Goal: Task Accomplishment & Management: Manage account settings

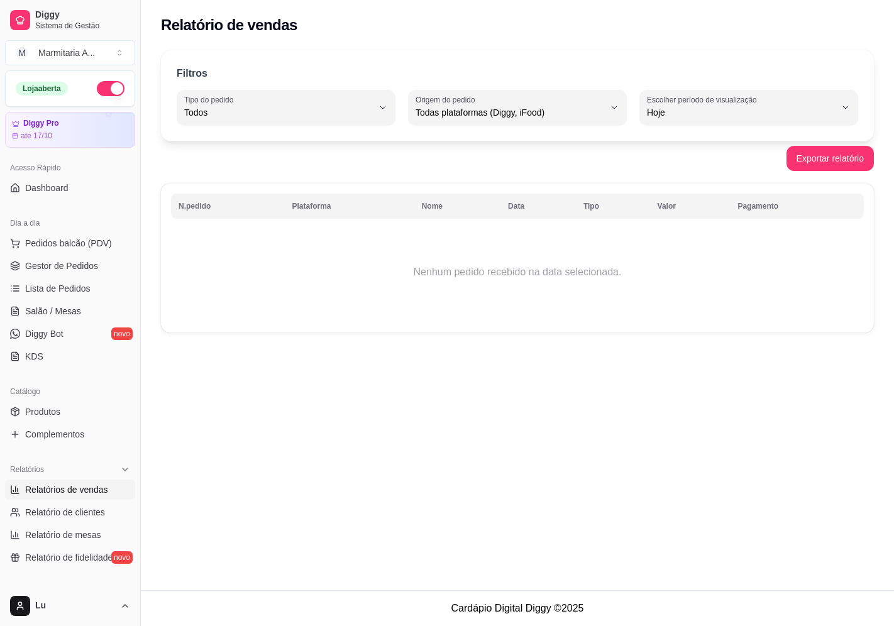
select select "ALL"
select select "0"
click at [102, 424] on link "Complementos" at bounding box center [70, 434] width 130 height 20
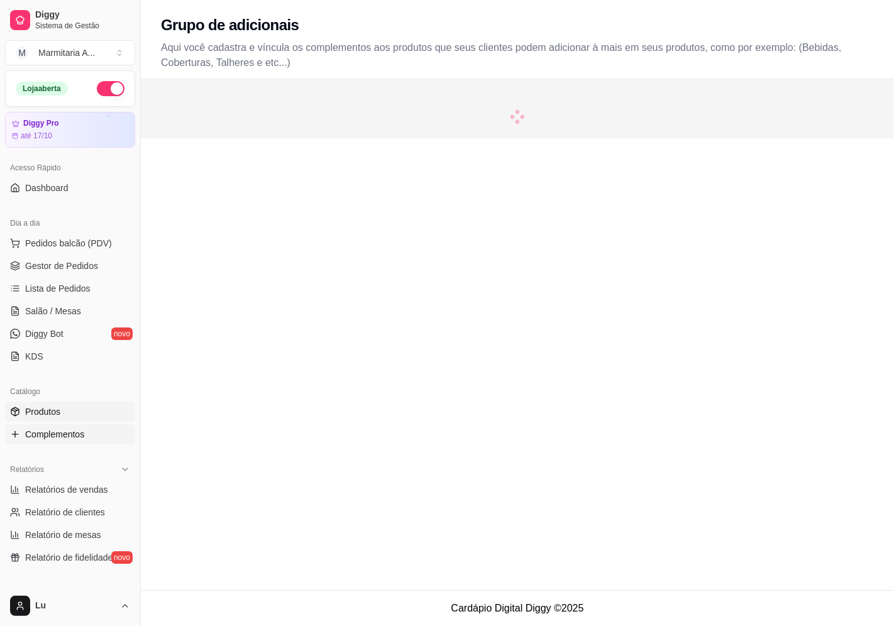
click at [104, 412] on link "Produtos" at bounding box center [70, 412] width 130 height 20
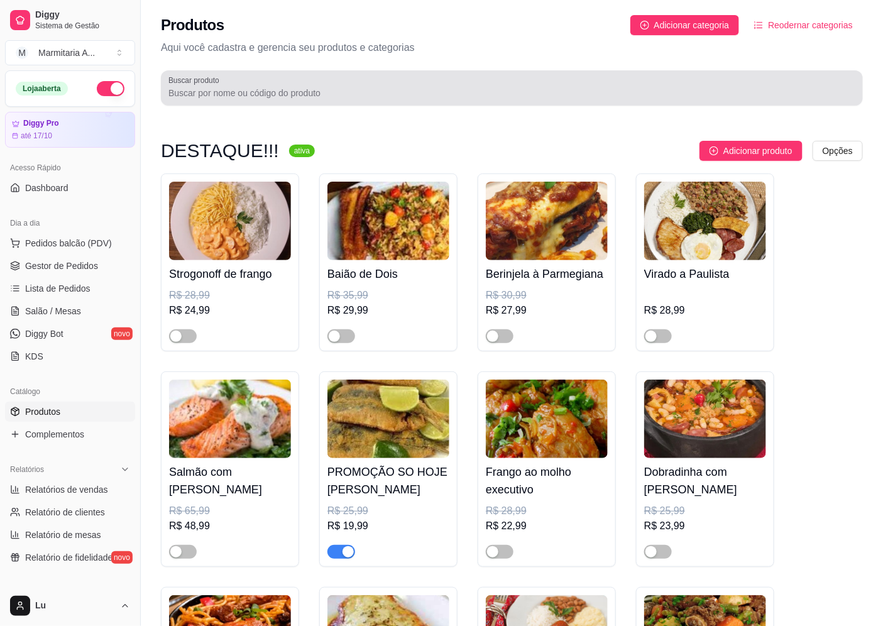
click at [417, 91] on input "Buscar produto" at bounding box center [512, 93] width 687 height 13
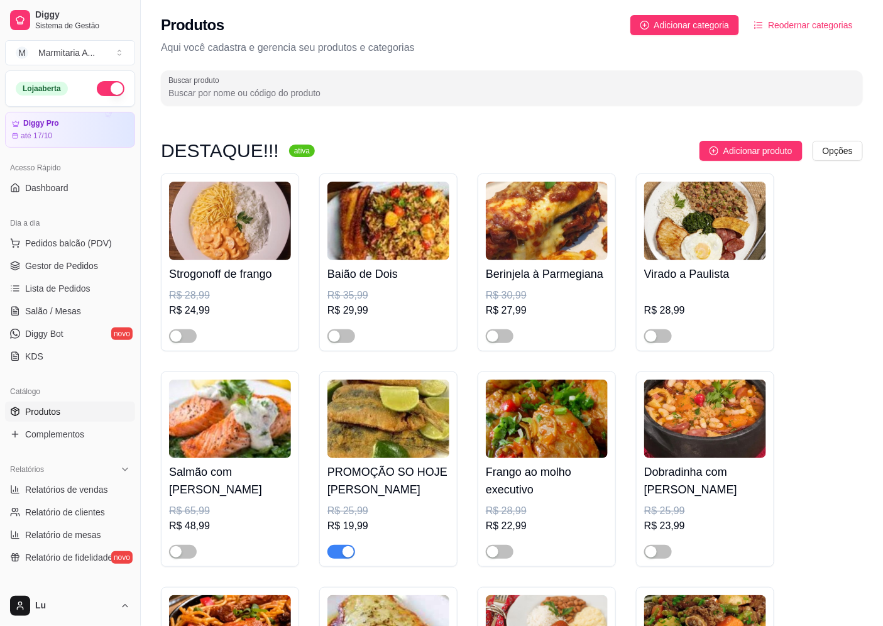
click at [378, 106] on div "Produtos Adicionar categoria Reodernar categorias Aqui você cadastra e gerencia…" at bounding box center [512, 56] width 743 height 113
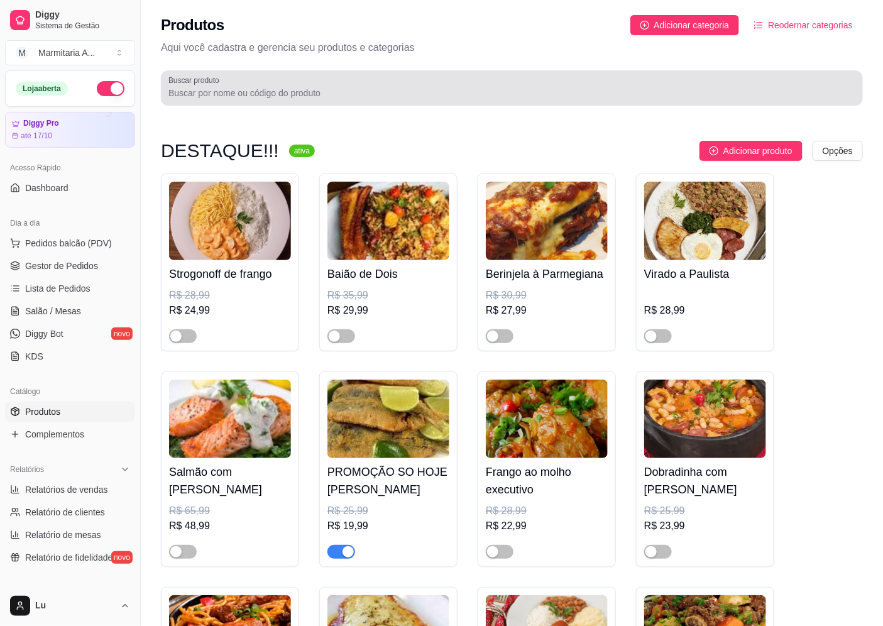
click at [303, 84] on div at bounding box center [512, 87] width 687 height 25
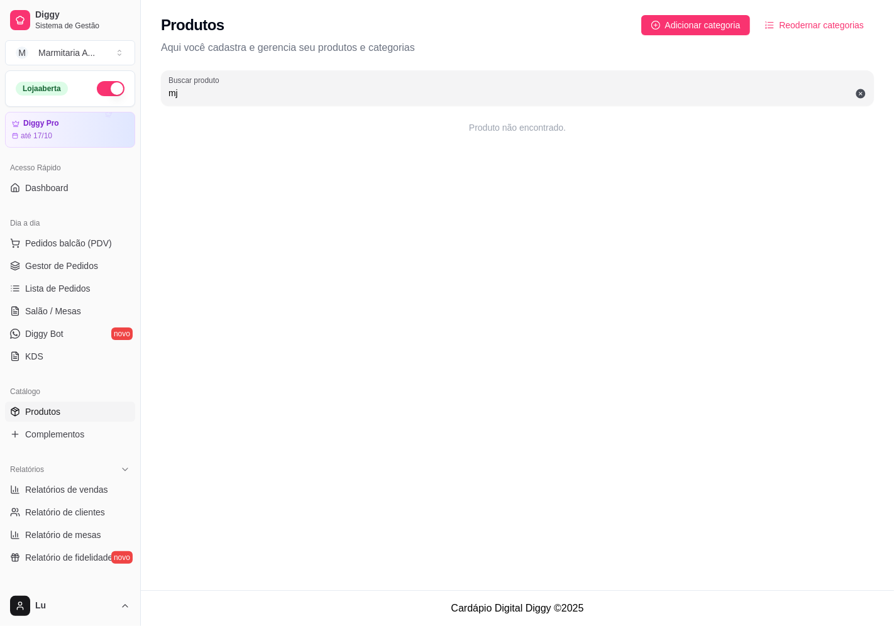
type input "m"
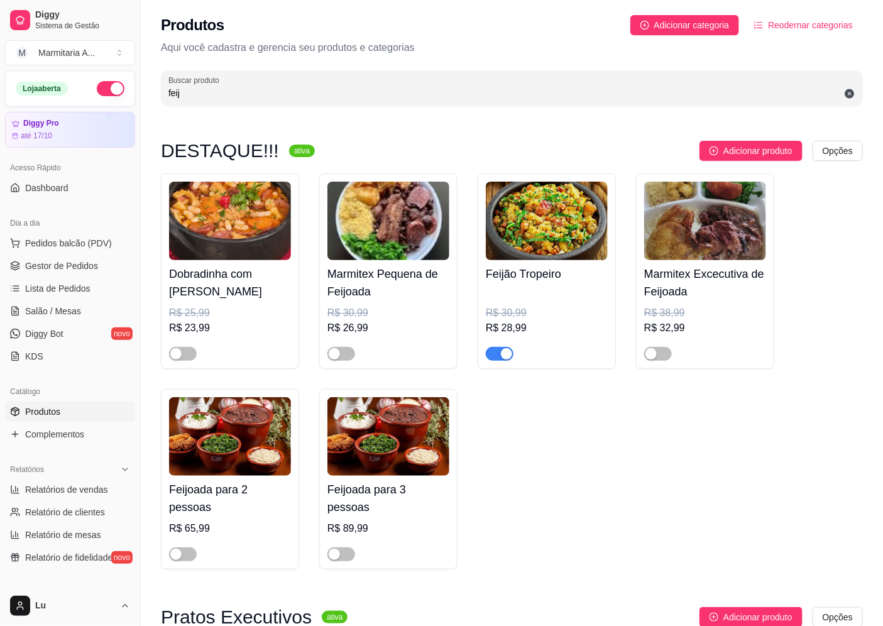
type input "feij"
click at [497, 354] on span "button" at bounding box center [500, 354] width 28 height 14
drag, startPoint x: 240, startPoint y: 94, endPoint x: 23, endPoint y: 83, distance: 217.9
click at [16, 88] on div "Diggy Sistema de Gestão M Marmitaria A ... Loja aberta Diggy Pro até 17/10 Aces…" at bounding box center [441, 433] width 883 height 866
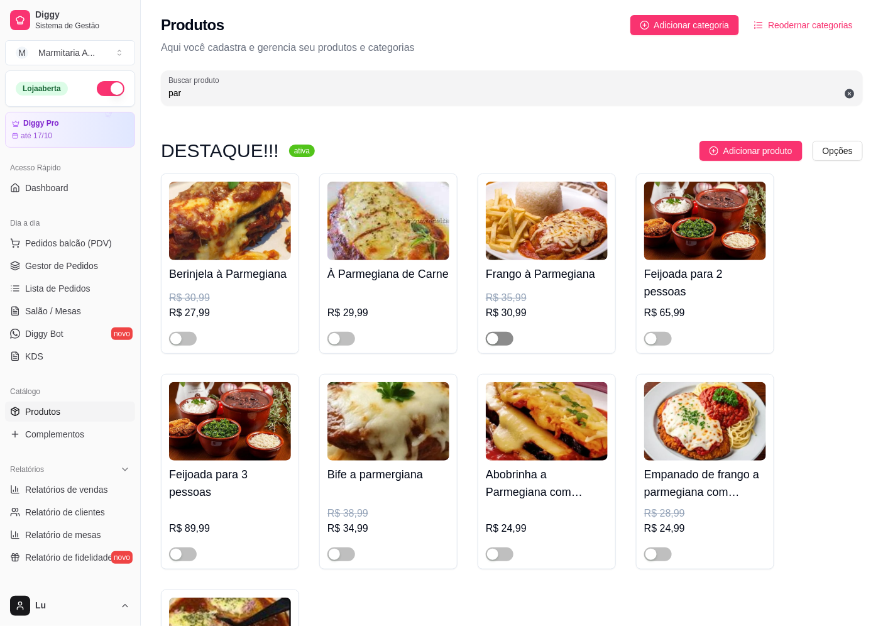
type input "par"
click at [499, 335] on button "button" at bounding box center [500, 339] width 28 height 14
click at [342, 554] on span "button" at bounding box center [342, 555] width 28 height 14
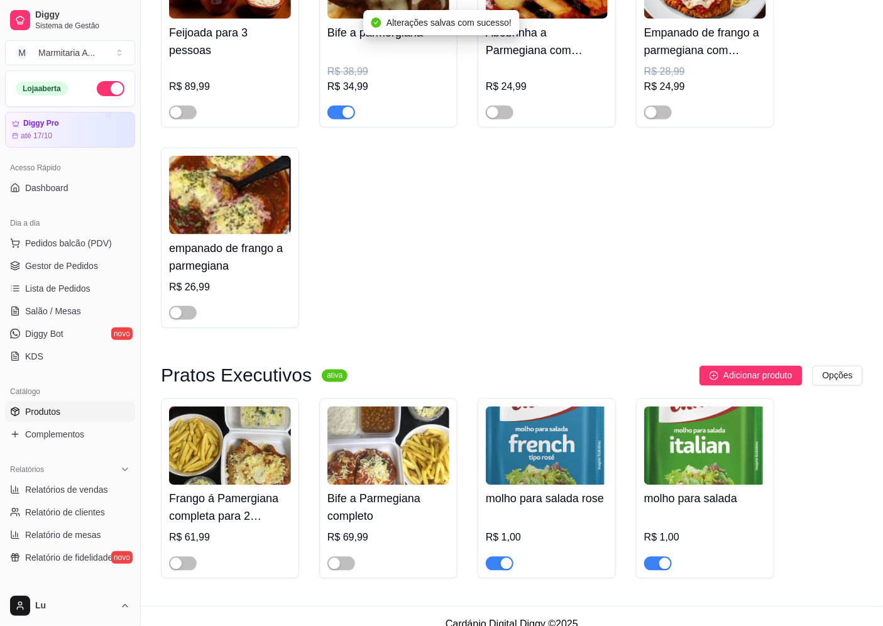
scroll to position [457, 0]
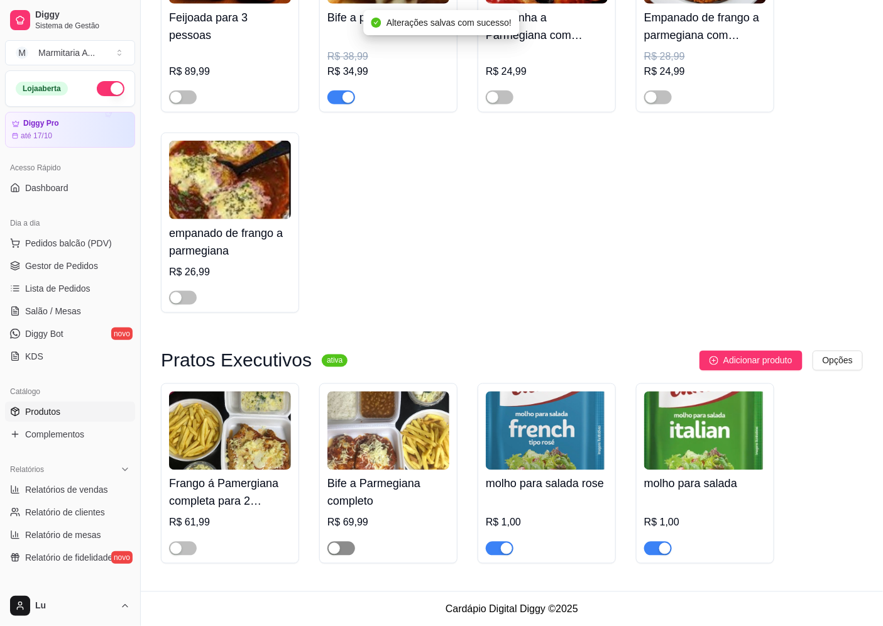
click at [348, 552] on span "button" at bounding box center [342, 549] width 28 height 14
click at [191, 550] on span "button" at bounding box center [183, 549] width 28 height 14
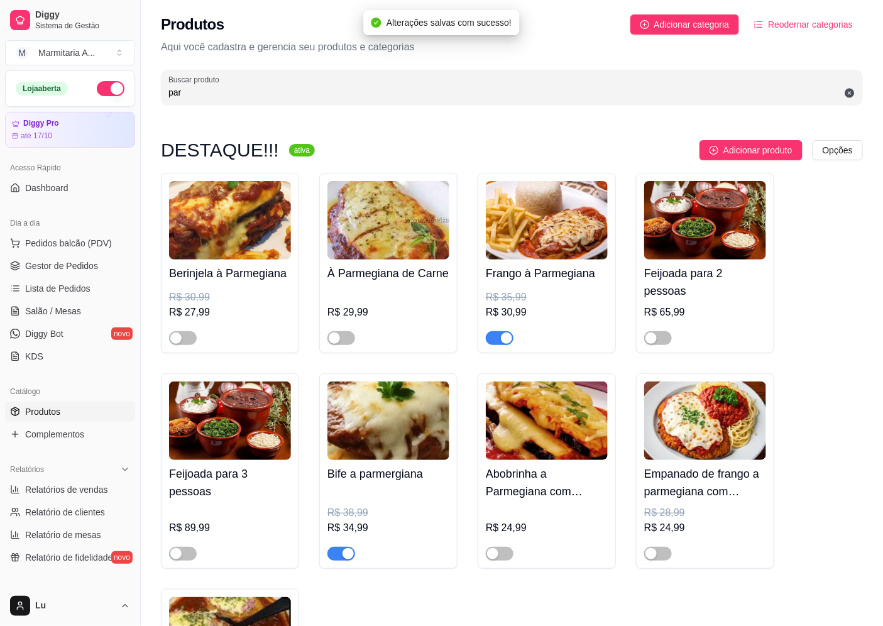
scroll to position [0, 0]
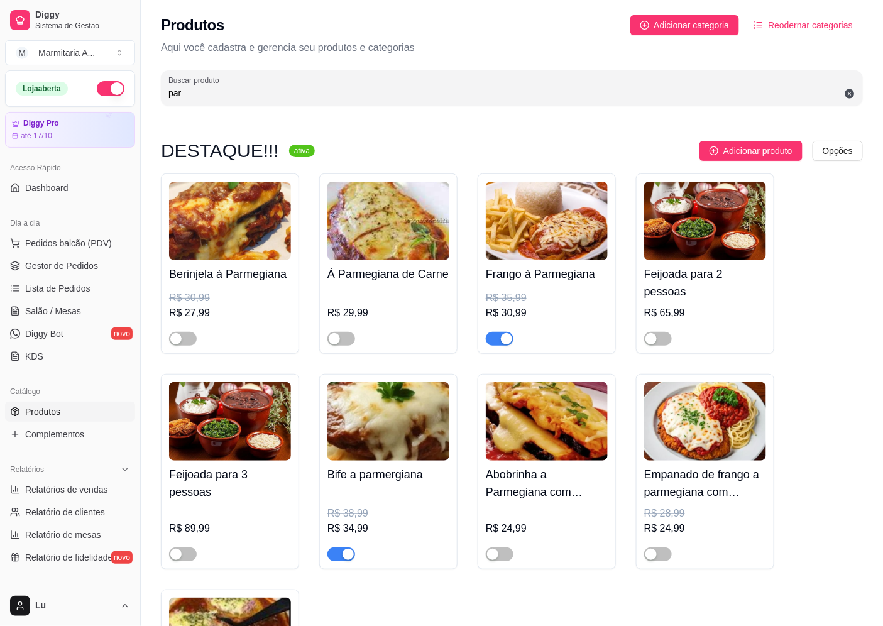
drag, startPoint x: 199, startPoint y: 99, endPoint x: 117, endPoint y: 106, distance: 82.7
click at [115, 106] on div "Diggy Sistema de Gestão M Marmitaria A ... Loja aberta Diggy Pro até 17/10 Aces…" at bounding box center [441, 542] width 883 height 1085
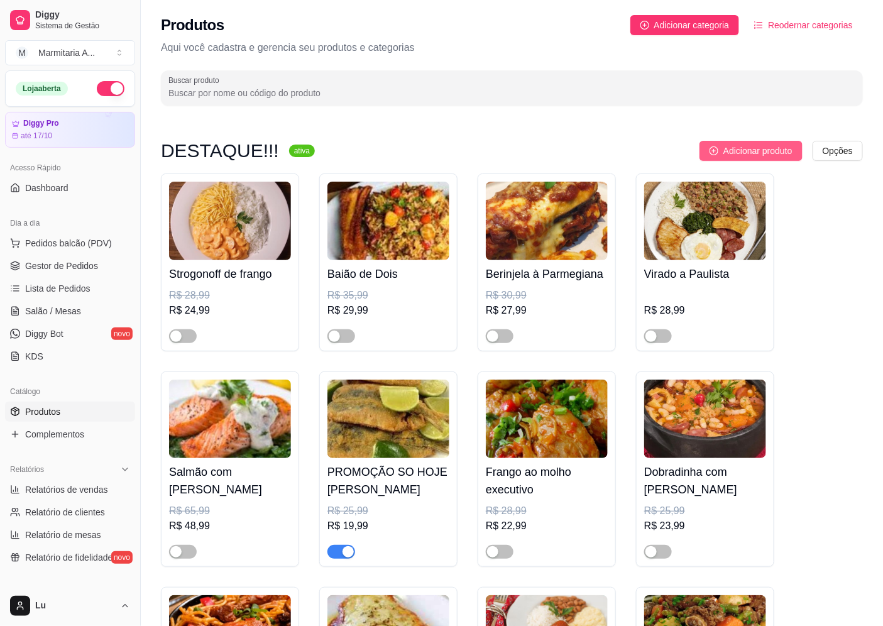
click at [788, 147] on span "Adicionar produto" at bounding box center [758, 151] width 69 height 14
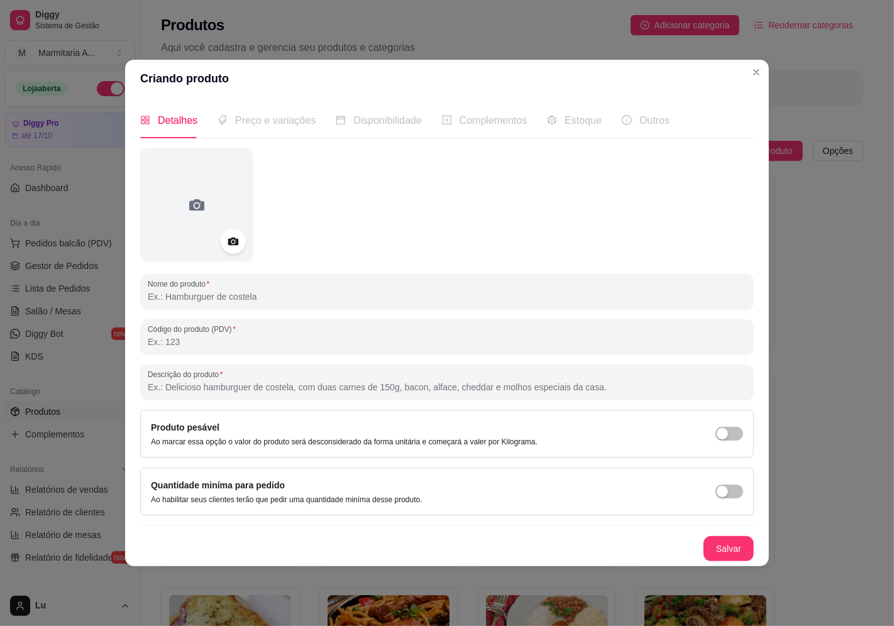
click at [264, 294] on input "Nome do produto" at bounding box center [447, 296] width 599 height 13
drag, startPoint x: 268, startPoint y: 302, endPoint x: 118, endPoint y: 294, distance: 150.5
click at [118, 294] on div "Criando produto Detalhes Preço e variações Disponibilidade Complementos Estoque…" at bounding box center [447, 313] width 894 height 626
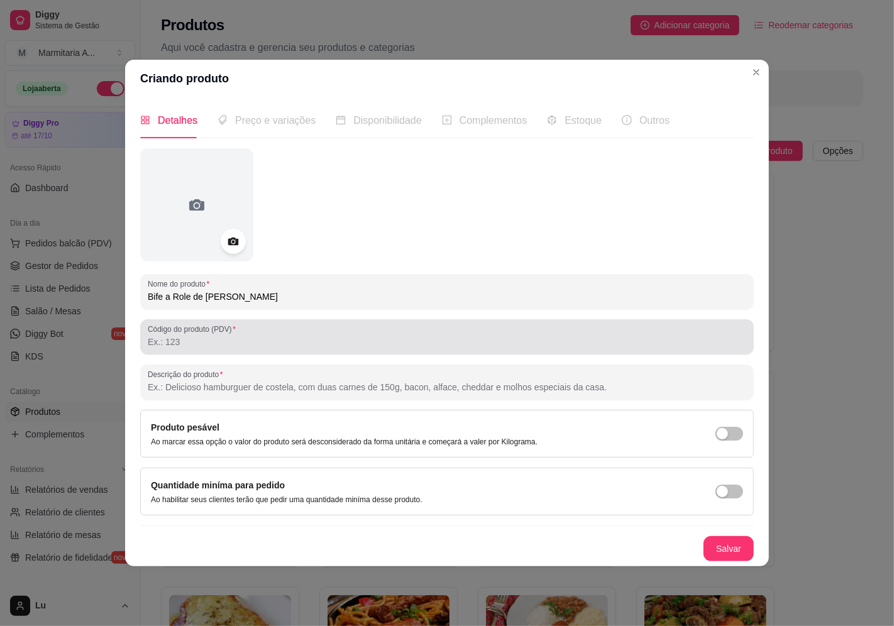
type input "Bife a Role de [PERSON_NAME]"
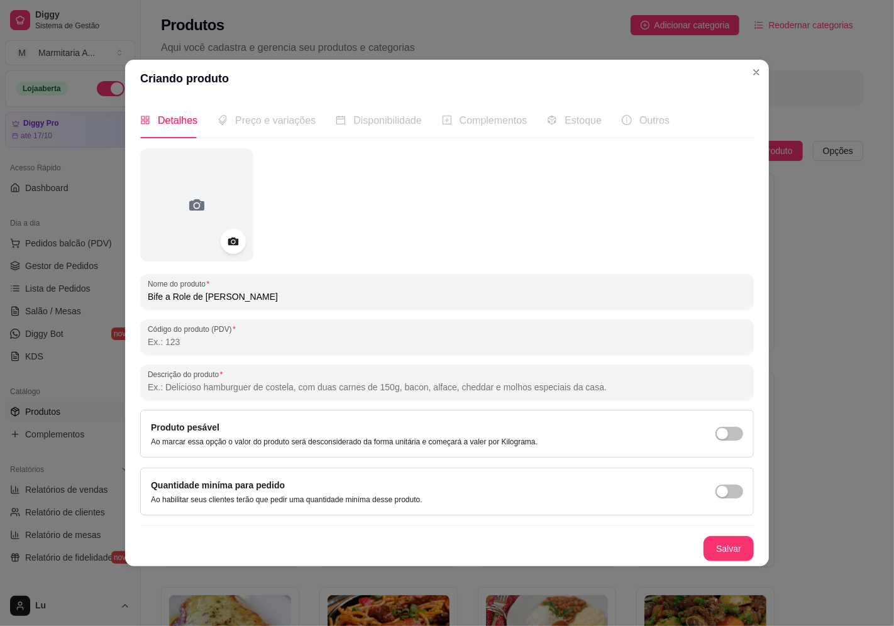
click at [279, 344] on input "Código do produto (PDV)" at bounding box center [447, 342] width 599 height 13
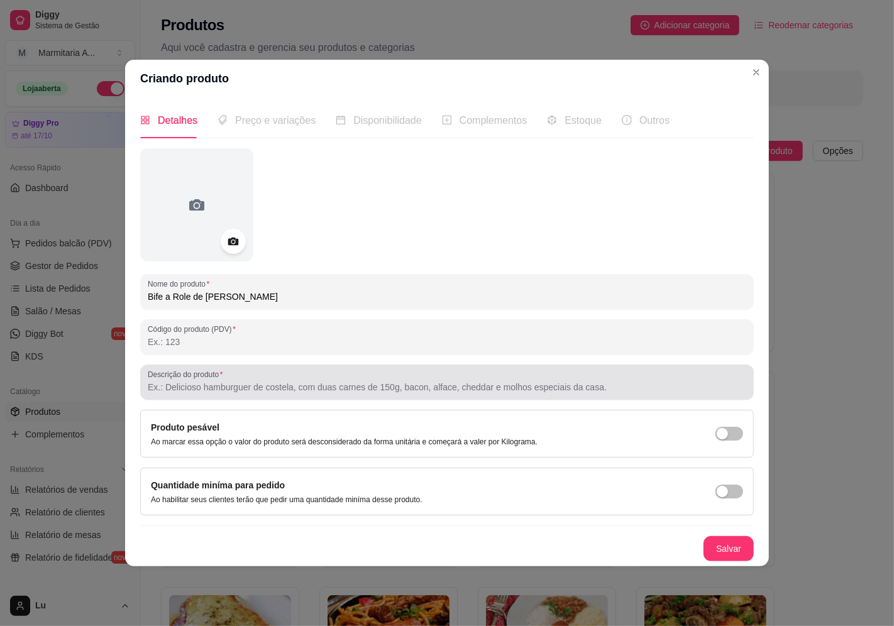
click at [284, 378] on div at bounding box center [447, 382] width 599 height 25
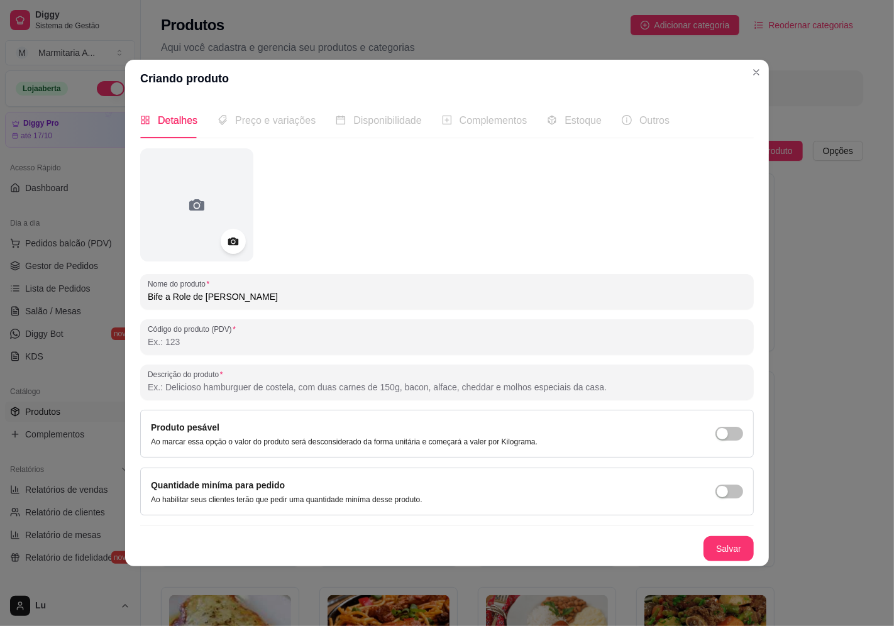
paste input "Bife a Role de [PERSON_NAME]"
click at [240, 240] on icon at bounding box center [233, 242] width 14 height 14
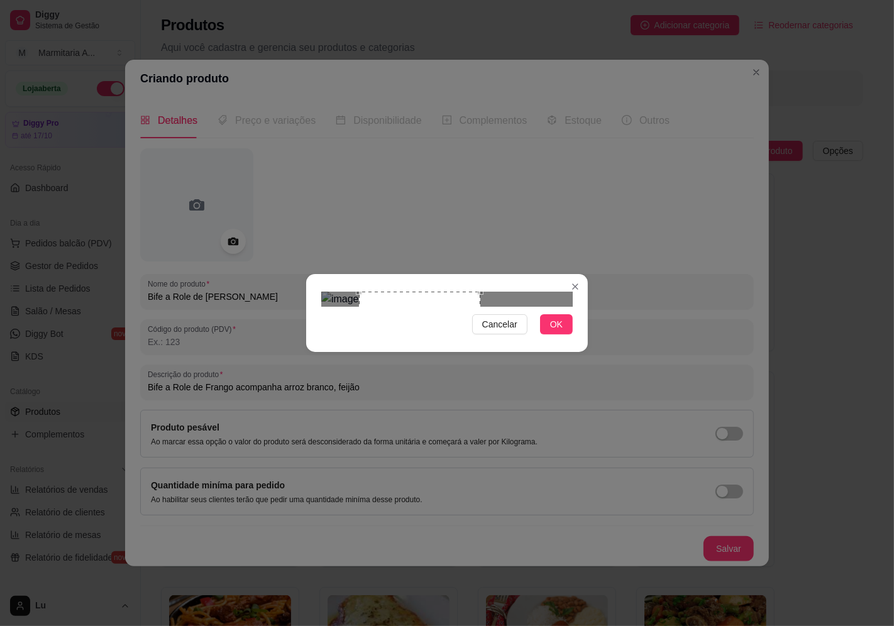
click at [463, 299] on div "Use the arrow keys to move the crop selection area" at bounding box center [419, 341] width 121 height 98
click at [549, 335] on button "OK" at bounding box center [556, 324] width 33 height 20
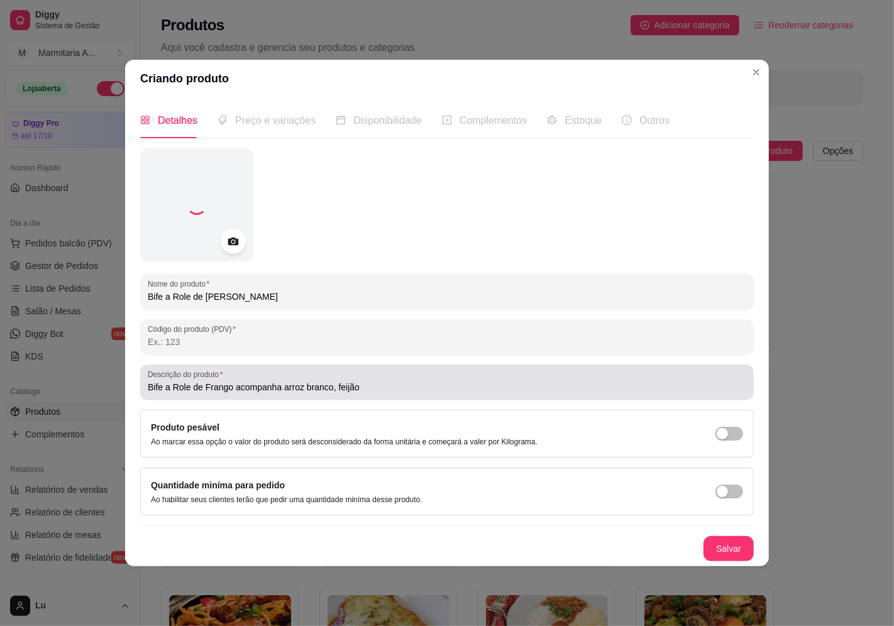
click at [400, 381] on input "Bife a Role de Frango acompanha arroz branco, feijão" at bounding box center [447, 387] width 599 height 13
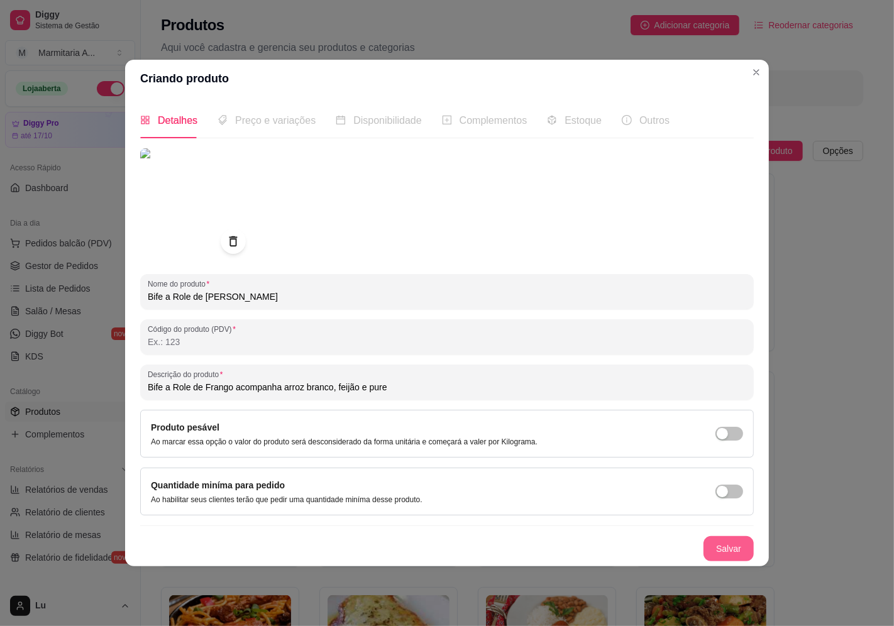
type input "Bife a Role de Frango acompanha arroz branco, feijão e pure"
click at [733, 542] on button "Salvar" at bounding box center [728, 549] width 49 height 25
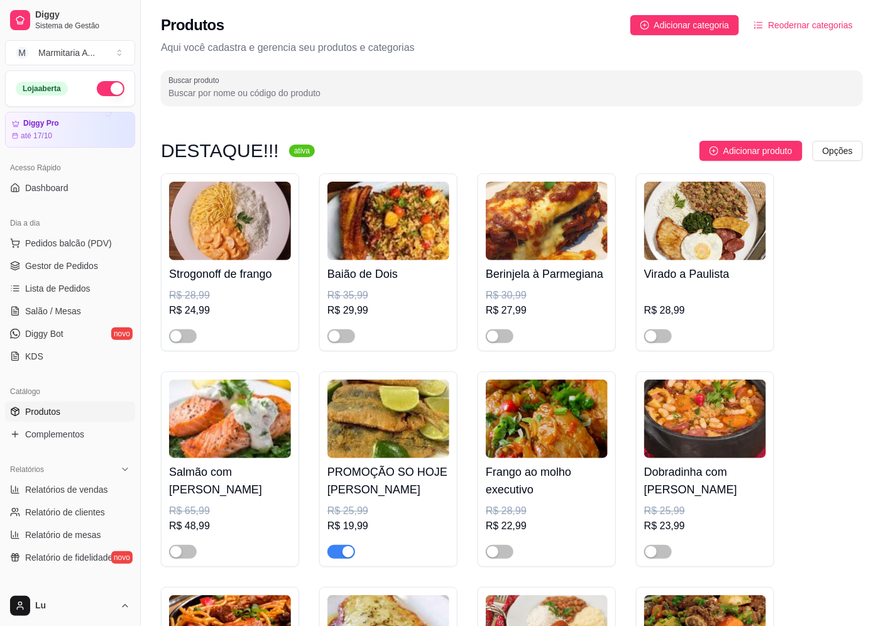
click at [241, 87] on input "Buscar produto" at bounding box center [512, 93] width 687 height 13
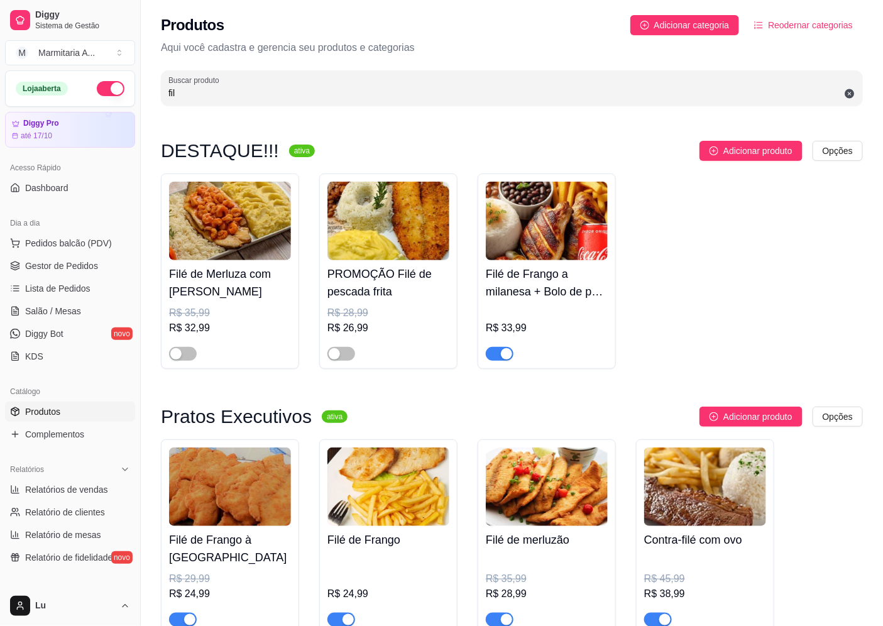
click at [503, 352] on div "button" at bounding box center [506, 353] width 11 height 11
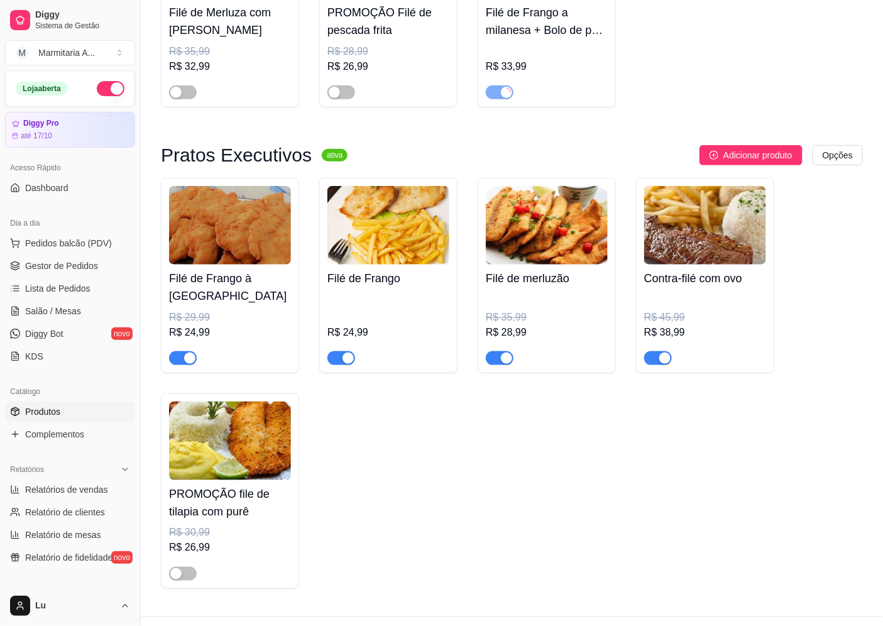
scroll to position [289, 0]
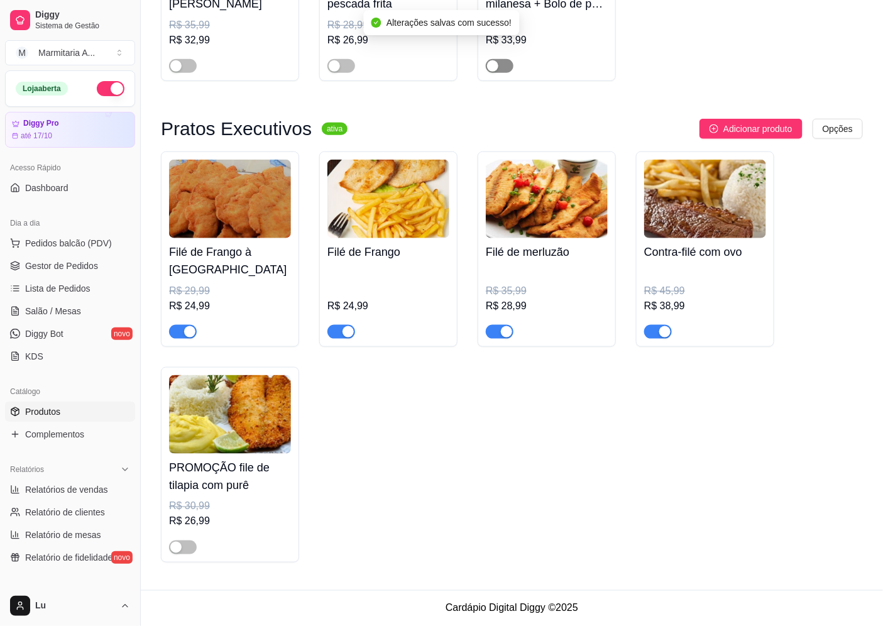
click at [343, 333] on div "button" at bounding box center [348, 331] width 11 height 11
click at [185, 333] on div "button" at bounding box center [189, 331] width 11 height 11
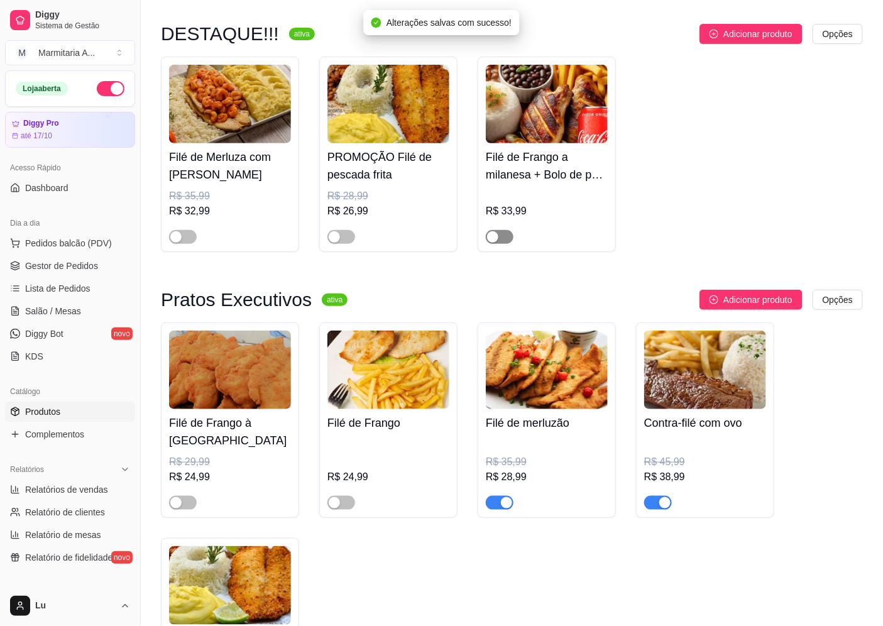
scroll to position [0, 0]
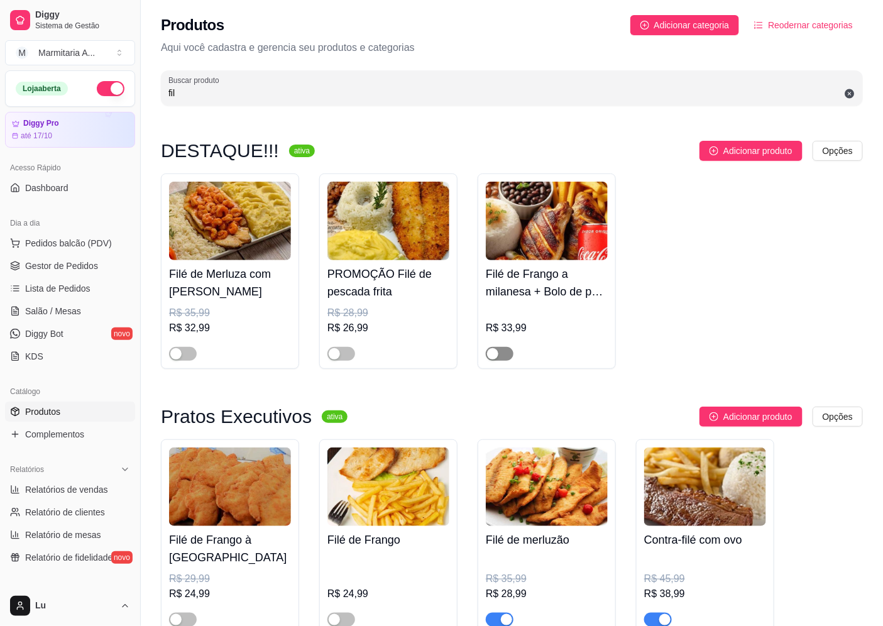
click at [324, 98] on input "fil" at bounding box center [512, 93] width 687 height 13
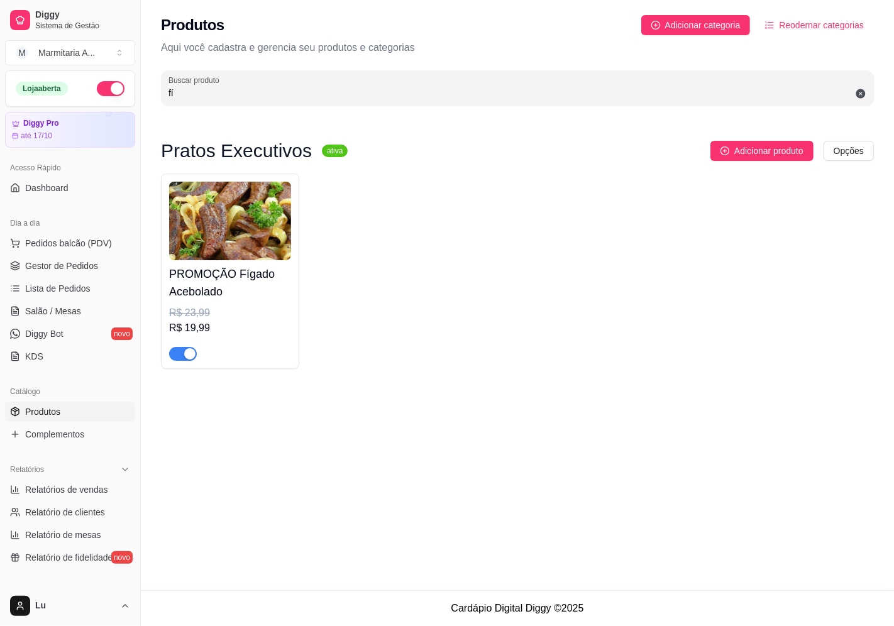
type input "fí"
click at [189, 353] on div "button" at bounding box center [189, 353] width 11 height 11
drag, startPoint x: 192, startPoint y: 97, endPoint x: 187, endPoint y: 102, distance: 7.6
click at [149, 97] on div "Produtos Adicionar categoria Reodernar categorias Aqui você cadastra e gerencia…" at bounding box center [517, 56] width 753 height 113
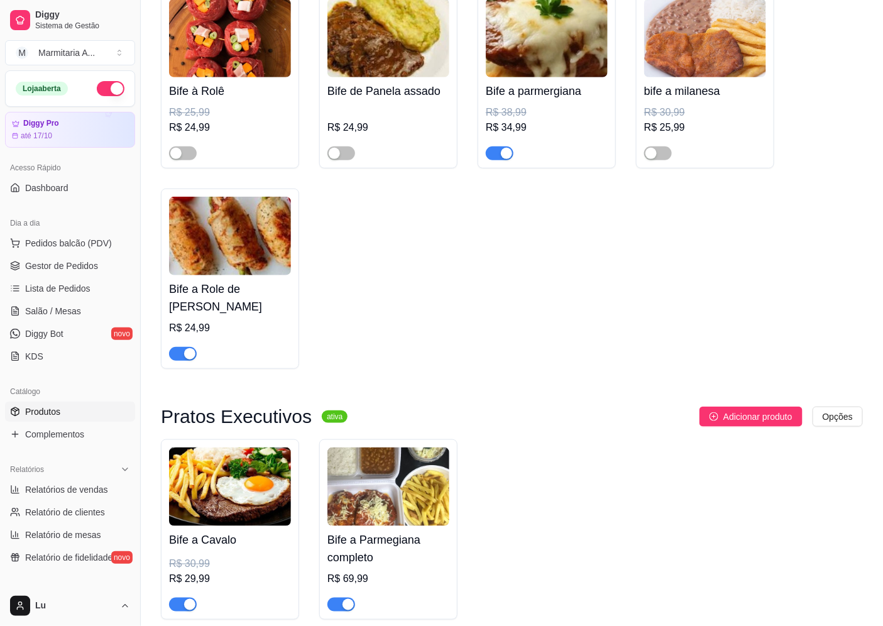
scroll to position [224, 0]
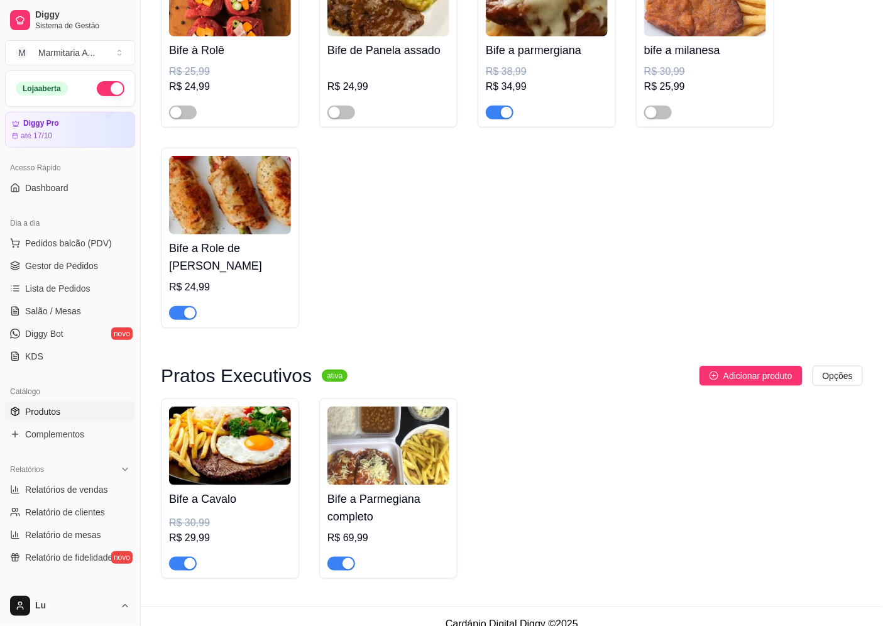
type input "bif"
click at [191, 558] on div "button" at bounding box center [189, 563] width 11 height 11
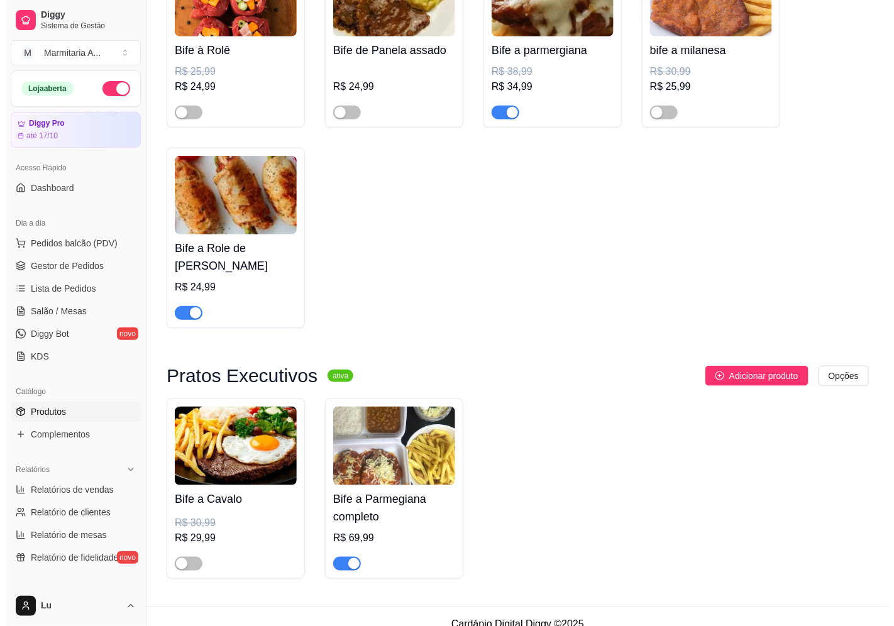
scroll to position [0, 0]
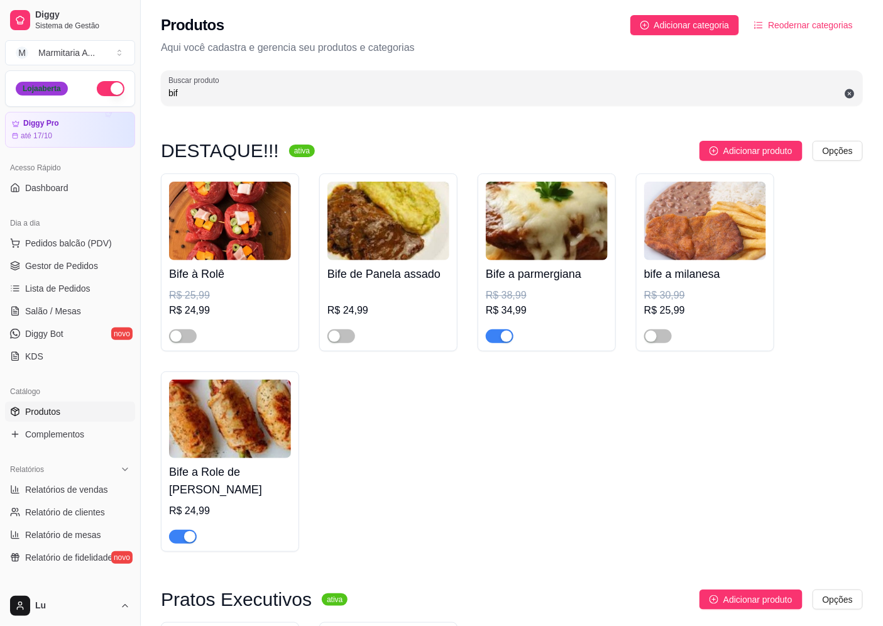
drag, startPoint x: 197, startPoint y: 96, endPoint x: 64, endPoint y: 89, distance: 134.1
click at [64, 89] on div "Diggy Sistema de Gestão M Marmitaria A ... Loja aberta Diggy Pro até 17/10 Aces…" at bounding box center [441, 433] width 883 height 866
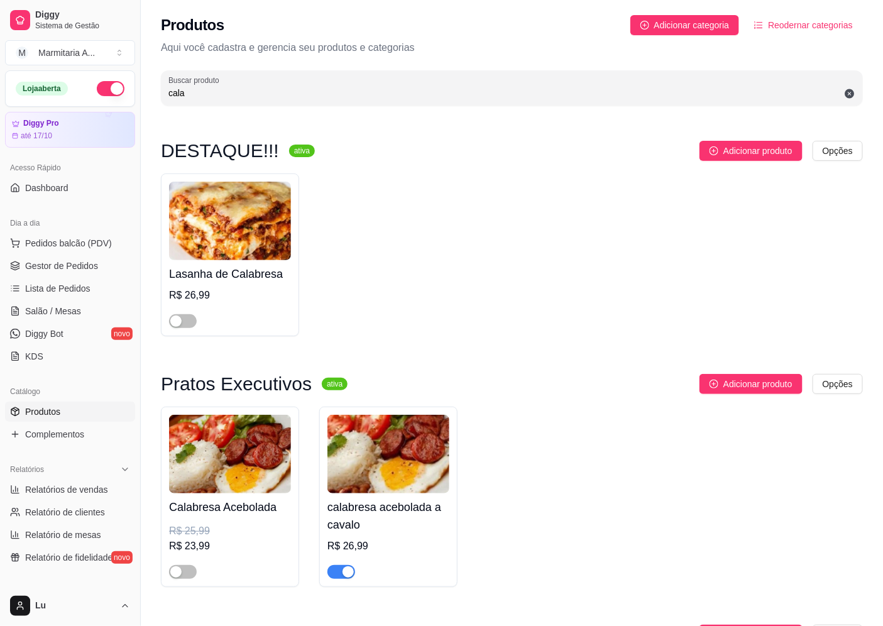
type input "cala"
click at [346, 575] on div "button" at bounding box center [348, 572] width 11 height 11
drag, startPoint x: 192, startPoint y: 89, endPoint x: 91, endPoint y: 77, distance: 101.4
click at [91, 77] on div "Diggy Sistema de Gestão M Marmitaria A ... Loja aberta Diggy Pro até 17/10 Aces…" at bounding box center [441, 451] width 883 height 902
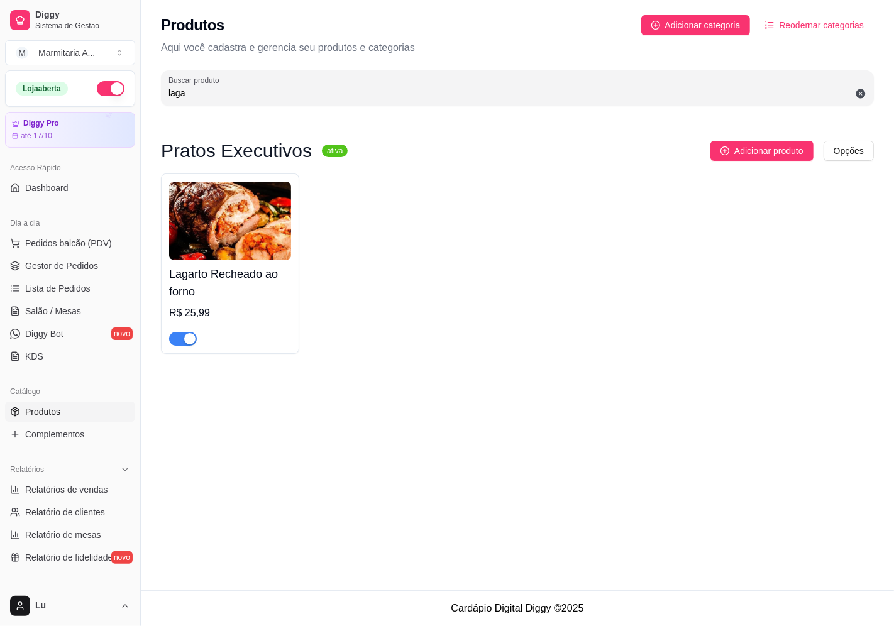
type input "laga"
click at [240, 299] on h4 "Lagarto Recheado ao forno" at bounding box center [230, 282] width 122 height 35
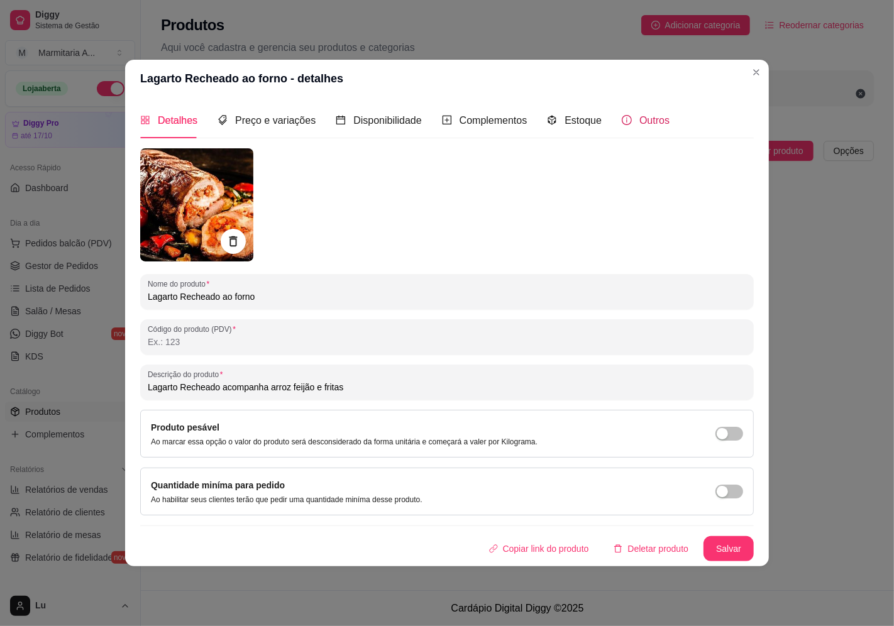
drag, startPoint x: 643, startPoint y: 126, endPoint x: 644, endPoint y: 136, distance: 10.8
click at [643, 126] on span "Outros" at bounding box center [654, 120] width 30 height 11
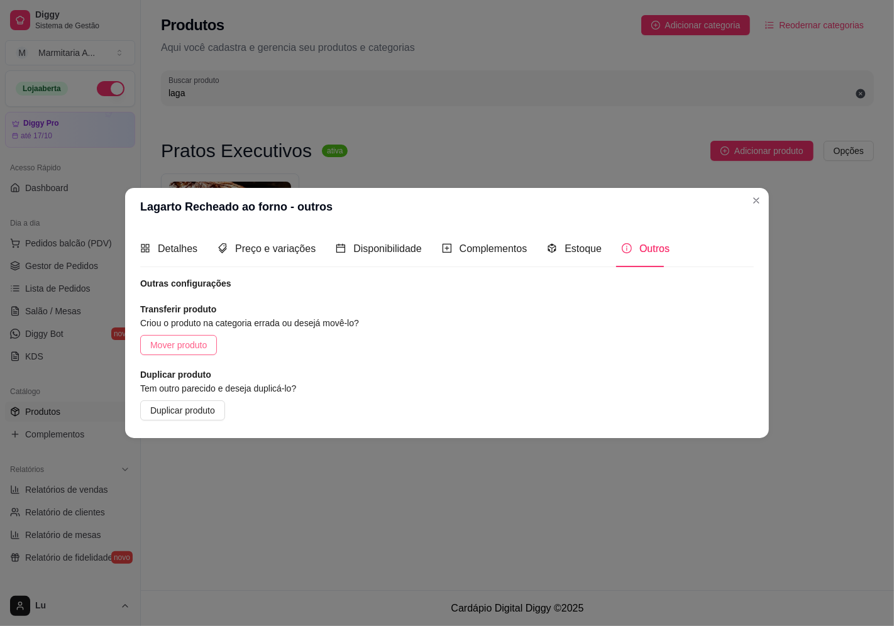
click at [182, 341] on span "Mover produto" at bounding box center [178, 345] width 57 height 14
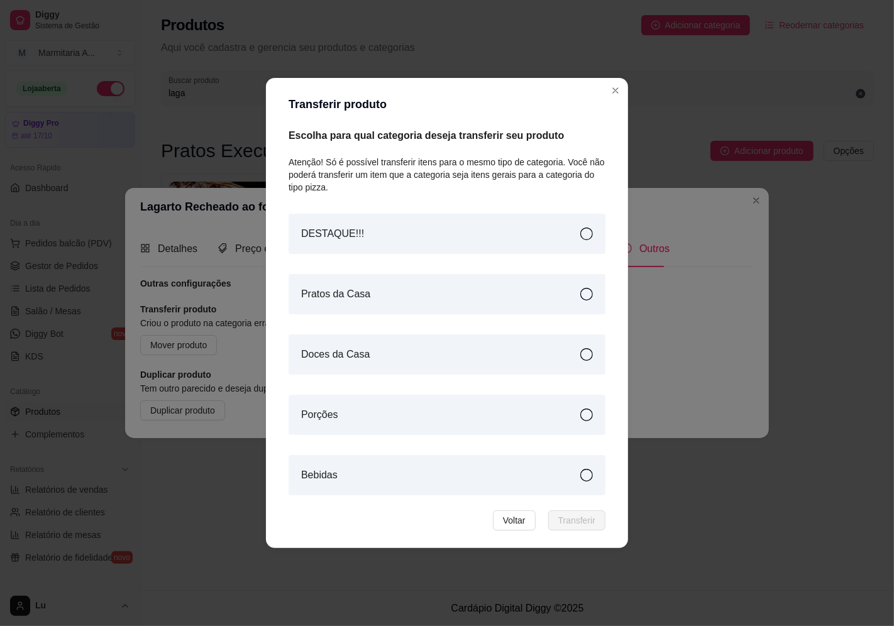
drag, startPoint x: 343, startPoint y: 230, endPoint x: 450, endPoint y: 282, distance: 118.1
click at [344, 231] on article "DESTAQUE!!!" at bounding box center [332, 233] width 63 height 15
click at [594, 519] on span "Transferir" at bounding box center [576, 521] width 37 height 14
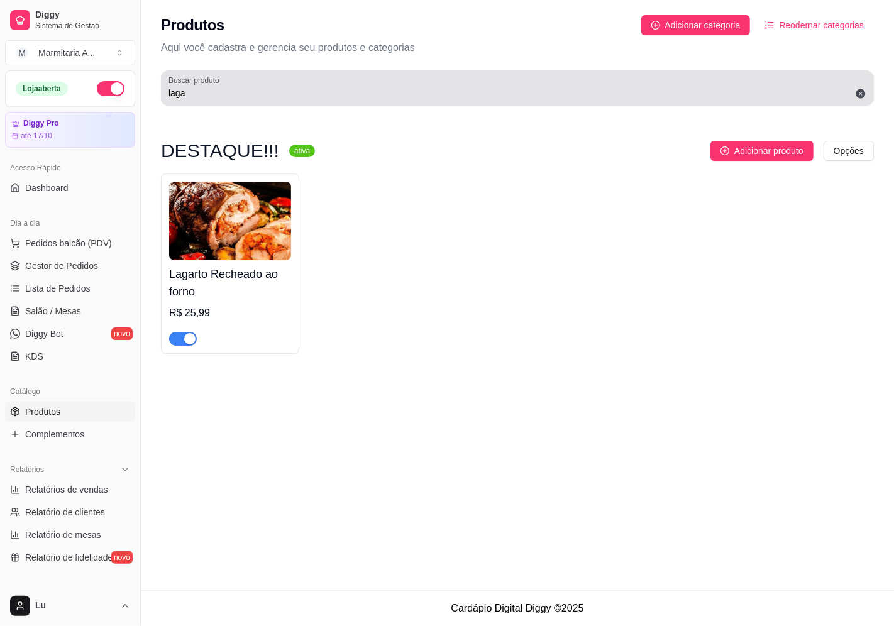
drag, startPoint x: 211, startPoint y: 84, endPoint x: 204, endPoint y: 86, distance: 7.2
click at [204, 86] on div "Buscar produto laga" at bounding box center [517, 87] width 713 height 35
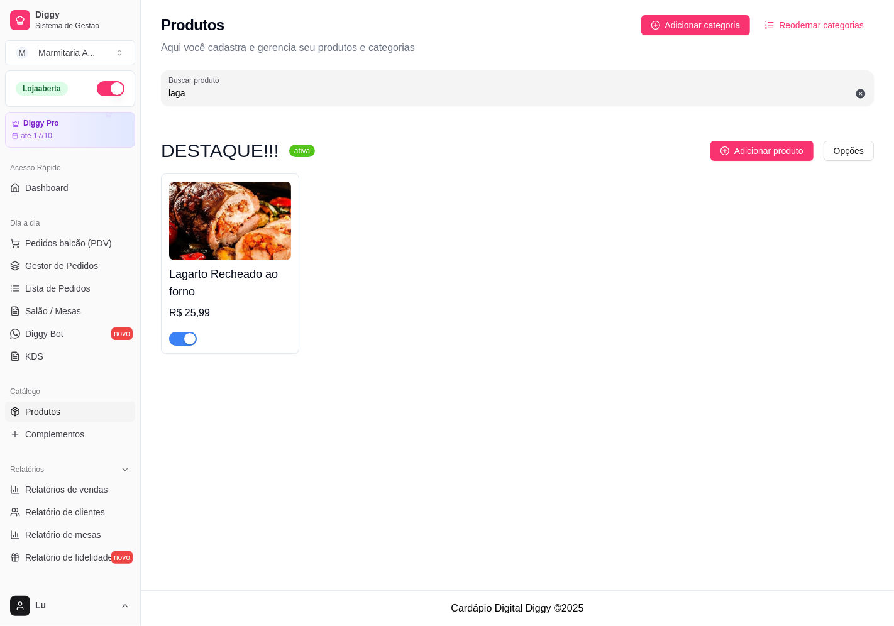
drag, startPoint x: 202, startPoint y: 88, endPoint x: 43, endPoint y: 108, distance: 161.0
click at [43, 108] on div "Diggy Sistema de Gestão M Marmitaria A ... Loja aberta Diggy Pro até 17/10 Aces…" at bounding box center [447, 313] width 894 height 626
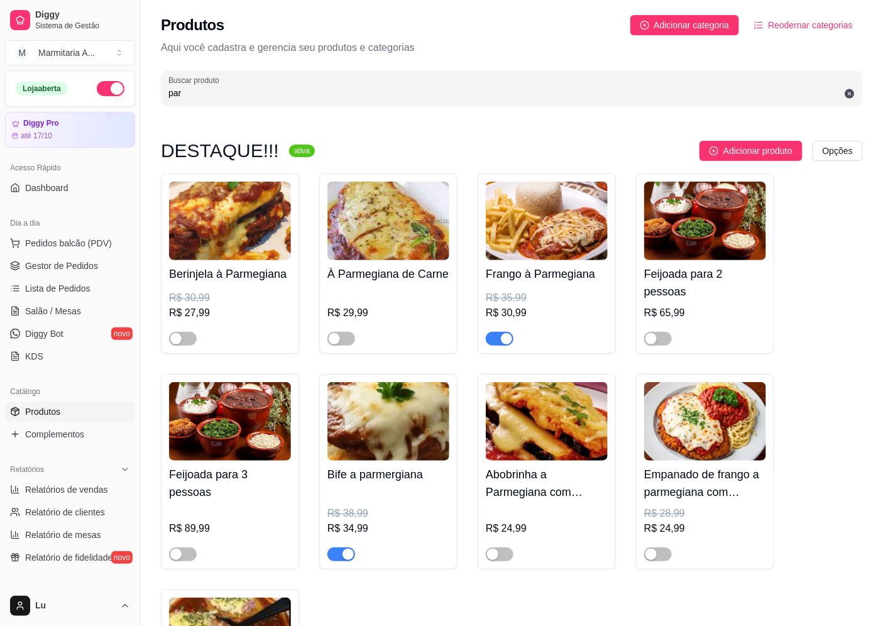
type input "par"
click at [533, 226] on img at bounding box center [547, 221] width 122 height 79
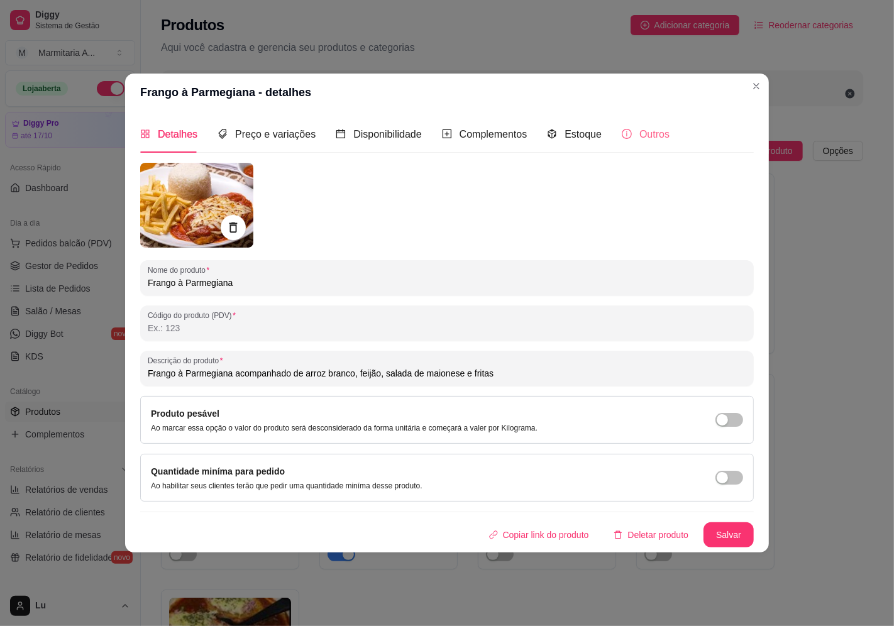
click at [646, 126] on div "Outros" at bounding box center [646, 134] width 48 height 36
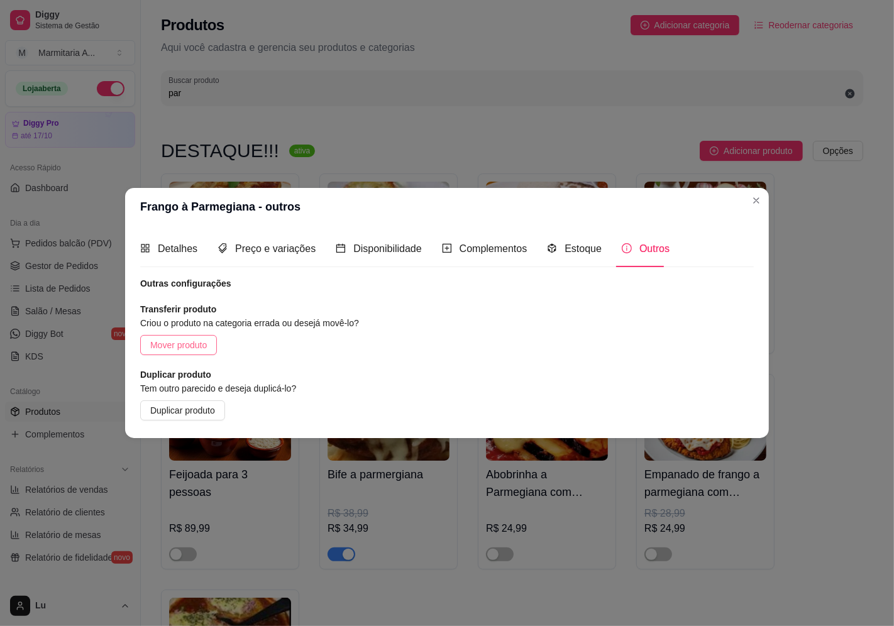
click at [166, 344] on span "Mover produto" at bounding box center [178, 345] width 57 height 14
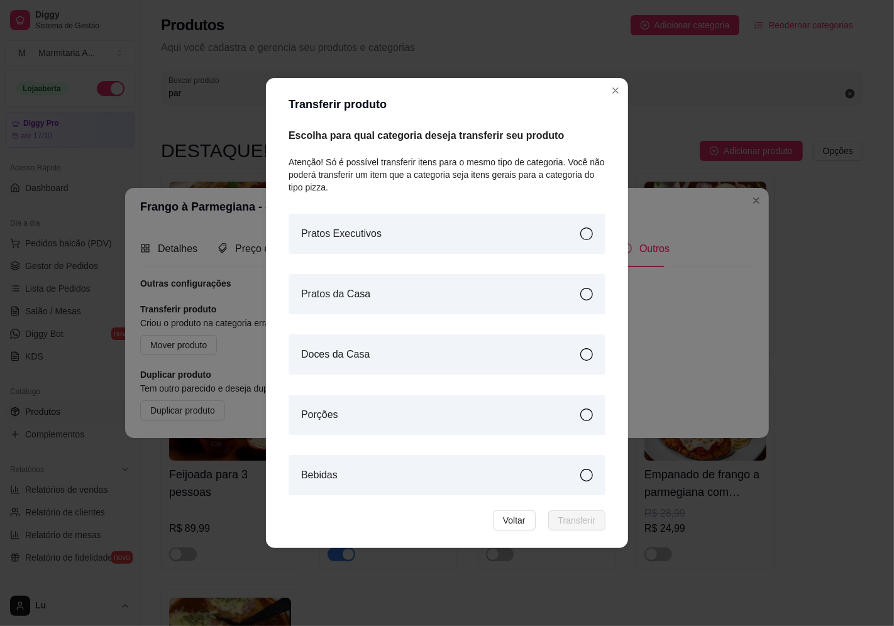
click at [371, 242] on div "Pratos Executivos" at bounding box center [447, 234] width 317 height 40
click at [598, 521] on button "Transferir" at bounding box center [576, 521] width 57 height 20
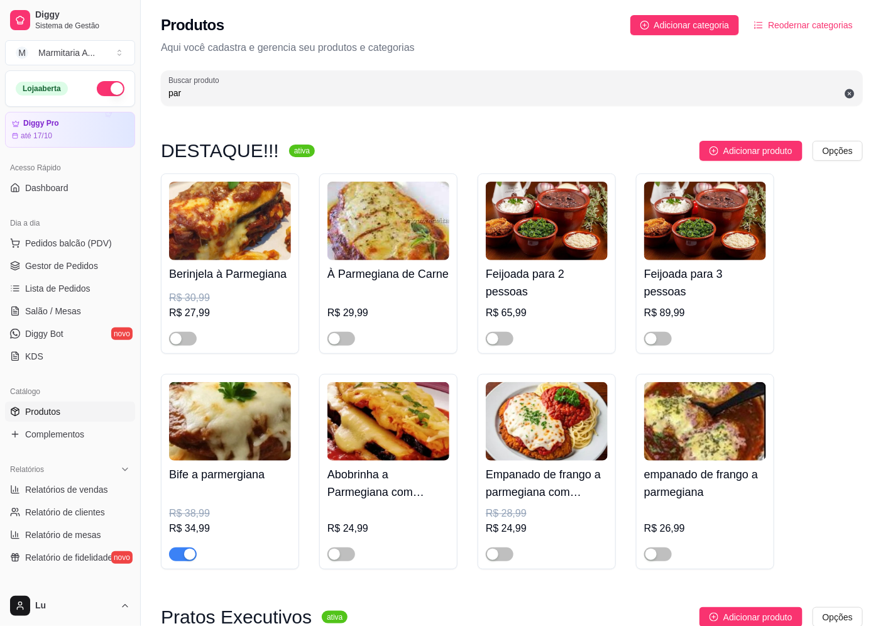
click at [249, 450] on img at bounding box center [230, 421] width 122 height 79
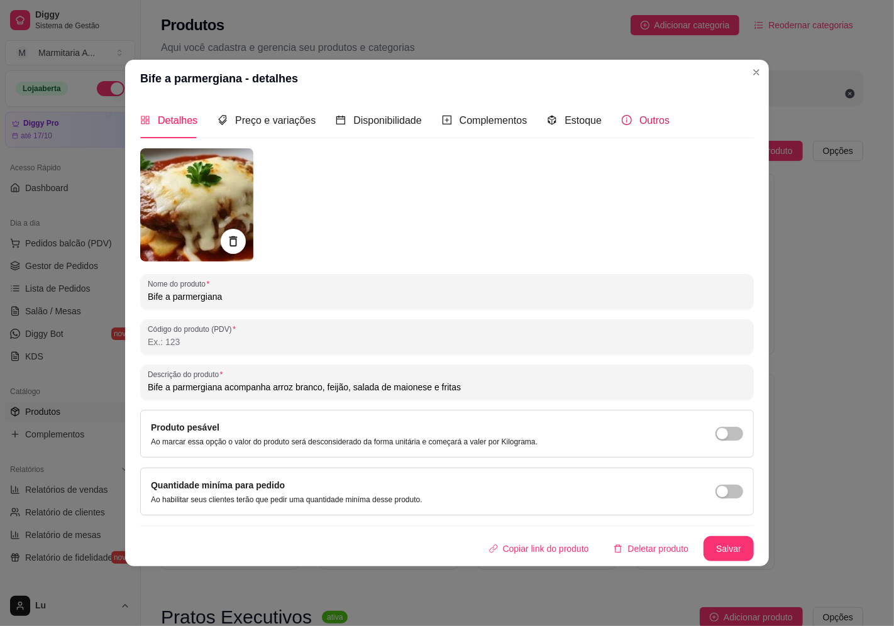
click at [639, 115] on span "Outros" at bounding box center [654, 120] width 30 height 11
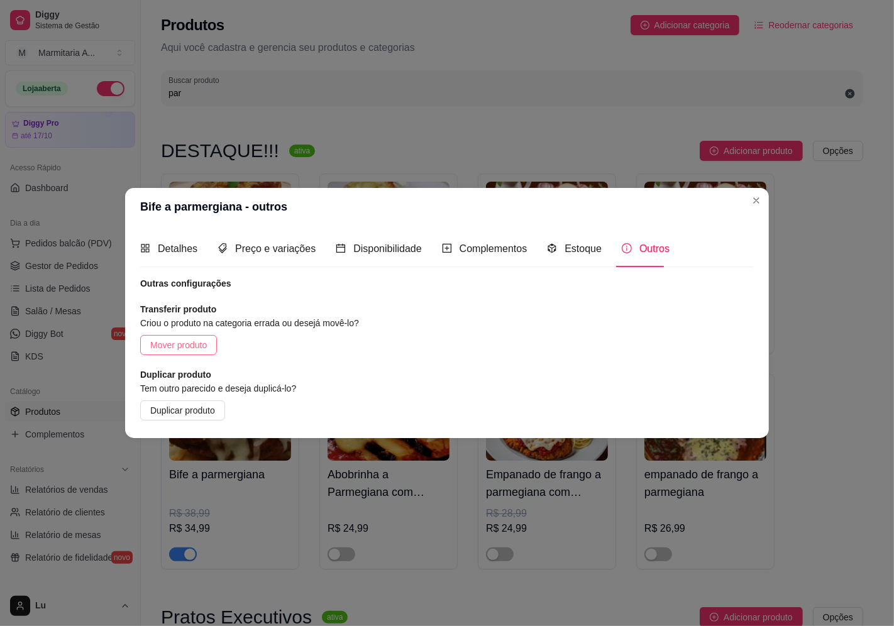
click at [167, 351] on span "Mover produto" at bounding box center [178, 345] width 57 height 14
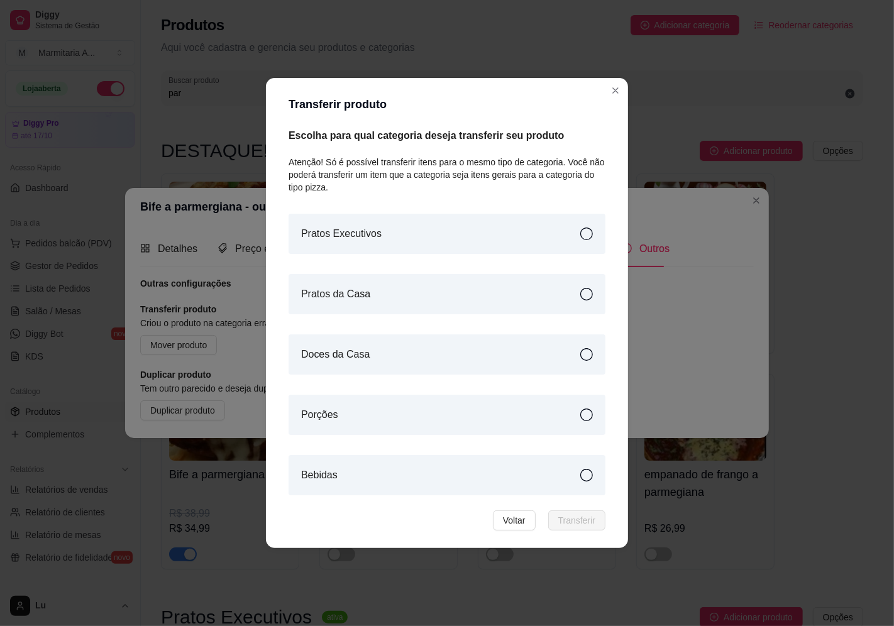
drag, startPoint x: 357, startPoint y: 230, endPoint x: 411, endPoint y: 264, distance: 63.7
click at [358, 230] on article "Pratos Executivos" at bounding box center [341, 233] width 80 height 15
click at [596, 517] on button "Transferir" at bounding box center [576, 521] width 57 height 20
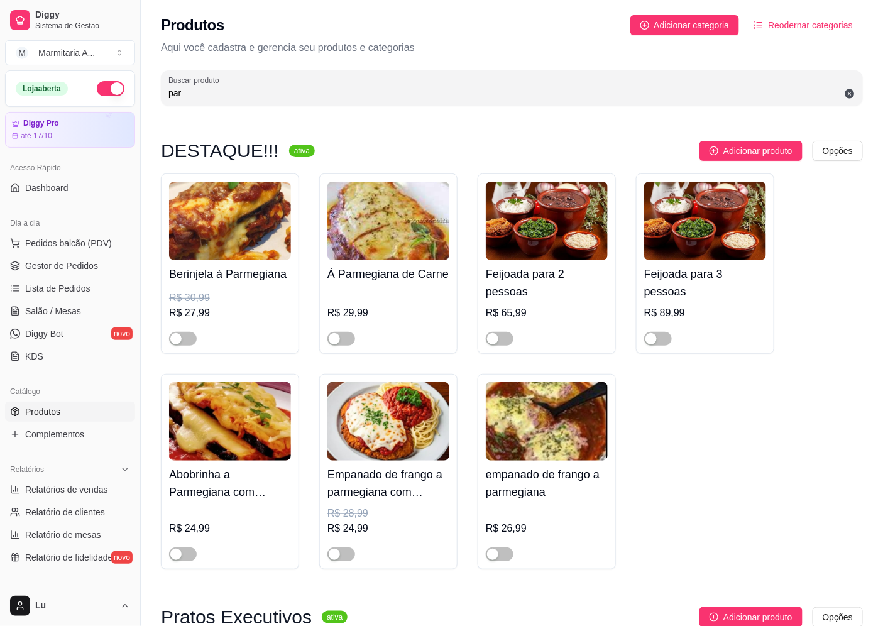
drag, startPoint x: 258, startPoint y: 96, endPoint x: 83, endPoint y: 93, distance: 175.5
click at [83, 93] on div "Diggy Sistema de Gestão M Marmitaria A ... Loja aberta Diggy Pro até 17/10 Aces…" at bounding box center [441, 541] width 883 height 1082
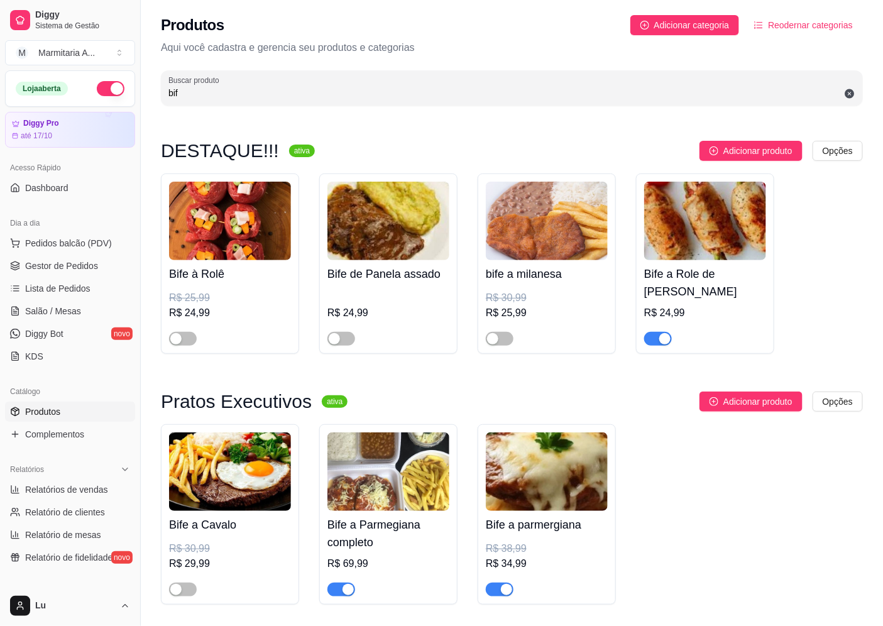
type input "bif"
click at [683, 306] on div "R$ 24,99" at bounding box center [706, 326] width 122 height 40
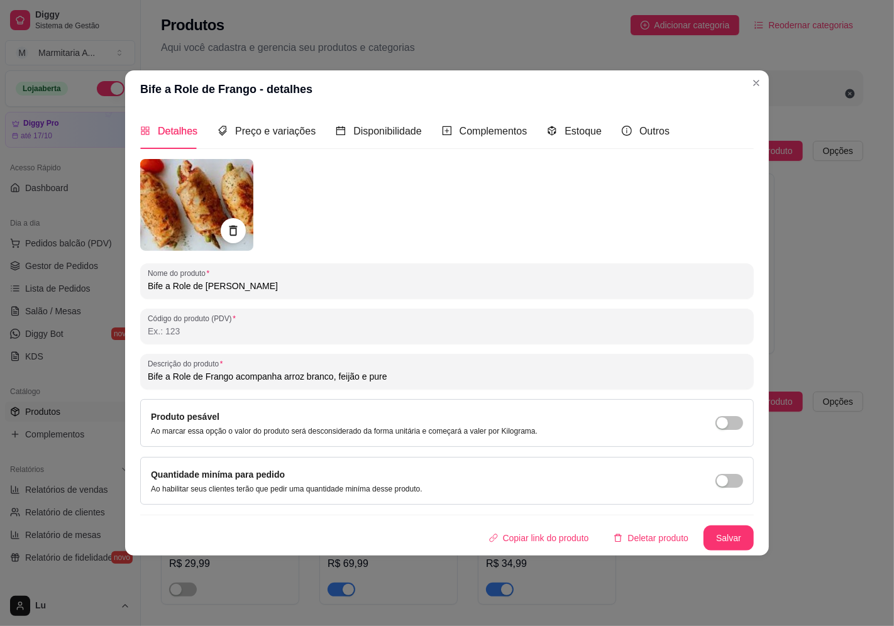
click at [216, 227] on img at bounding box center [196, 205] width 113 height 92
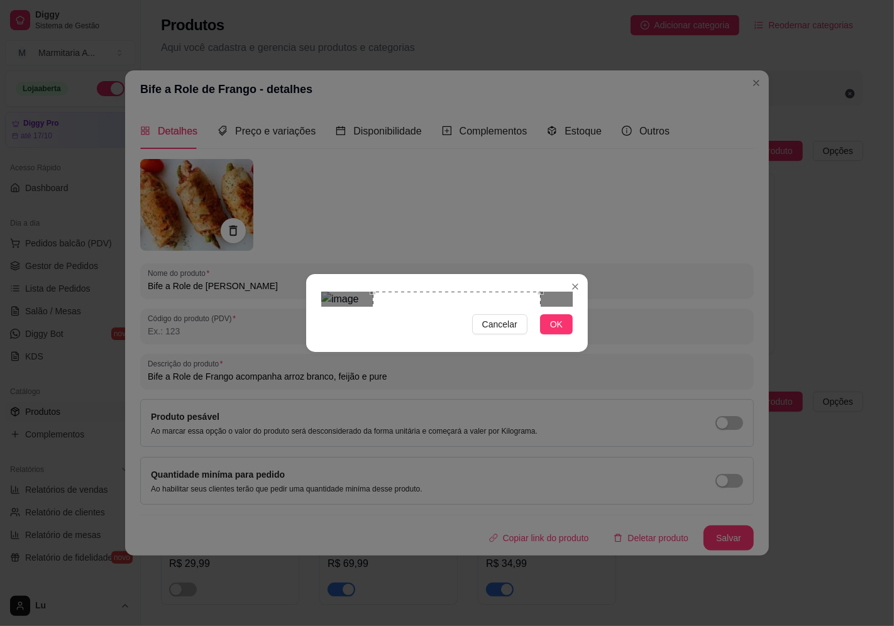
click at [489, 348] on div "Use the arrow keys to move the crop selection area" at bounding box center [457, 376] width 168 height 168
click at [543, 335] on button "OK" at bounding box center [556, 324] width 33 height 20
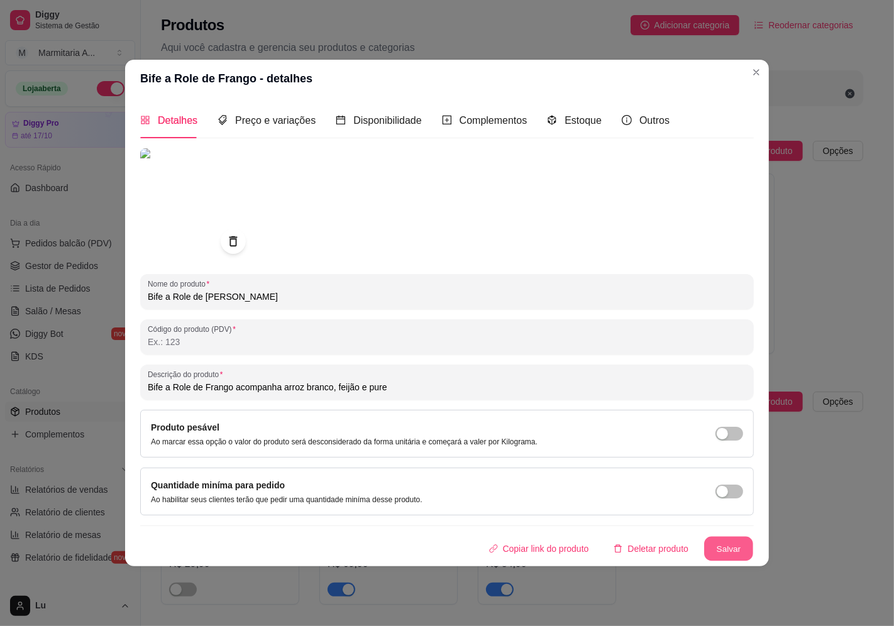
click at [733, 550] on button "Salvar" at bounding box center [728, 549] width 49 height 25
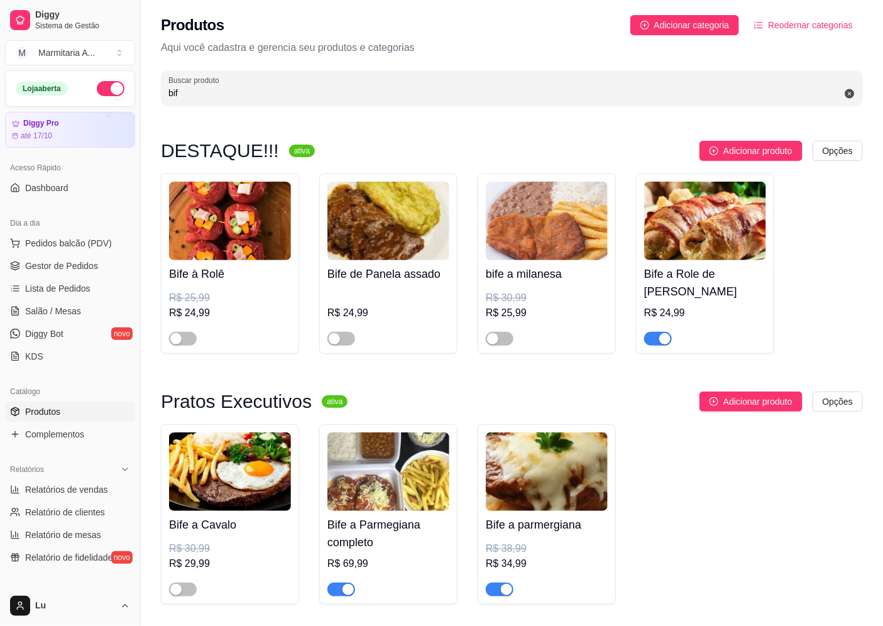
click at [92, 230] on div "Dia a dia" at bounding box center [70, 223] width 130 height 20
click at [97, 241] on span "Pedidos balcão (PDV)" at bounding box center [68, 243] width 87 height 13
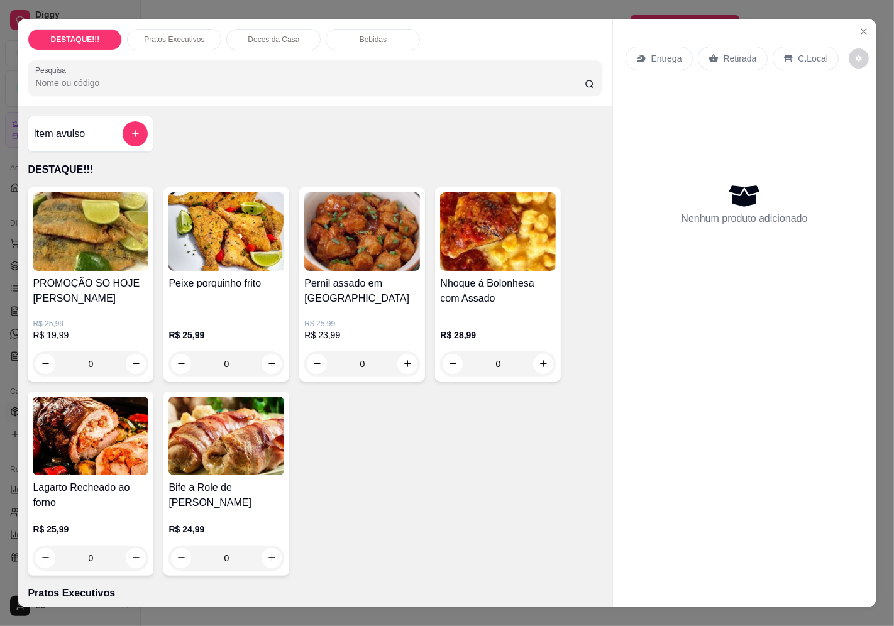
click at [643, 52] on div "Entrega" at bounding box center [659, 59] width 67 height 24
click at [492, 106] on input "Busque pelo cliente" at bounding box center [429, 102] width 201 height 13
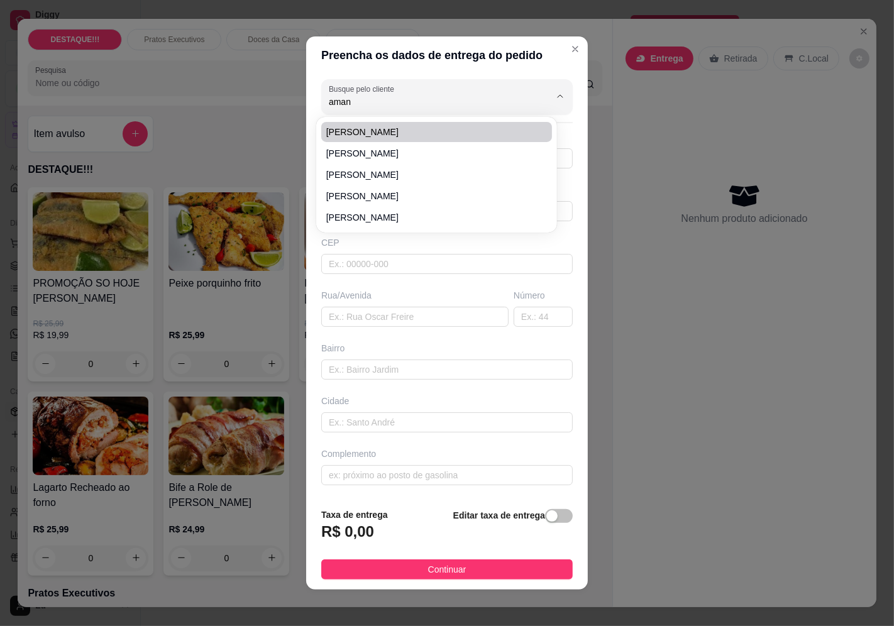
click at [354, 130] on span "[PERSON_NAME]" at bounding box center [430, 132] width 208 height 13
type input "[PERSON_NAME]"
type input "11975403132"
type input "[PERSON_NAME]"
type input "0435050"
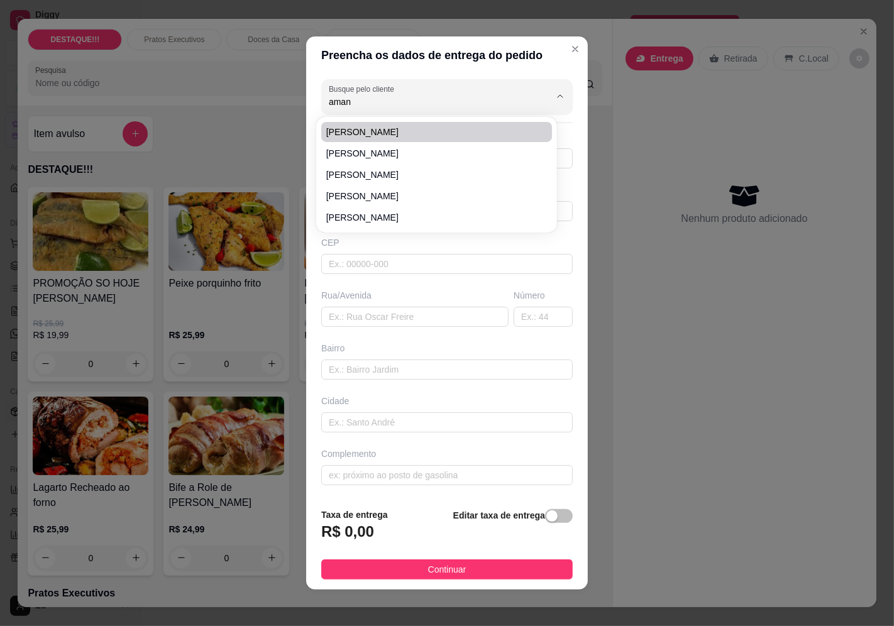
type input "Rua Itagyba Santiago"
type input "100"
type input "Campo Belo"
type input "[GEOGRAPHIC_DATA]"
type input "Comercial"
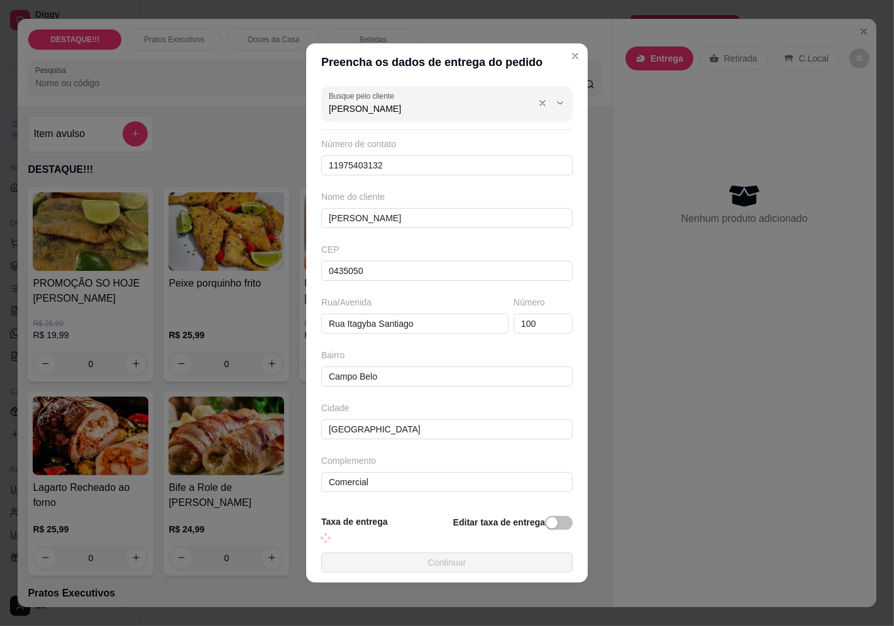
click at [380, 104] on div "Busque pelo cliente [PERSON_NAME]" at bounding box center [447, 103] width 252 height 35
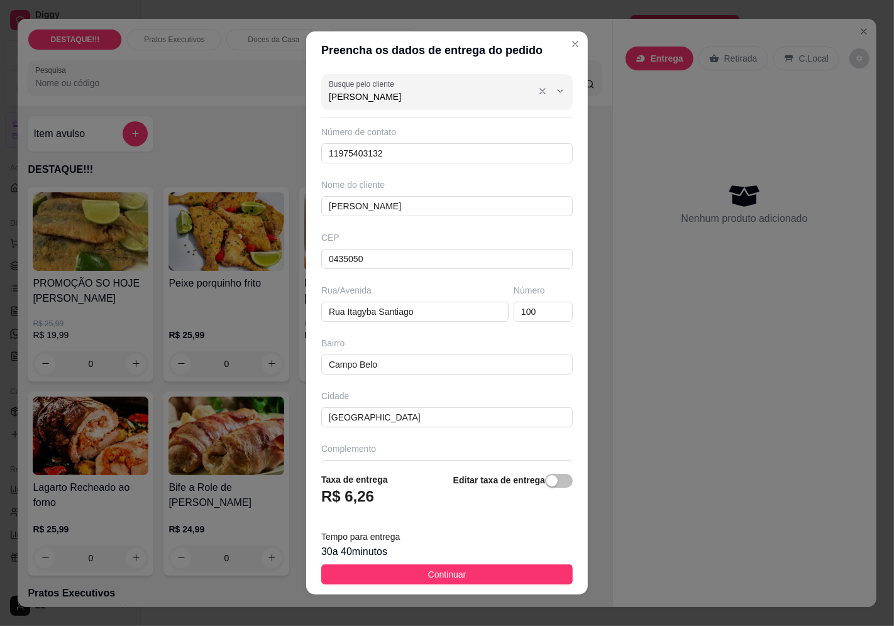
click at [370, 87] on label "Busque pelo cliente" at bounding box center [364, 84] width 70 height 11
click at [370, 91] on input "[PERSON_NAME]" at bounding box center [429, 97] width 201 height 13
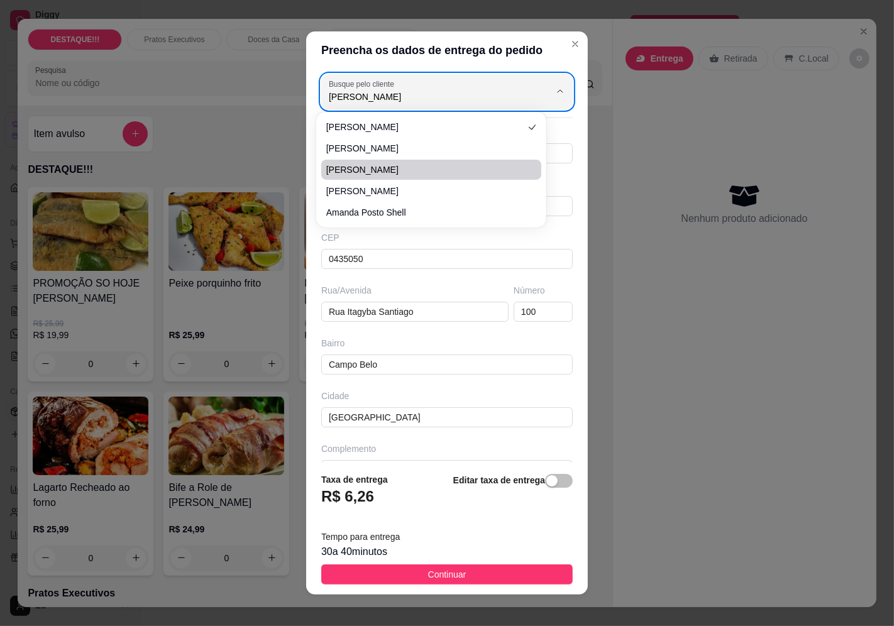
type input "[PERSON_NAME]"
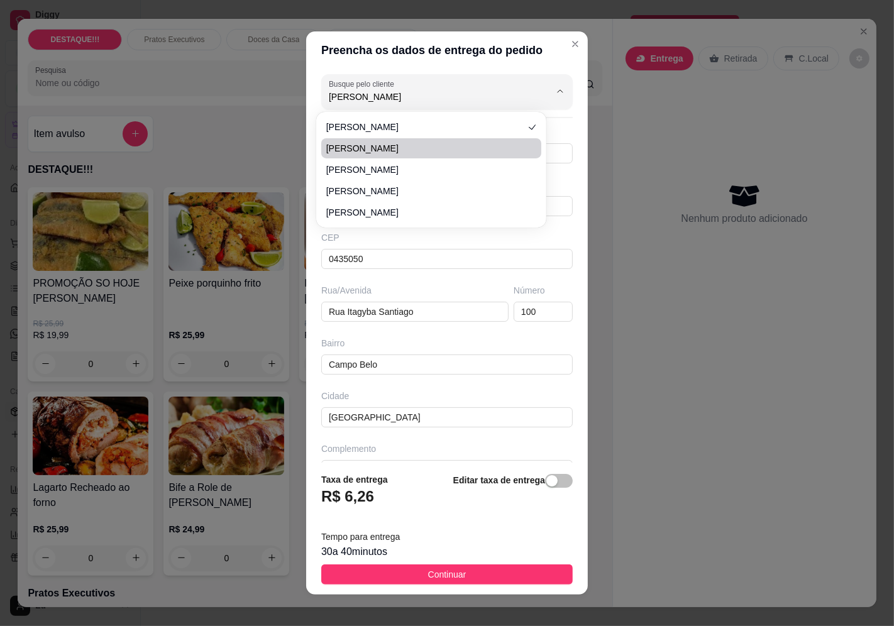
click at [365, 143] on span "[PERSON_NAME]" at bounding box center [425, 148] width 198 height 13
type input "11931440864"
type input "[PERSON_NAME]"
type input "04368050"
type input "Rua Dr [PERSON_NAME]"
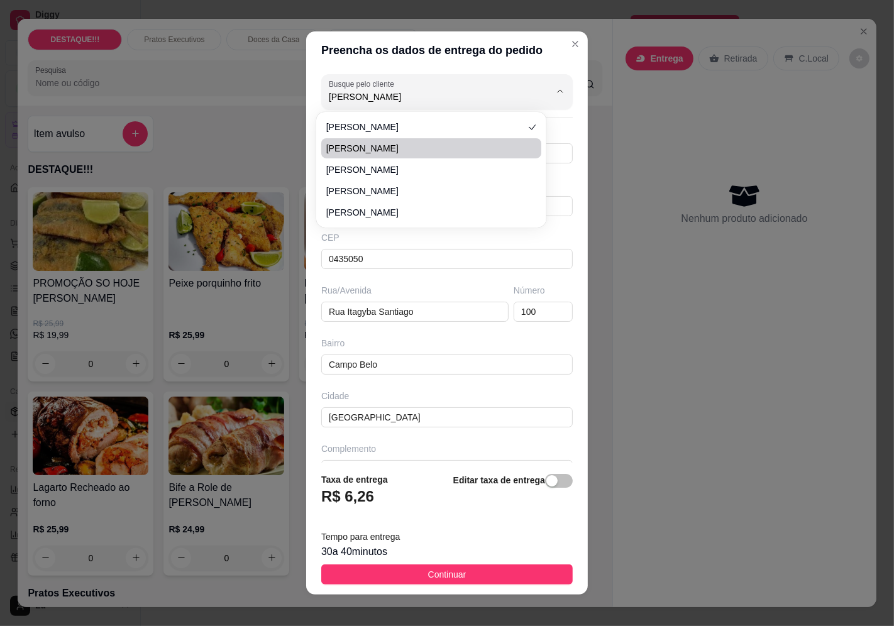
type input "913"
type input "Cidade Ademar"
type input "Sala 7"
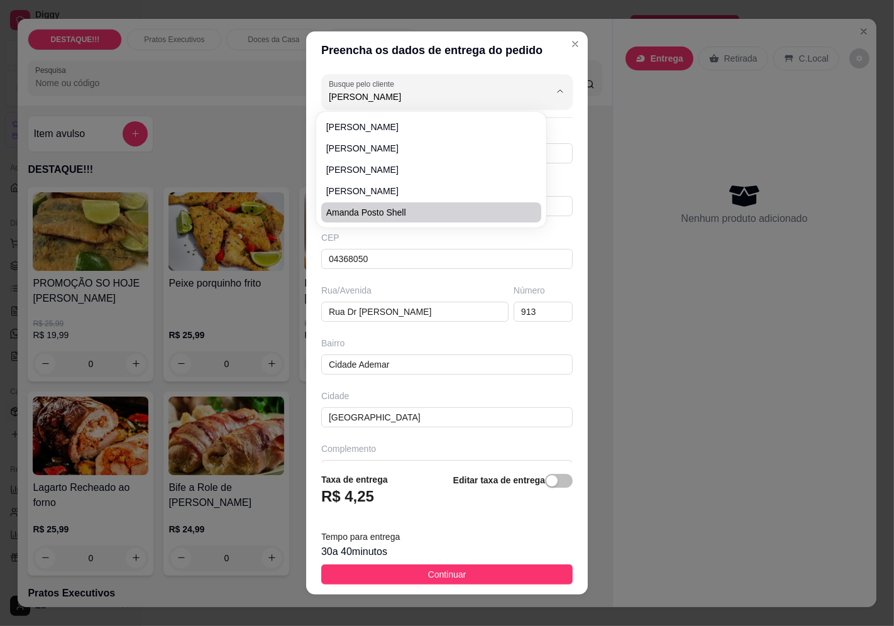
click at [405, 208] on span "amanda posto shell" at bounding box center [425, 212] width 198 height 13
type input "amanda posto shell"
type input "11986804220"
type input "amanda posto shell"
type input "04381000"
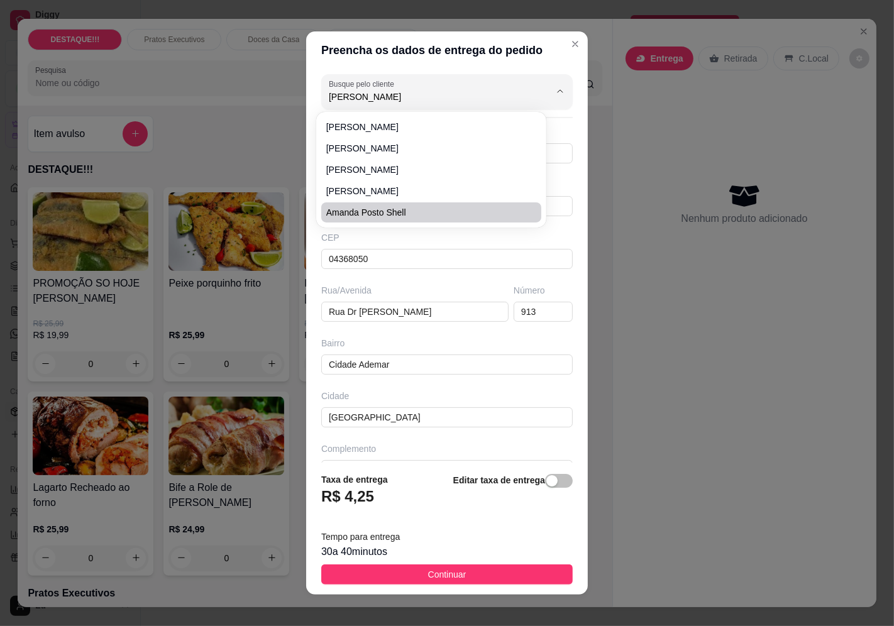
type input "[GEOGRAPHIC_DATA][PERSON_NAME]"
type input "627"
type input "Jardim Prudência"
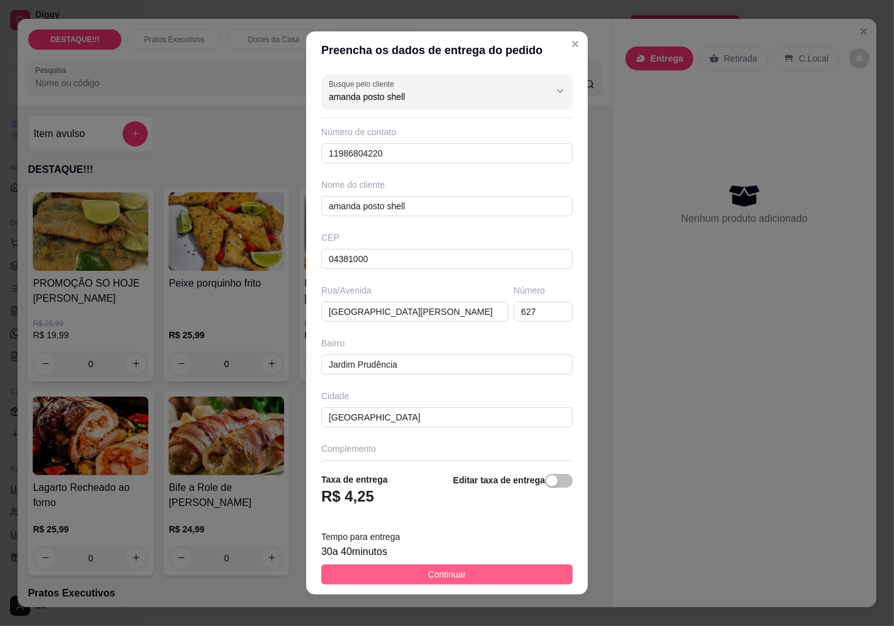
type input "amanda posto shell"
click at [524, 570] on button "Continuar" at bounding box center [447, 575] width 252 height 20
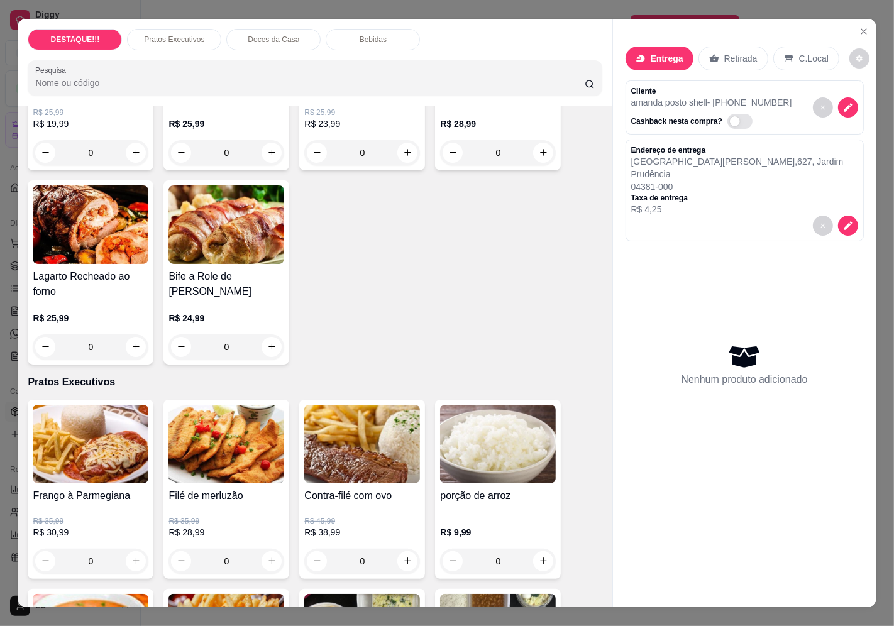
scroll to position [279, 0]
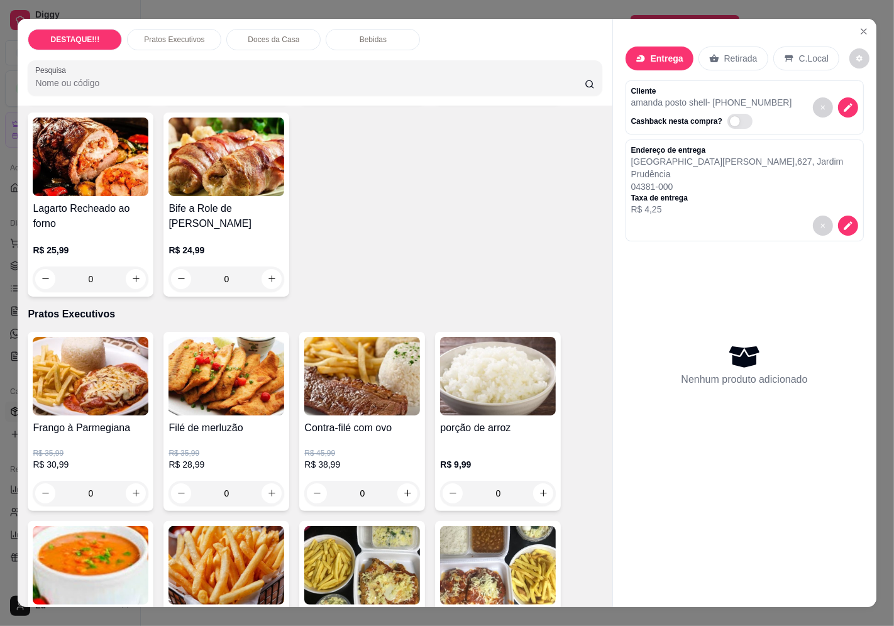
click at [122, 458] on p "R$ 30,99" at bounding box center [91, 464] width 116 height 13
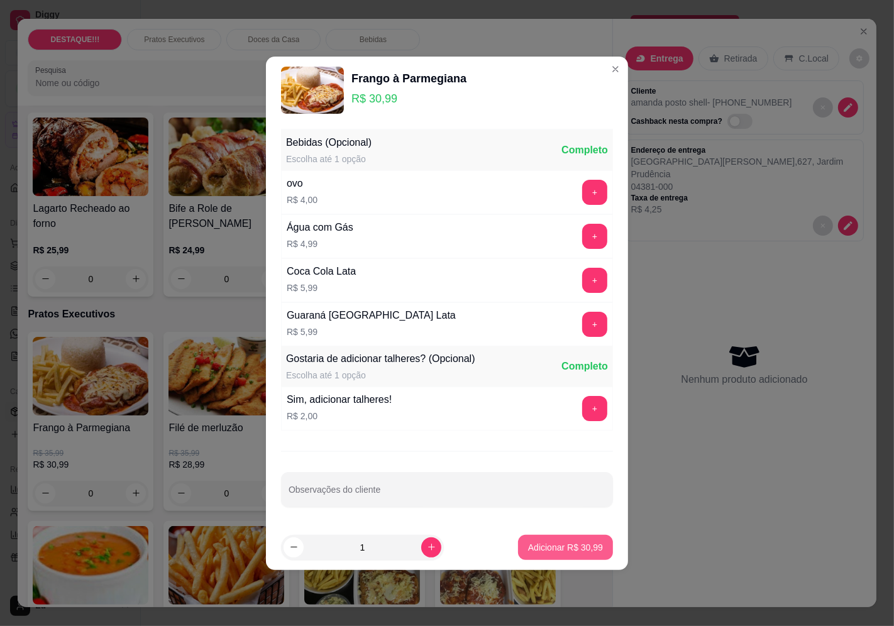
click at [589, 542] on p "Adicionar R$ 30,99" at bounding box center [565, 547] width 75 height 13
type input "1"
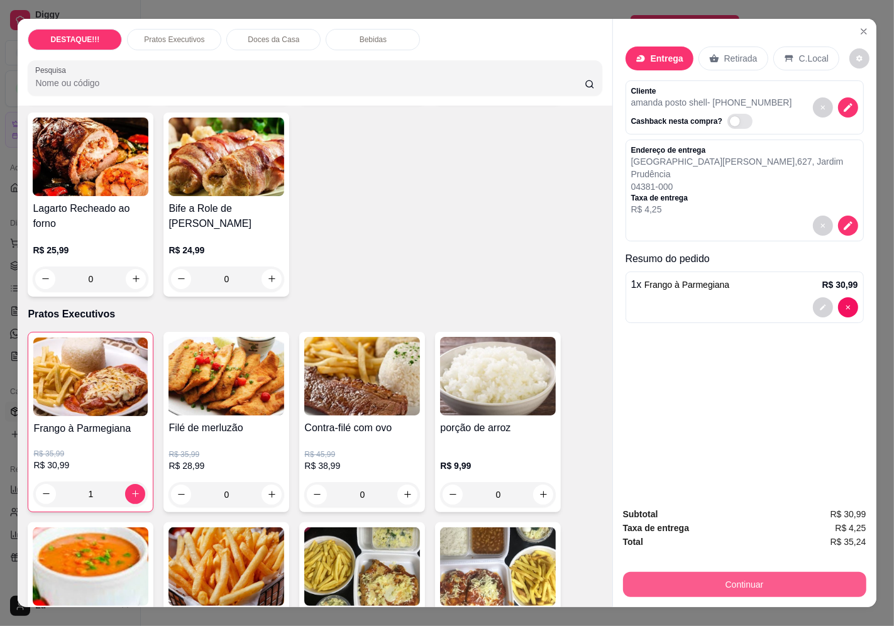
click at [821, 578] on button "Continuar" at bounding box center [744, 584] width 243 height 25
click at [849, 98] on button "decrease-product-quantity" at bounding box center [848, 107] width 20 height 20
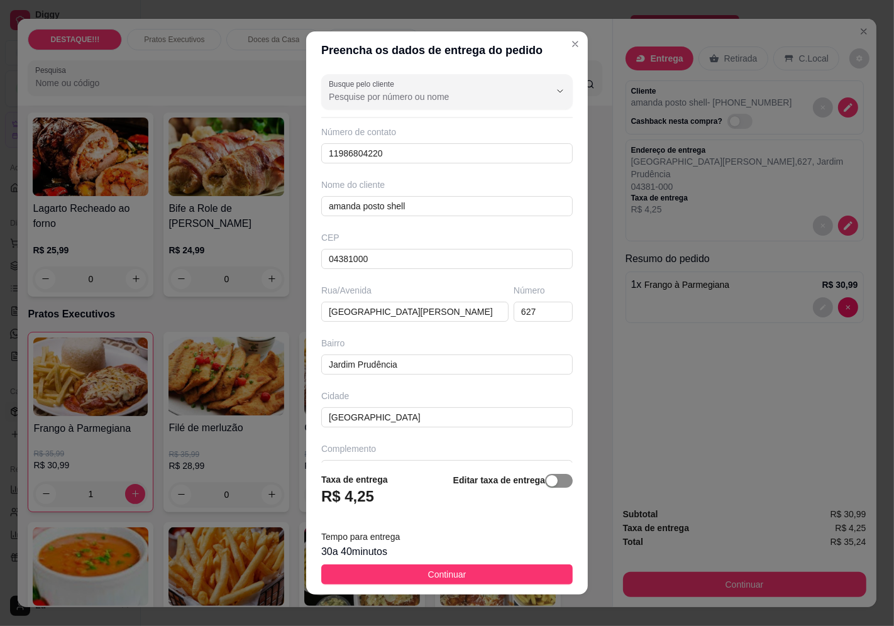
click at [546, 485] on div "button" at bounding box center [551, 480] width 11 height 11
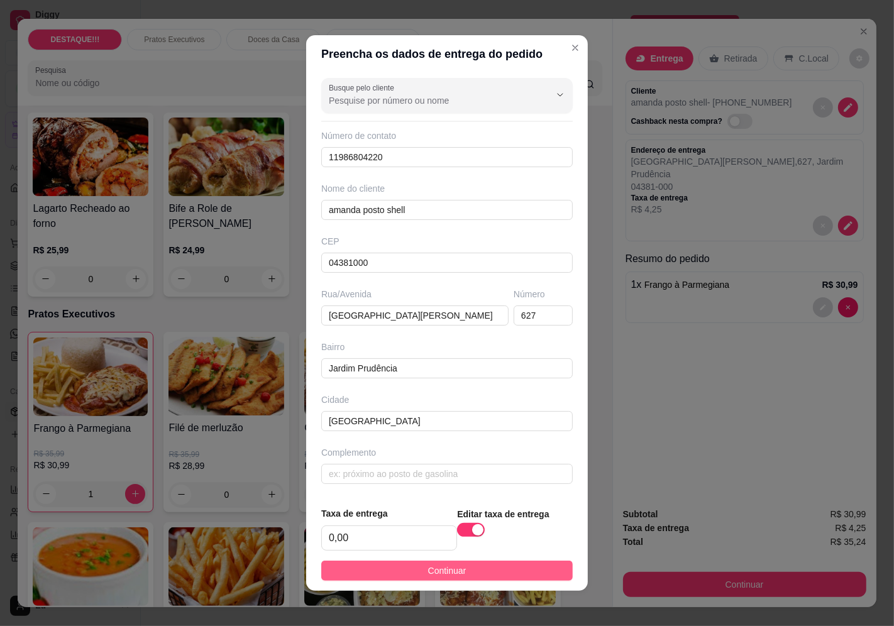
click at [516, 573] on button "Continuar" at bounding box center [447, 571] width 252 height 20
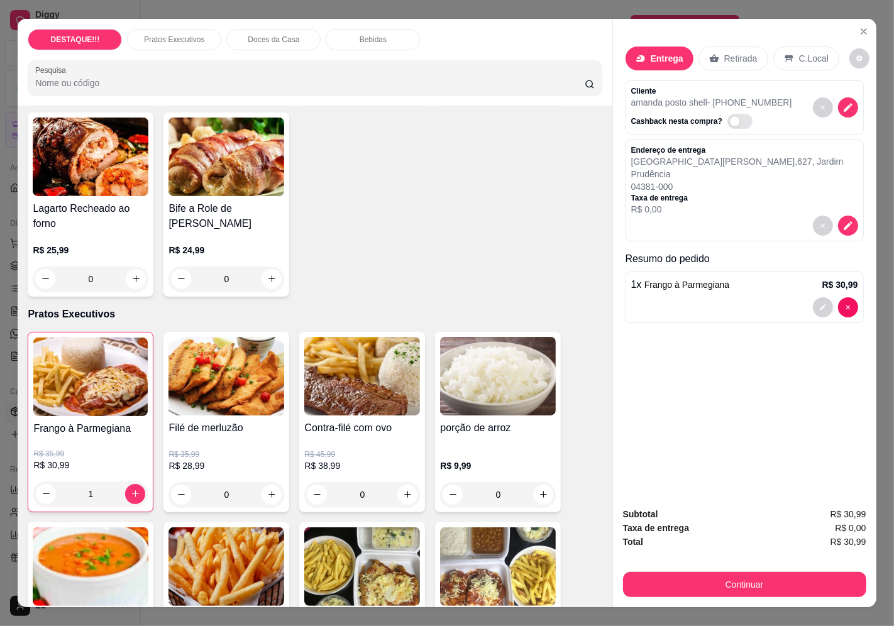
click at [643, 569] on div "Continuar" at bounding box center [744, 583] width 243 height 28
click at [641, 573] on button "Continuar" at bounding box center [744, 584] width 243 height 25
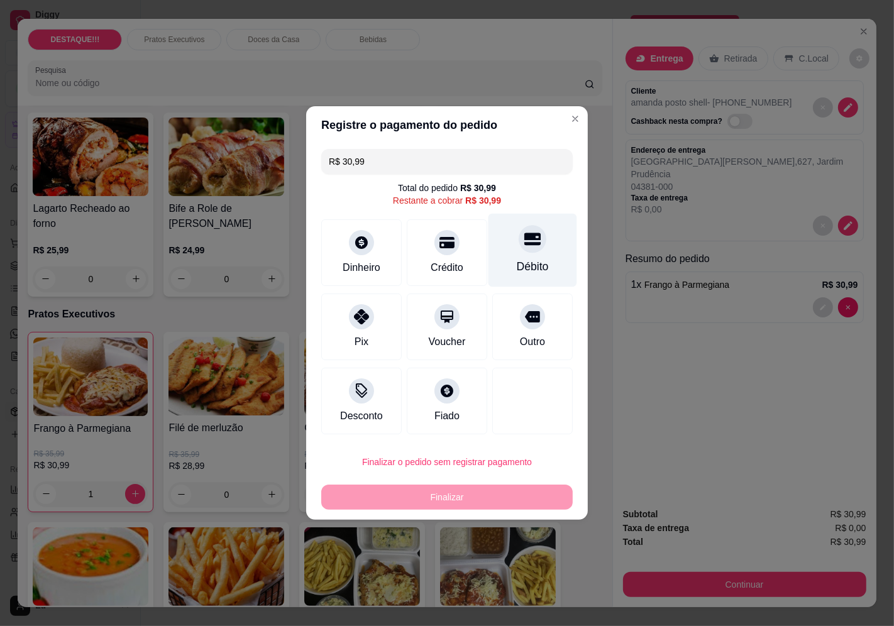
click at [538, 262] on div "Débito" at bounding box center [533, 266] width 32 height 16
type input "R$ 0,00"
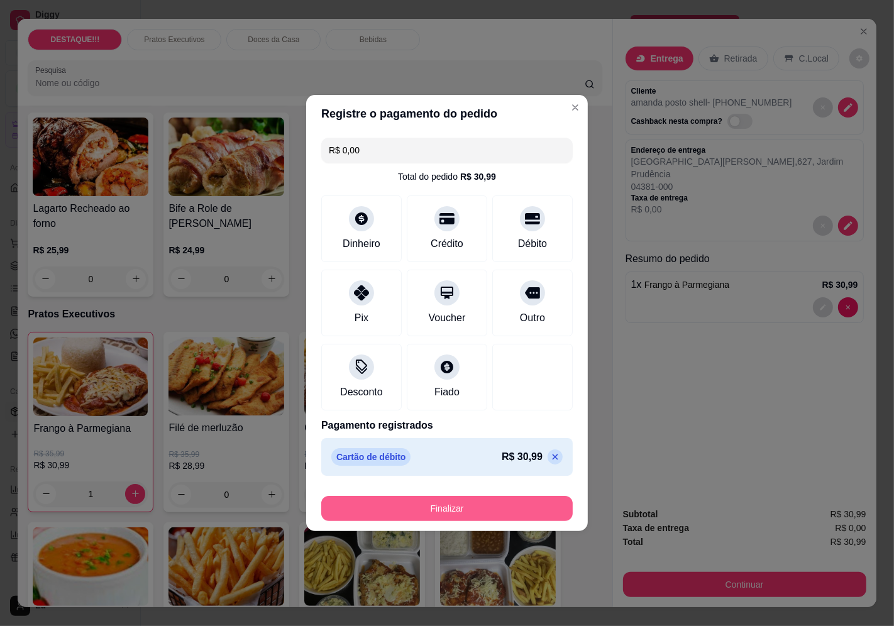
click at [538, 501] on button "Finalizar" at bounding box center [447, 508] width 252 height 25
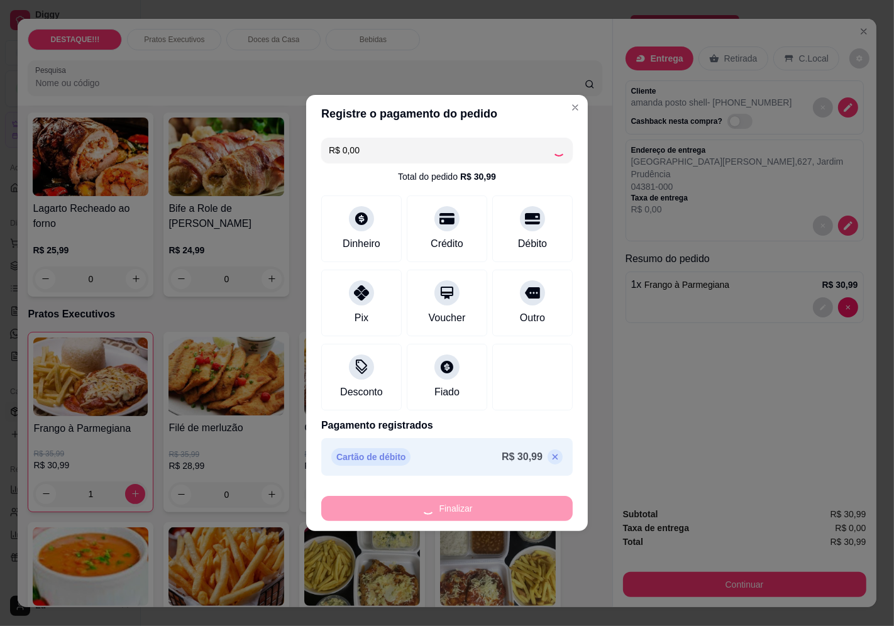
type input "0"
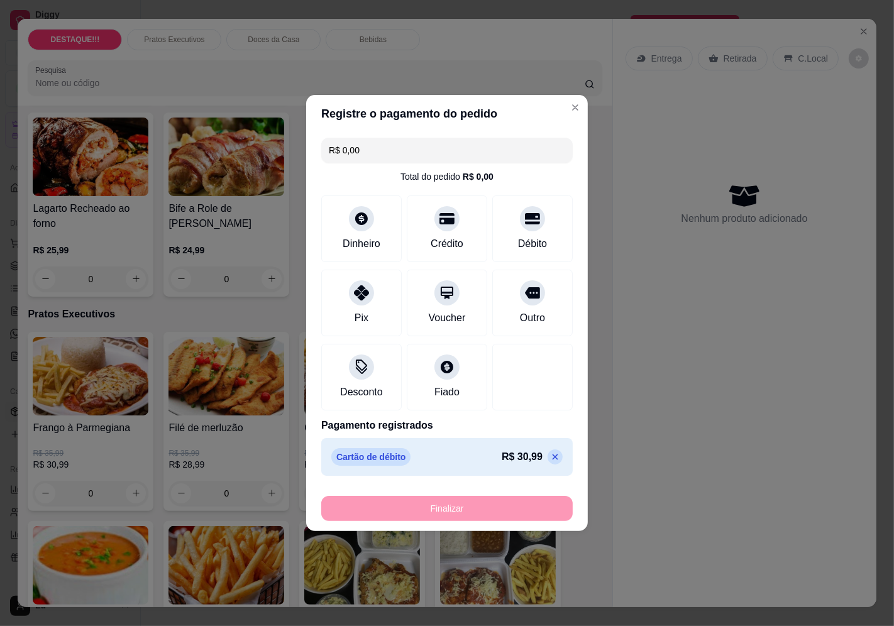
type input "-R$ 30,99"
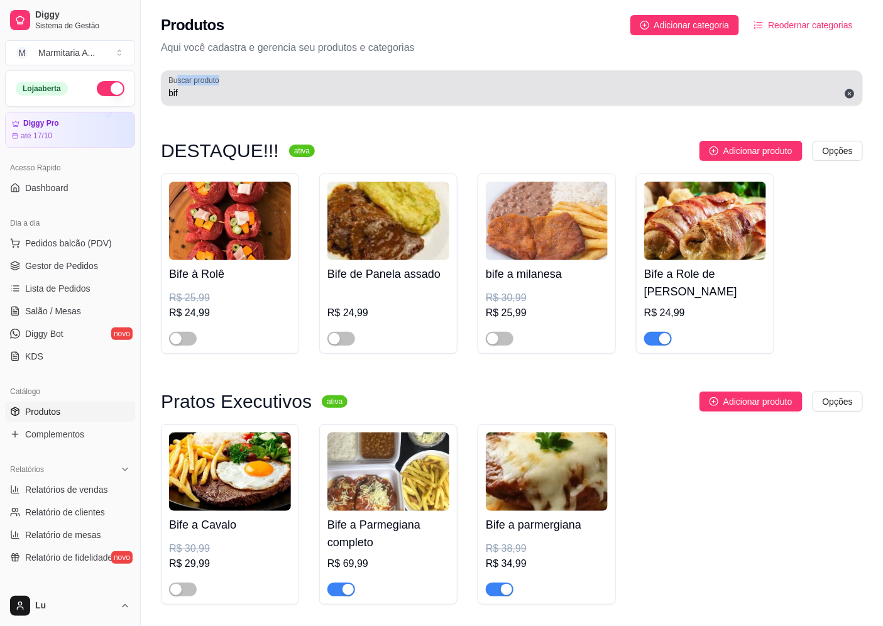
click at [175, 90] on div "Buscar produto bif" at bounding box center [512, 87] width 702 height 35
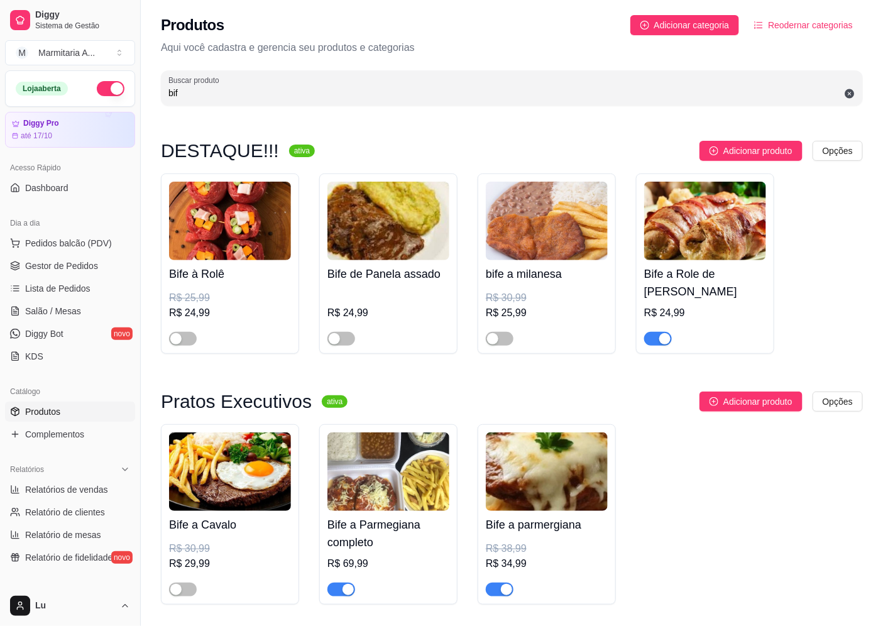
drag, startPoint x: 177, startPoint y: 91, endPoint x: 153, endPoint y: 102, distance: 26.2
click at [153, 102] on div "Produtos Adicionar categoria Reodernar categorias Aqui você cadastra e gerencia…" at bounding box center [512, 56] width 743 height 113
type input "f"
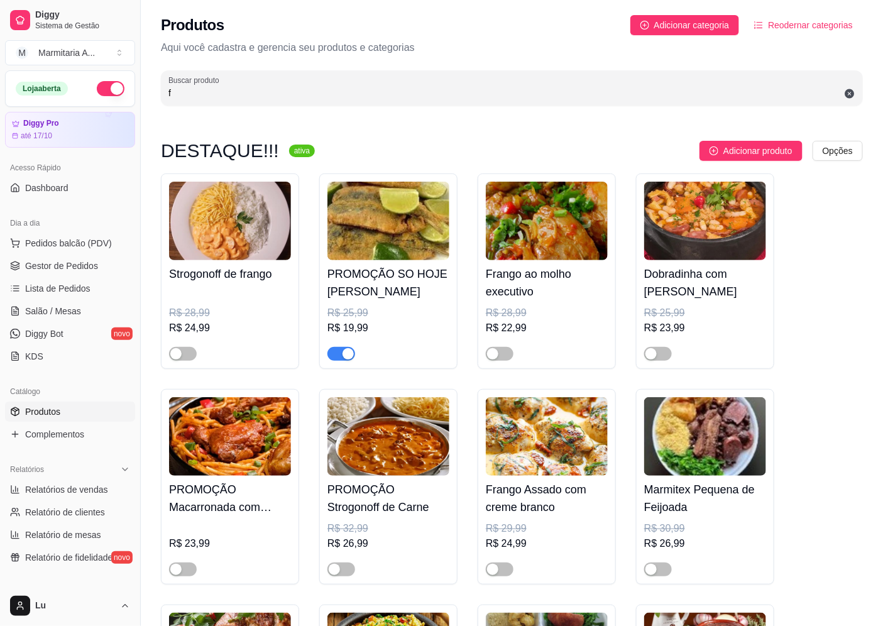
drag, startPoint x: 177, startPoint y: 86, endPoint x: 158, endPoint y: 92, distance: 19.7
click at [158, 92] on div "Produtos Adicionar categoria Reodernar categorias Aqui você cadastra e gerencia…" at bounding box center [512, 56] width 743 height 113
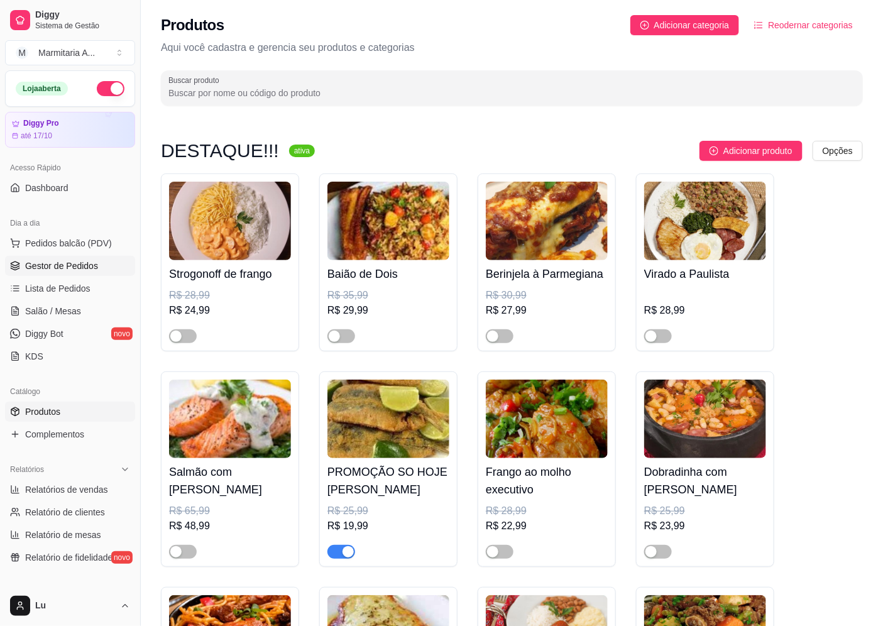
click at [83, 271] on span "Gestor de Pedidos" at bounding box center [61, 266] width 73 height 13
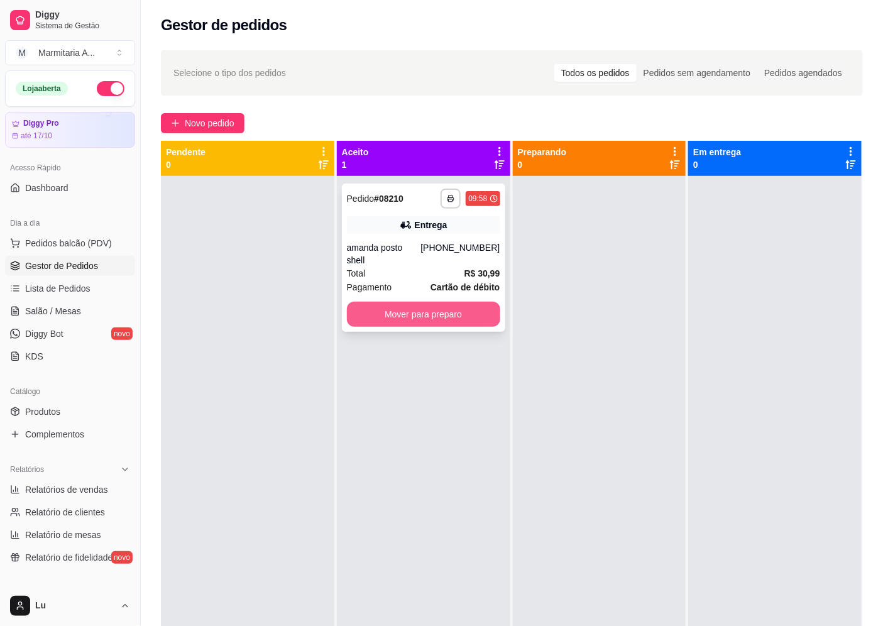
click at [467, 302] on button "Mover para preparo" at bounding box center [423, 314] width 153 height 25
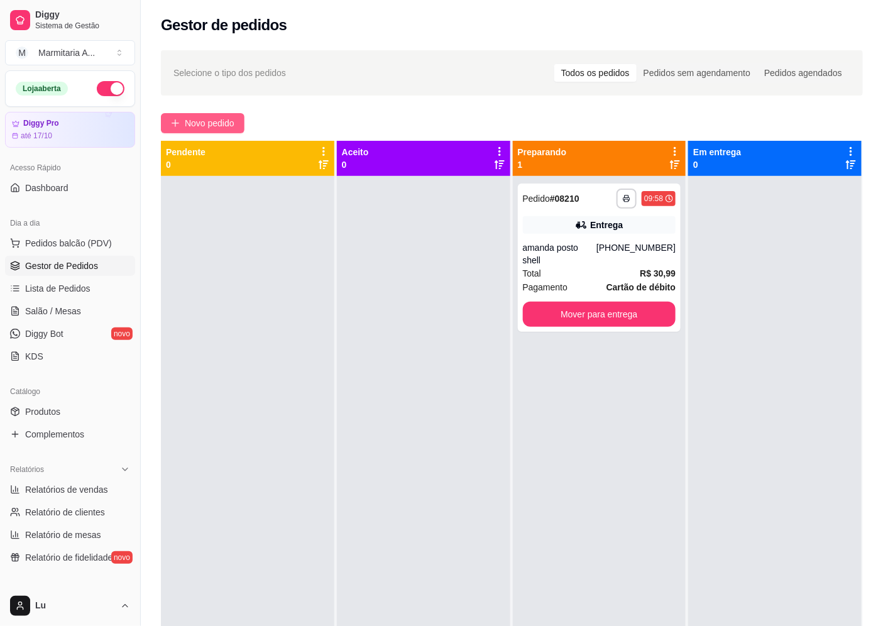
click at [224, 123] on span "Novo pedido" at bounding box center [210, 123] width 50 height 14
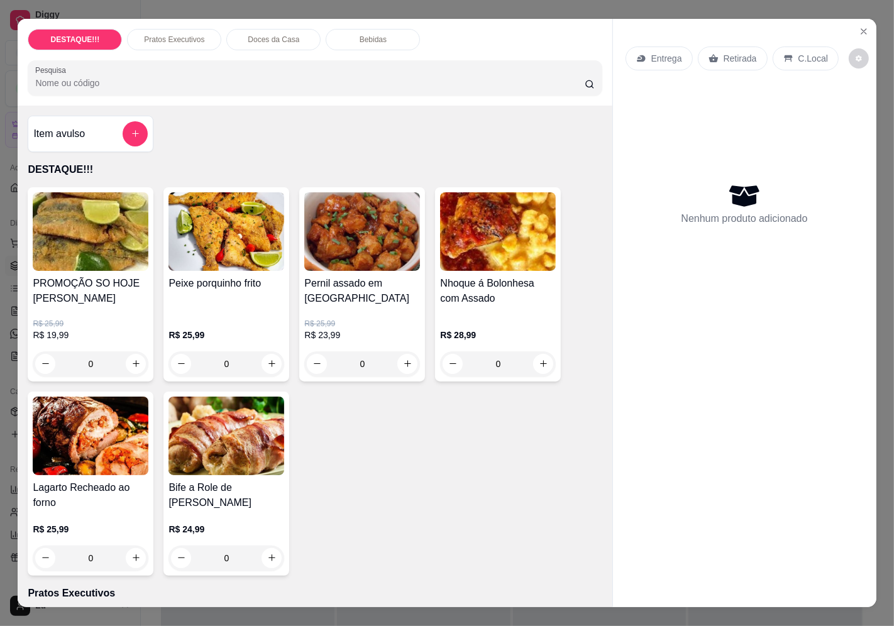
click at [658, 60] on div "Entrega" at bounding box center [659, 59] width 67 height 24
click at [457, 80] on div "Busque pelo cliente" at bounding box center [447, 96] width 252 height 35
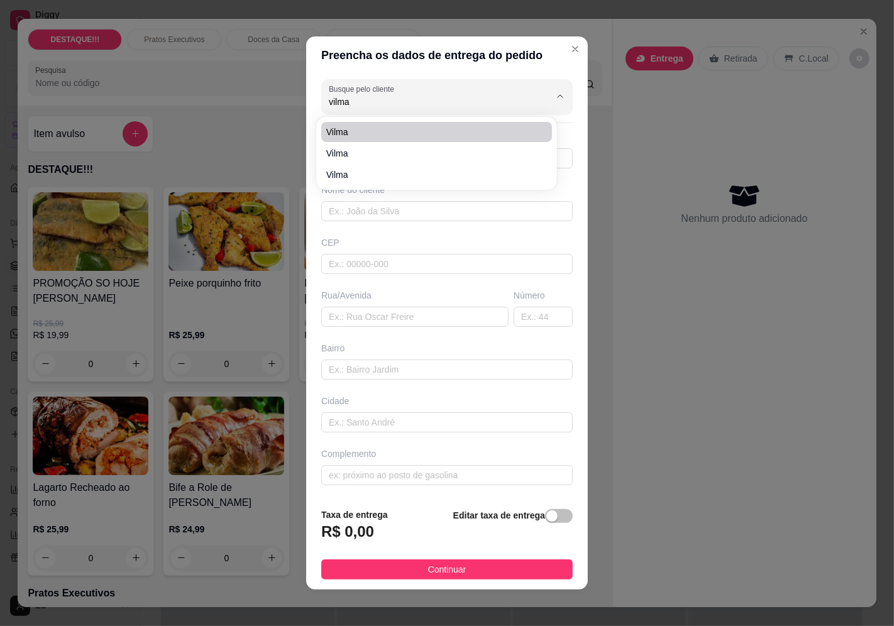
click at [370, 137] on span "Vilma" at bounding box center [430, 132] width 208 height 13
type input "Vilma"
type input "11934463332"
type input "Vilma"
type input "04403040"
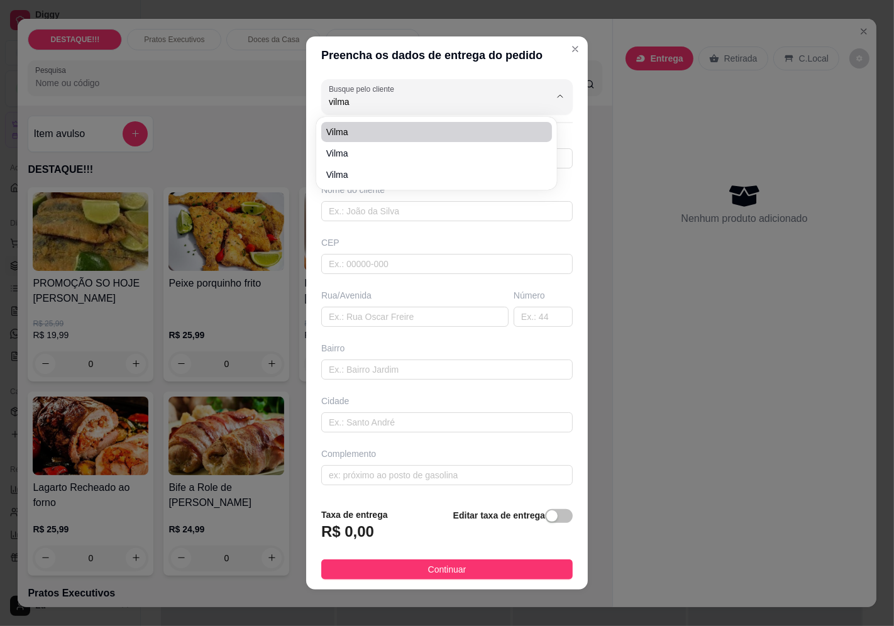
type input "[GEOGRAPHIC_DATA]"
type input "101"
type input "Vila Joaniza"
type input "[GEOGRAPHIC_DATA]"
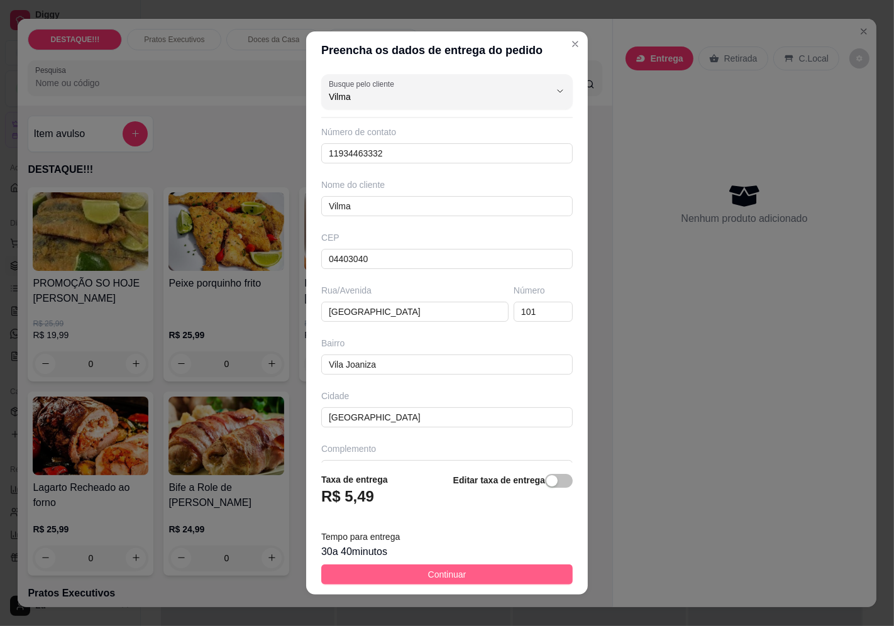
type input "Vilma"
click at [503, 579] on button "Continuar" at bounding box center [447, 575] width 252 height 20
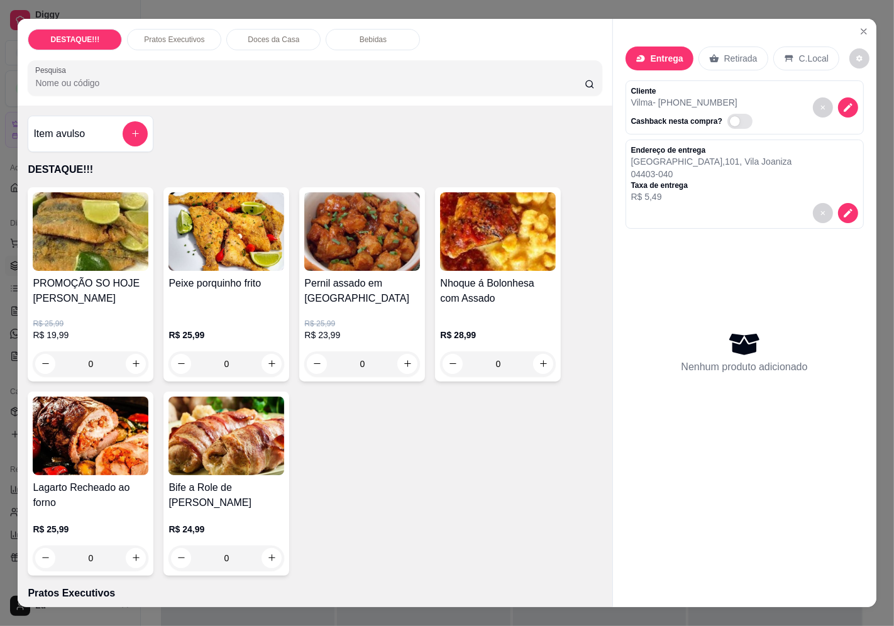
click at [79, 503] on h4 "Lagarto Recheado ao forno" at bounding box center [91, 495] width 116 height 30
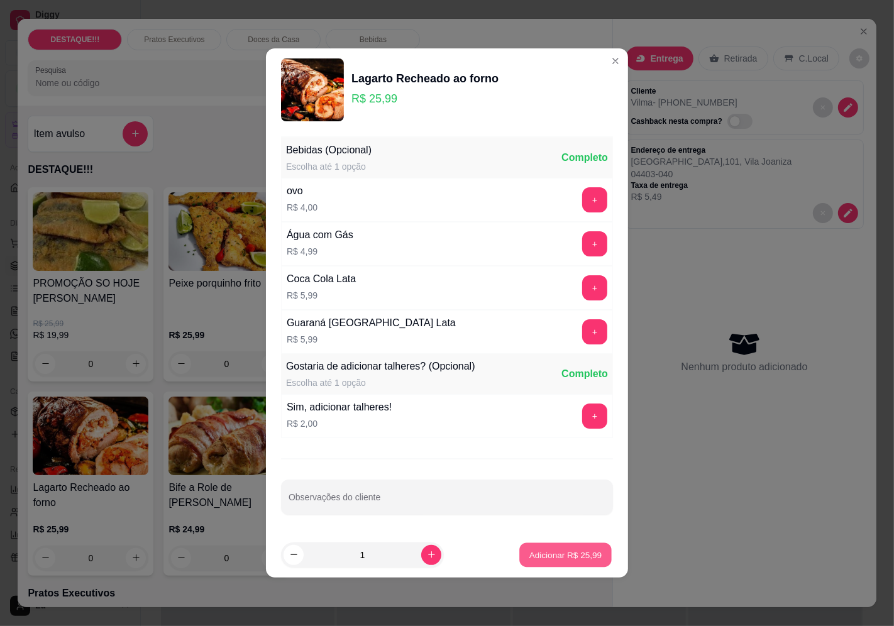
click at [588, 551] on p "Adicionar R$ 25,99" at bounding box center [565, 555] width 73 height 12
type input "1"
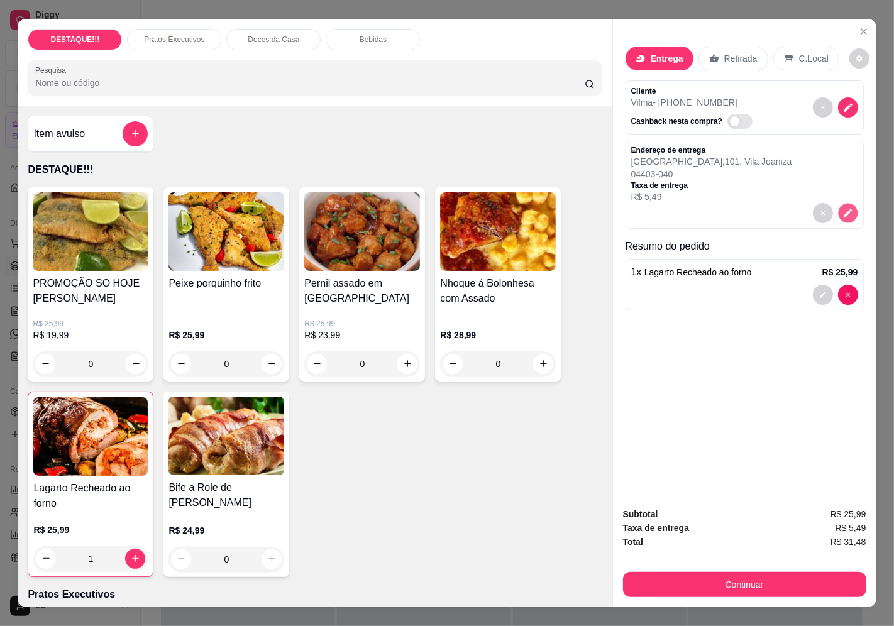
click at [849, 208] on button "decrease-product-quantity" at bounding box center [847, 212] width 19 height 19
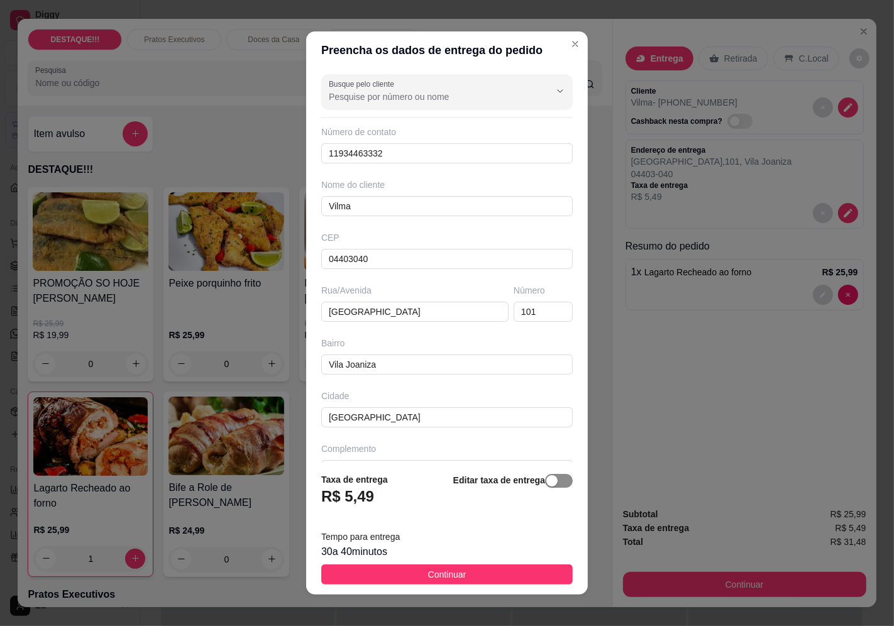
click at [546, 482] on div "button" at bounding box center [551, 480] width 11 height 11
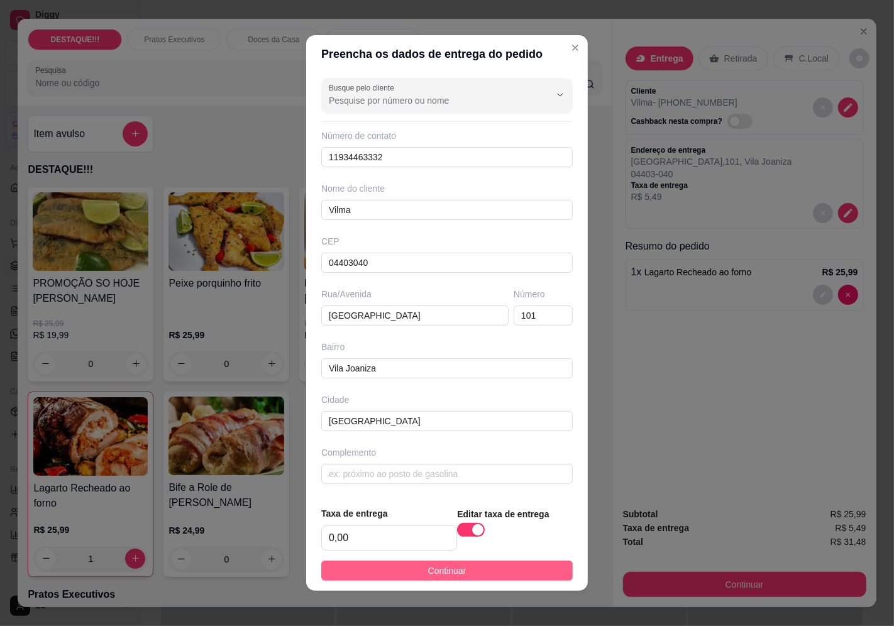
click at [529, 570] on button "Continuar" at bounding box center [447, 571] width 252 height 20
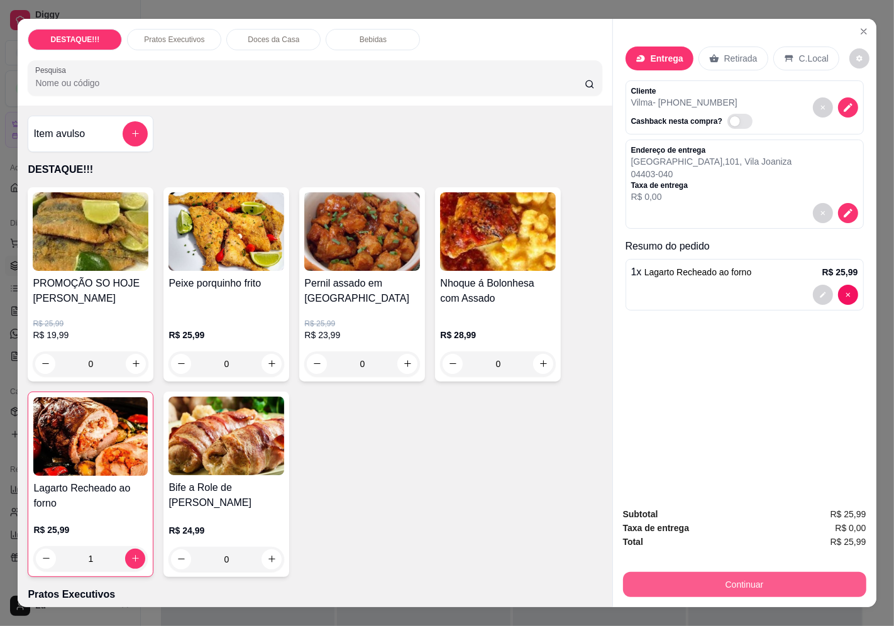
click at [728, 575] on button "Continuar" at bounding box center [744, 584] width 243 height 25
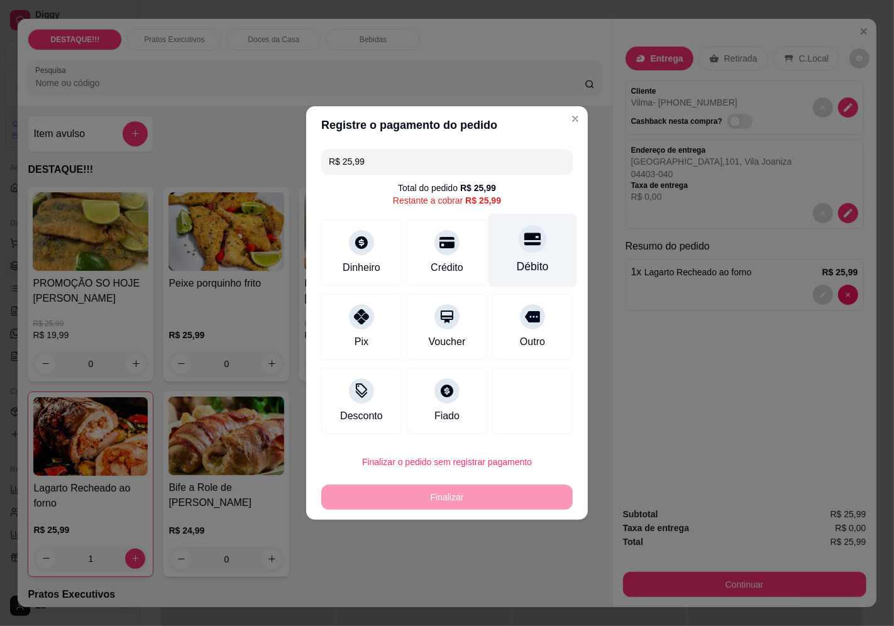
click at [507, 255] on div "Débito" at bounding box center [533, 251] width 89 height 74
type input "R$ 0,00"
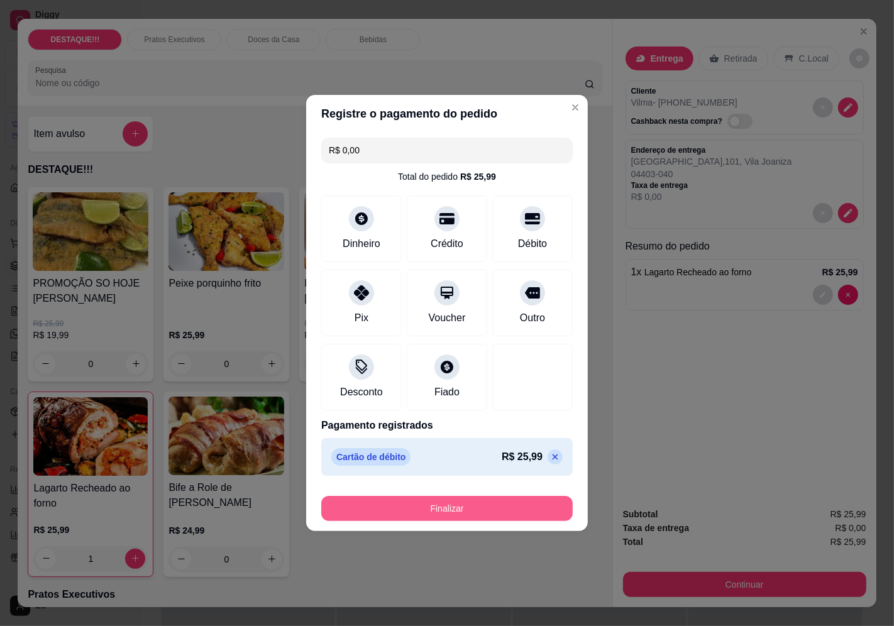
click at [531, 485] on footer "Finalizar" at bounding box center [447, 506] width 282 height 50
click at [533, 506] on button "Finalizar" at bounding box center [447, 509] width 244 height 25
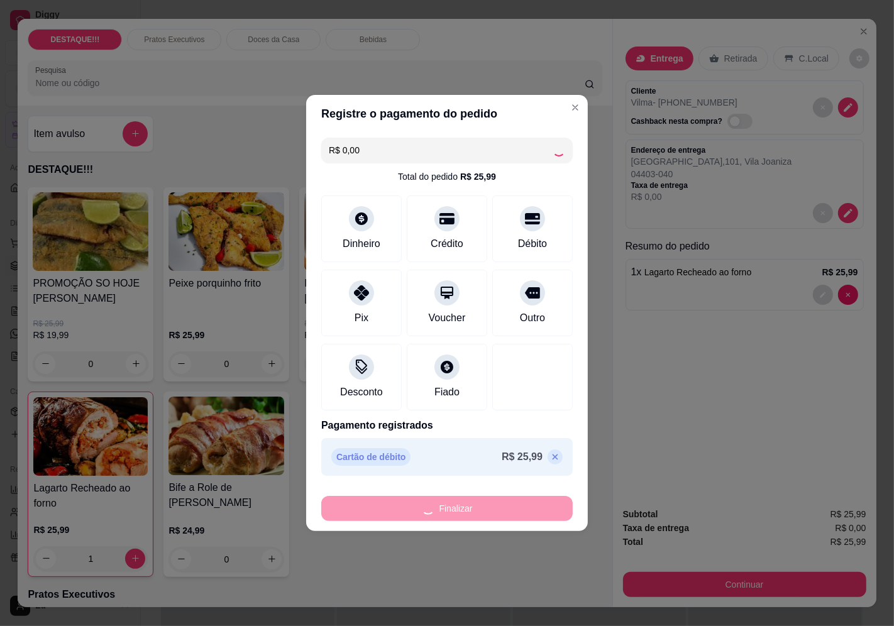
type input "0"
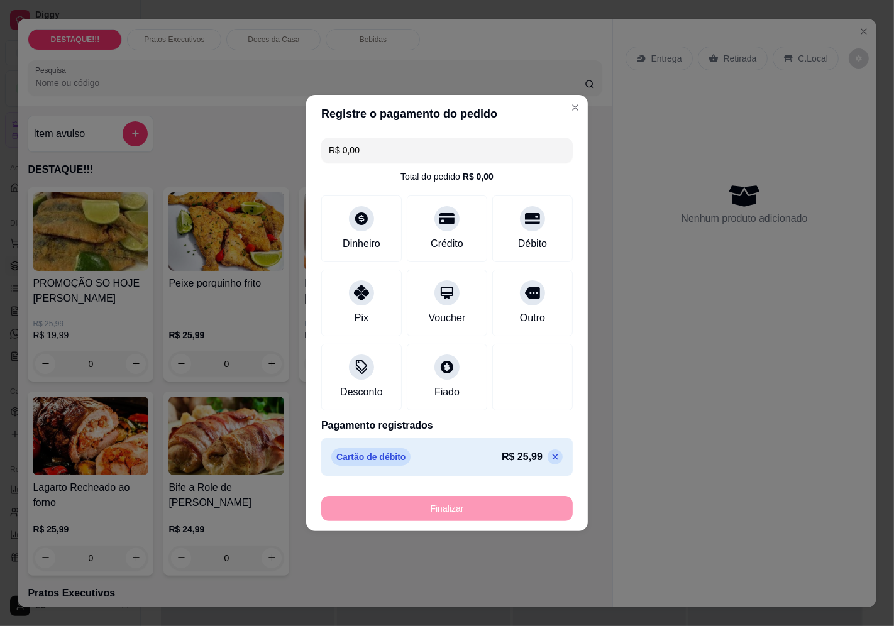
type input "-R$ 25,99"
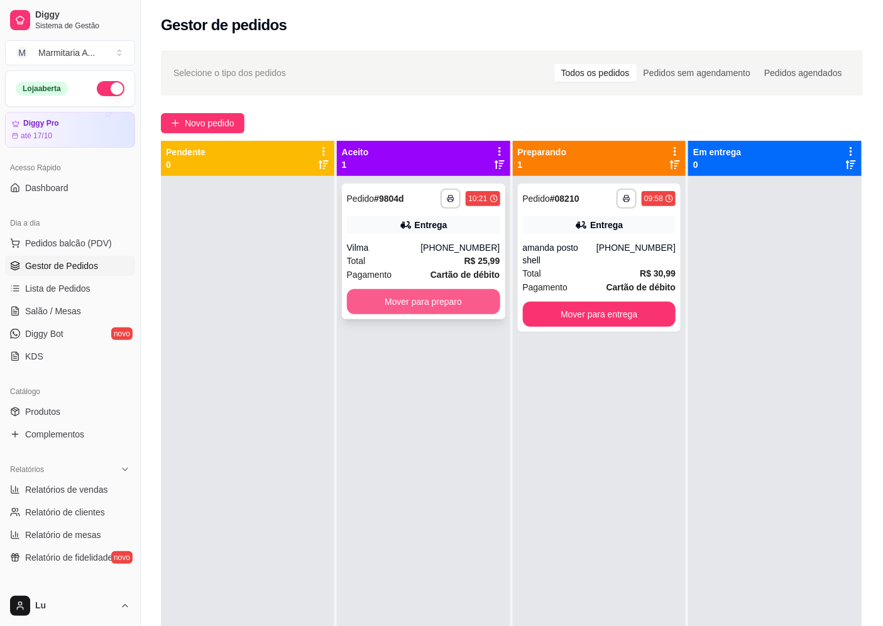
click at [445, 303] on button "Mover para preparo" at bounding box center [423, 301] width 153 height 25
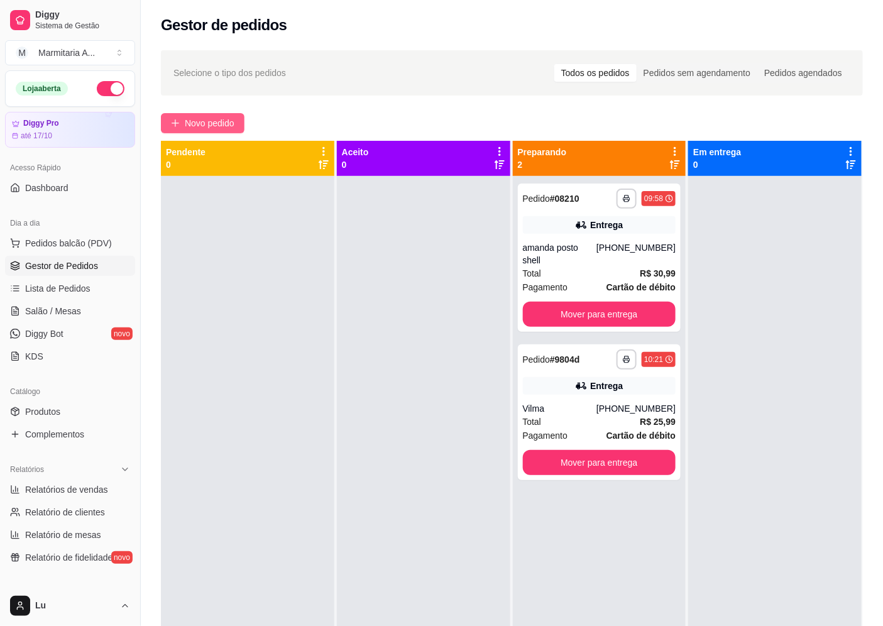
click at [234, 122] on span "Novo pedido" at bounding box center [210, 123] width 50 height 14
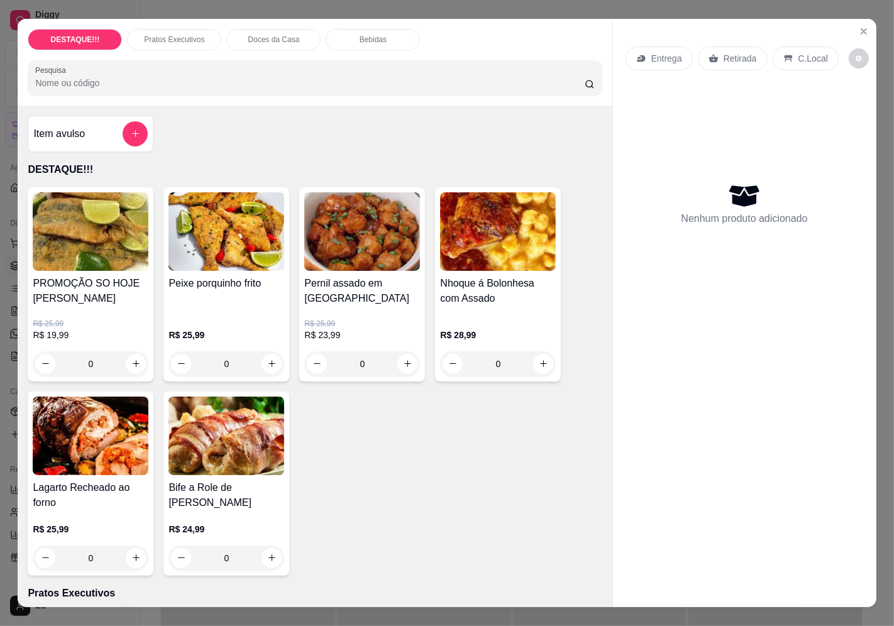
click at [671, 57] on p "Entrega" at bounding box center [666, 58] width 31 height 13
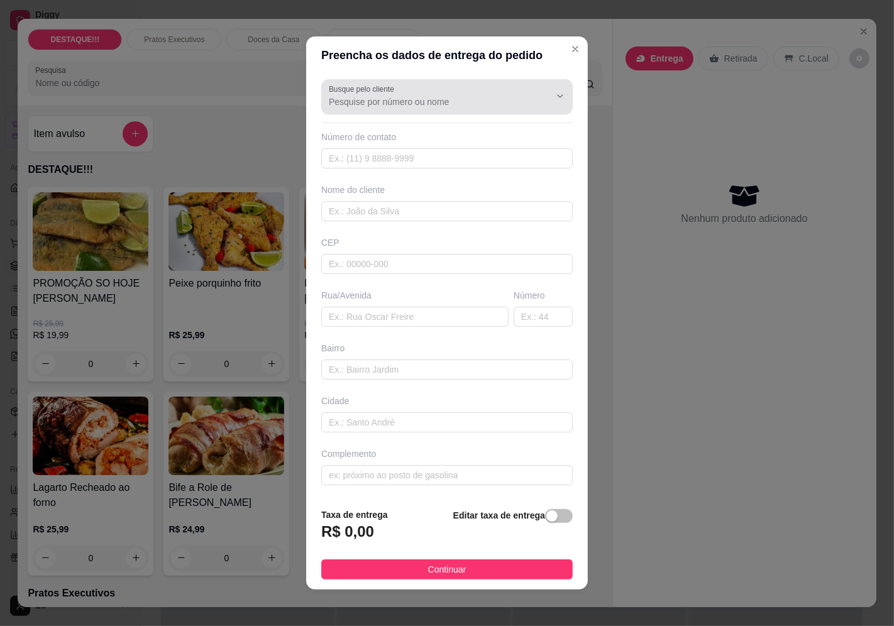
click at [443, 112] on div "Busque pelo cliente" at bounding box center [447, 96] width 252 height 35
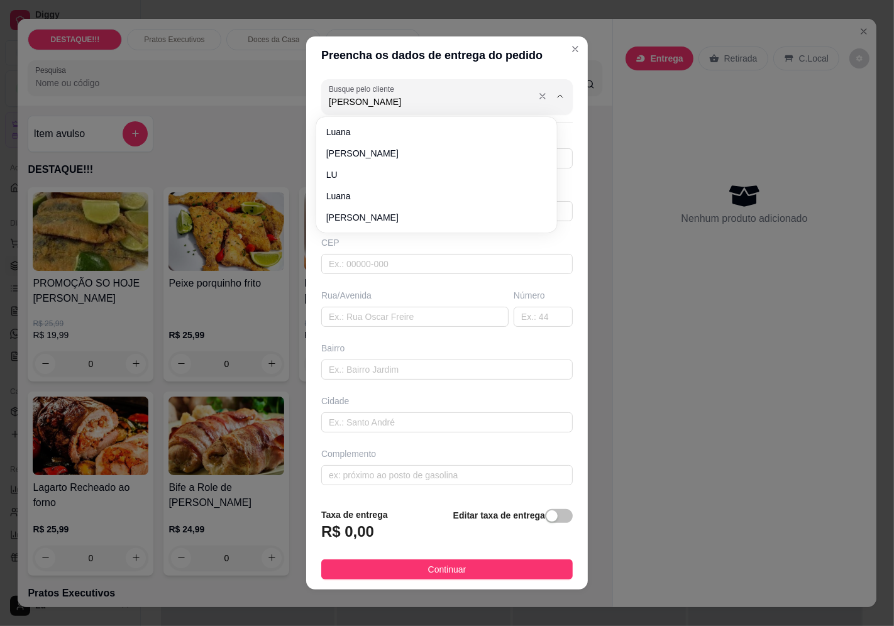
type input "[PERSON_NAME]"
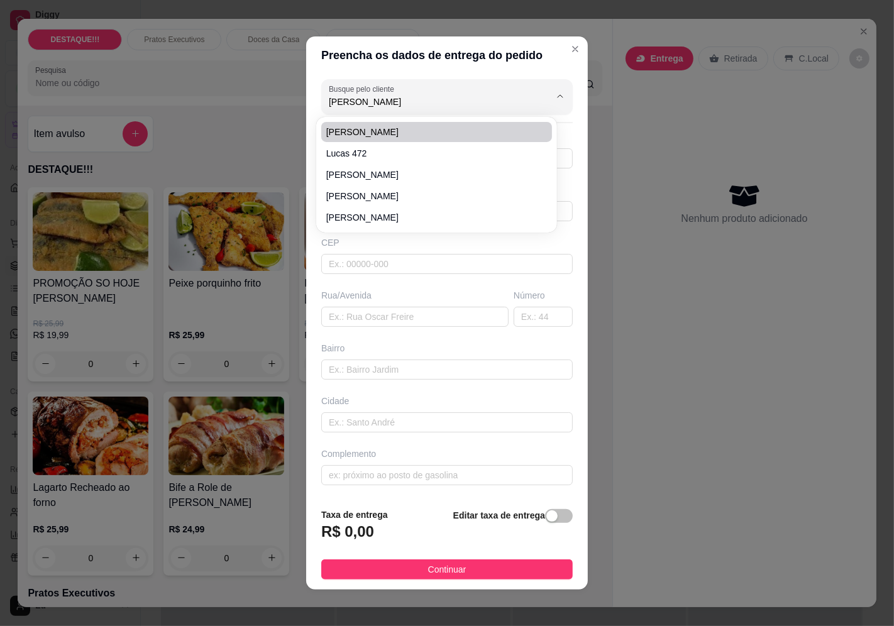
click at [689, 143] on div "Preencha os dados de entrega do pedido Busque pelo cliente lucas Número de cont…" at bounding box center [447, 313] width 894 height 626
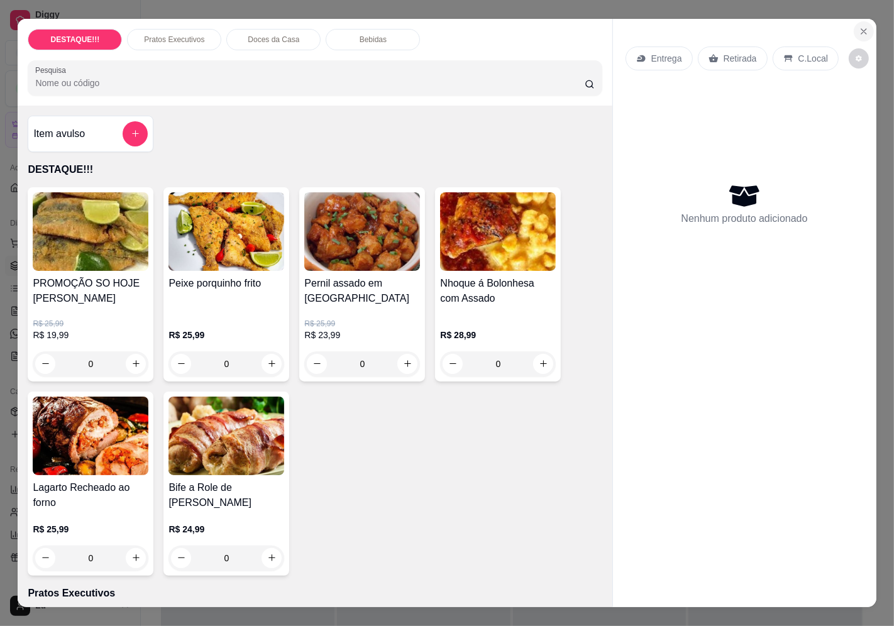
click at [861, 29] on icon "Close" at bounding box center [864, 31] width 10 height 10
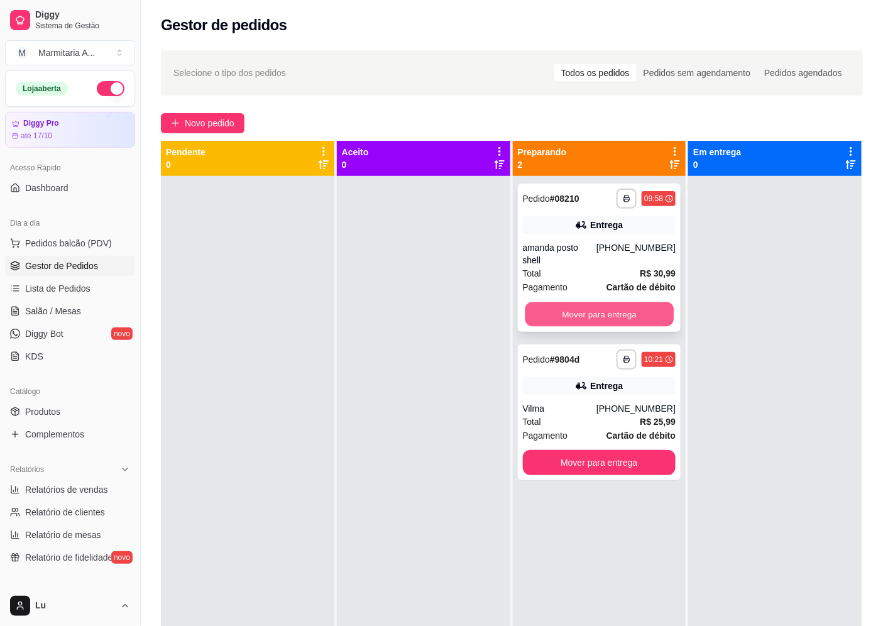
click at [628, 303] on button "Mover para entrega" at bounding box center [599, 314] width 148 height 25
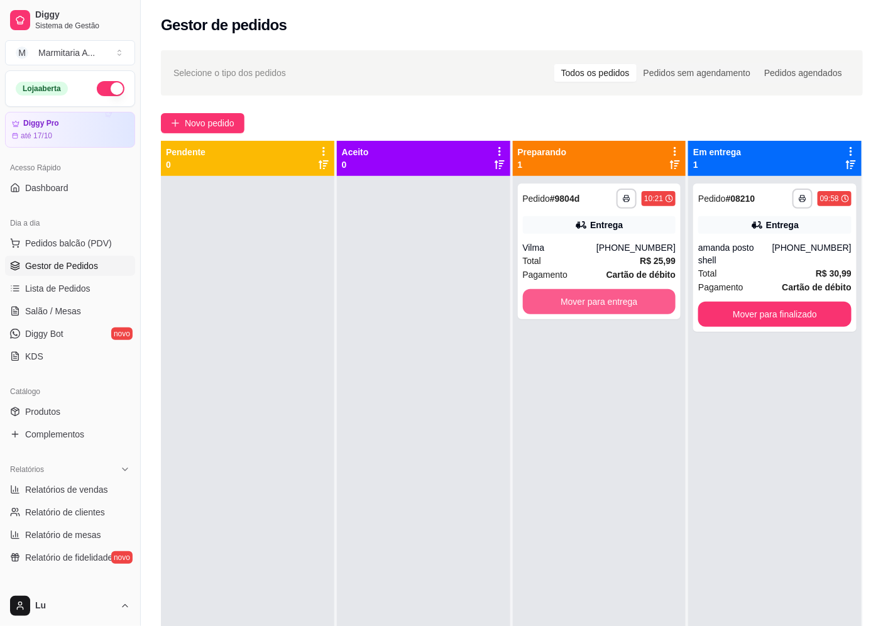
click at [628, 303] on button "Mover para entrega" at bounding box center [599, 301] width 153 height 25
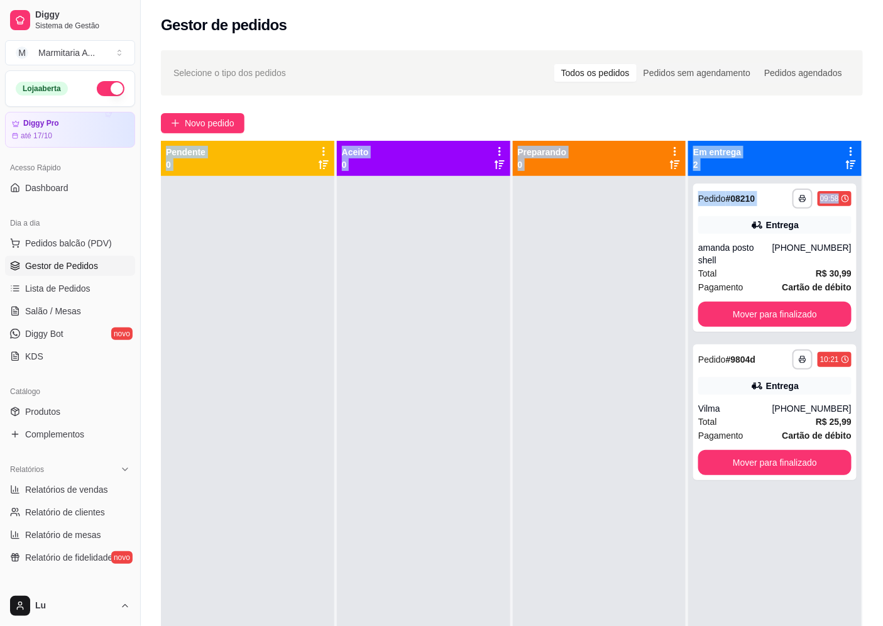
drag, startPoint x: 881, startPoint y: 59, endPoint x: 889, endPoint y: 184, distance: 124.8
click at [883, 184] on html "**********" at bounding box center [441, 313] width 883 height 626
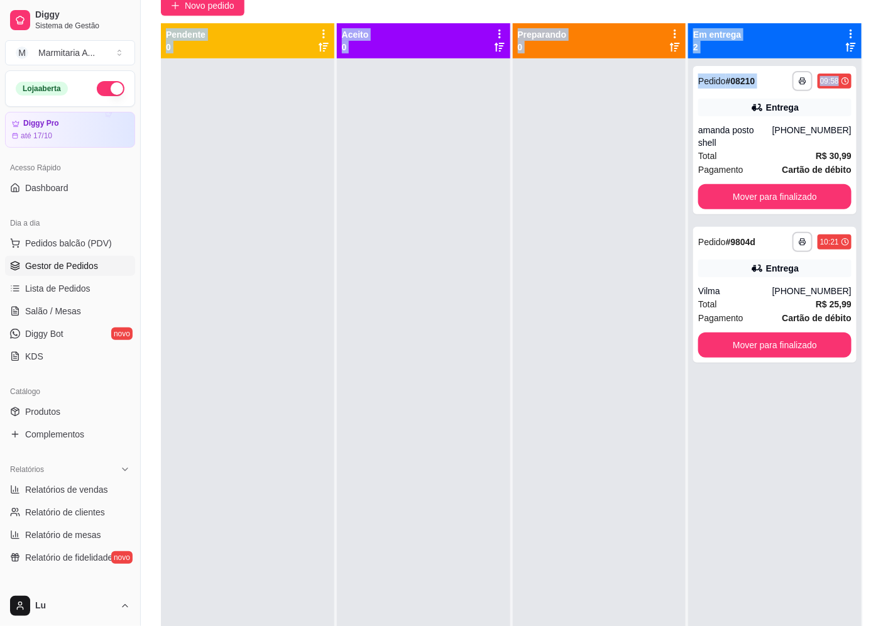
scroll to position [192, 0]
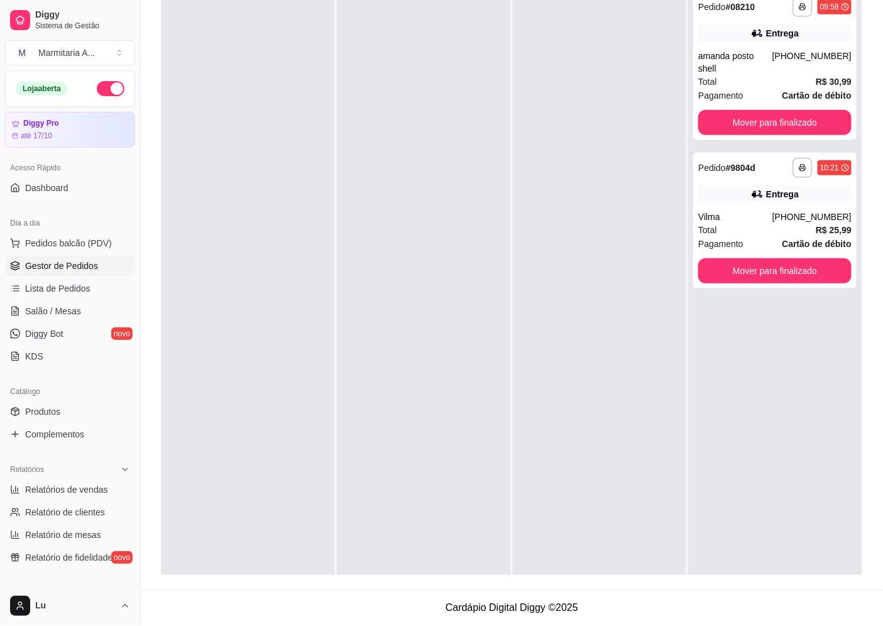
click at [844, 439] on div "**********" at bounding box center [776, 297] width 174 height 626
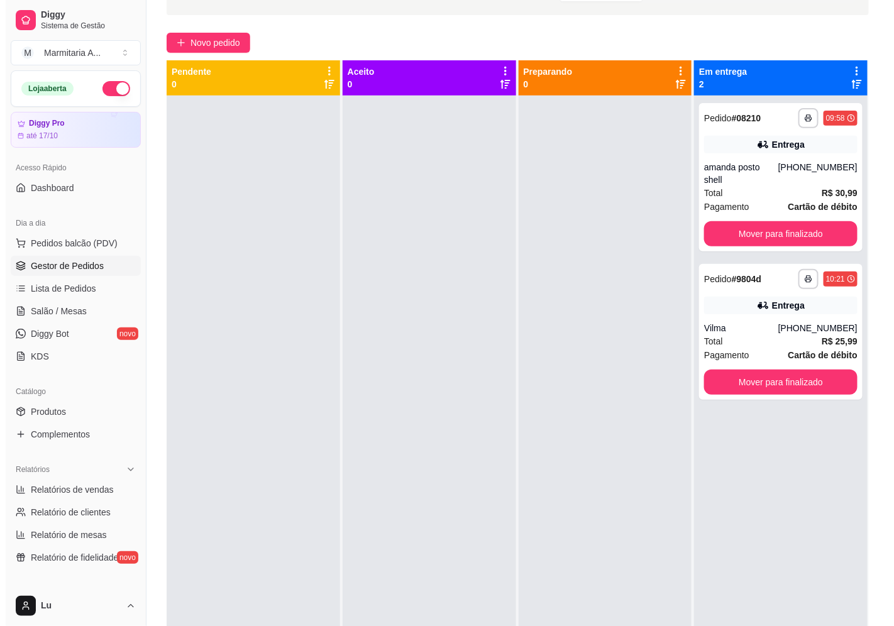
scroll to position [82, 0]
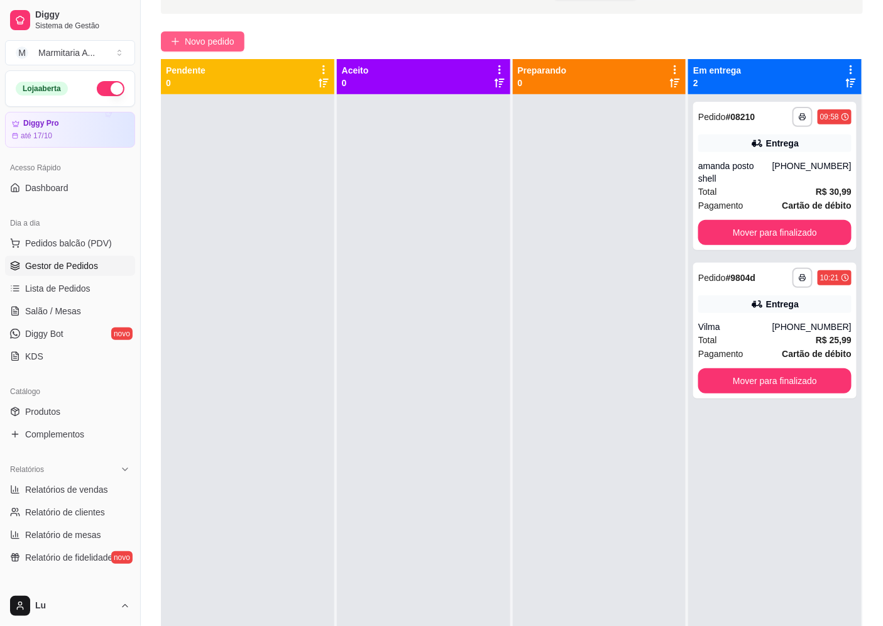
click at [239, 41] on button "Novo pedido" at bounding box center [203, 41] width 84 height 20
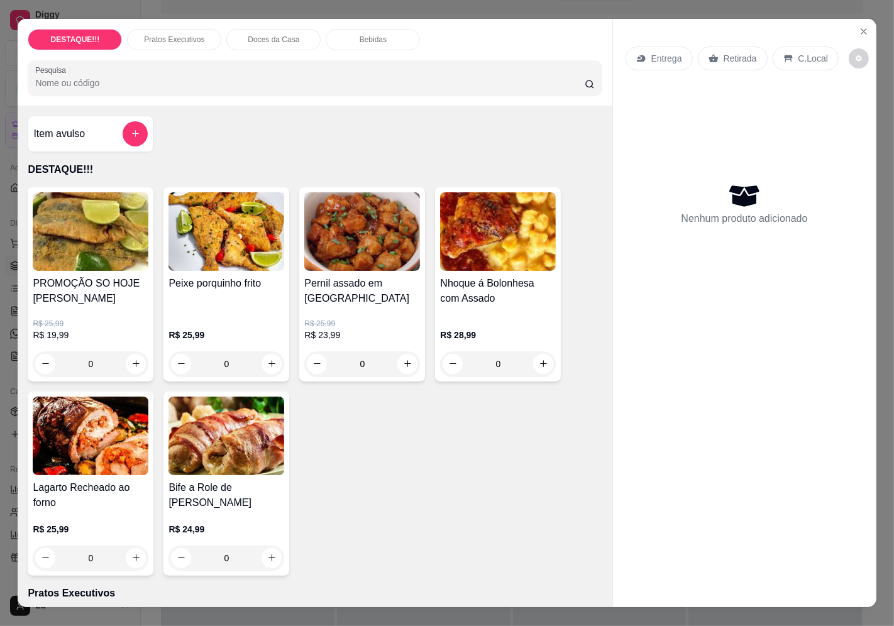
click at [638, 47] on div "Entrega" at bounding box center [659, 59] width 67 height 24
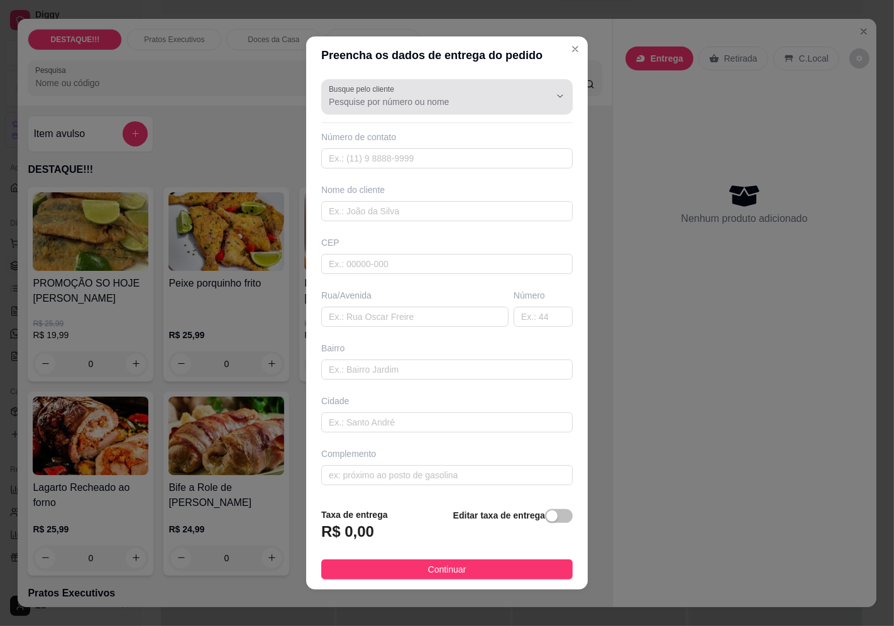
click at [437, 116] on div "Busque pelo cliente Número de contato Nome do cliente CEP Rua/[GEOGRAPHIC_DATA]" at bounding box center [447, 286] width 282 height 424
click at [438, 111] on div "Busque pelo cliente" at bounding box center [447, 96] width 252 height 35
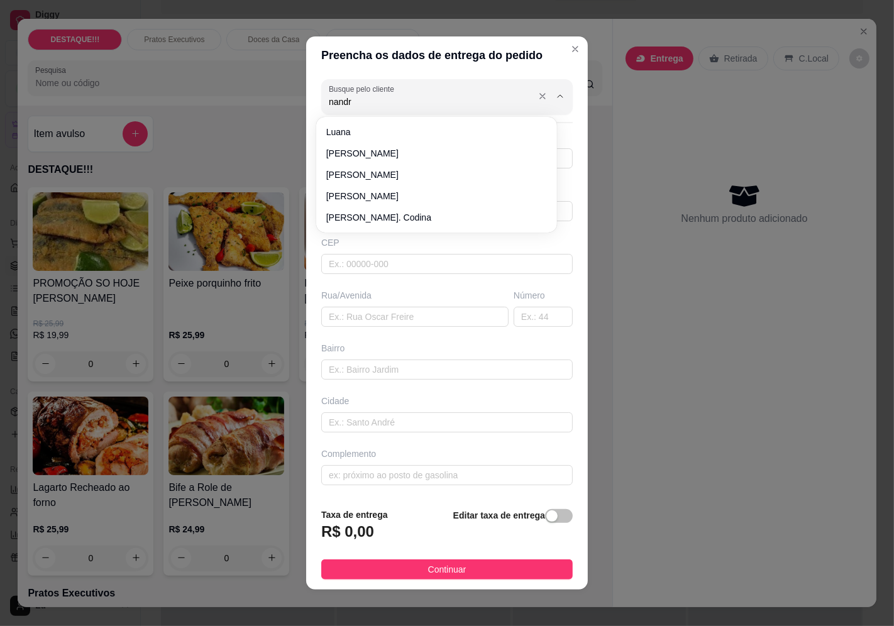
type input "nandra"
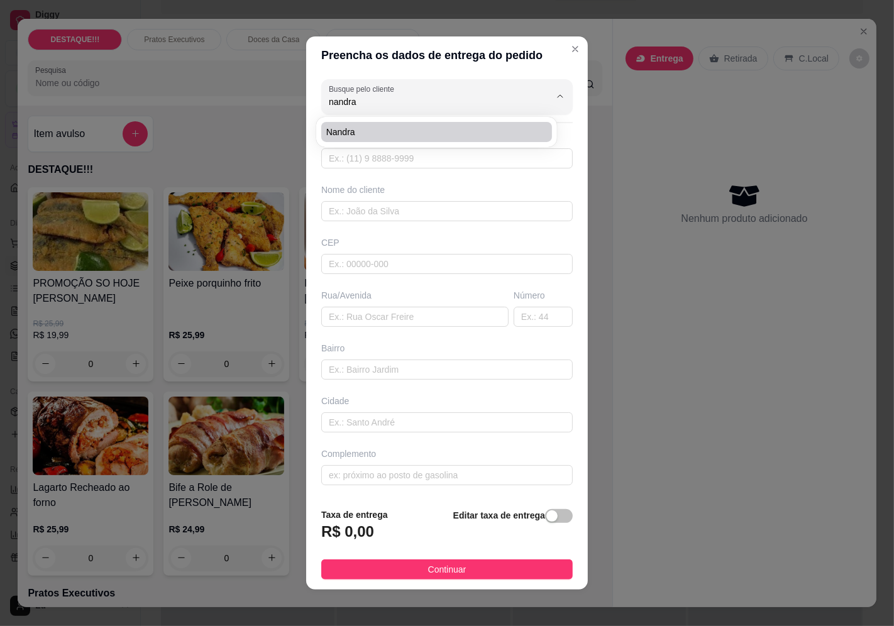
click at [378, 134] on span "nandra" at bounding box center [430, 132] width 208 height 13
type input "951139347"
type input "nandra"
type input "04367090"
type input "Rua Madre [PERSON_NAME]"
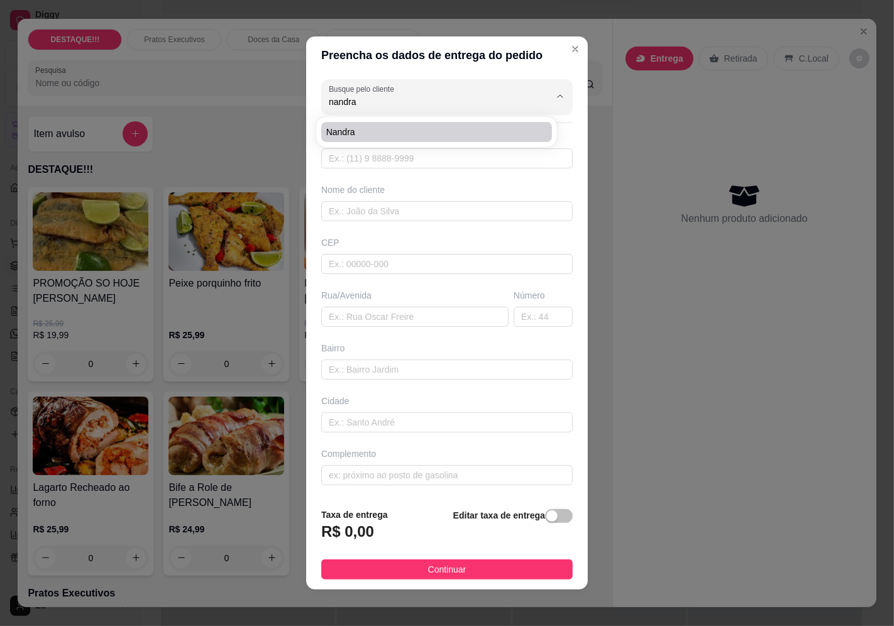
type input "509"
type input "[GEOGRAPHIC_DATA]"
type input "sala 4"
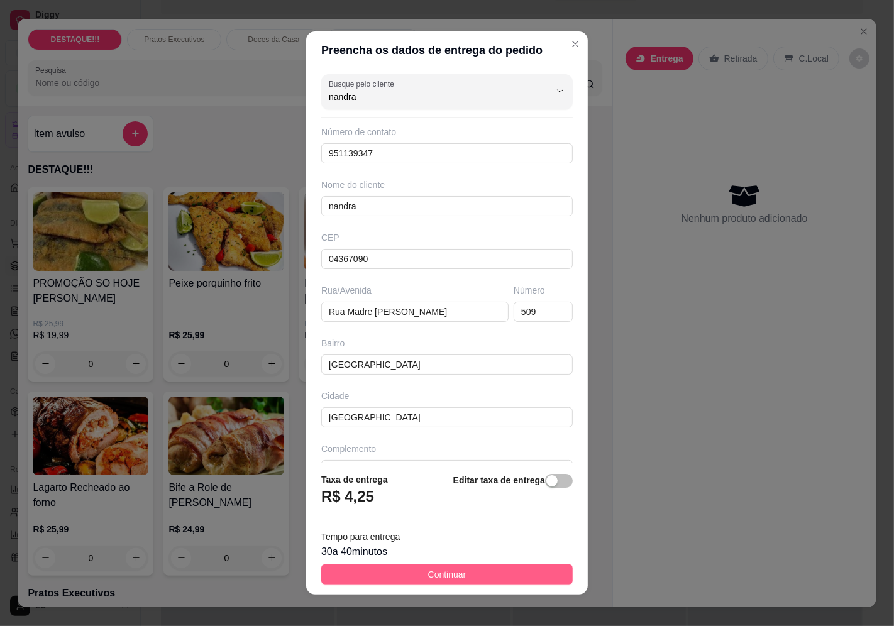
type input "nandra"
click at [533, 575] on button "Continuar" at bounding box center [447, 575] width 252 height 20
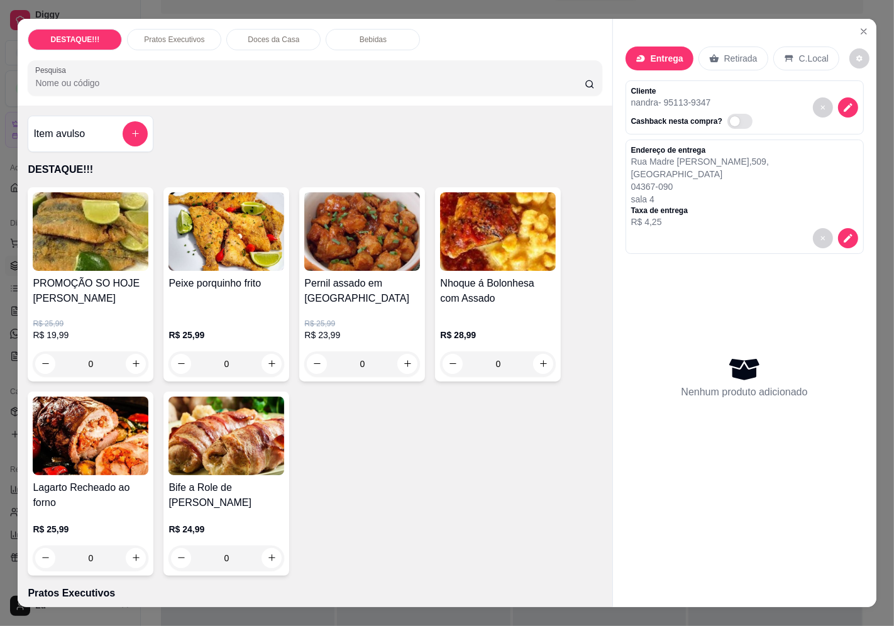
click at [523, 332] on p "R$ 28,99" at bounding box center [498, 335] width 116 height 13
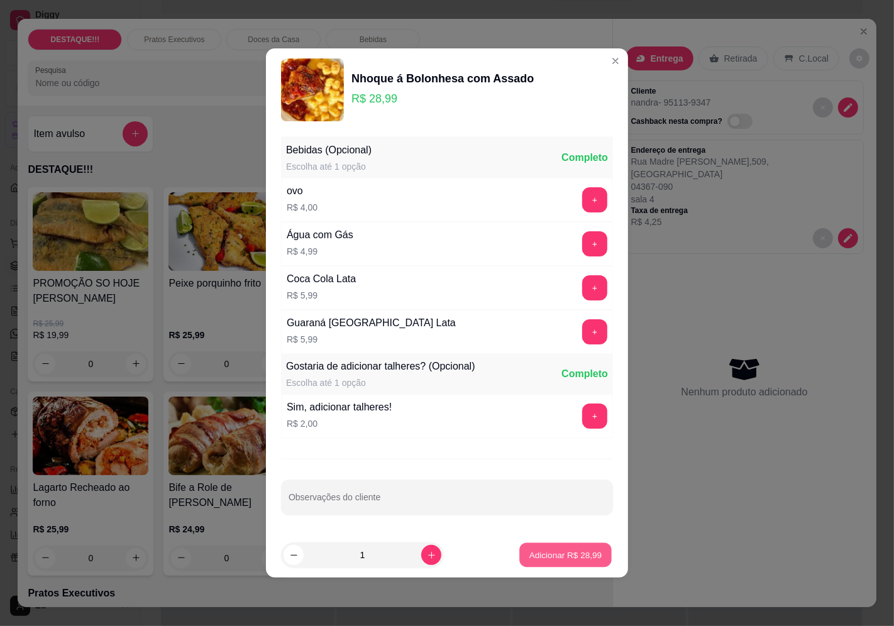
click at [580, 556] on p "Adicionar R$ 28,99" at bounding box center [565, 555] width 73 height 12
type input "1"
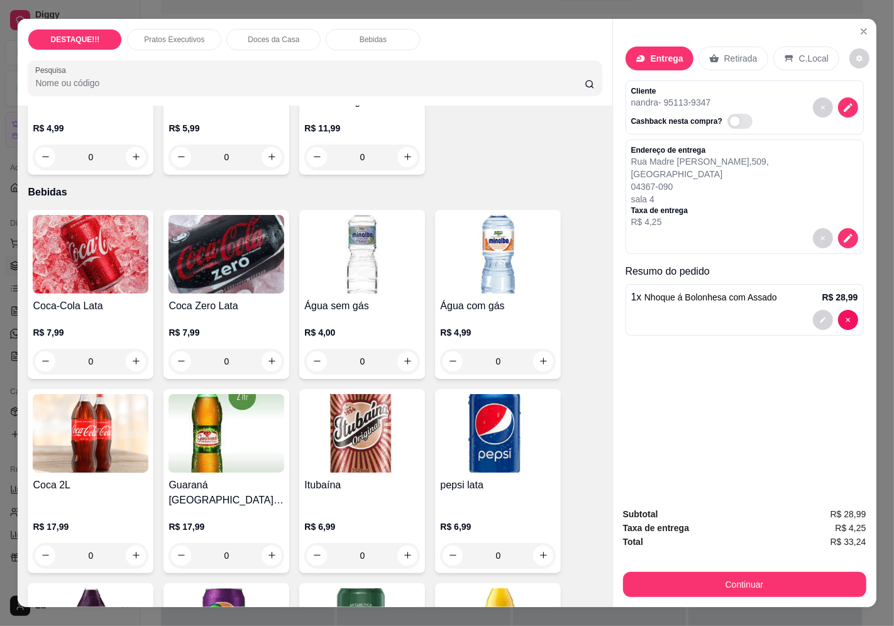
scroll to position [1412, 0]
click at [119, 268] on img at bounding box center [91, 255] width 116 height 79
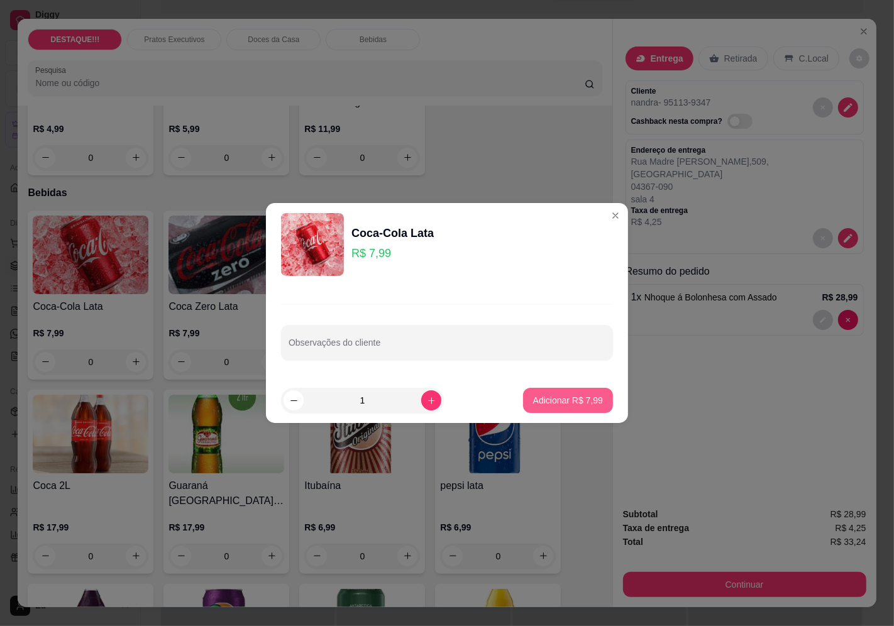
click at [570, 402] on p "Adicionar R$ 7,99" at bounding box center [568, 400] width 70 height 13
type input "1"
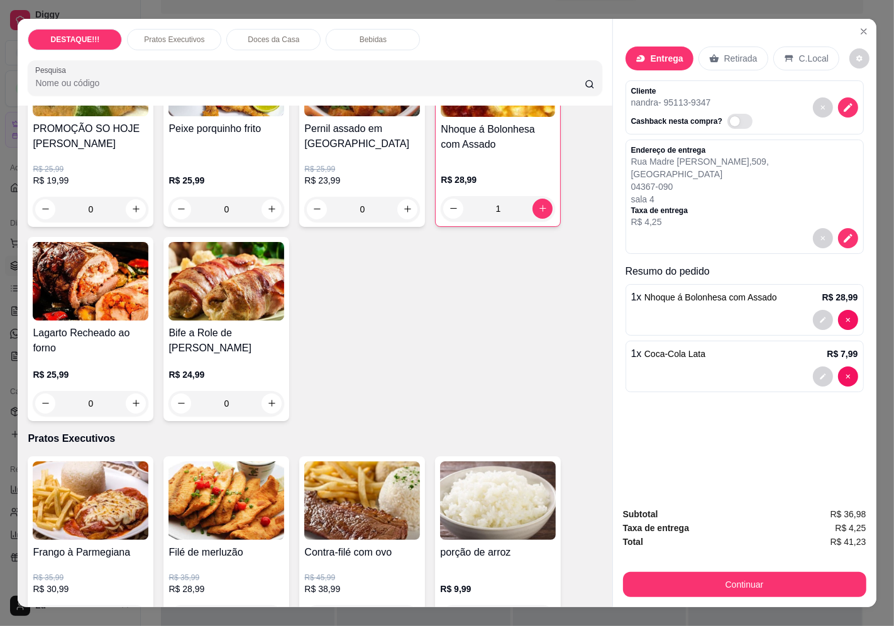
scroll to position [0, 0]
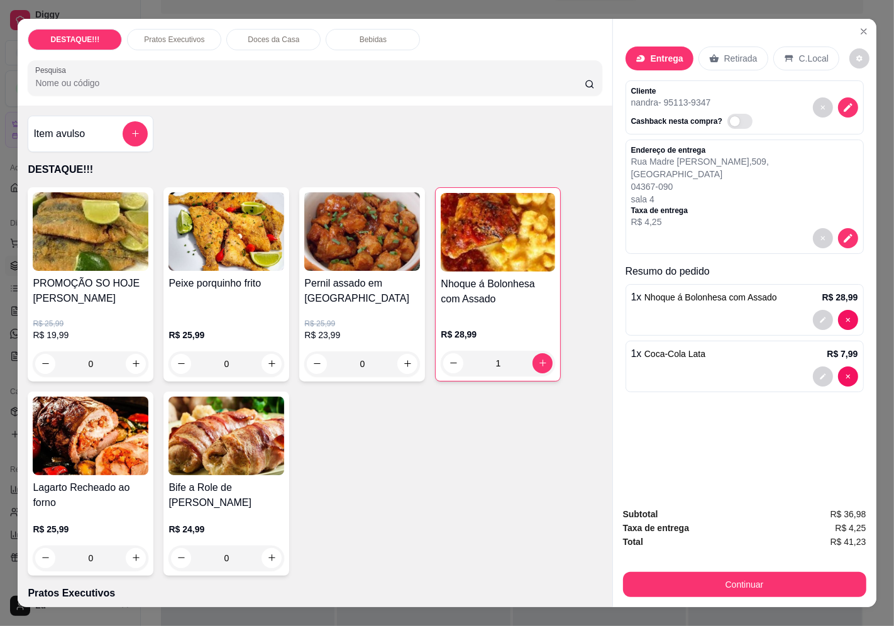
click at [481, 258] on img at bounding box center [498, 232] width 114 height 79
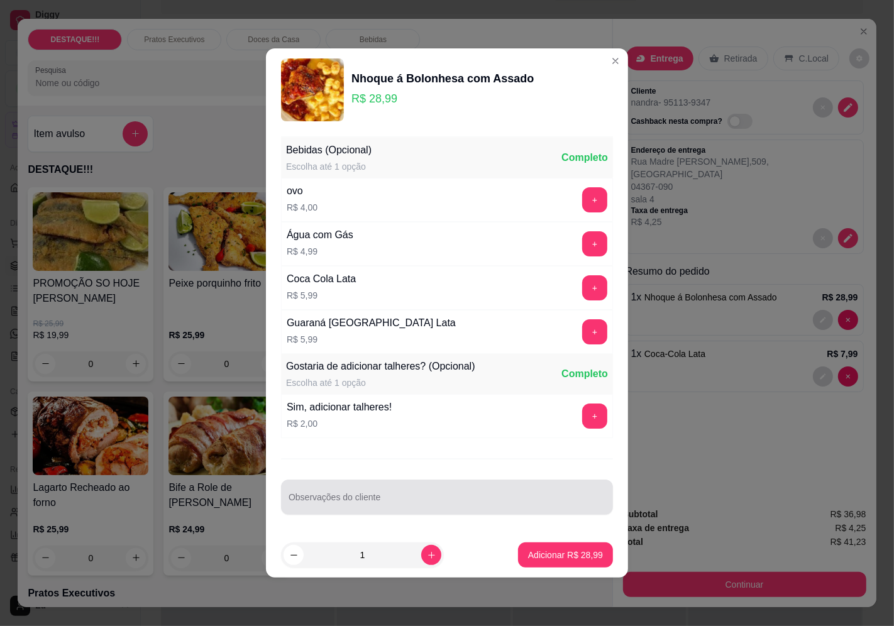
click at [465, 489] on div at bounding box center [447, 497] width 317 height 25
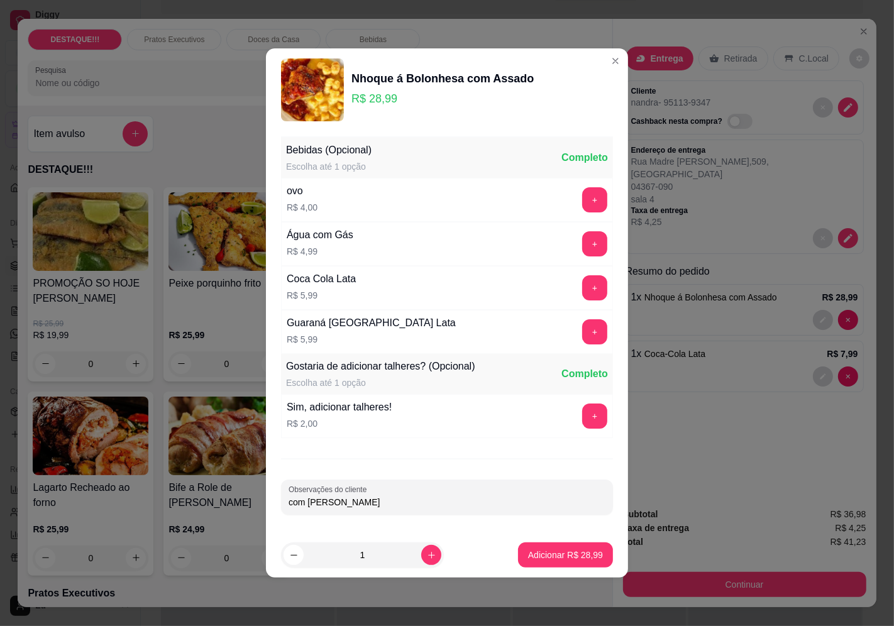
type input "com [PERSON_NAME]"
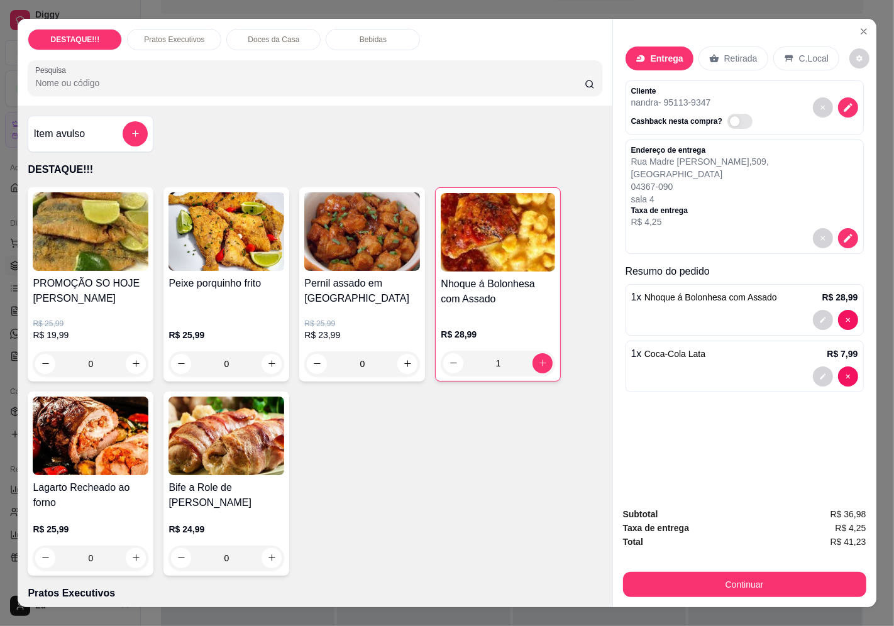
click at [479, 299] on h4 "Nhoque á Bolonhesa com Assado" at bounding box center [498, 292] width 114 height 30
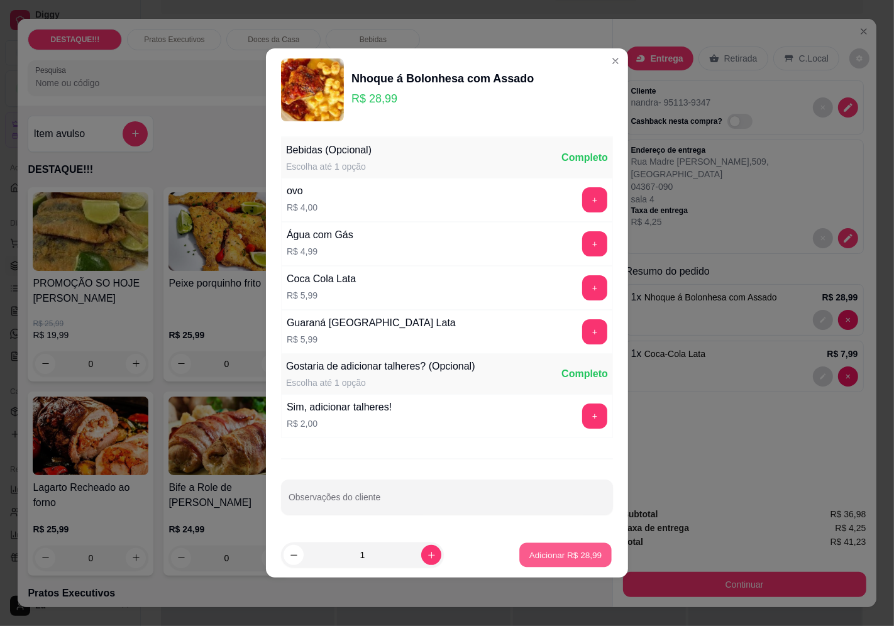
click at [577, 553] on p "Adicionar R$ 28,99" at bounding box center [565, 555] width 73 height 12
type input "2"
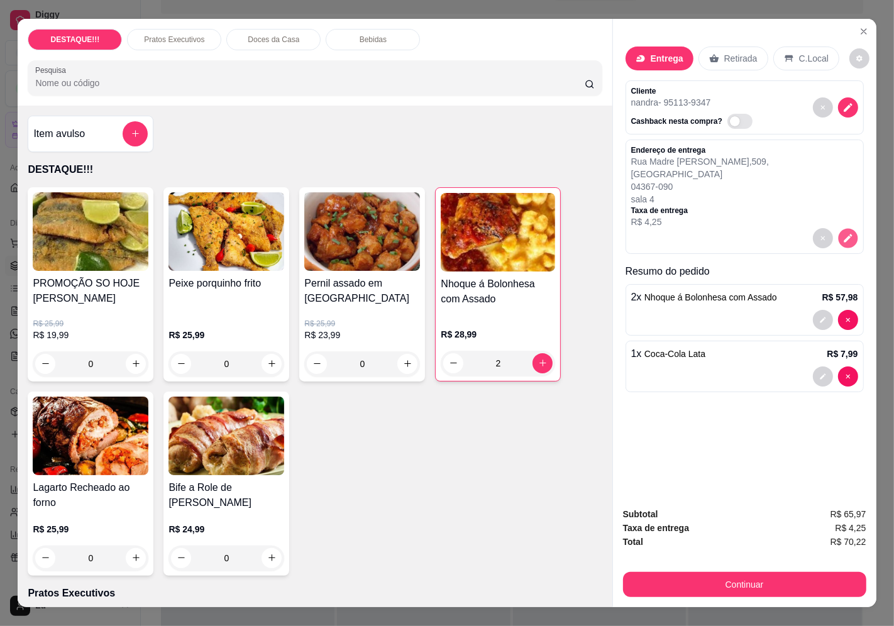
click at [843, 233] on icon "decrease-product-quantity" at bounding box center [848, 238] width 11 height 11
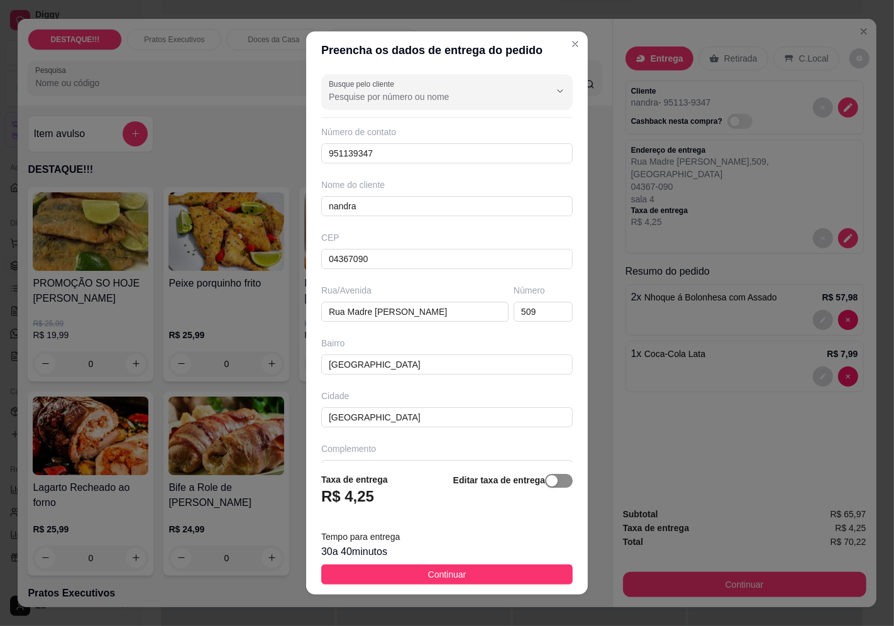
click at [545, 482] on button "button" at bounding box center [559, 481] width 28 height 14
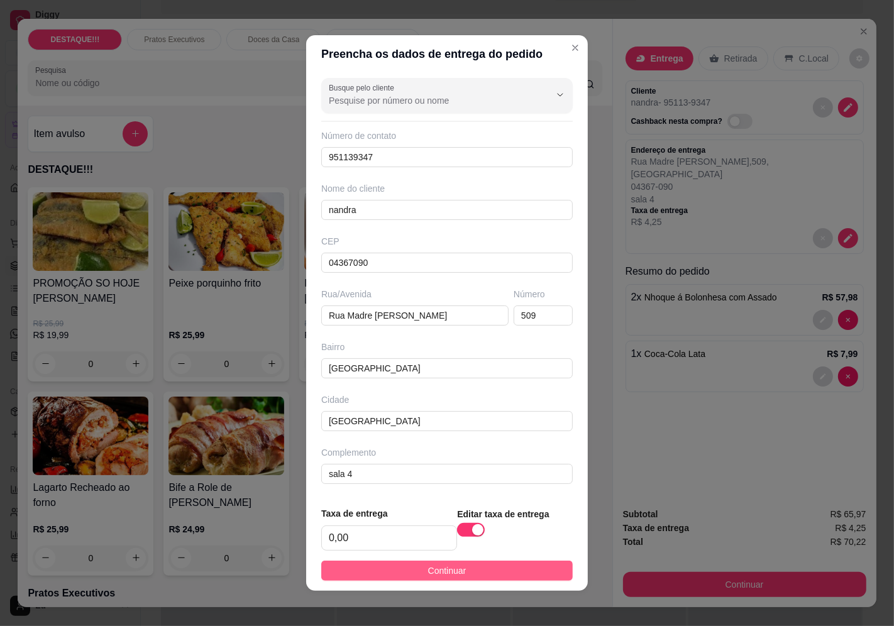
click at [519, 570] on button "Continuar" at bounding box center [447, 571] width 252 height 20
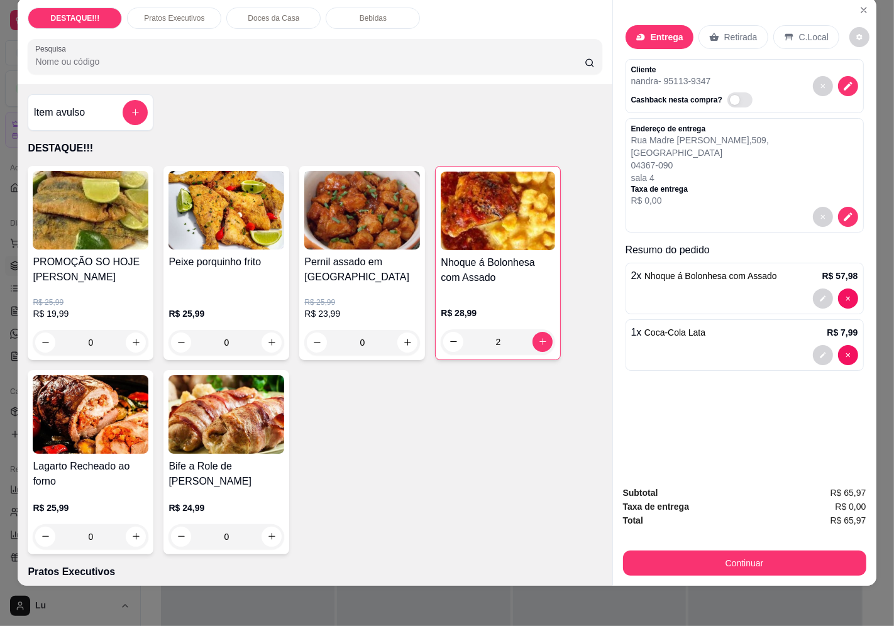
click at [750, 533] on div "Subtotal R$ 65,97 Taxa de entrega R$ 0,00 Total R$ 65,97 Continuar" at bounding box center [744, 531] width 243 height 90
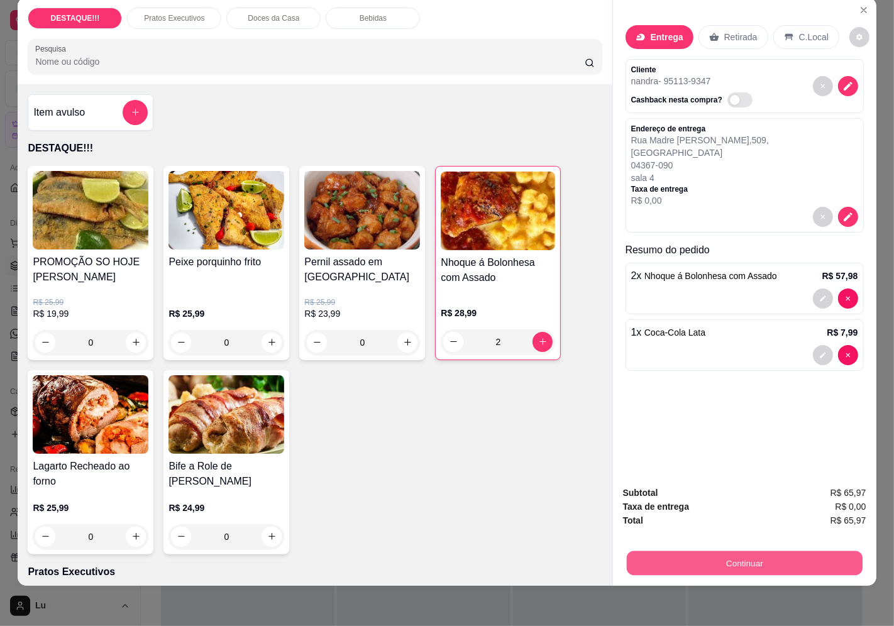
click at [748, 551] on button "Continuar" at bounding box center [744, 563] width 236 height 25
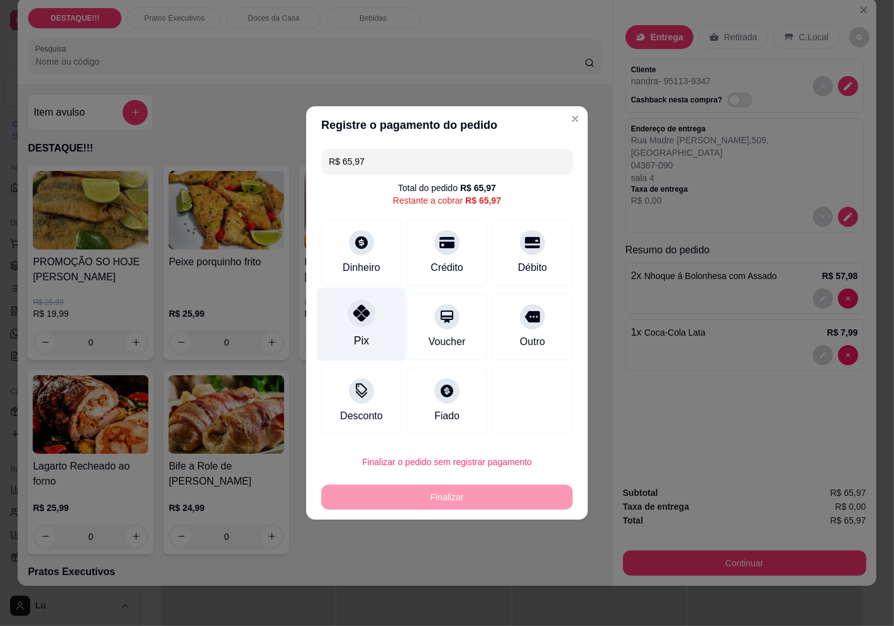
click at [353, 315] on icon at bounding box center [361, 313] width 16 height 16
type input "R$ 0,00"
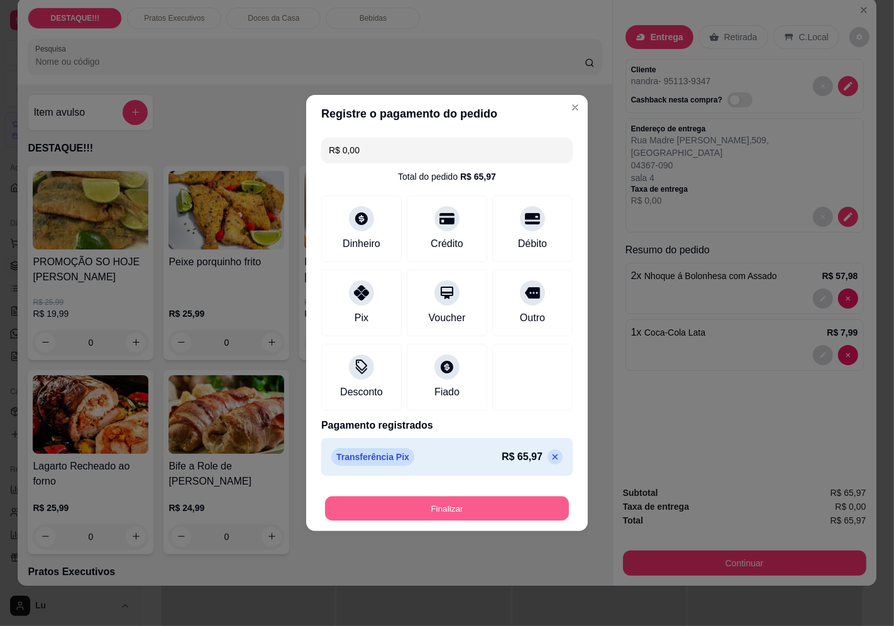
click at [448, 503] on button "Finalizar" at bounding box center [447, 509] width 244 height 25
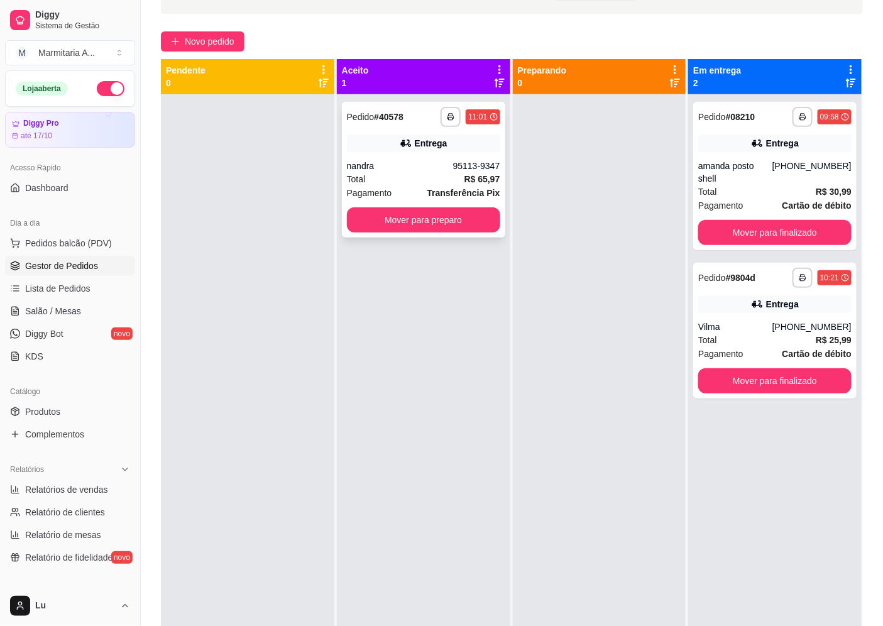
click at [416, 121] on div "**********" at bounding box center [423, 117] width 153 height 20
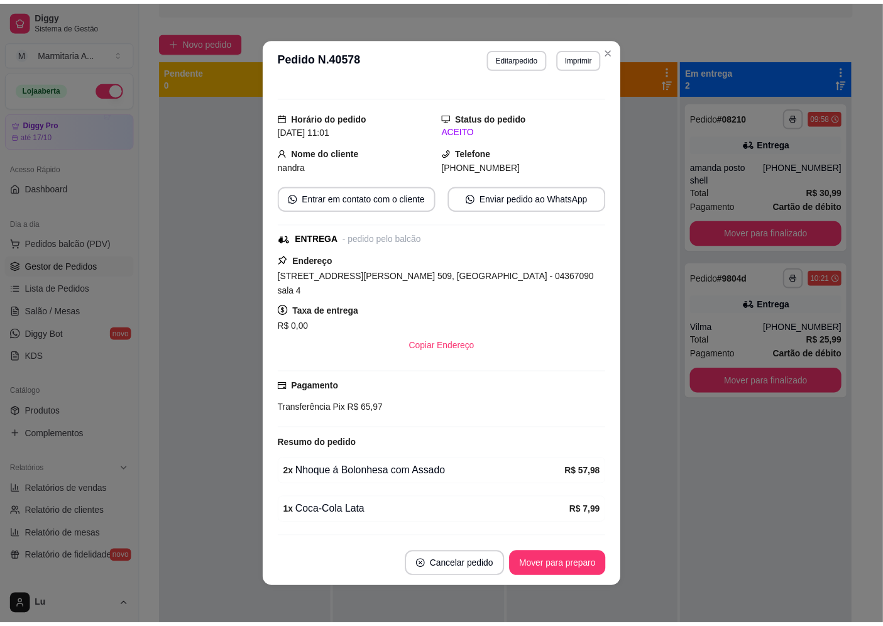
scroll to position [123, 0]
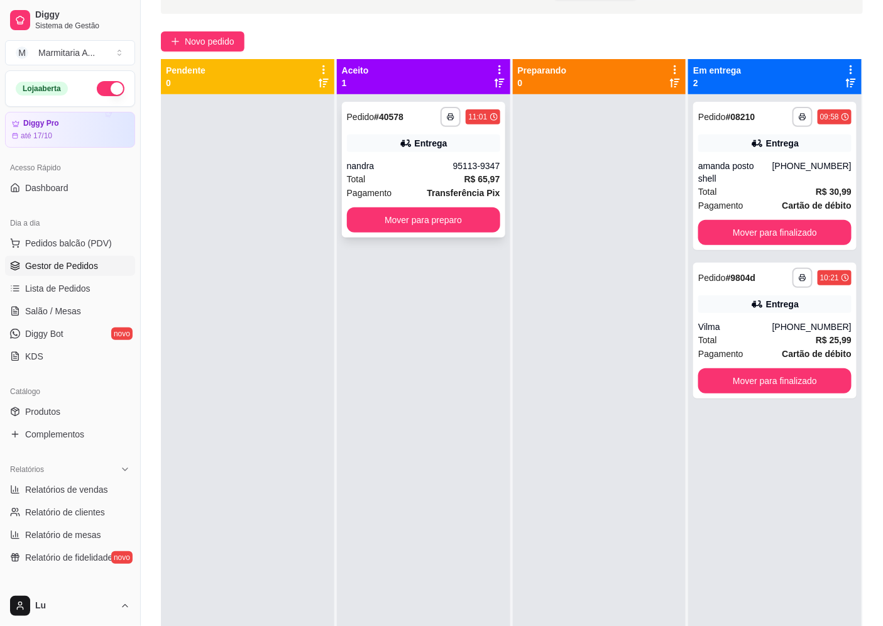
click at [448, 230] on button "Mover para preparo" at bounding box center [423, 219] width 153 height 25
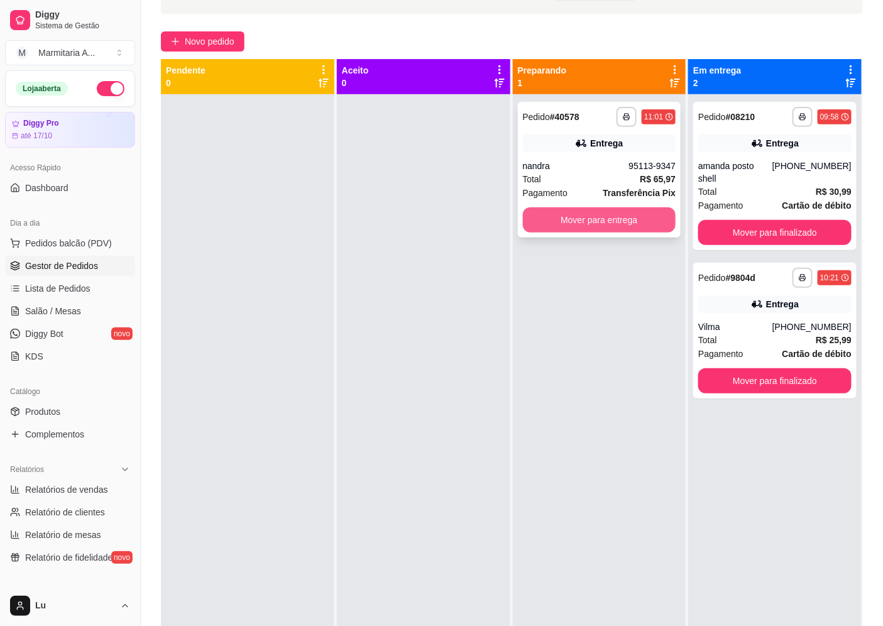
click at [614, 216] on button "Mover para entrega" at bounding box center [599, 219] width 153 height 25
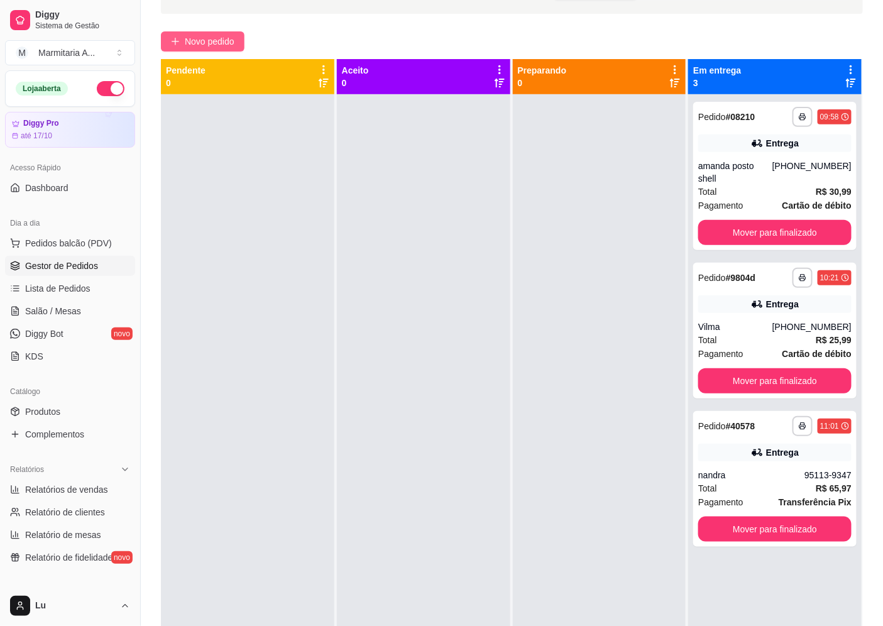
click at [228, 50] on button "Novo pedido" at bounding box center [203, 41] width 84 height 20
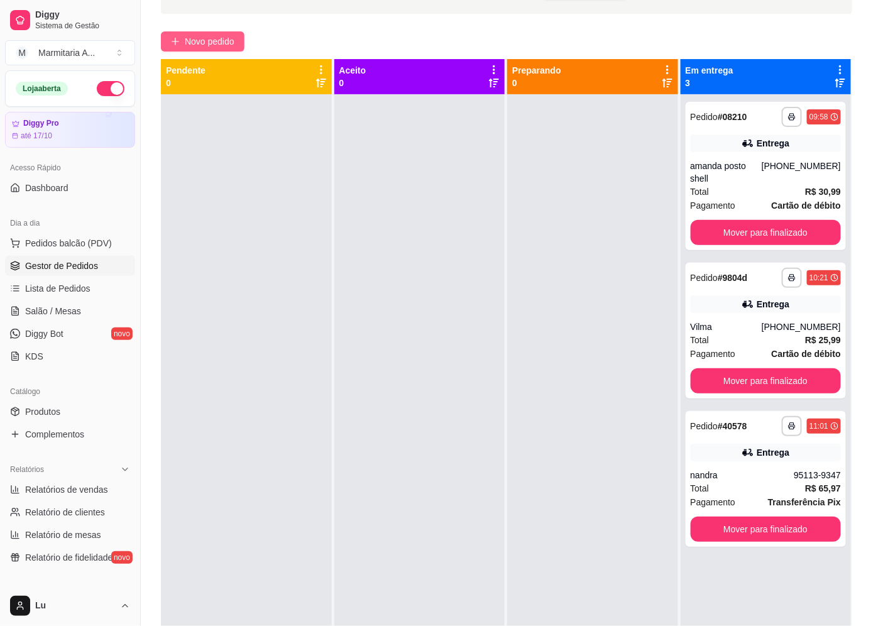
click at [587, 312] on div "Item avulso DESTAQUE!!! PROMOÇÃO SO HOJE Sardinha Frita R$ 25,99 R$ 19,99 0 Pei…" at bounding box center [308, 357] width 589 height 506
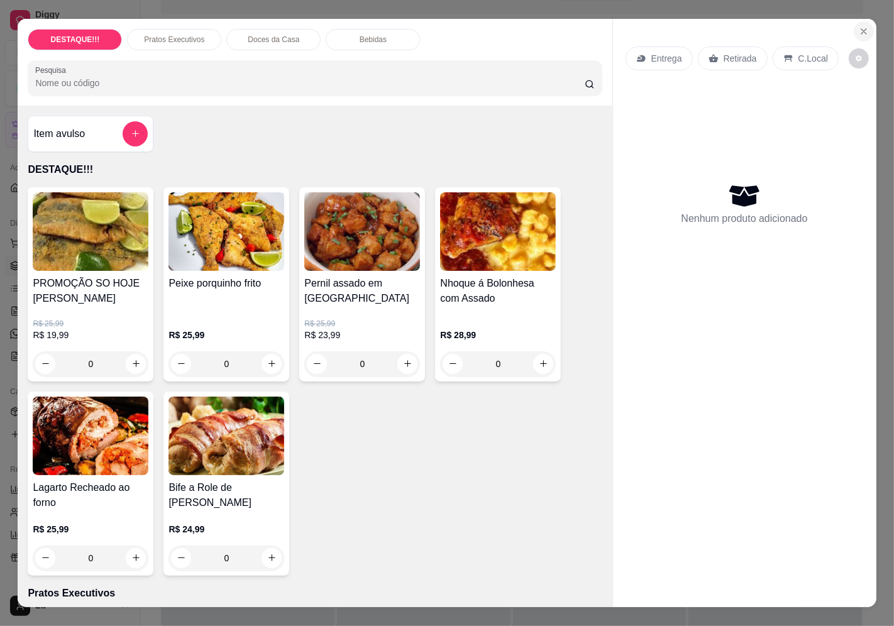
click at [859, 28] on icon "Close" at bounding box center [864, 31] width 10 height 10
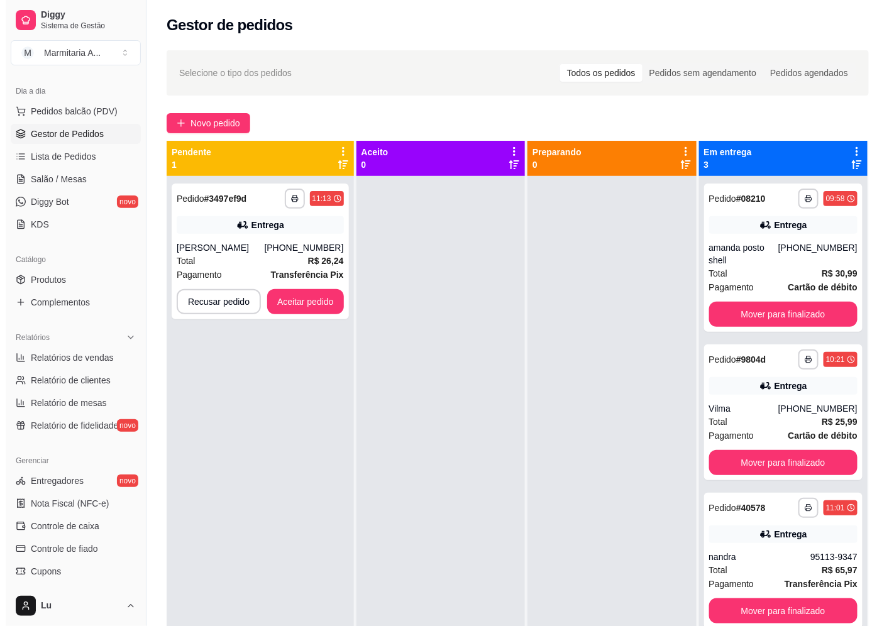
scroll to position [140, 0]
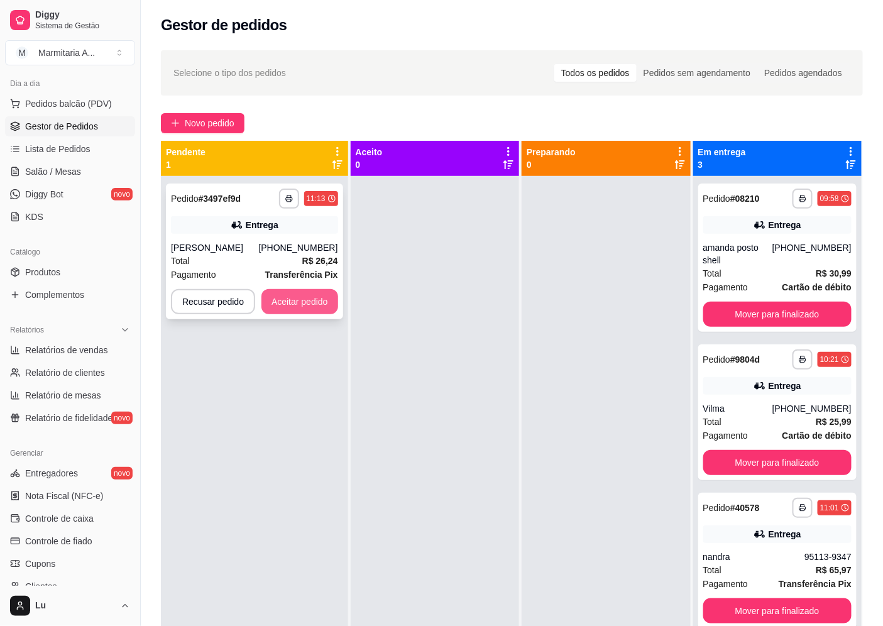
click at [304, 310] on button "Aceitar pedido" at bounding box center [300, 301] width 77 height 25
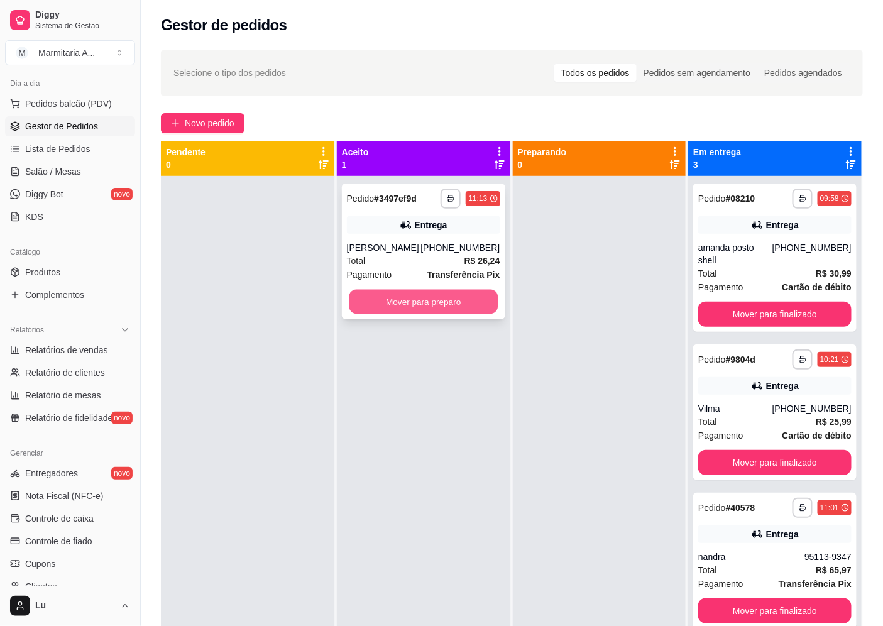
click at [463, 303] on button "Mover para preparo" at bounding box center [423, 302] width 148 height 25
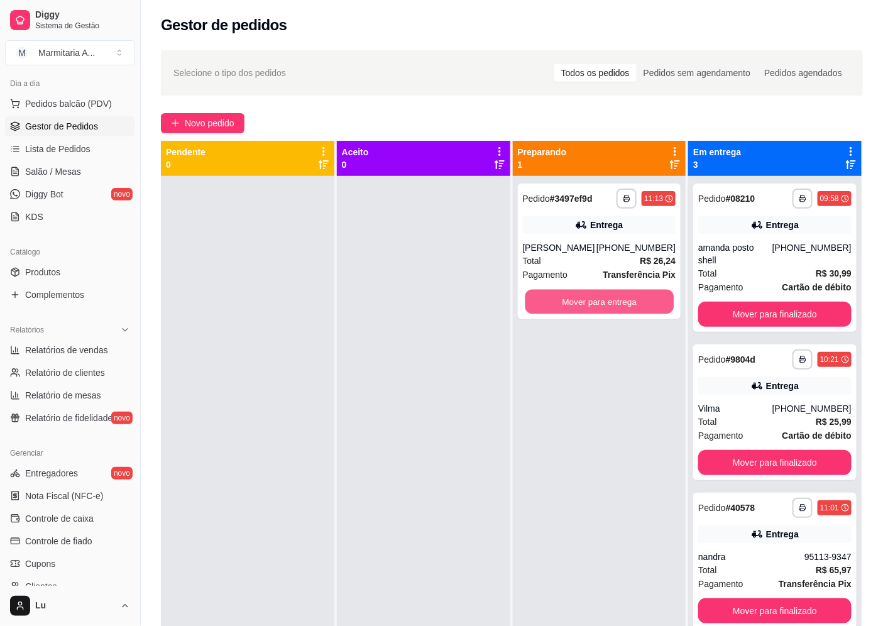
click at [624, 299] on button "Mover para entrega" at bounding box center [599, 302] width 148 height 25
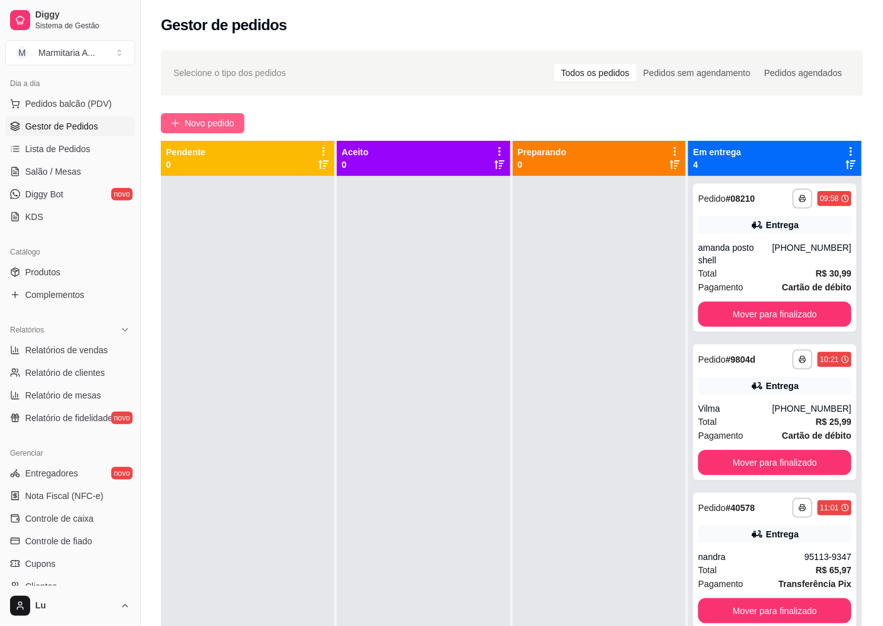
click at [221, 129] on span "Novo pedido" at bounding box center [210, 123] width 50 height 14
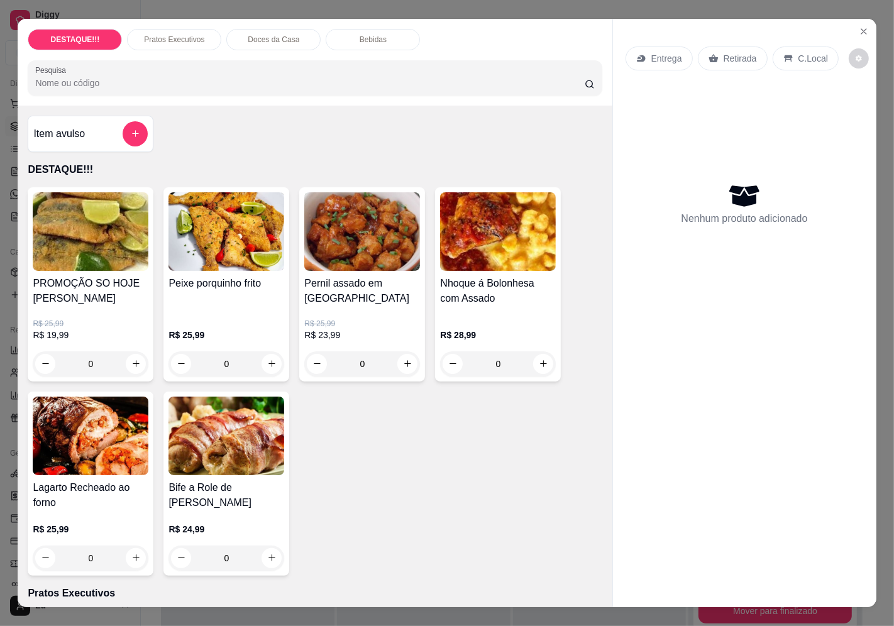
drag, startPoint x: 651, startPoint y: 55, endPoint x: 680, endPoint y: 36, distance: 34.2
click at [687, 25] on div "Entrega Retirada C.Local Nenhum produto adicionado" at bounding box center [744, 303] width 263 height 568
click at [669, 54] on p "Entrega" at bounding box center [666, 58] width 31 height 13
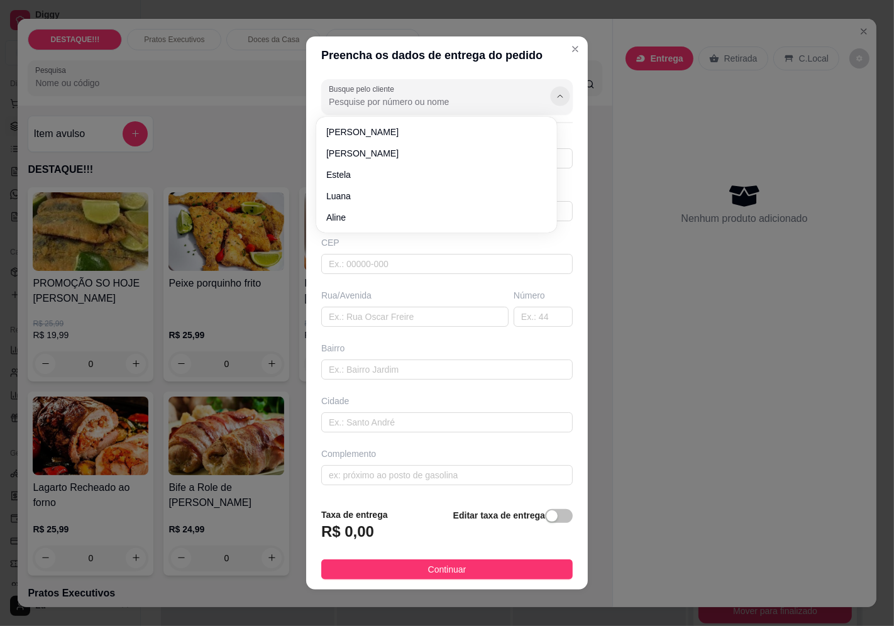
click at [550, 101] on button "Show suggestions" at bounding box center [559, 95] width 19 height 19
click at [548, 110] on div "Busque pelo cliente [PERSON_NAME] Número de contato Nome do cliente CEP Rua/[GE…" at bounding box center [447, 286] width 282 height 424
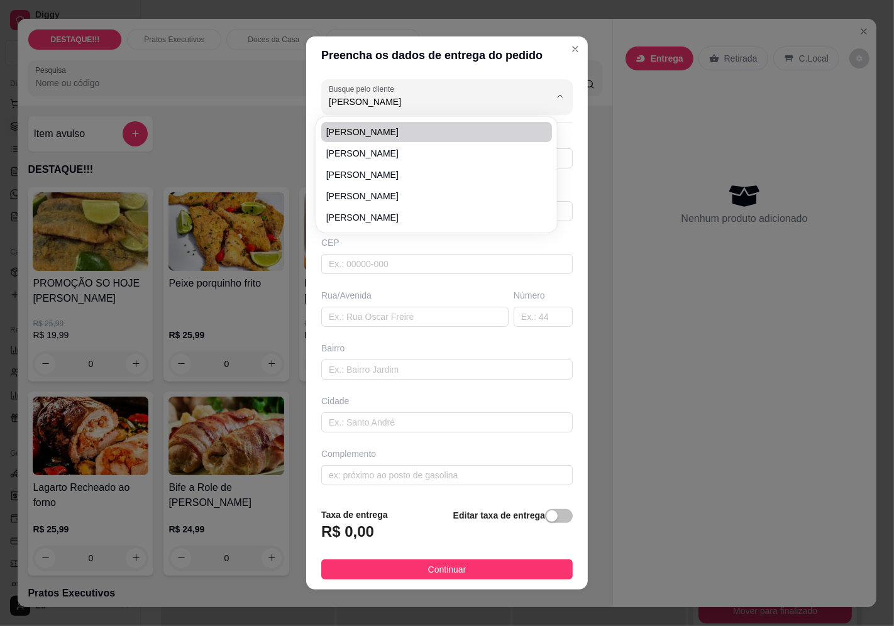
click at [359, 136] on span "[PERSON_NAME]" at bounding box center [430, 132] width 208 height 13
type input "[PERSON_NAME]"
type input "11960657596"
type input "[PERSON_NAME]"
type input "04363010"
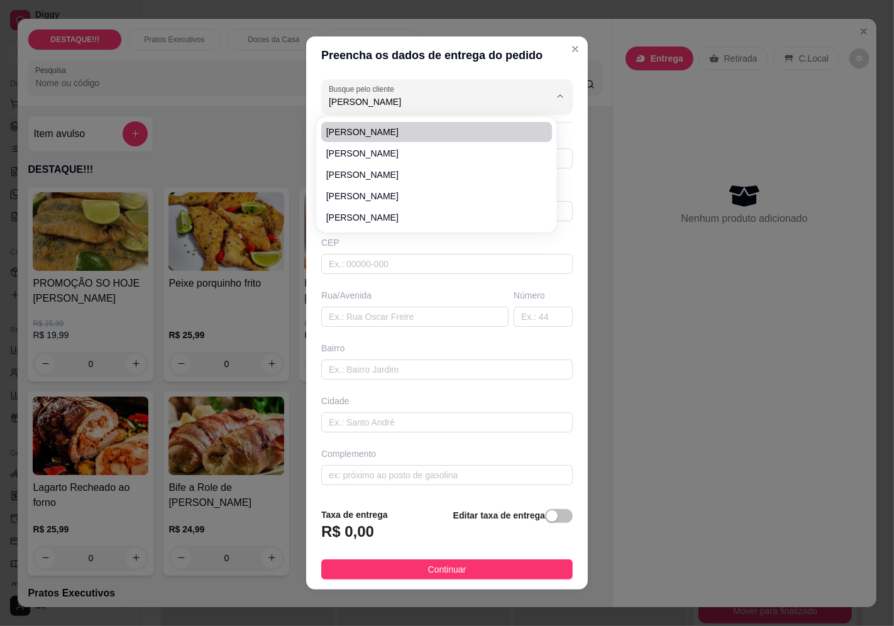
type input "Rua das Flechas"
type input "601"
type input "Cidade Ademar"
type input "[GEOGRAPHIC_DATA]"
type input "Condomínio deixa na portaria"
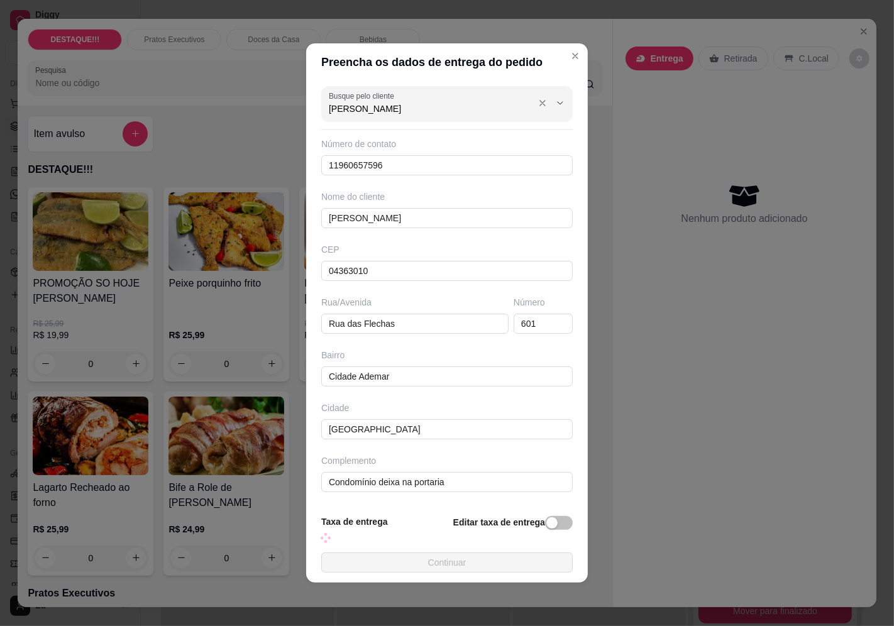
type input "[PERSON_NAME]"
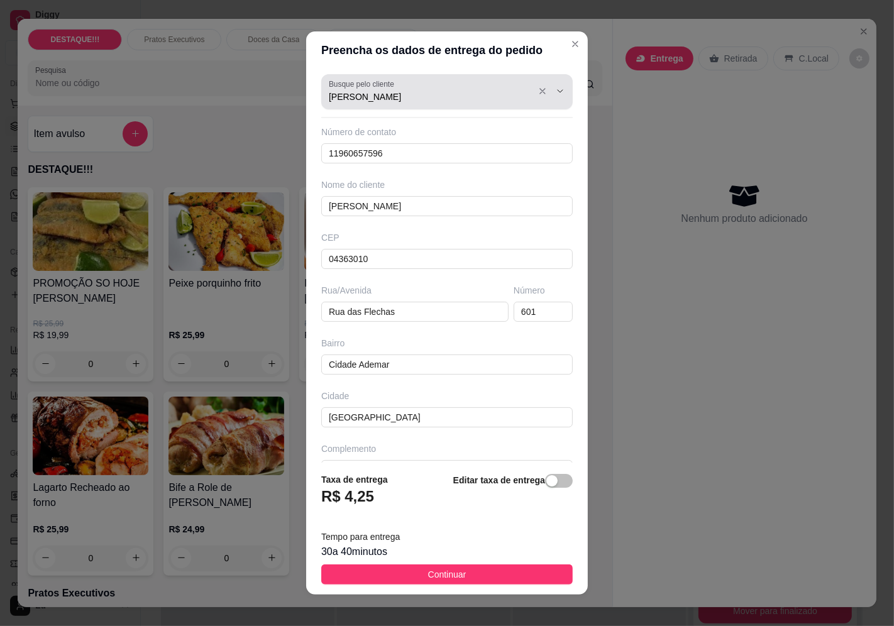
click at [366, 107] on div "Busque pelo cliente [PERSON_NAME]" at bounding box center [447, 91] width 252 height 35
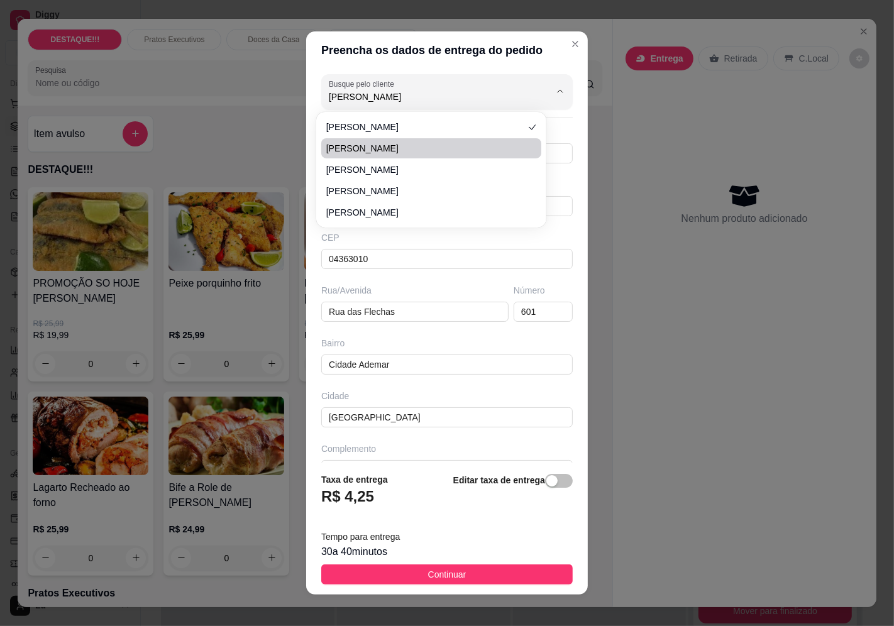
click at [346, 156] on li "[PERSON_NAME]" at bounding box center [431, 148] width 221 height 20
type input "11981656281"
type input "04402010"
type input "[GEOGRAPHIC_DATA]"
type input "820"
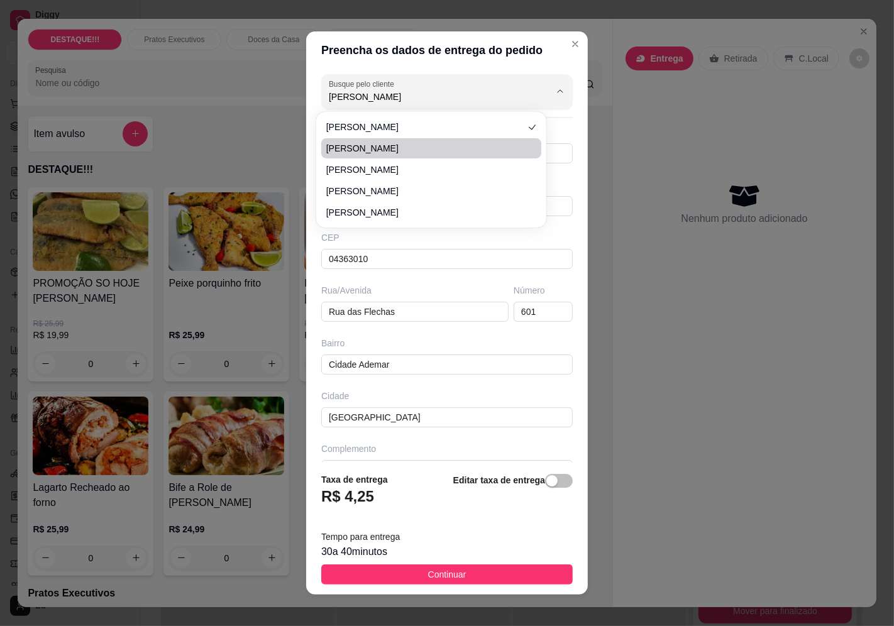
type input "Vila Marari"
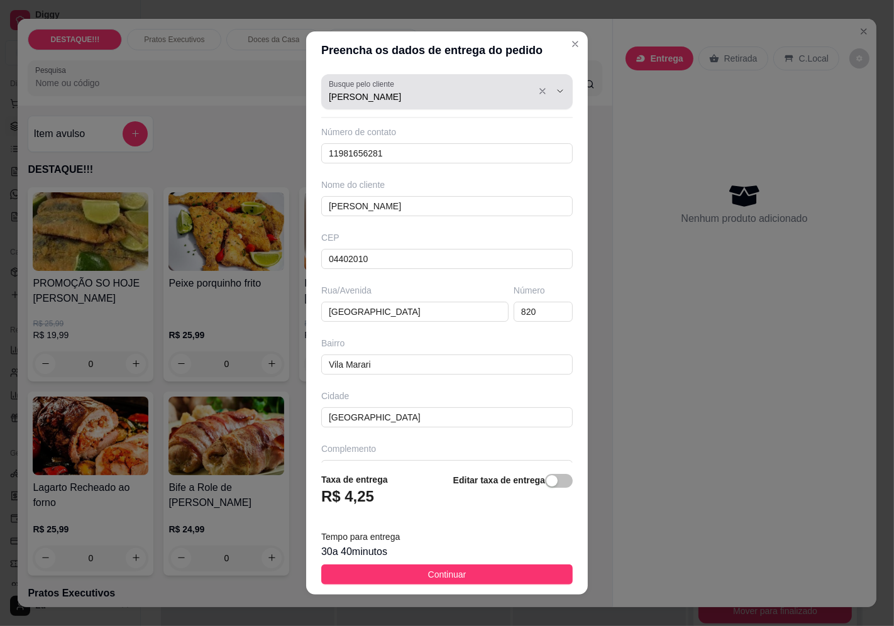
click at [372, 99] on div "Busque pelo cliente [PERSON_NAME]" at bounding box center [447, 91] width 252 height 35
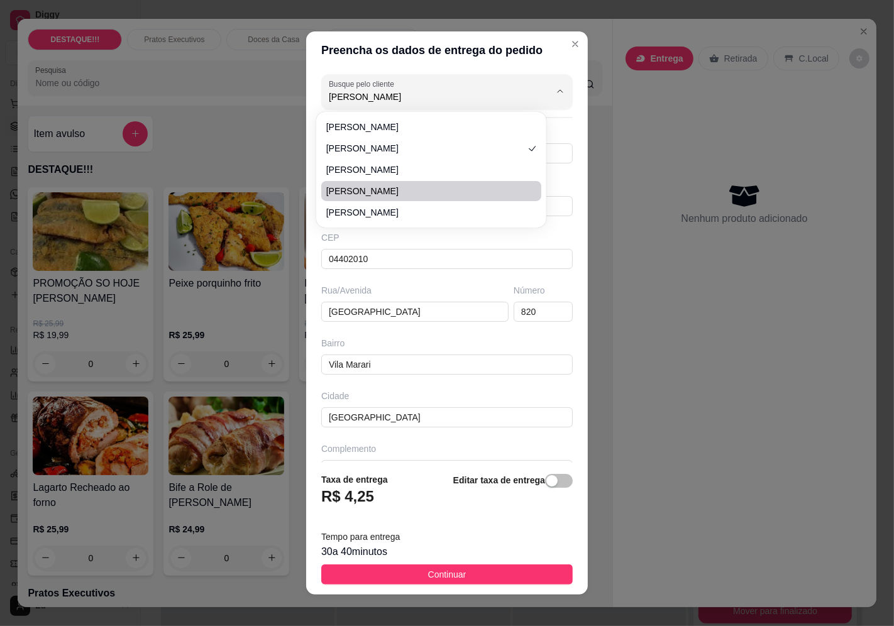
click at [362, 189] on span "[PERSON_NAME]" at bounding box center [425, 191] width 198 height 13
type input "[PERSON_NAME]"
type input "11998741091"
type input "[PERSON_NAME]"
type input "04363060"
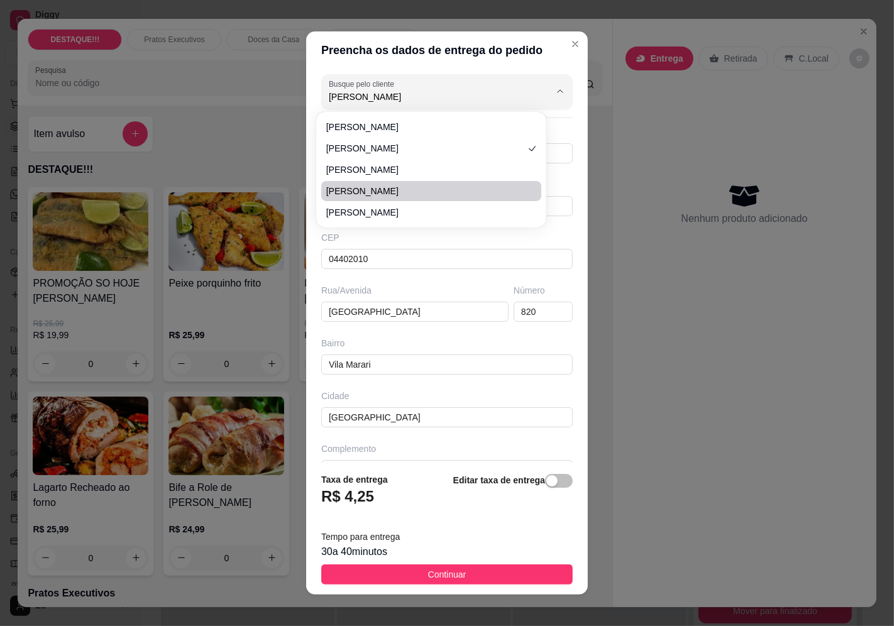
type input "[GEOGRAPHIC_DATA]"
type input "91"
type input "Vila Mascote"
type input "Salão Rosy Platinum"
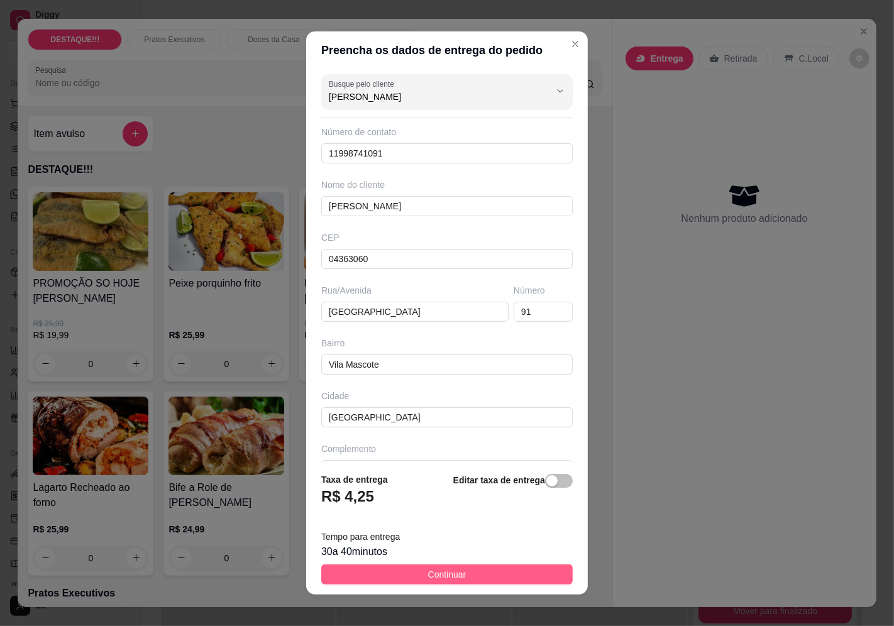
click at [464, 573] on button "Continuar" at bounding box center [447, 575] width 252 height 20
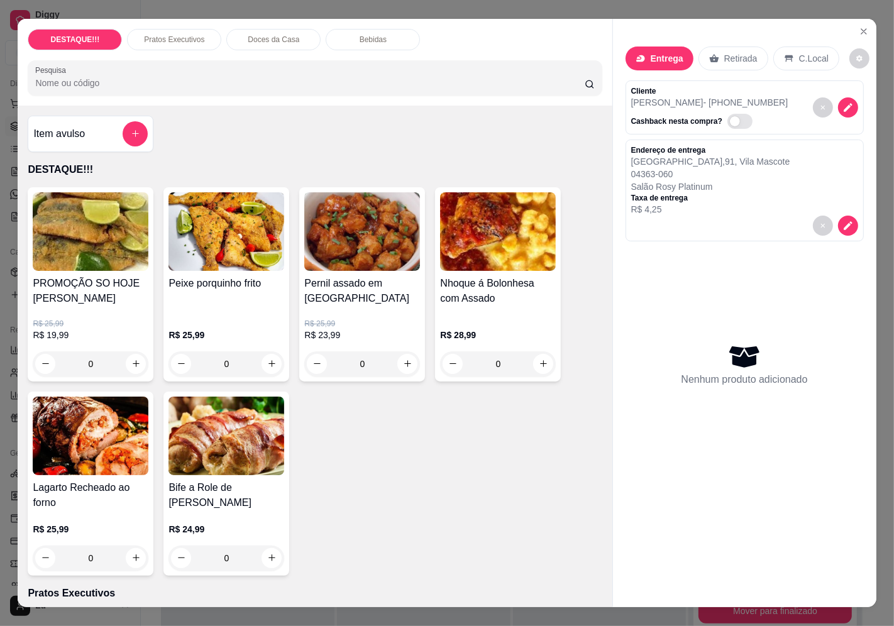
click at [236, 247] on img at bounding box center [227, 231] width 116 height 79
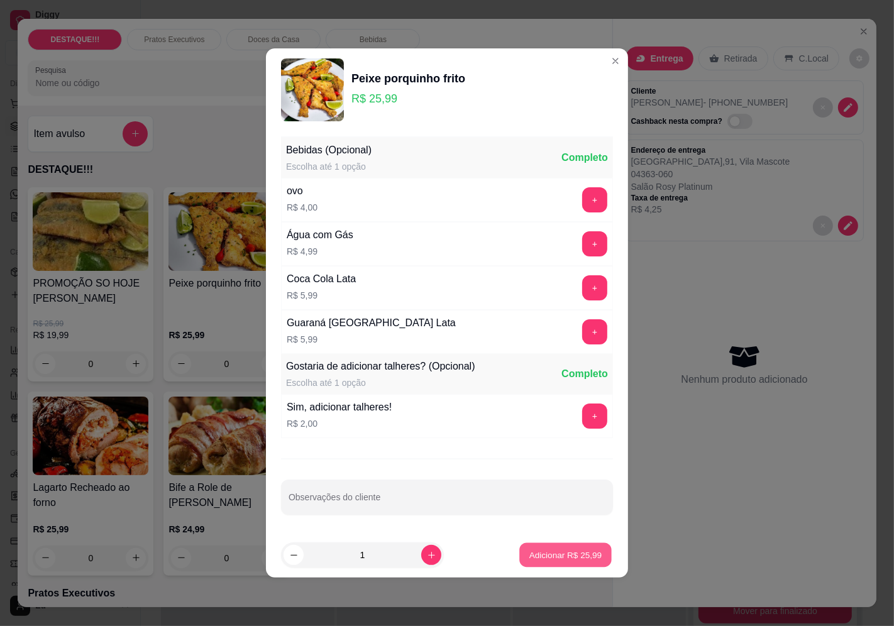
click at [567, 553] on p "Adicionar R$ 25,99" at bounding box center [565, 555] width 73 height 12
type input "1"
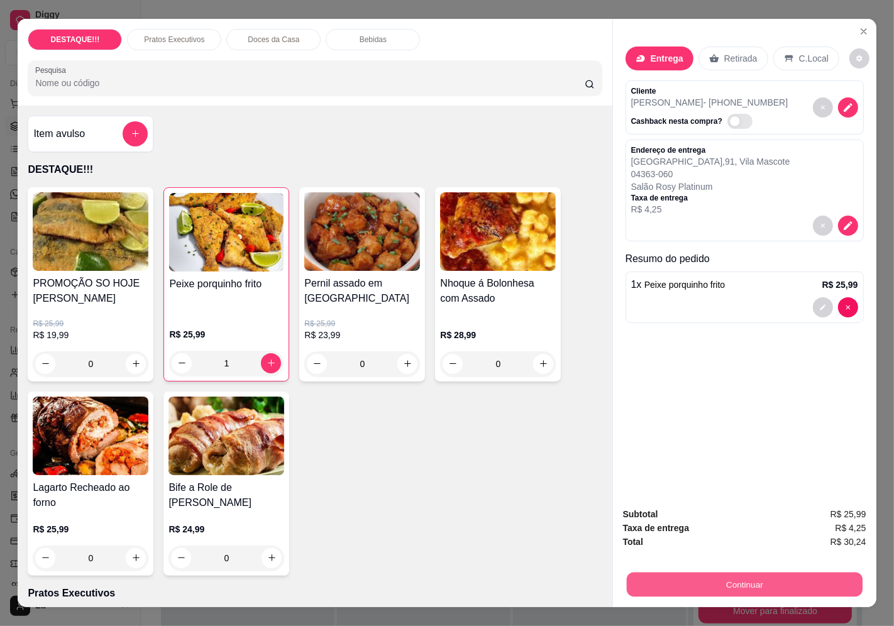
click at [739, 580] on button "Continuar" at bounding box center [744, 585] width 236 height 25
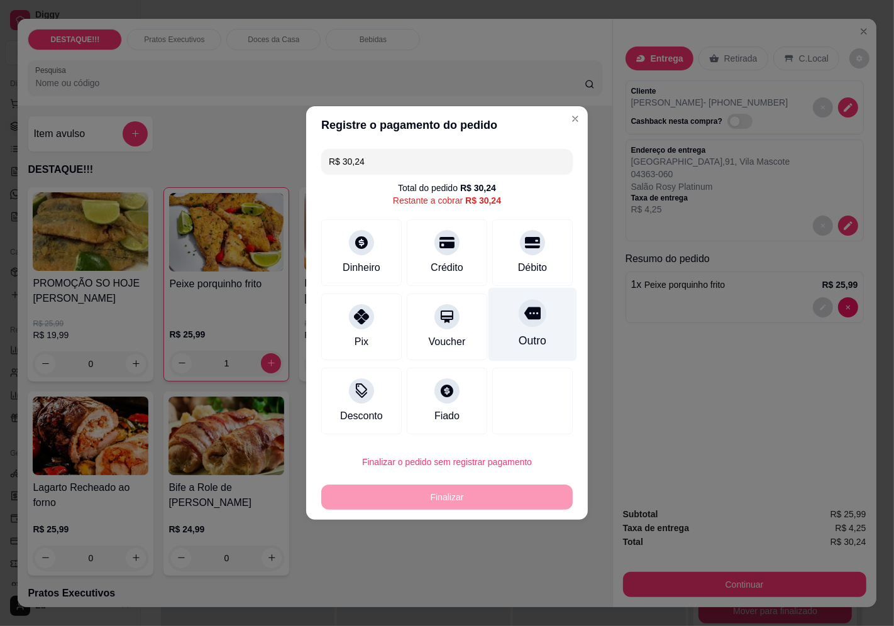
drag, startPoint x: 531, startPoint y: 265, endPoint x: 514, endPoint y: 298, distance: 37.1
click at [529, 265] on div "Débito" at bounding box center [532, 267] width 29 height 15
type input "R$ 0,00"
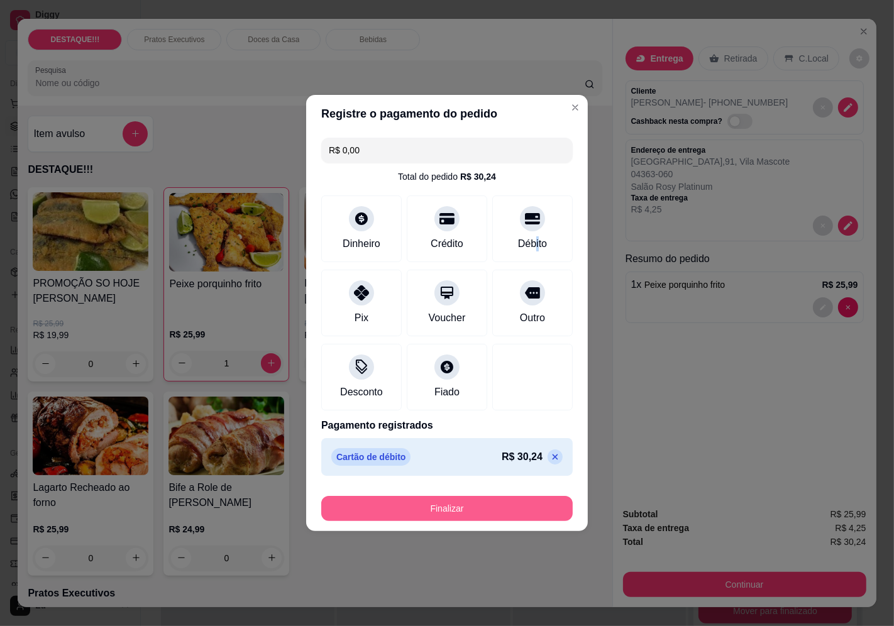
click at [492, 512] on button "Finalizar" at bounding box center [447, 508] width 252 height 25
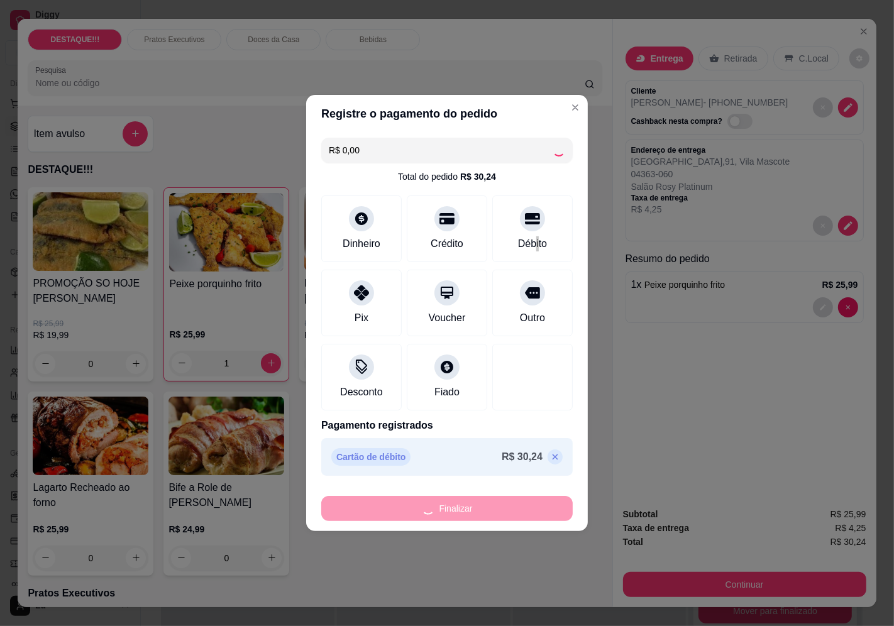
type input "0"
type input "-R$ 30,24"
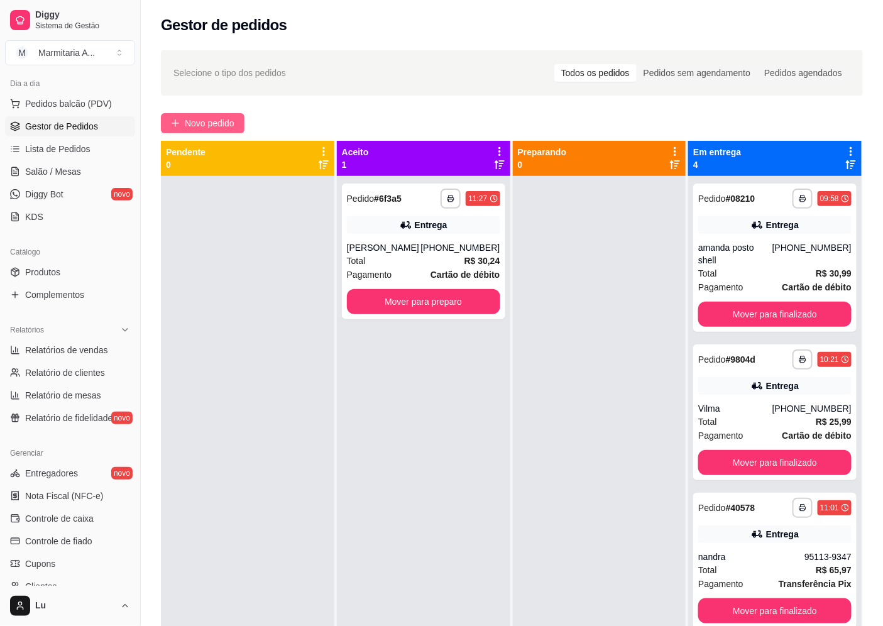
click at [231, 124] on span "Novo pedido" at bounding box center [210, 123] width 50 height 14
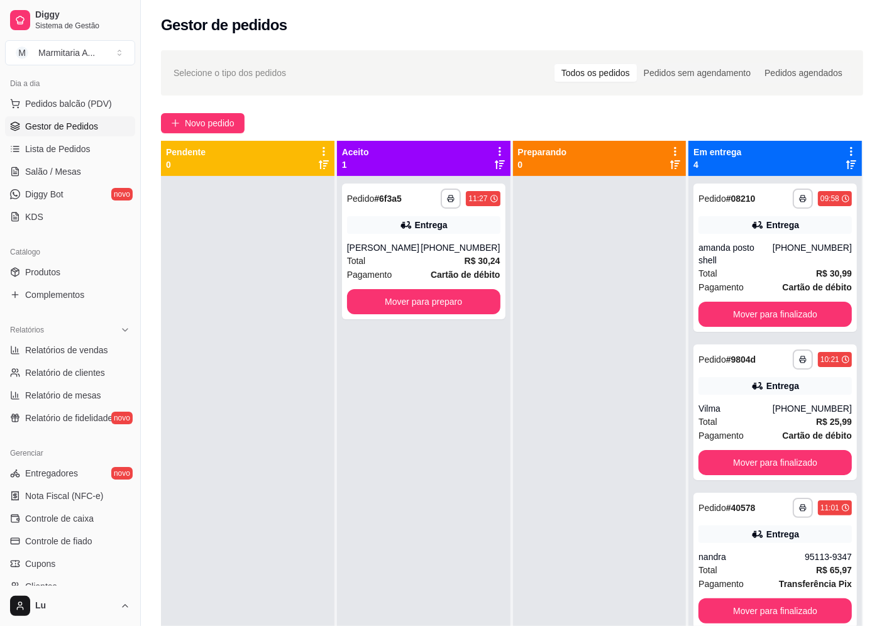
click at [646, 61] on div "Entrega" at bounding box center [659, 59] width 67 height 24
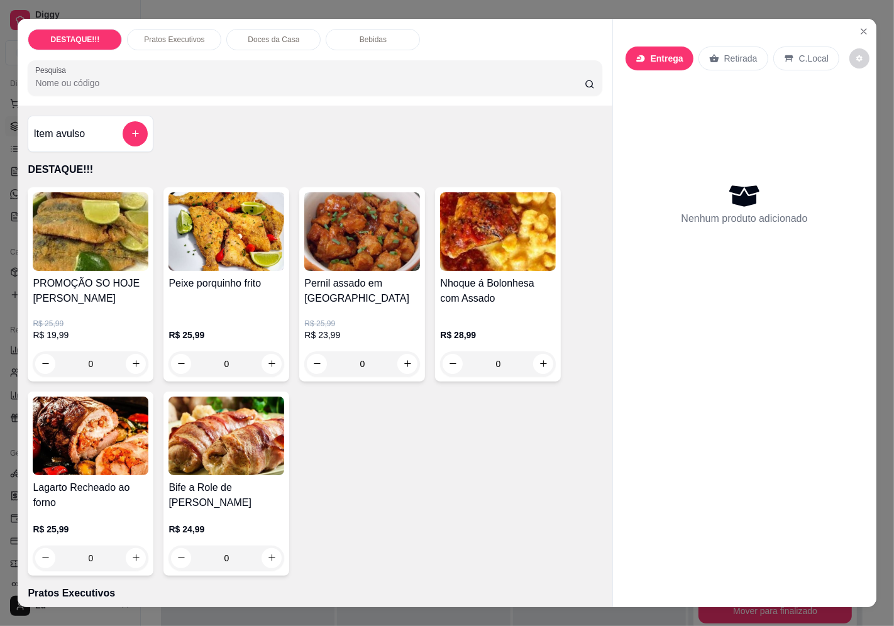
click at [449, 99] on input "Busque pelo cliente" at bounding box center [429, 102] width 201 height 13
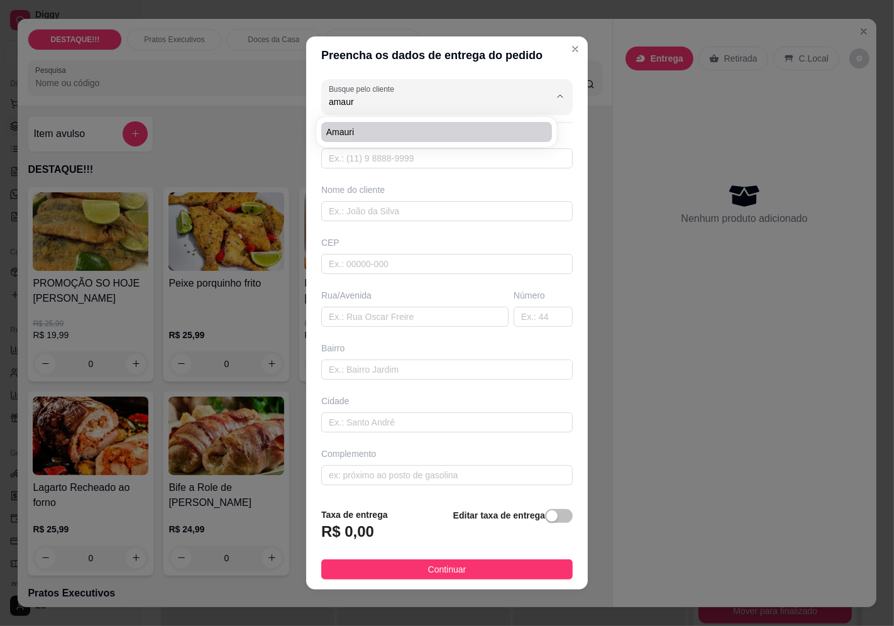
click at [348, 129] on span "Amauri" at bounding box center [430, 132] width 208 height 13
type input "Amauri"
type input "11968031262"
type input "Amauri"
type input "04381001"
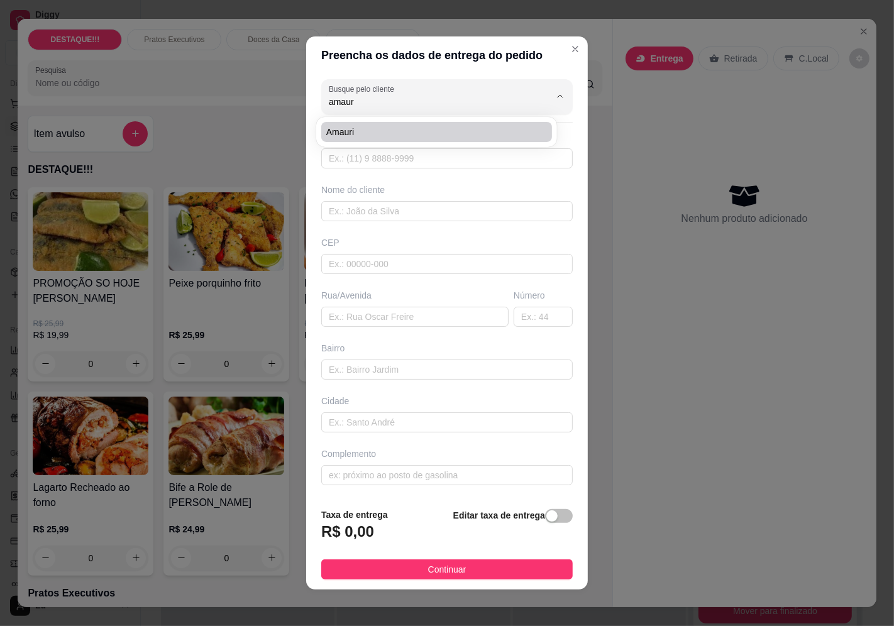
type input "[GEOGRAPHIC_DATA][PERSON_NAME]"
type input "1581"
type input "Jardim Prudência"
type input "[GEOGRAPHIC_DATA]"
type input "Rei do Óleo"
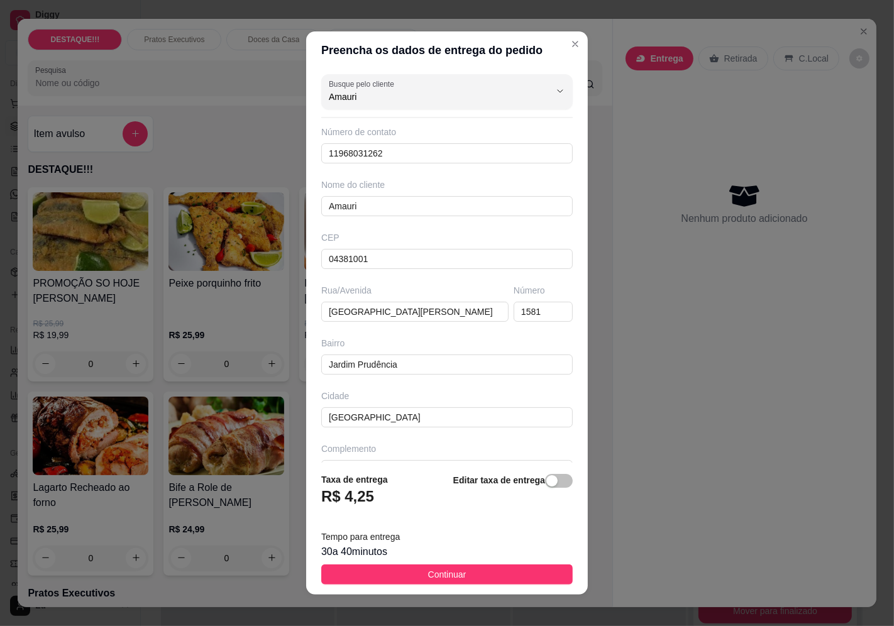
type input "Amauri"
click at [541, 576] on button "Continuar" at bounding box center [447, 575] width 252 height 20
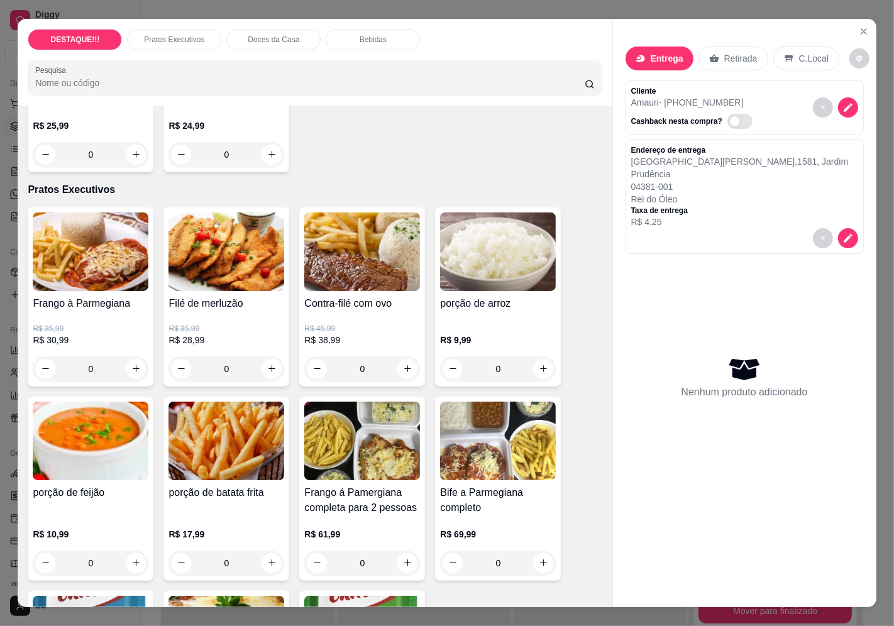
scroll to position [419, 0]
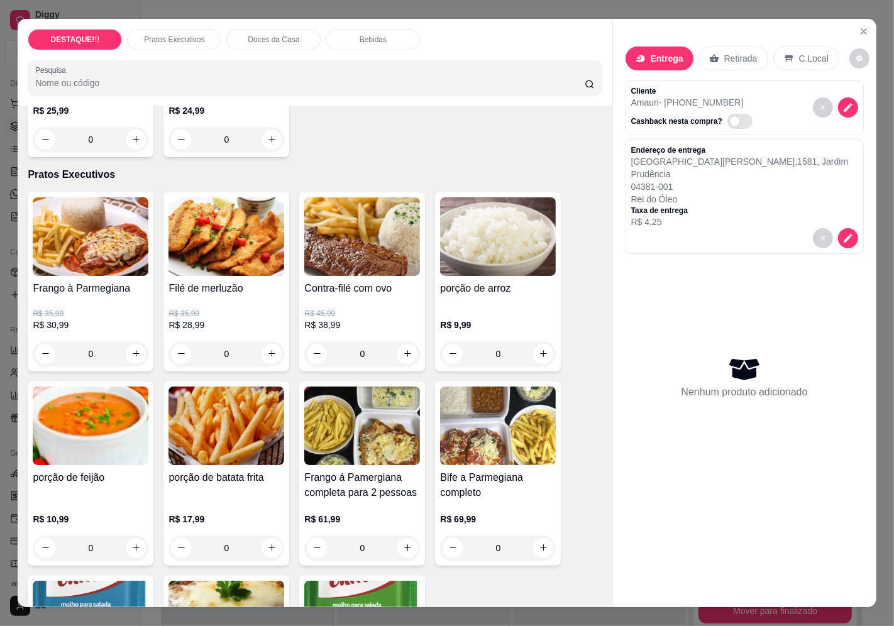
click at [79, 281] on h4 "Frango à Parmegiana" at bounding box center [91, 288] width 116 height 15
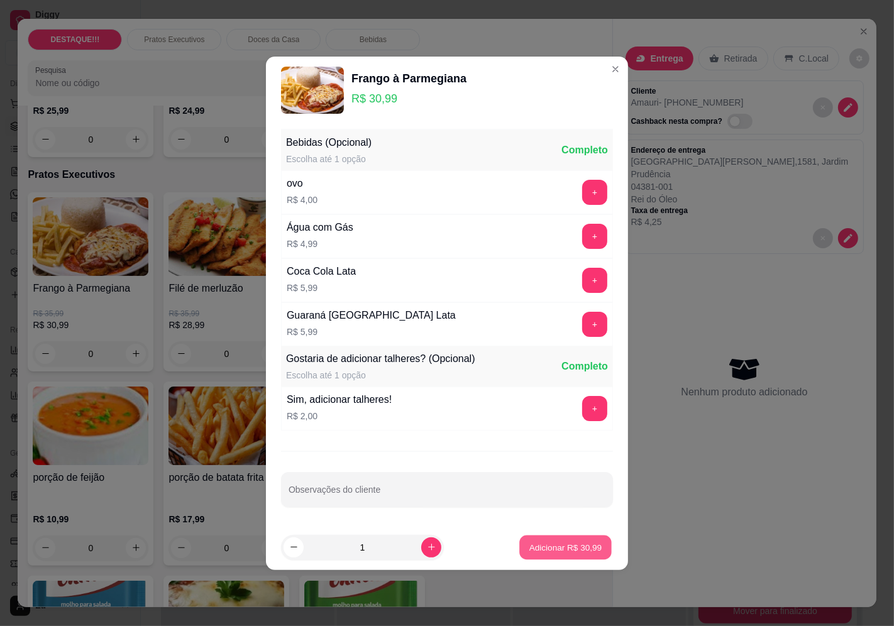
click at [573, 544] on p "Adicionar R$ 30,99" at bounding box center [565, 547] width 73 height 12
type input "1"
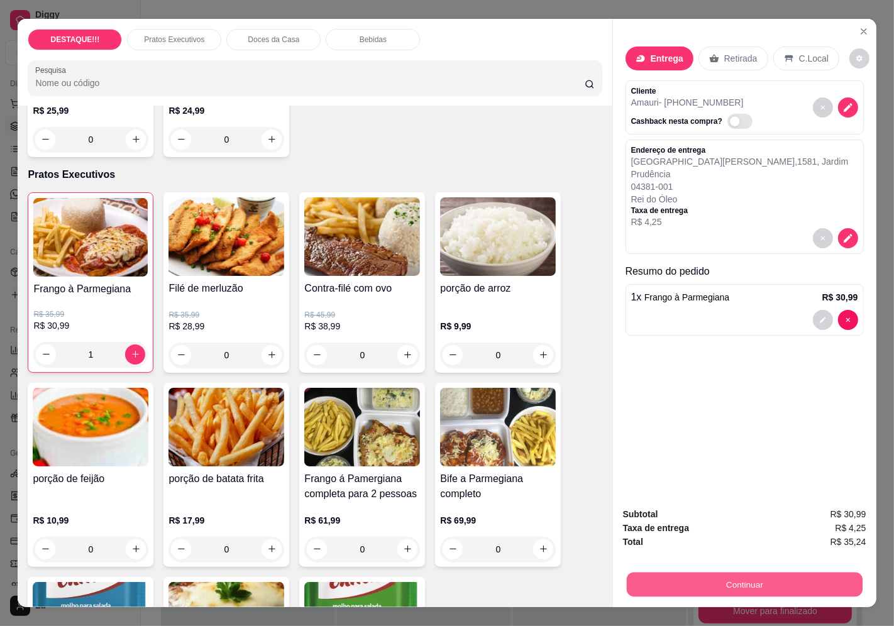
click at [706, 573] on button "Continuar" at bounding box center [744, 585] width 236 height 25
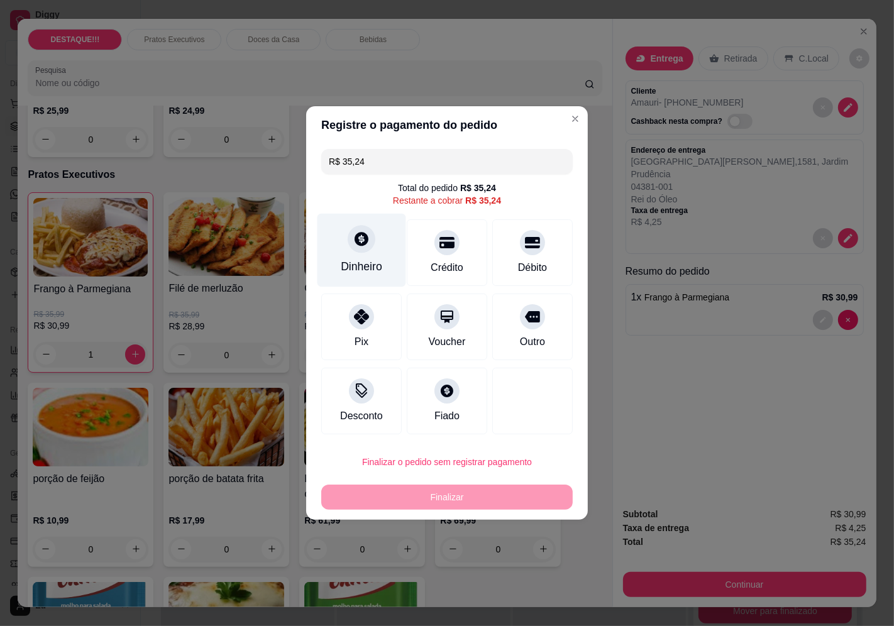
click at [354, 253] on div "Dinheiro" at bounding box center [362, 251] width 89 height 74
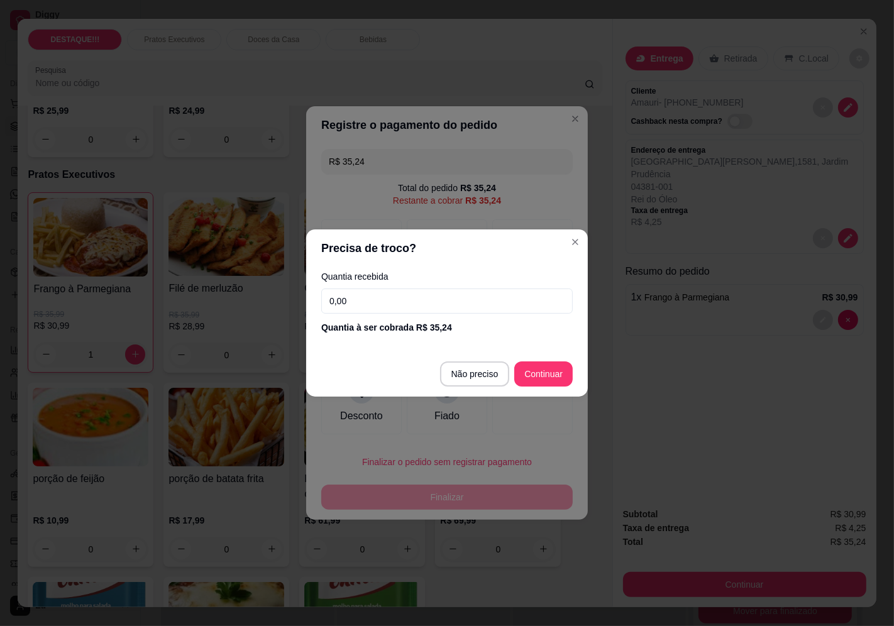
click at [382, 299] on input "0,00" at bounding box center [447, 301] width 252 height 25
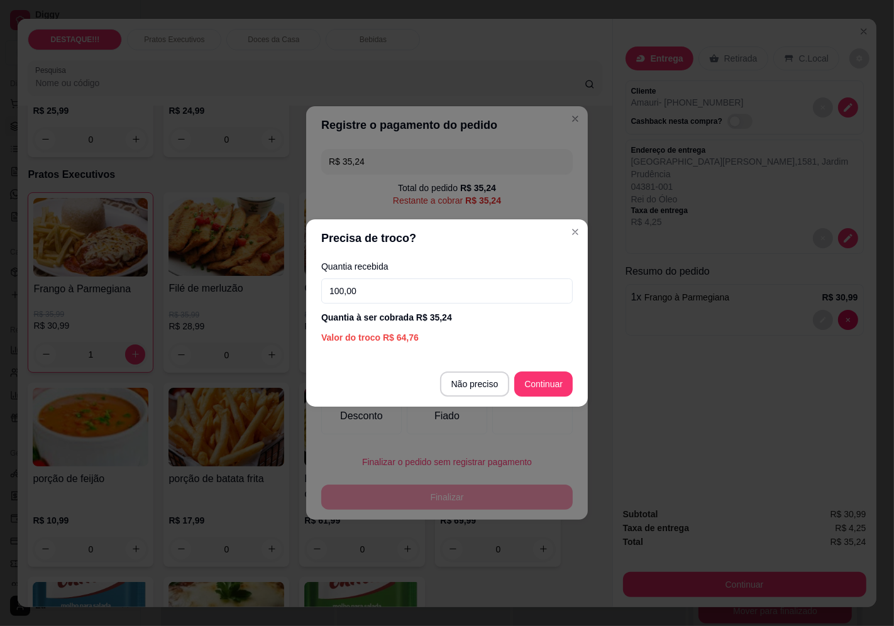
type input "100,00"
type input "R$ 0,00"
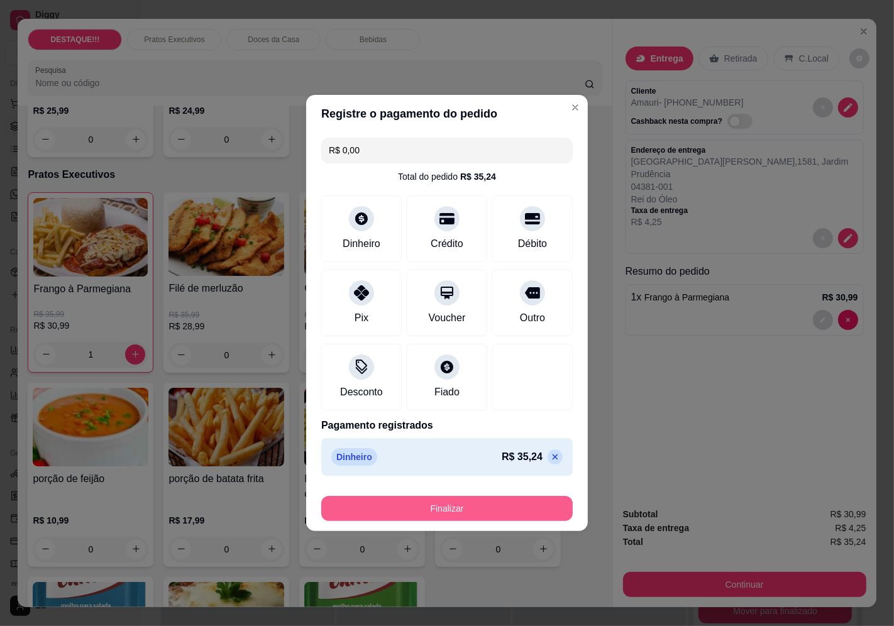
click at [547, 506] on button "Finalizar" at bounding box center [447, 508] width 252 height 25
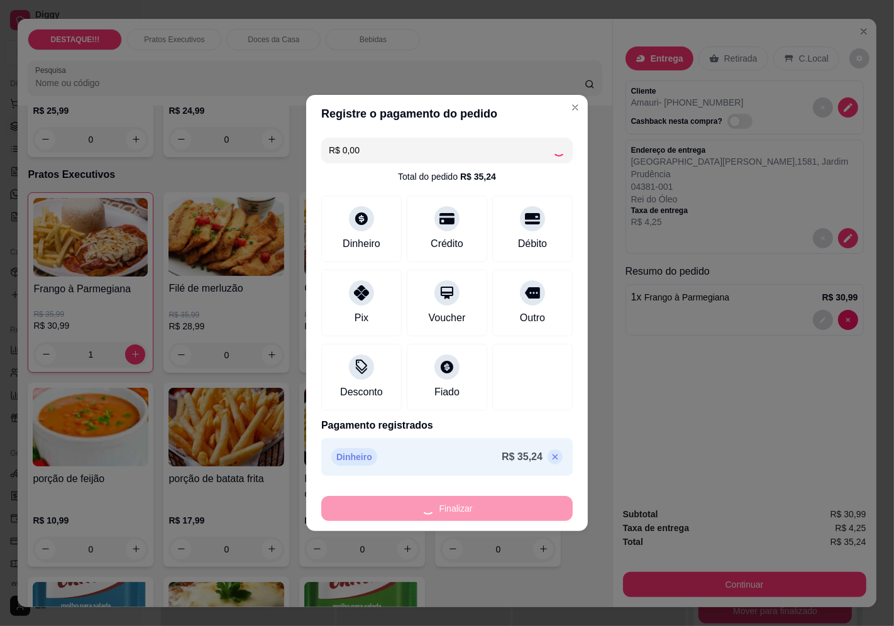
type input "0"
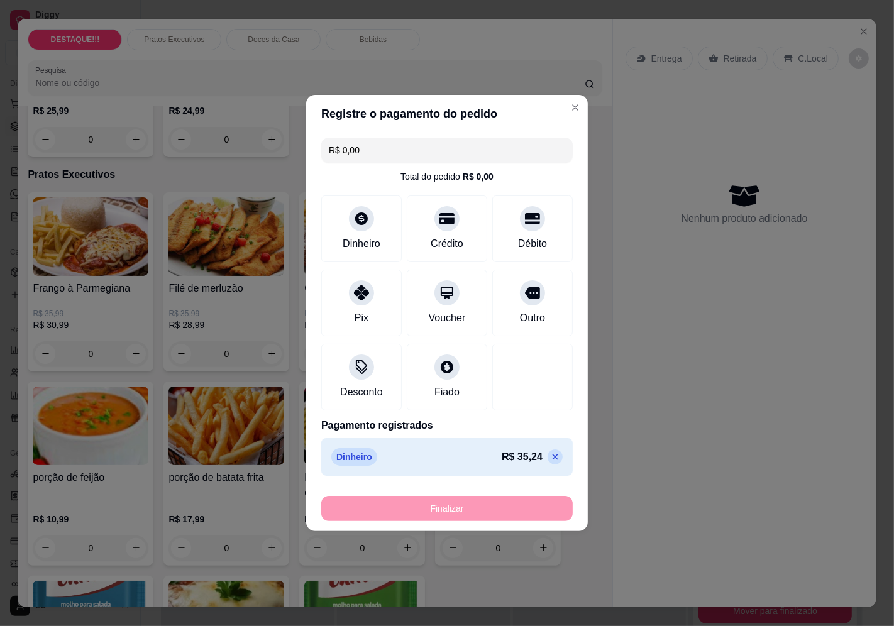
type input "-R$ 35,24"
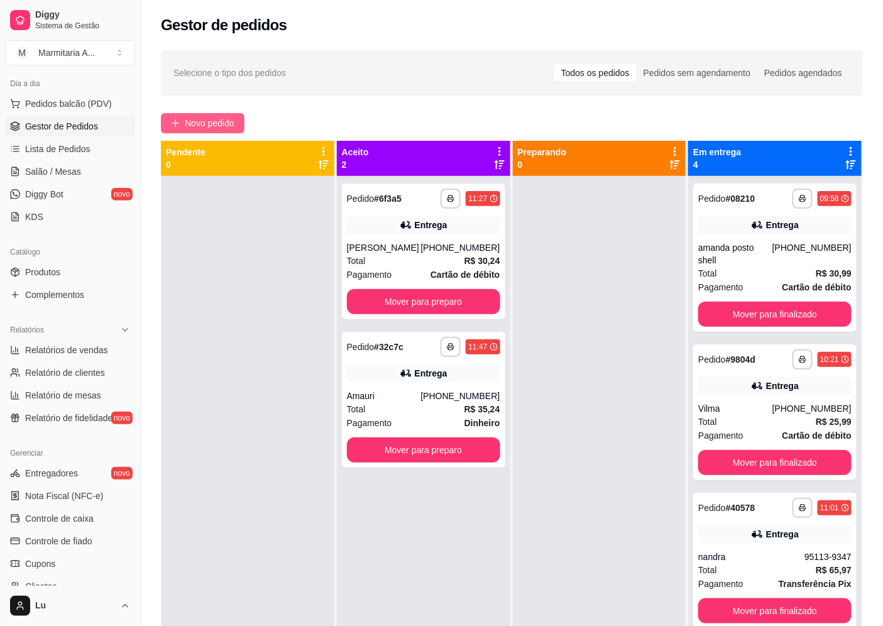
click at [241, 127] on button "Novo pedido" at bounding box center [203, 123] width 84 height 20
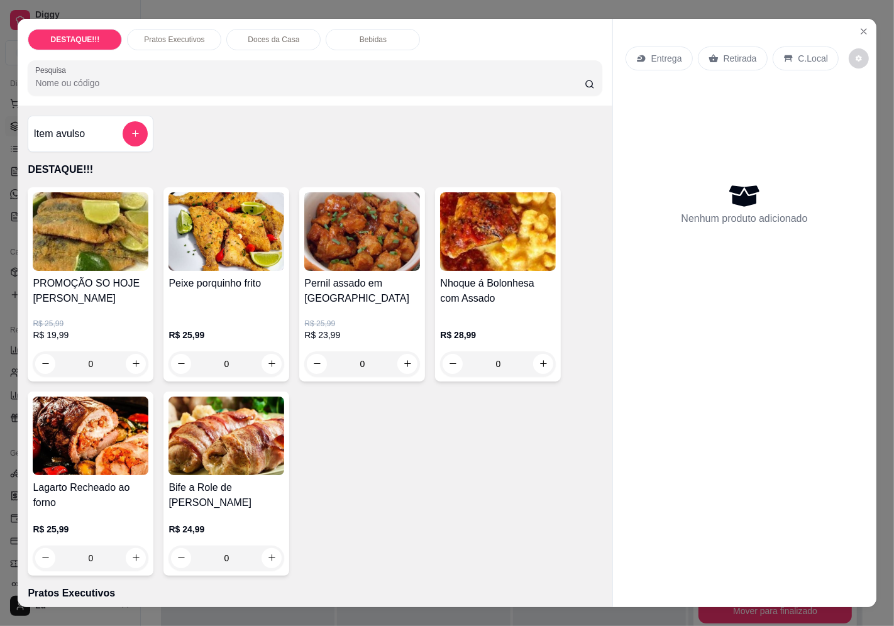
click at [651, 57] on p "Entrega" at bounding box center [666, 58] width 31 height 13
click at [489, 93] on div at bounding box center [447, 96] width 236 height 25
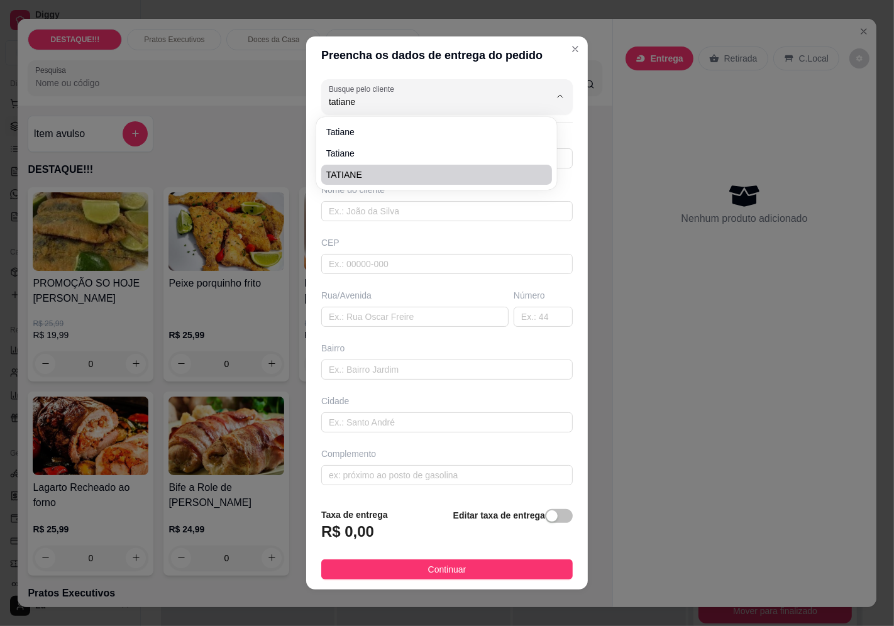
click at [394, 180] on span "TATIANE" at bounding box center [430, 175] width 208 height 13
type input "TATIANE"
type input "11985379322"
type input "TATIANE"
type input "04363040"
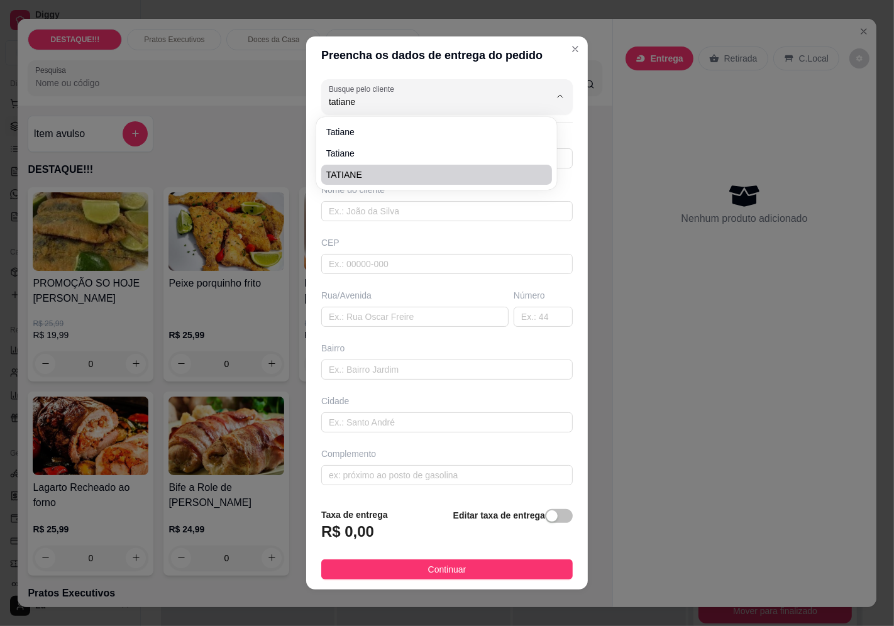
type input "[GEOGRAPHIC_DATA][PERSON_NAME]"
type input "1173"
type input "Vila Mascote"
type input "[GEOGRAPHIC_DATA]"
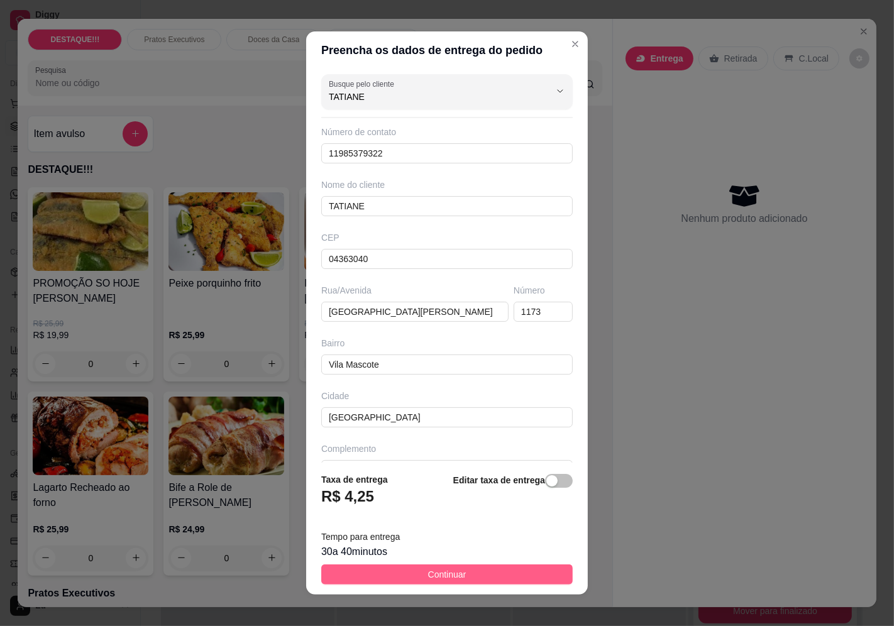
type input "TATIANE"
click at [550, 569] on button "Continuar" at bounding box center [447, 575] width 252 height 20
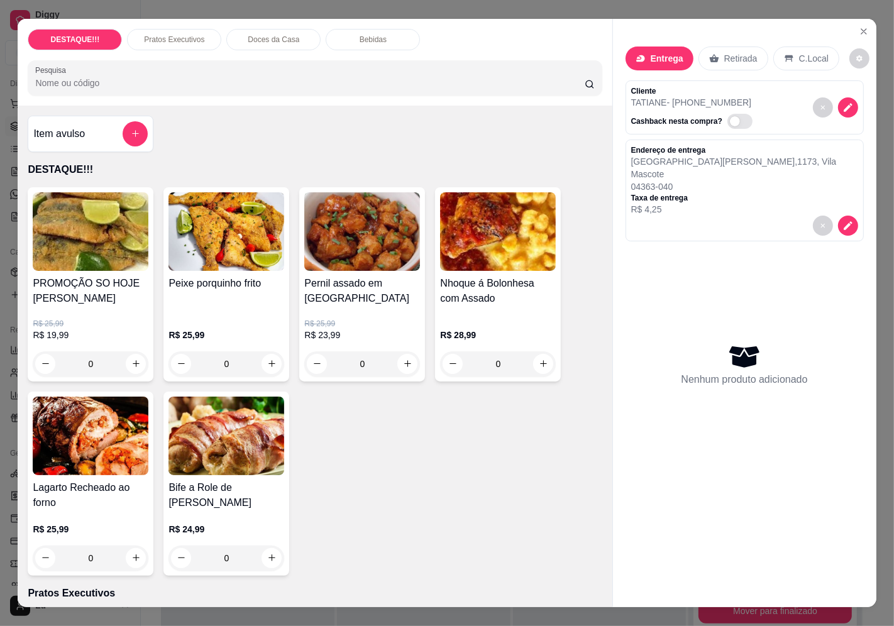
click at [493, 307] on div "Nhoque á Bolonhesa com Assado" at bounding box center [498, 296] width 116 height 40
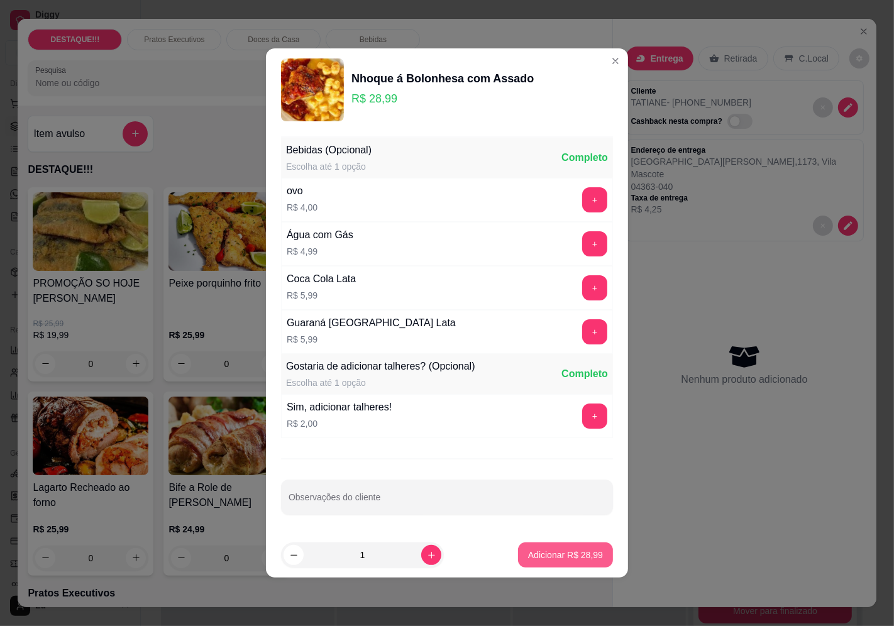
click at [570, 558] on p "Adicionar R$ 28,99" at bounding box center [565, 555] width 75 height 13
type input "1"
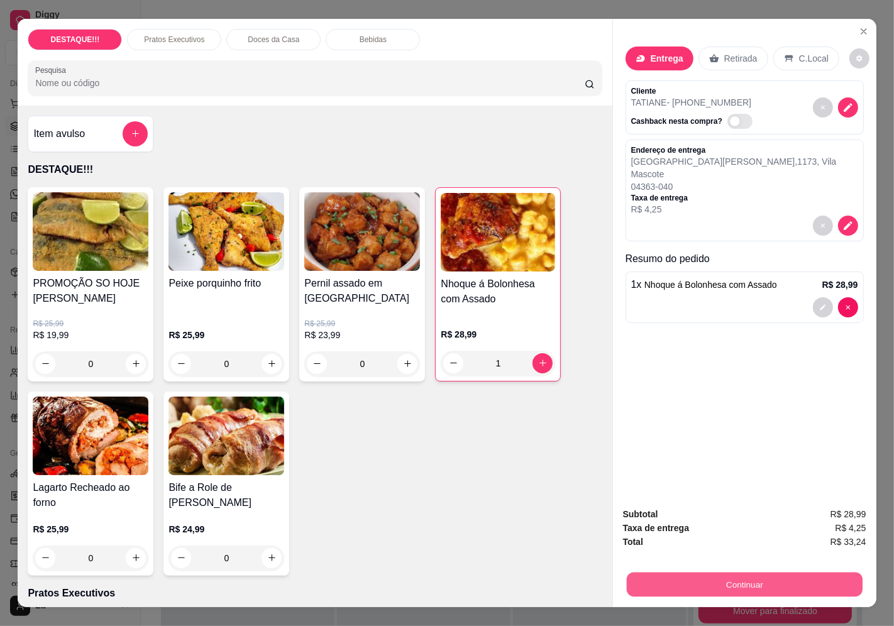
click at [814, 576] on button "Continuar" at bounding box center [744, 585] width 236 height 25
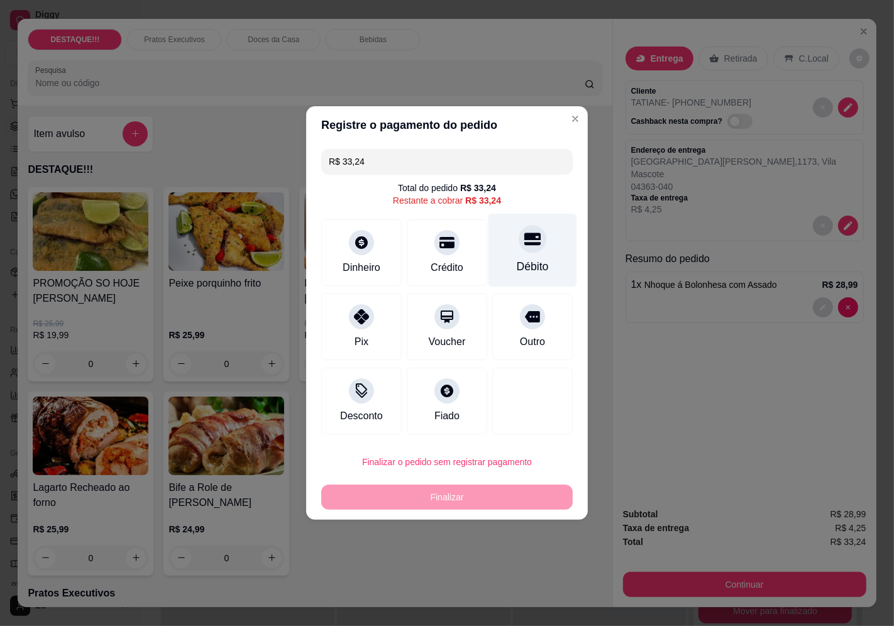
click at [533, 253] on div "Débito" at bounding box center [533, 251] width 89 height 74
type input "R$ 0,00"
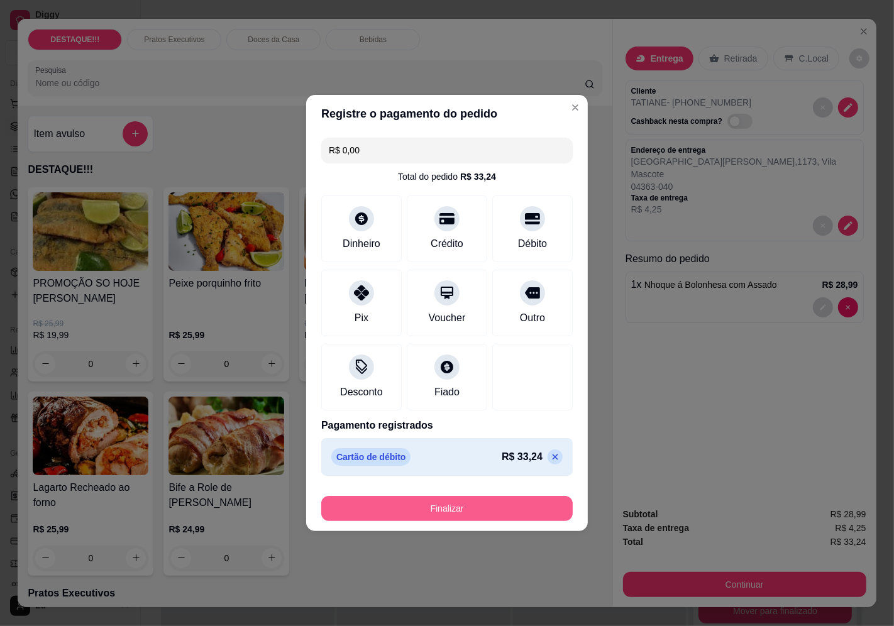
click at [495, 507] on button "Finalizar" at bounding box center [447, 508] width 252 height 25
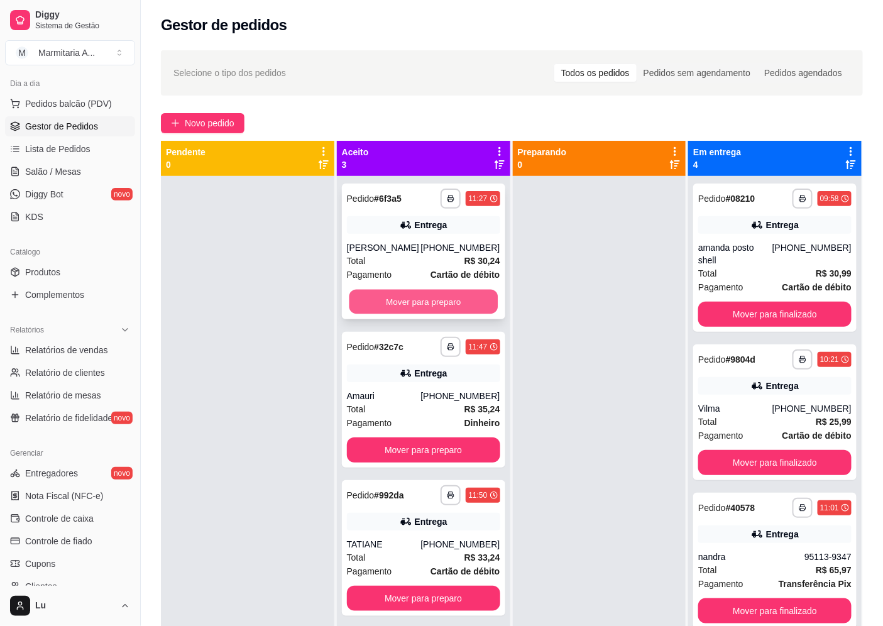
click at [436, 312] on button "Mover para preparo" at bounding box center [423, 302] width 148 height 25
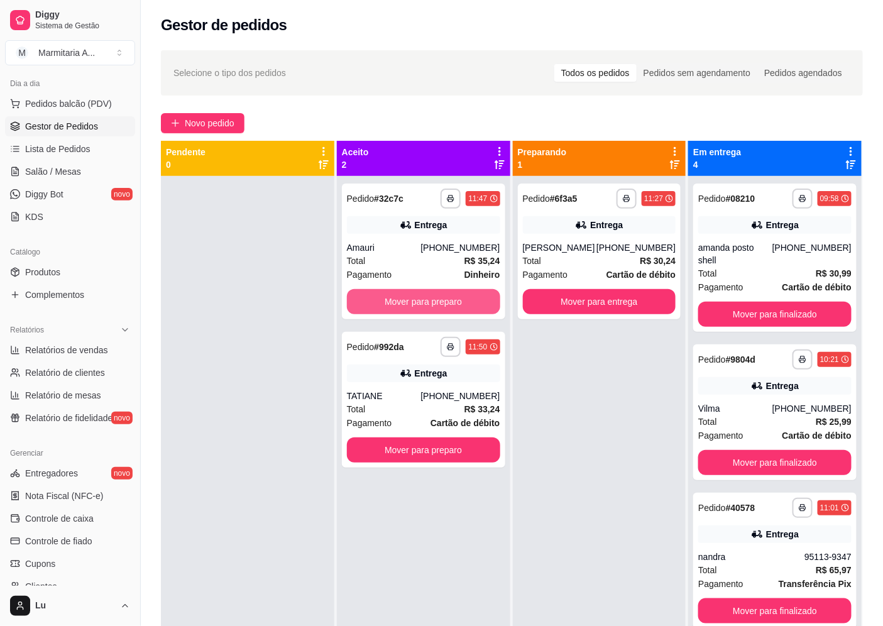
click at [439, 312] on button "Mover para preparo" at bounding box center [423, 301] width 153 height 25
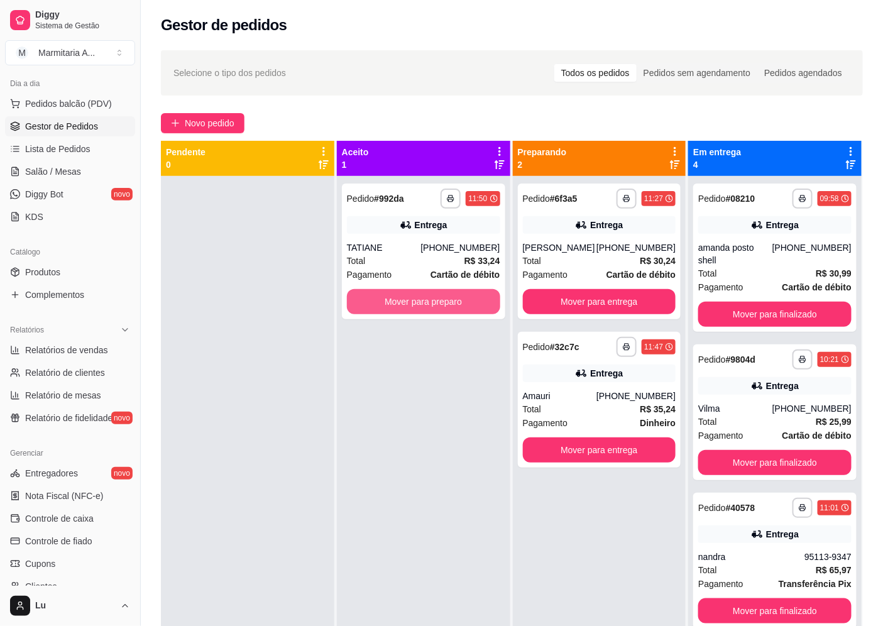
click at [439, 312] on button "Mover para preparo" at bounding box center [423, 301] width 153 height 25
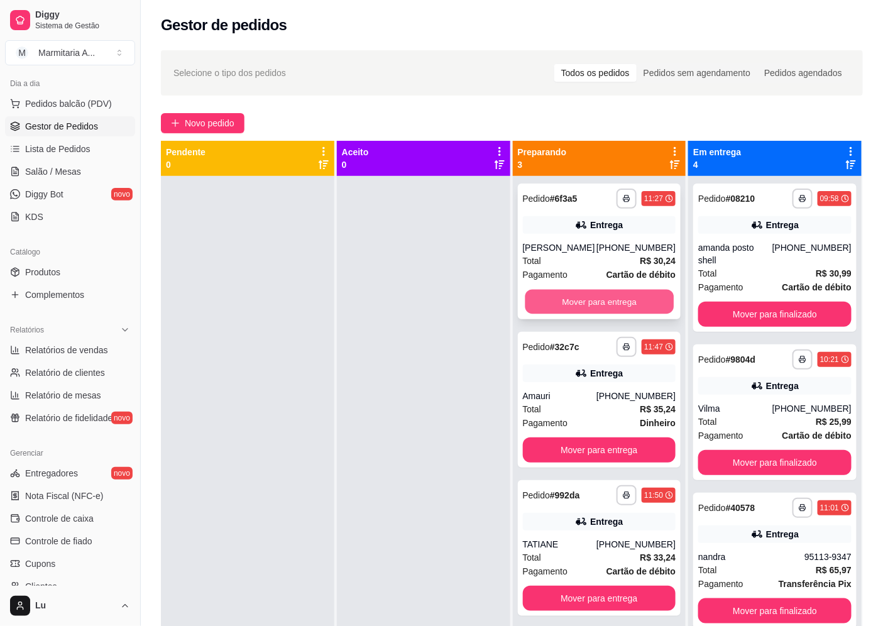
click at [586, 301] on button "Mover para entrega" at bounding box center [599, 302] width 148 height 25
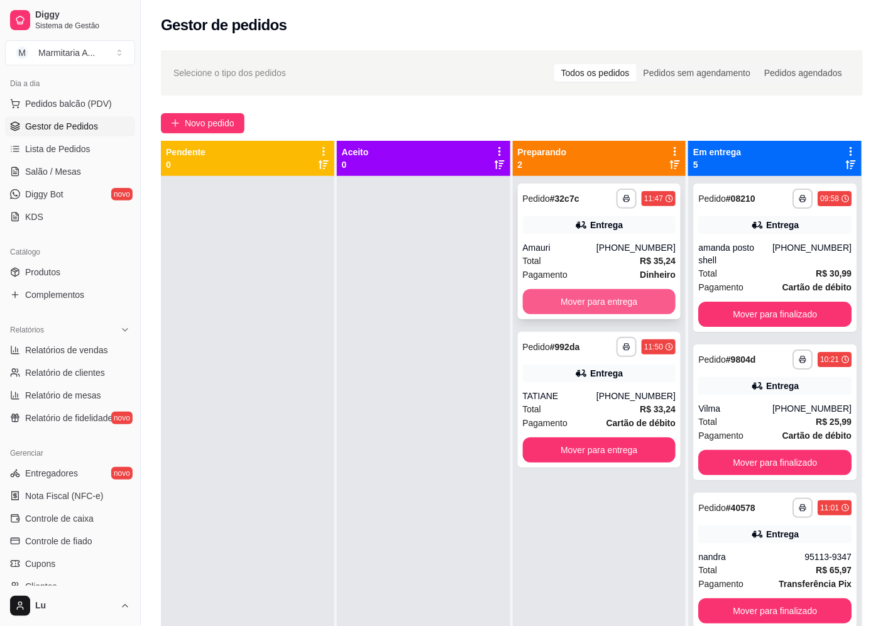
click at [600, 300] on button "Mover para entrega" at bounding box center [599, 301] width 153 height 25
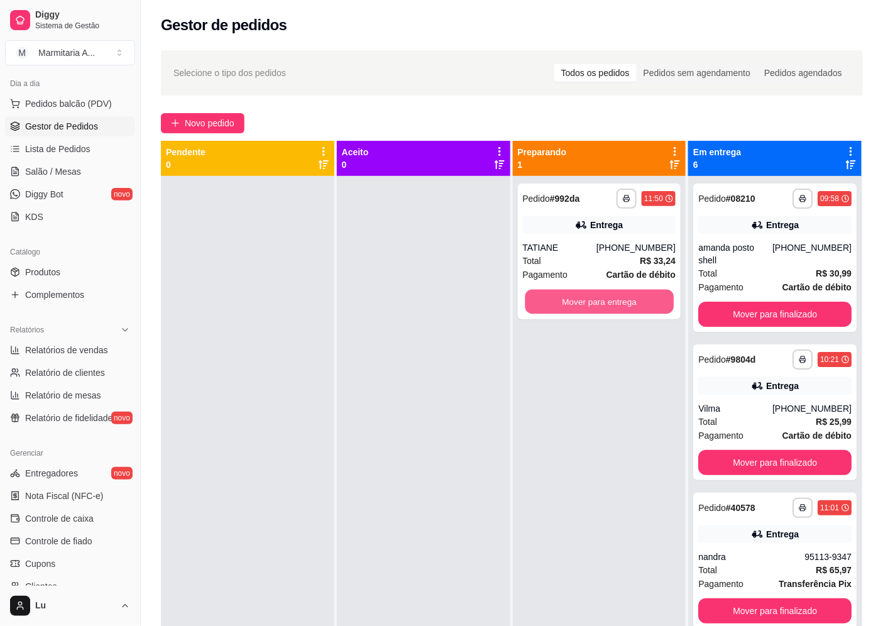
click at [600, 299] on button "Mover para entrega" at bounding box center [599, 302] width 148 height 25
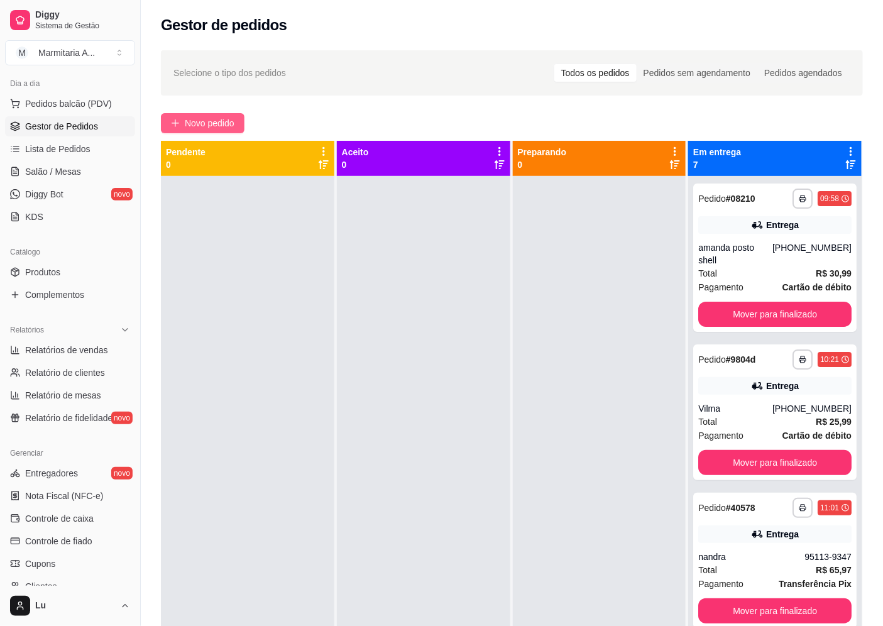
click at [218, 123] on span "Novo pedido" at bounding box center [210, 123] width 50 height 14
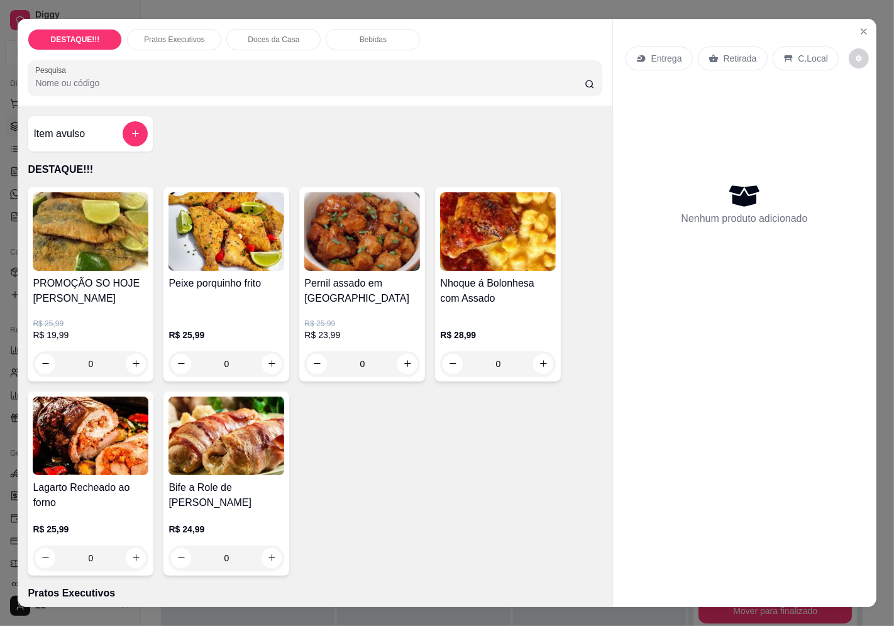
click at [660, 53] on p "Entrega" at bounding box center [666, 58] width 31 height 13
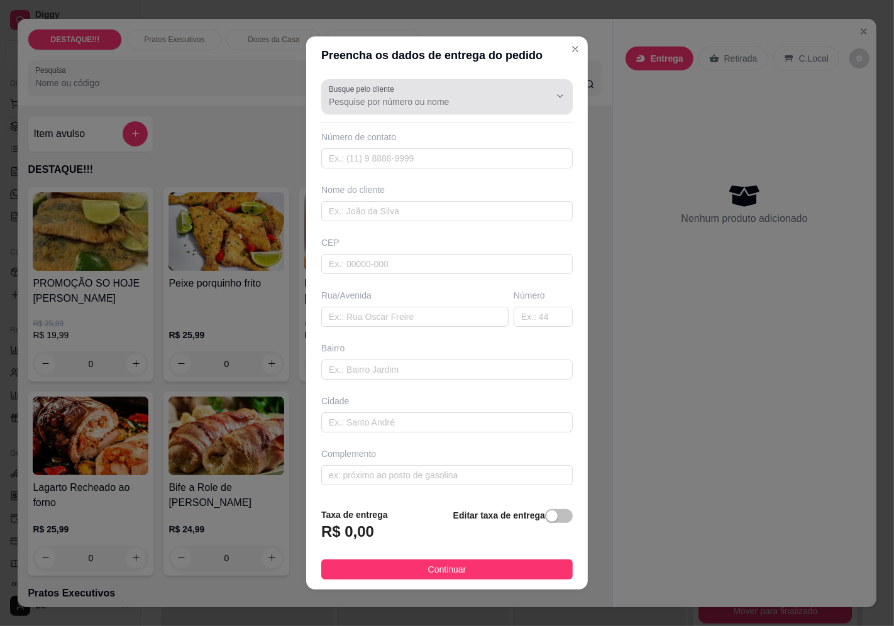
click at [457, 92] on div at bounding box center [447, 96] width 236 height 25
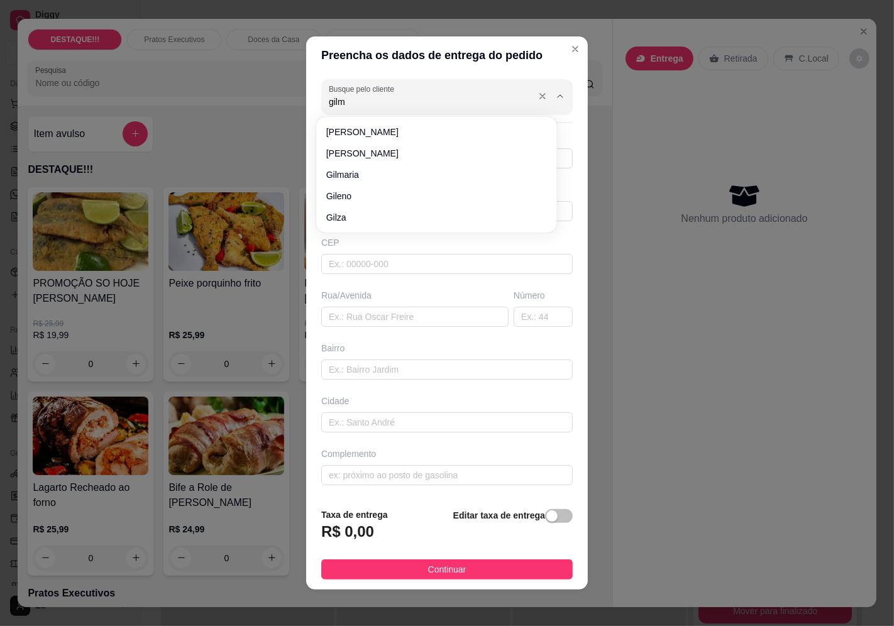
type input "gilma"
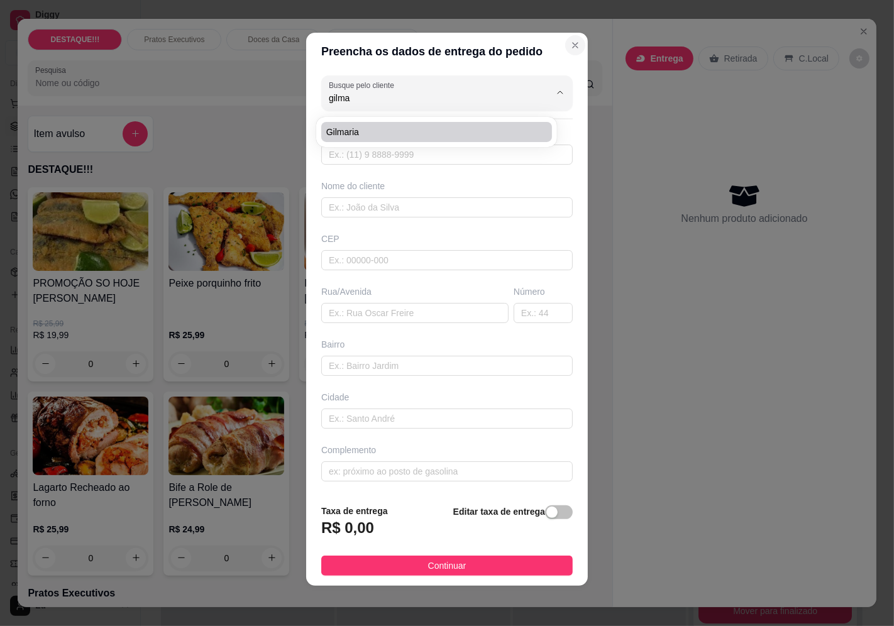
click at [570, 40] on icon "Close" at bounding box center [575, 45] width 10 height 10
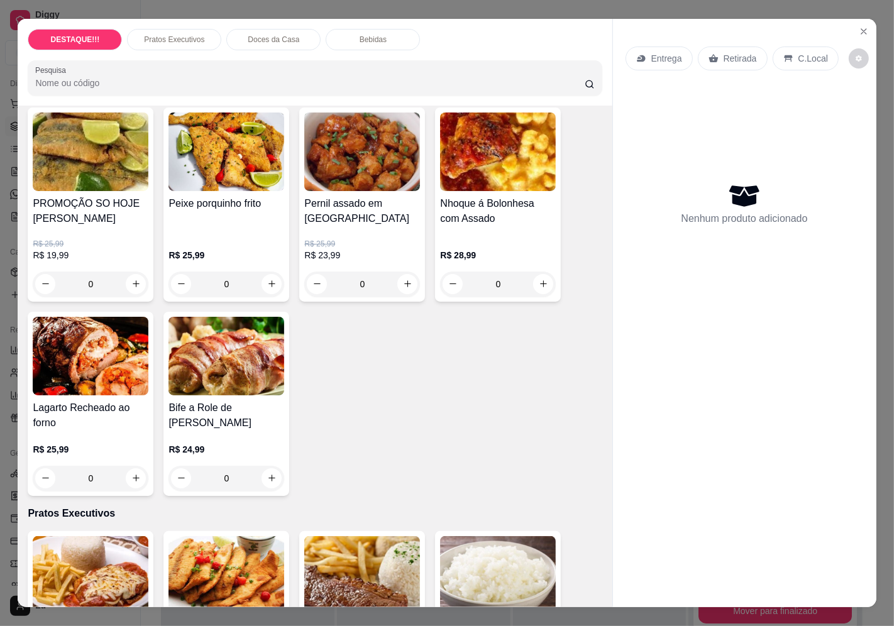
scroll to position [0, 0]
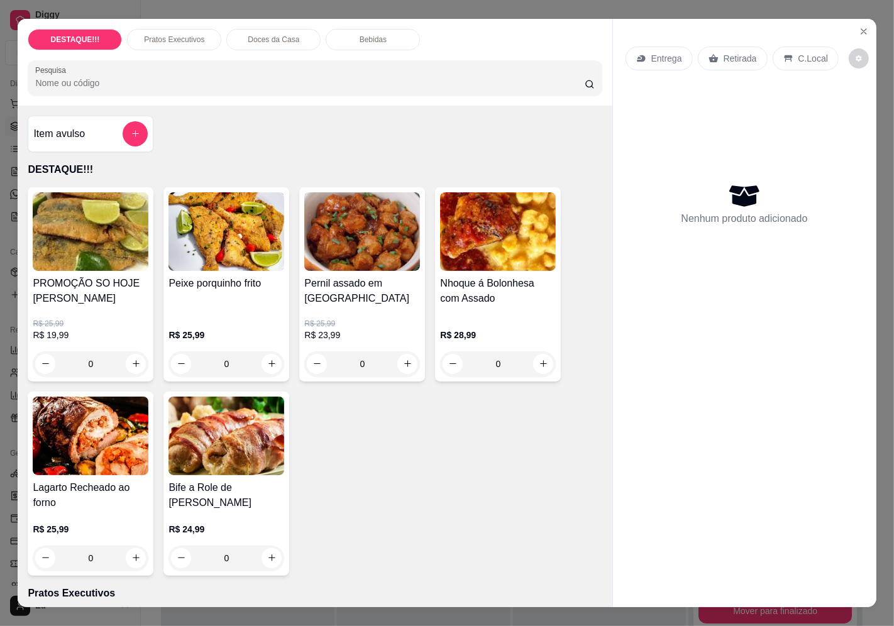
click at [661, 52] on p "Entrega" at bounding box center [666, 58] width 31 height 13
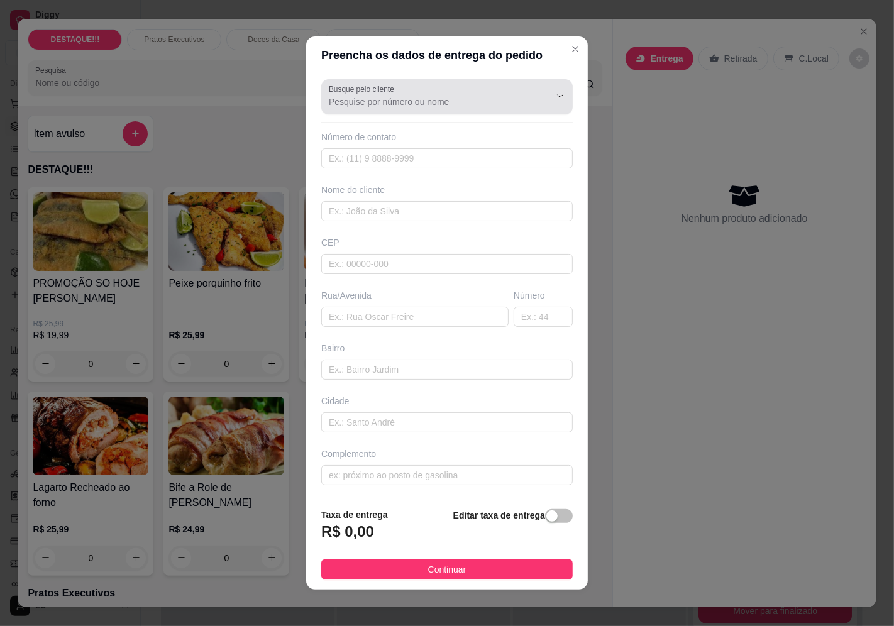
click at [439, 91] on div at bounding box center [447, 96] width 236 height 25
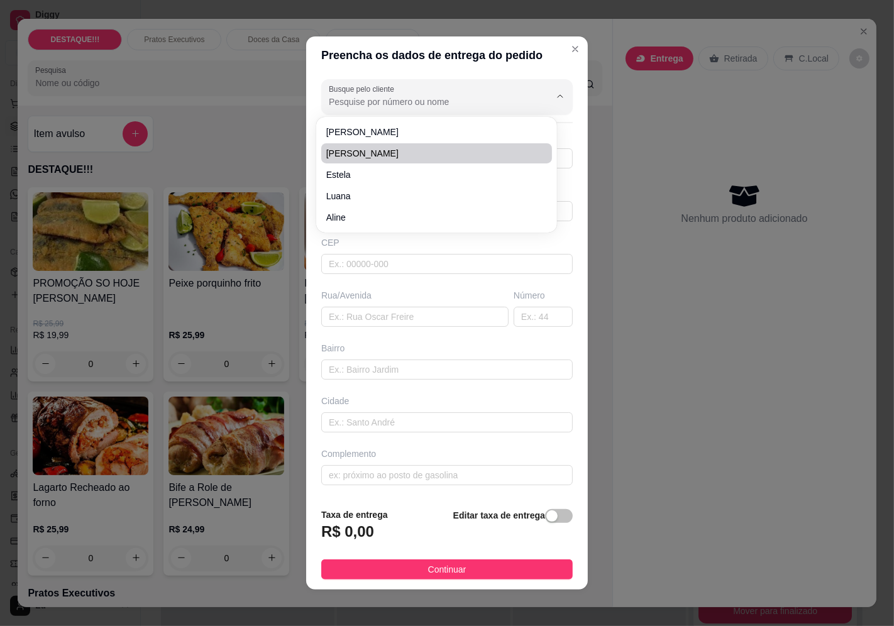
click at [619, 128] on div "Preencha os dados de entrega do pedido Busque pelo cliente Número de contato No…" at bounding box center [447, 313] width 894 height 626
click at [570, 44] on icon "Close" at bounding box center [575, 49] width 10 height 10
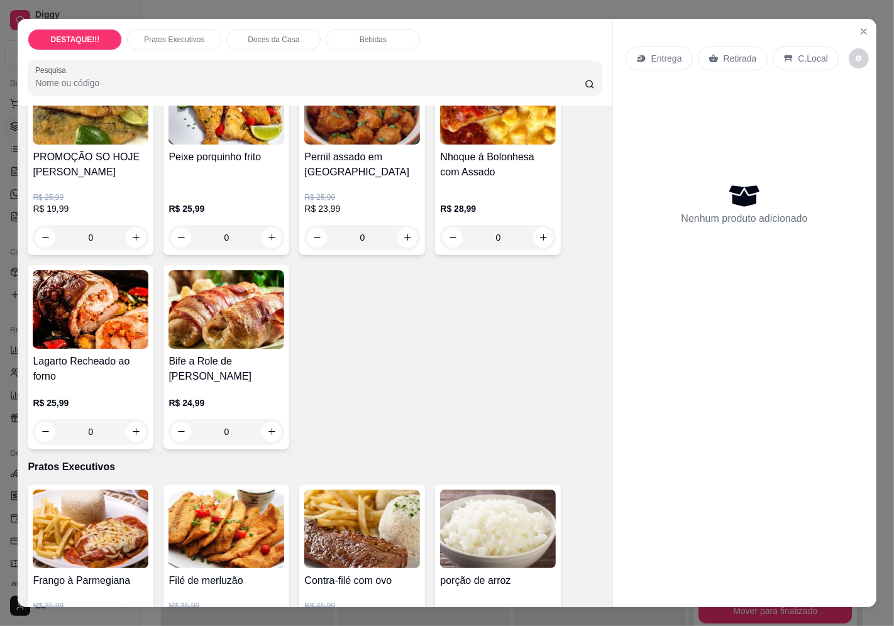
scroll to position [70, 0]
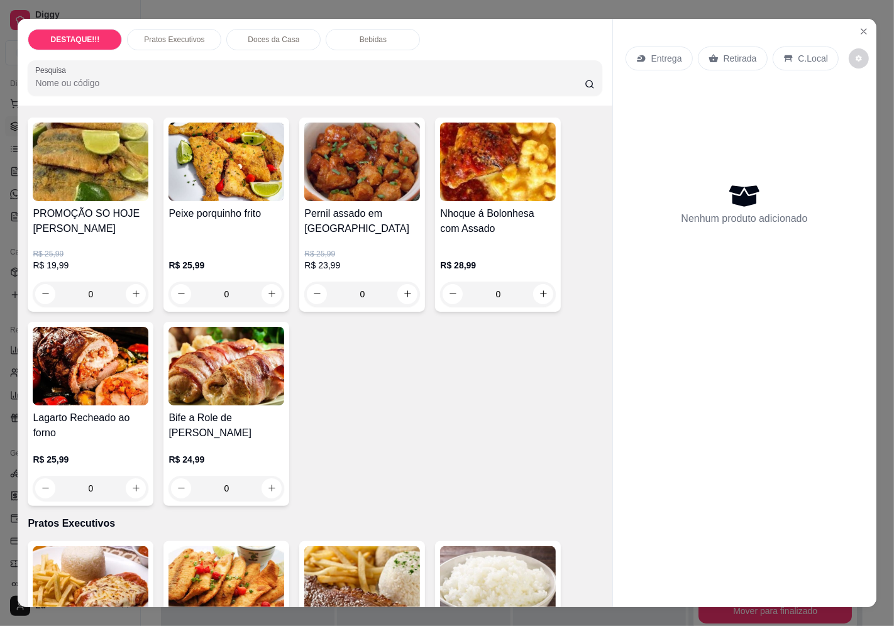
click at [102, 428] on h4 "Lagarto Recheado ao forno" at bounding box center [91, 426] width 116 height 30
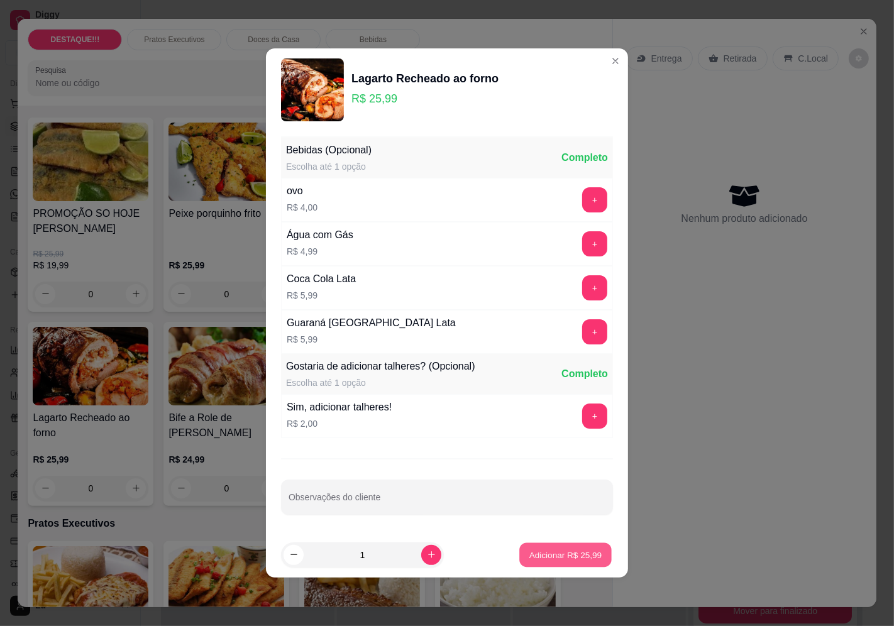
click at [586, 558] on p "Adicionar R$ 25,99" at bounding box center [565, 555] width 73 height 12
type input "1"
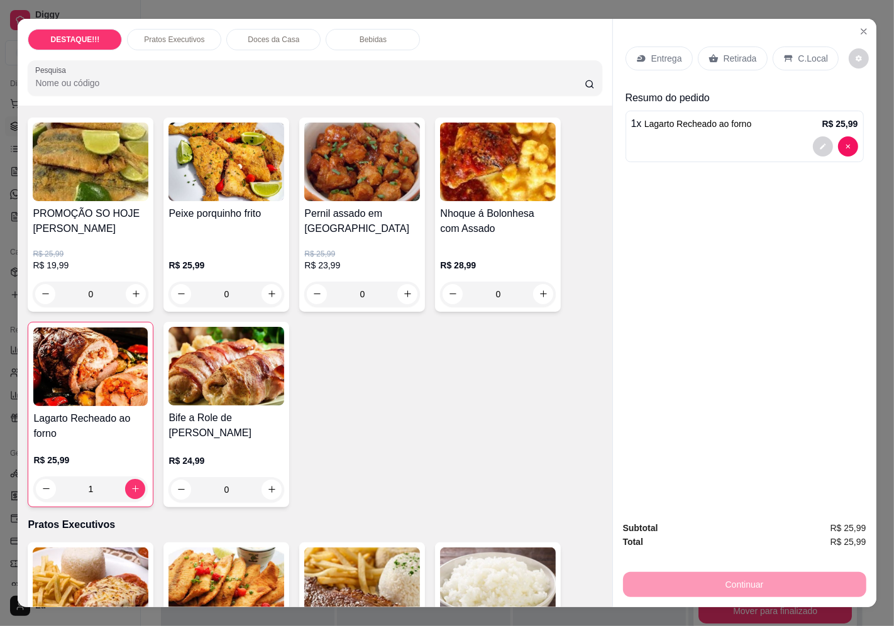
click at [663, 53] on p "Entrega" at bounding box center [666, 58] width 31 height 13
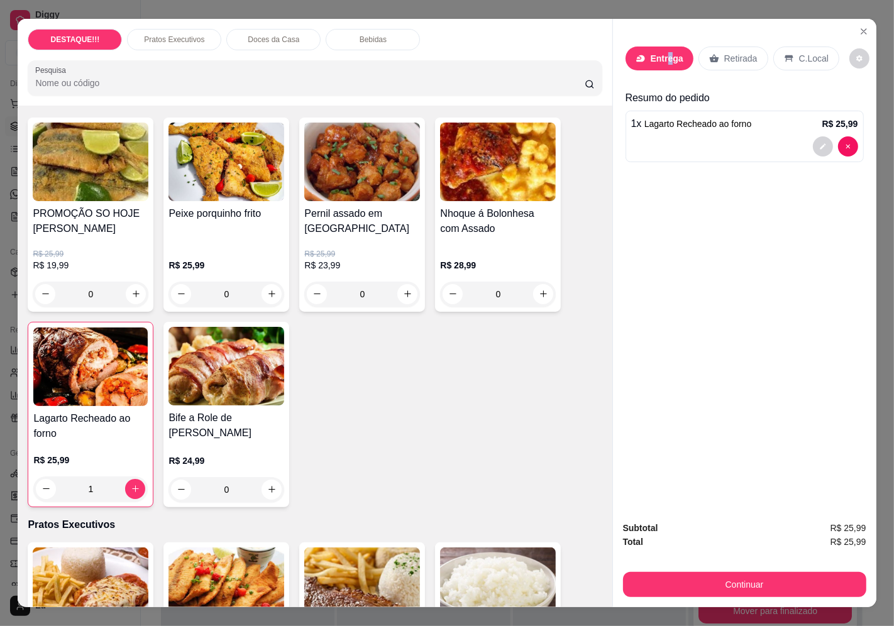
click at [497, 96] on input "Busque pelo cliente" at bounding box center [429, 102] width 201 height 13
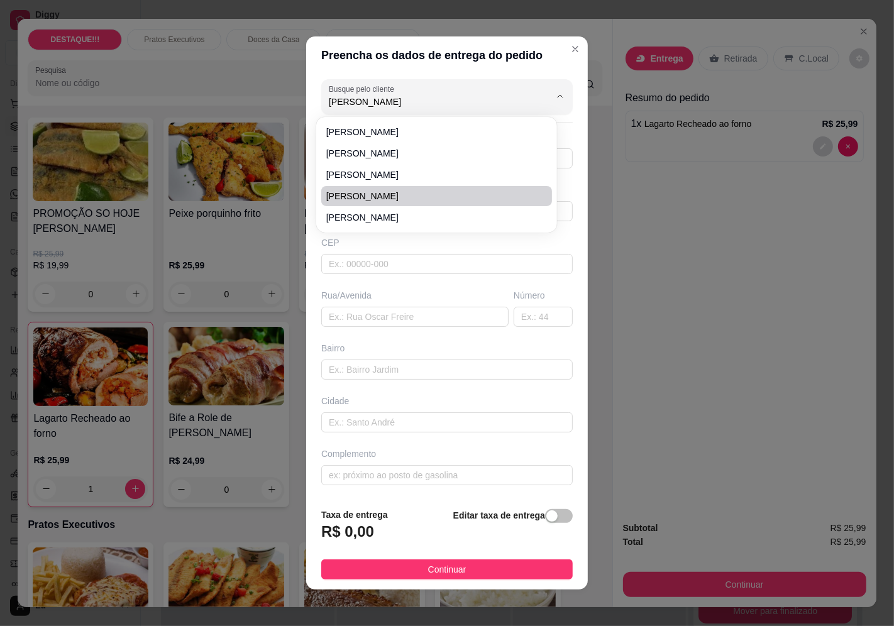
click at [363, 193] on span "[PERSON_NAME]" at bounding box center [430, 196] width 208 height 13
type input "[PERSON_NAME]"
type input "11998741091"
type input "[PERSON_NAME]"
type input "04363060"
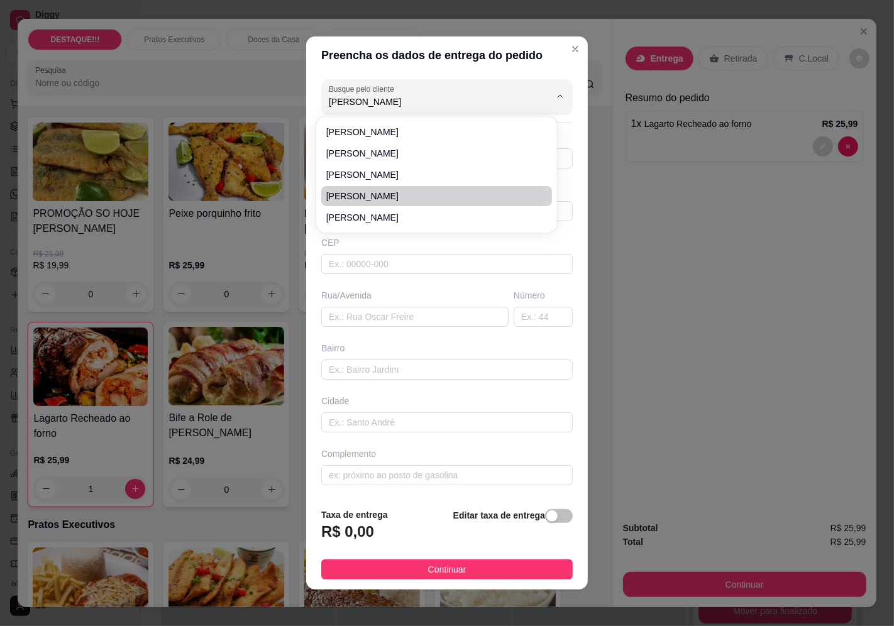
type input "[GEOGRAPHIC_DATA]"
type input "91"
type input "Vila Mascote"
type input "[GEOGRAPHIC_DATA]"
type input "Salão Rosy Platinum"
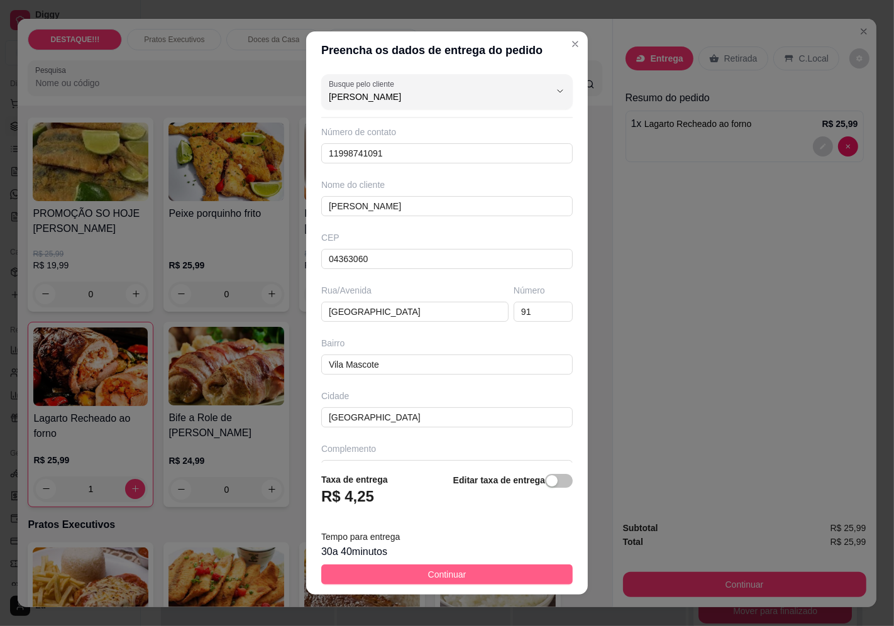
type input "[PERSON_NAME]"
click at [539, 571] on button "Continuar" at bounding box center [447, 575] width 252 height 20
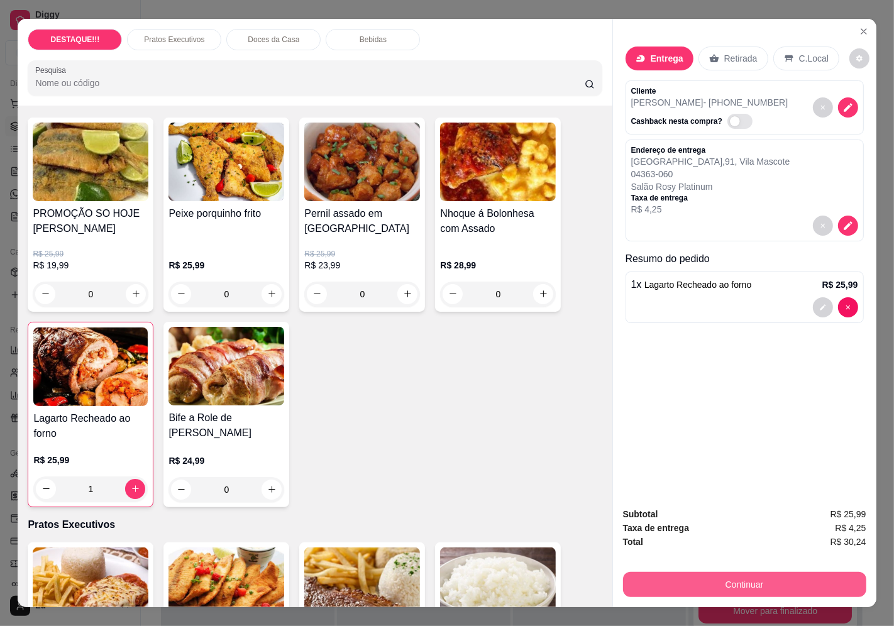
click at [791, 575] on button "Continuar" at bounding box center [744, 584] width 243 height 25
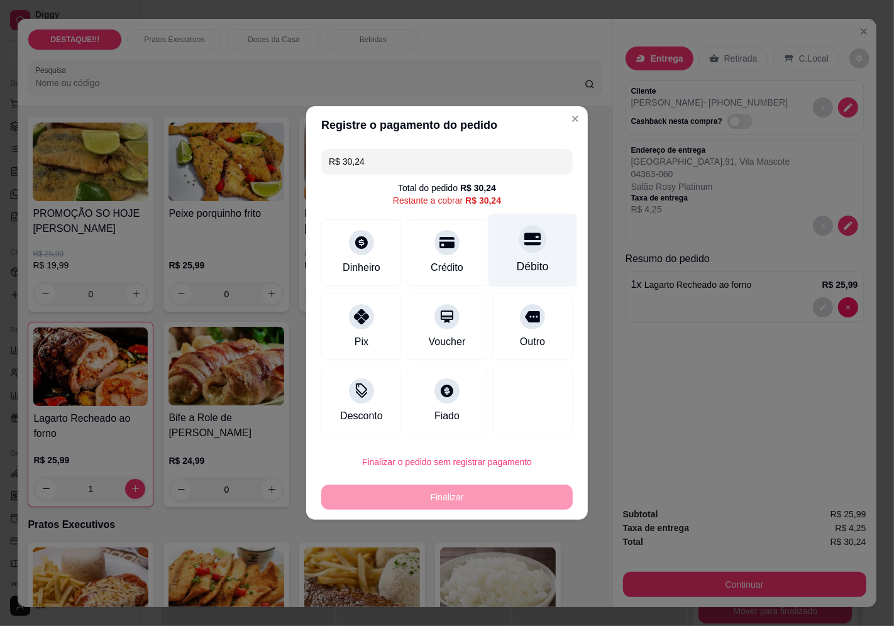
click at [536, 253] on div "Débito" at bounding box center [533, 251] width 89 height 74
type input "R$ 0,00"
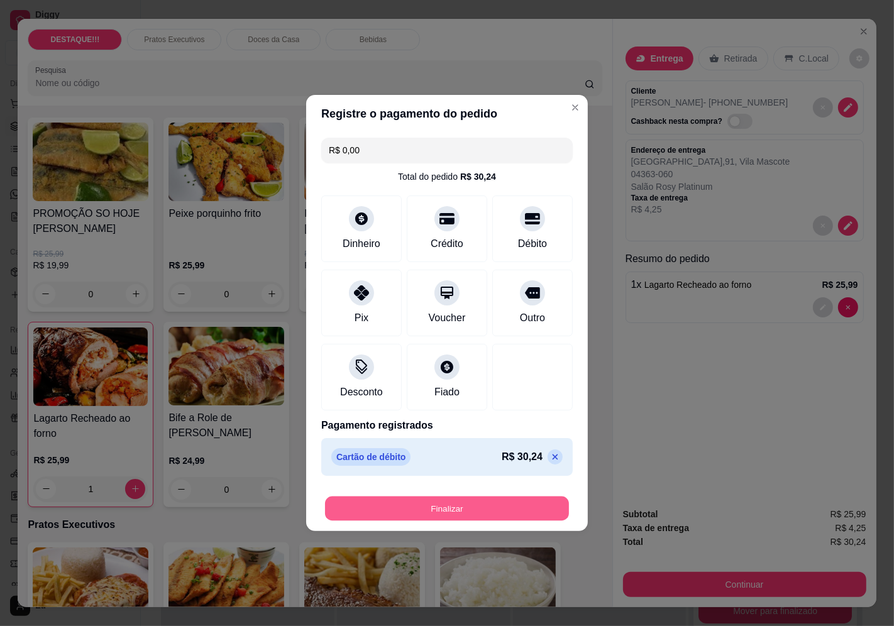
click at [536, 512] on button "Finalizar" at bounding box center [447, 509] width 244 height 25
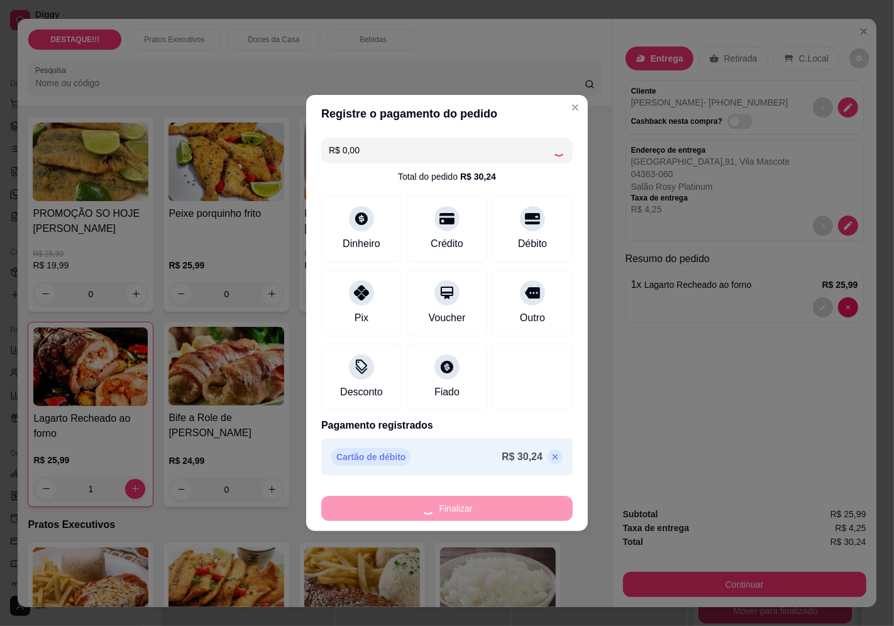
type input "0"
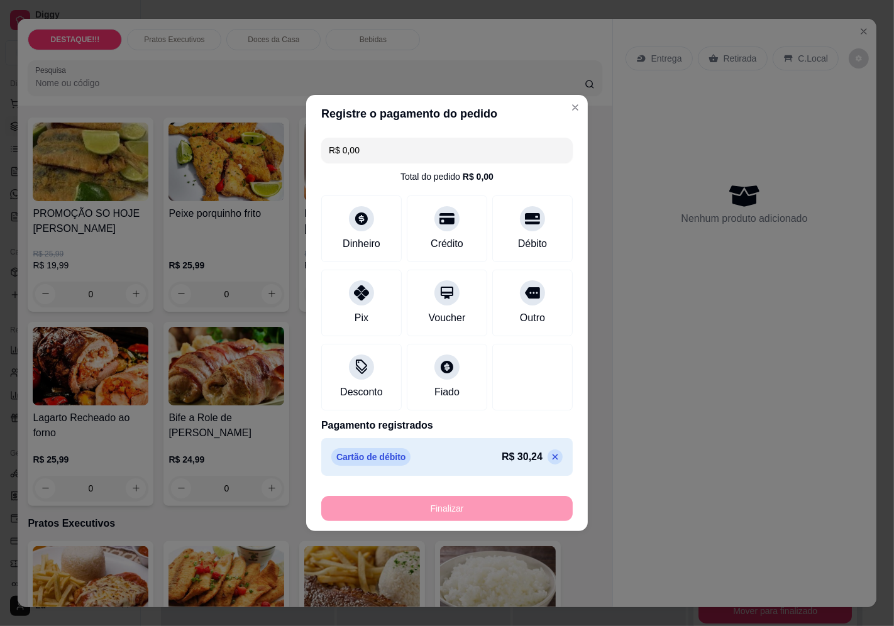
type input "-R$ 30,24"
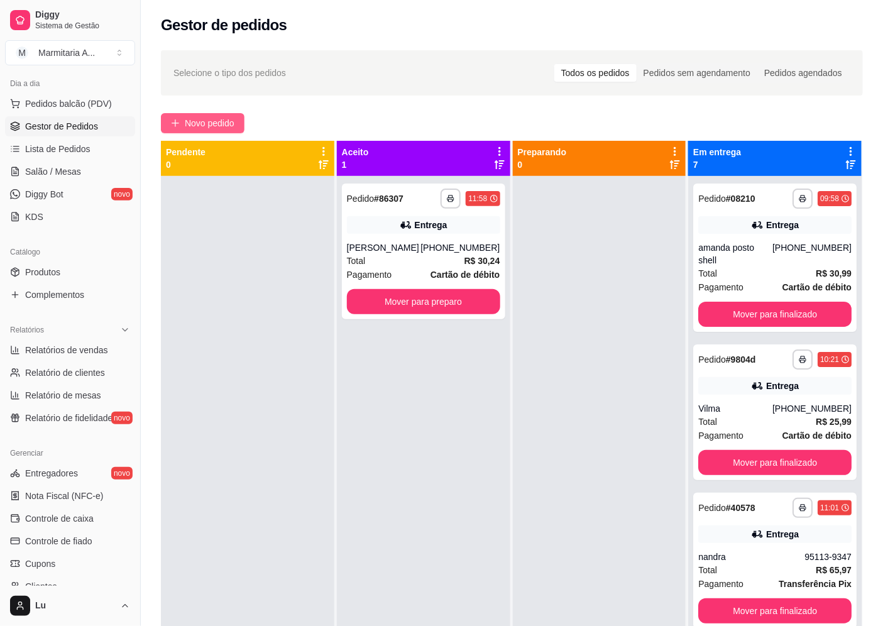
click at [235, 115] on button "Novo pedido" at bounding box center [203, 123] width 84 height 20
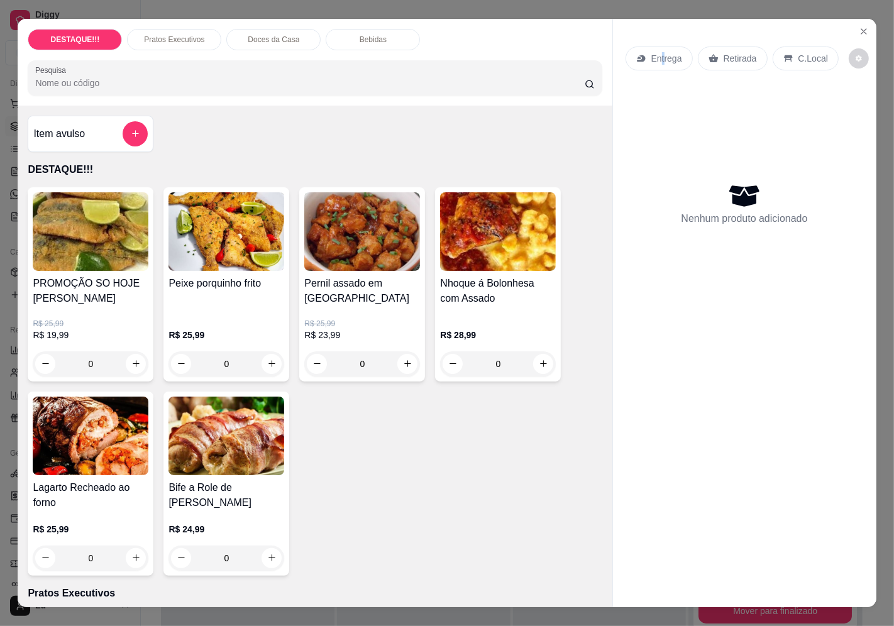
drag, startPoint x: 657, startPoint y: 33, endPoint x: 651, endPoint y: 52, distance: 19.9
click at [655, 45] on div "Entrega Retirada C.Local" at bounding box center [745, 58] width 238 height 44
click at [651, 55] on p "Entrega" at bounding box center [666, 58] width 31 height 13
click at [444, 103] on input "Busque pelo cliente" at bounding box center [429, 102] width 201 height 13
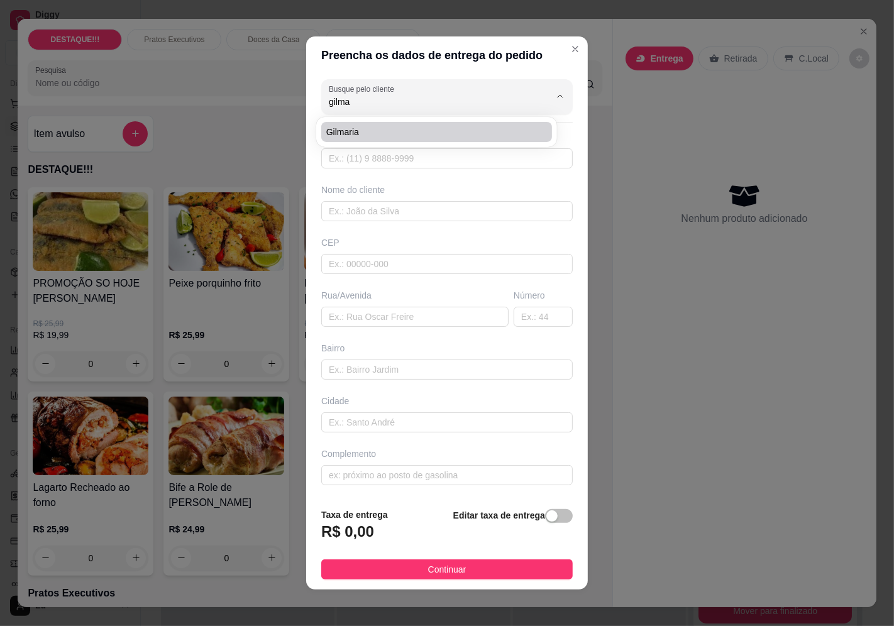
click at [387, 123] on li "gilmaria" at bounding box center [436, 132] width 231 height 20
type input "gilmaria"
type input "11999151474"
type input "gilmaria"
type input "04350015"
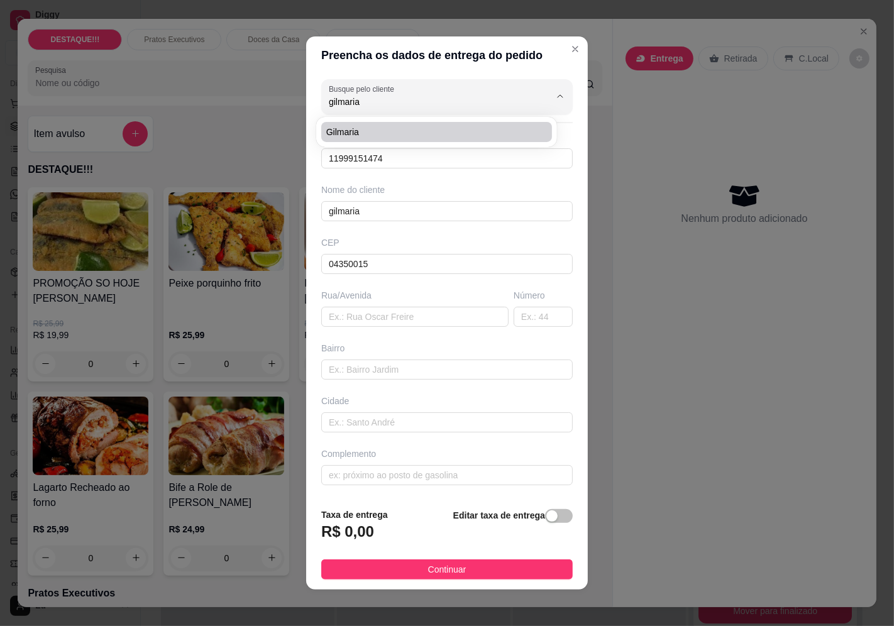
type input "[GEOGRAPHIC_DATA][PERSON_NAME]"
type input "930"
type input "[GEOGRAPHIC_DATA]"
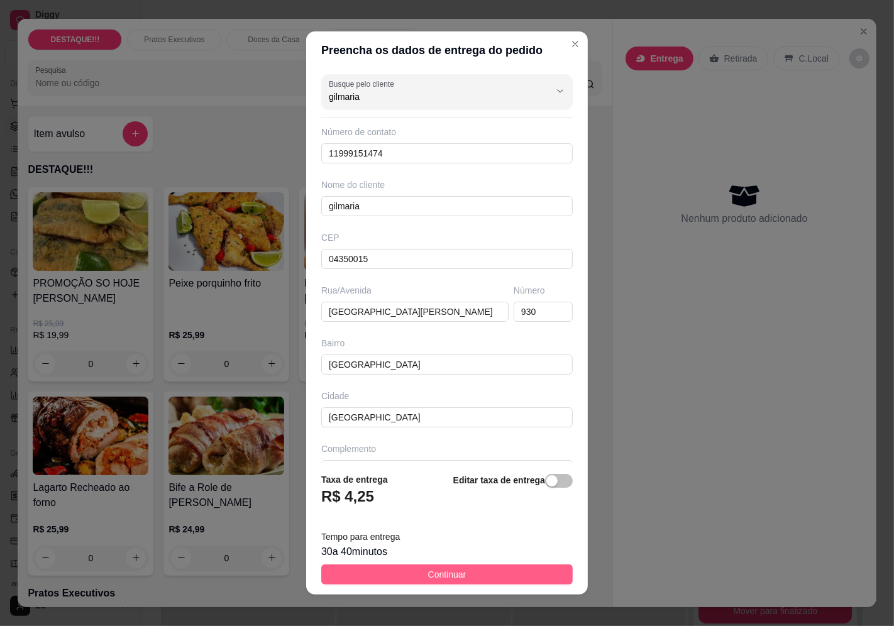
type input "gilmaria"
click at [501, 579] on button "Continuar" at bounding box center [447, 575] width 252 height 20
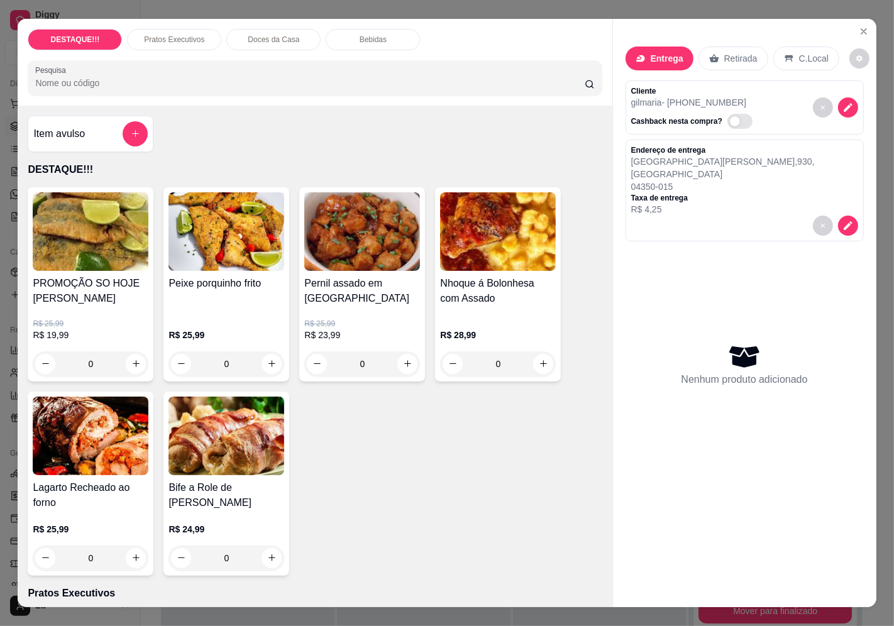
click at [518, 269] on div "Nhoque á Bolonhesa com Assado R$ 28,99 0" at bounding box center [498, 284] width 126 height 194
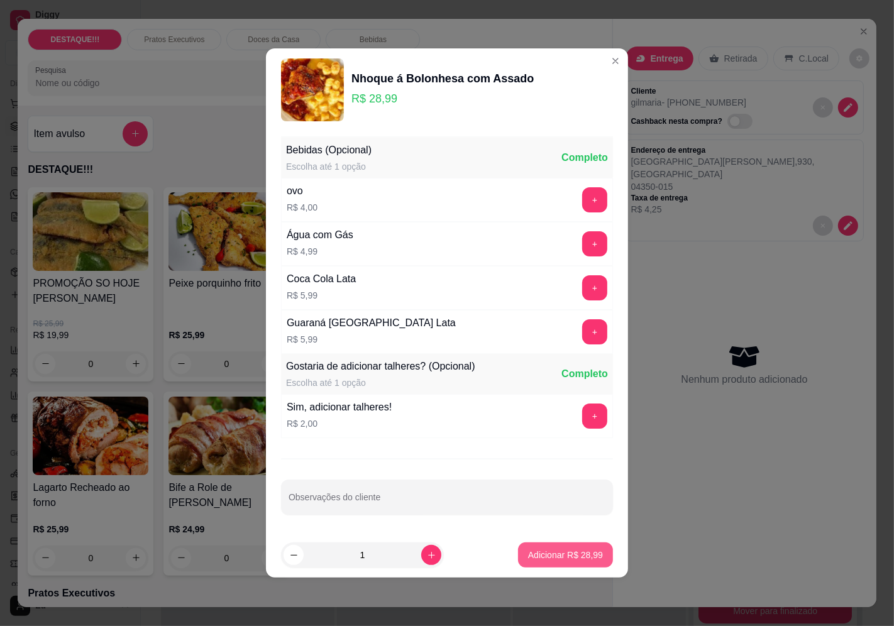
click at [581, 548] on button "Adicionar R$ 28,99" at bounding box center [565, 555] width 95 height 25
type input "1"
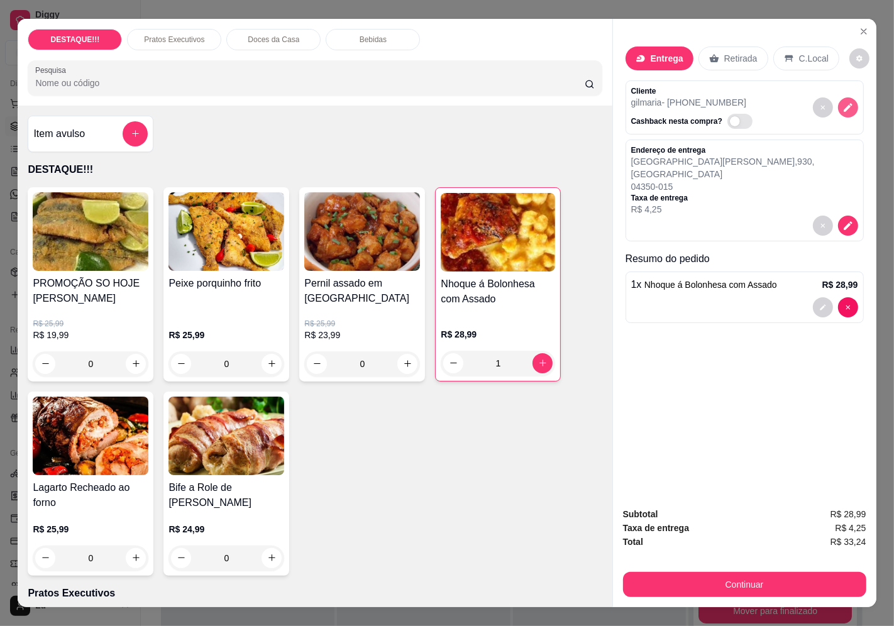
click at [843, 102] on icon "decrease-product-quantity" at bounding box center [848, 107] width 11 height 11
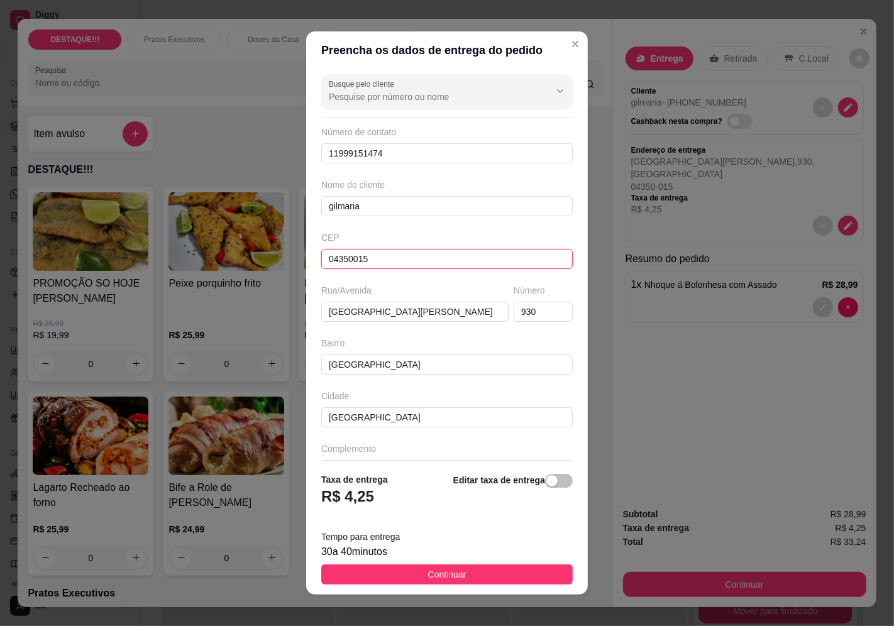
drag, startPoint x: 394, startPoint y: 253, endPoint x: 259, endPoint y: 267, distance: 135.3
click at [259, 267] on div "Preencha os dados de entrega do pedido Busque pelo cliente Número de contato 11…" at bounding box center [447, 313] width 894 height 626
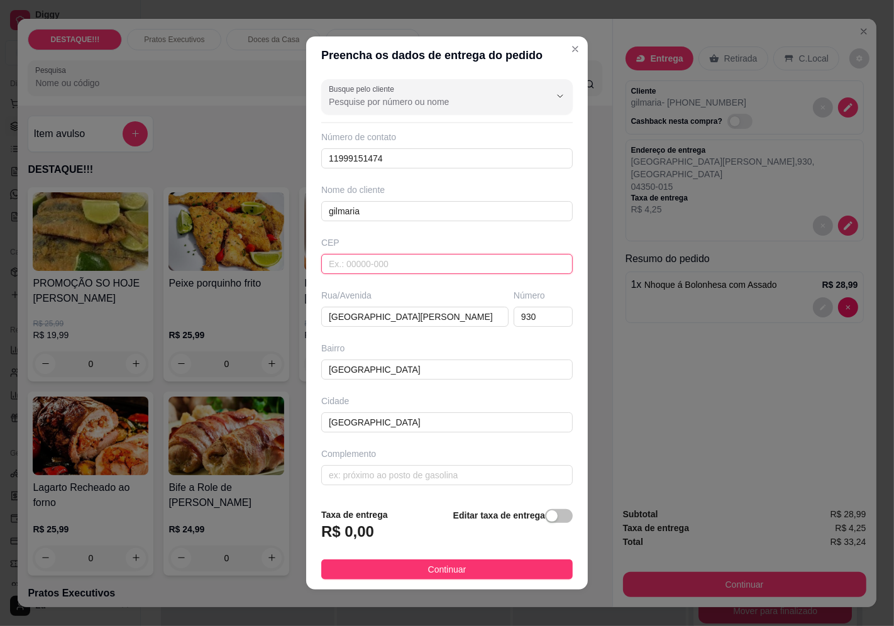
paste input "04361000"
type input "04361000"
type input "Rua [PERSON_NAME]"
type input "[GEOGRAPHIC_DATA]"
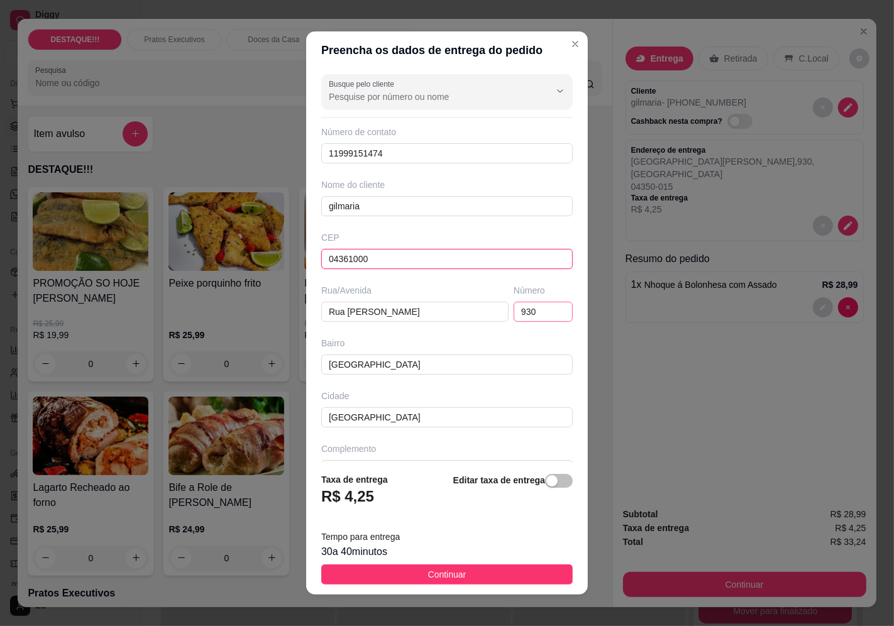
type input "04361000"
drag, startPoint x: 532, startPoint y: 312, endPoint x: 457, endPoint y: 311, distance: 74.8
click at [457, 311] on div "Rua/[GEOGRAPHIC_DATA][PERSON_NAME]" at bounding box center [447, 303] width 257 height 38
type input "529"
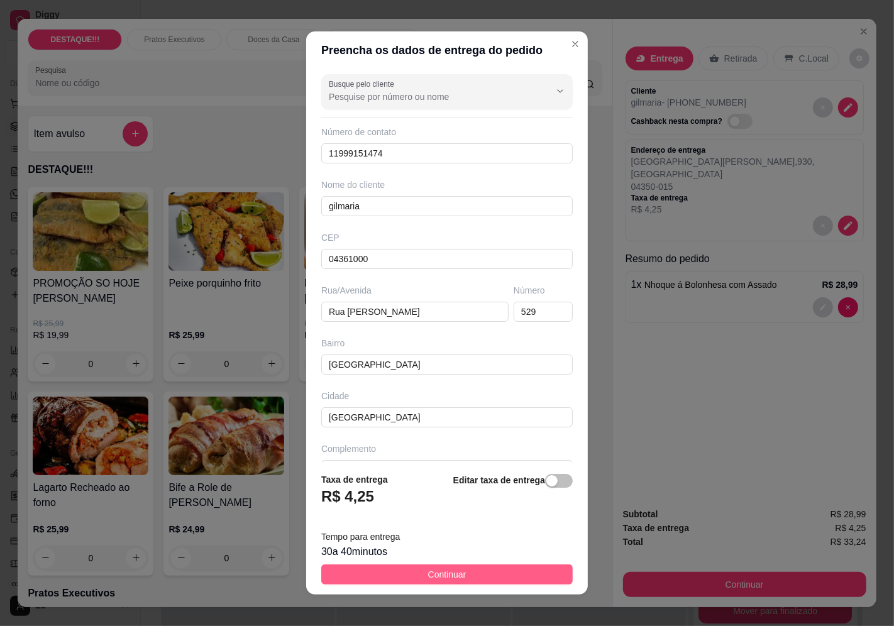
click at [543, 578] on button "Continuar" at bounding box center [447, 575] width 252 height 20
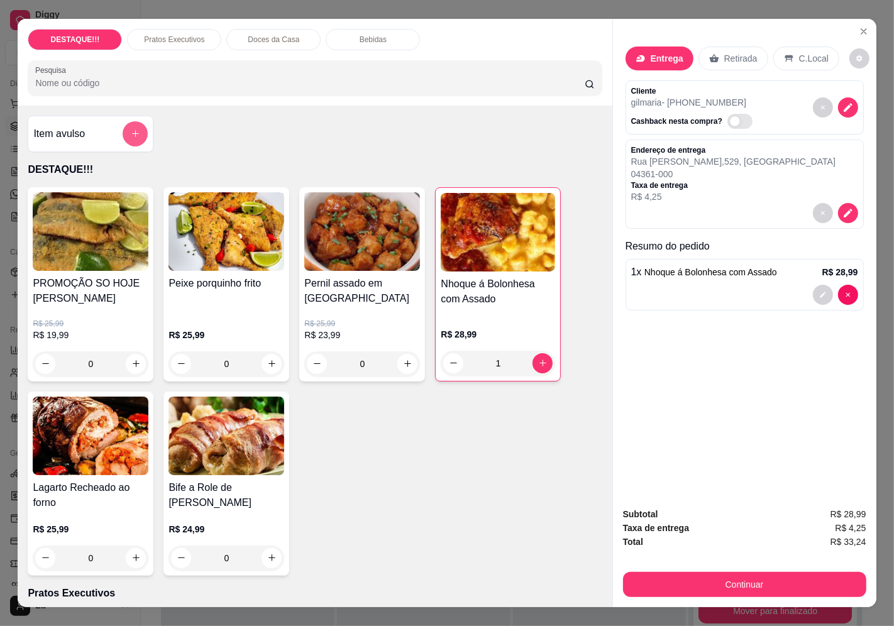
click at [132, 131] on icon "add-separate-item" at bounding box center [135, 134] width 7 height 7
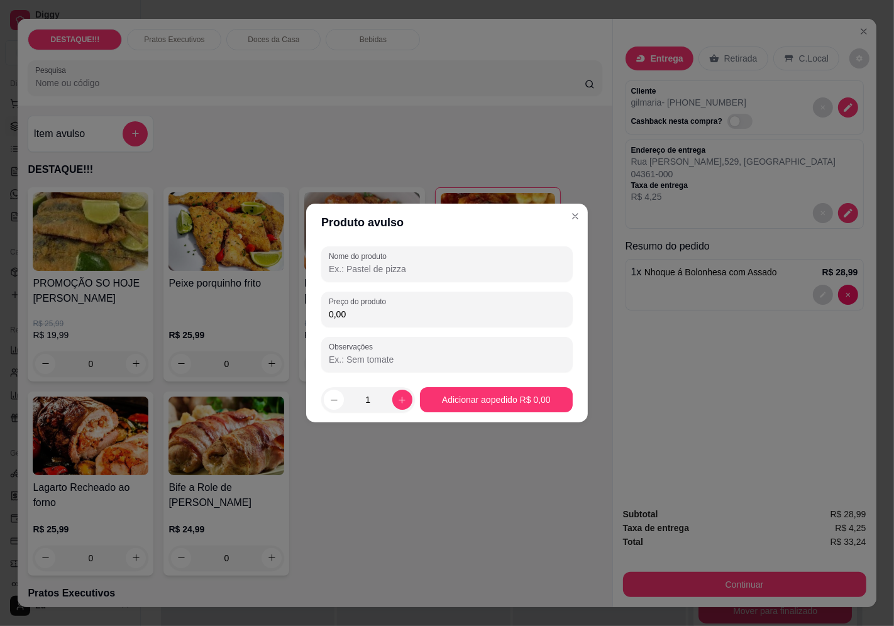
click at [407, 274] on input "Nome do produto" at bounding box center [447, 269] width 236 height 13
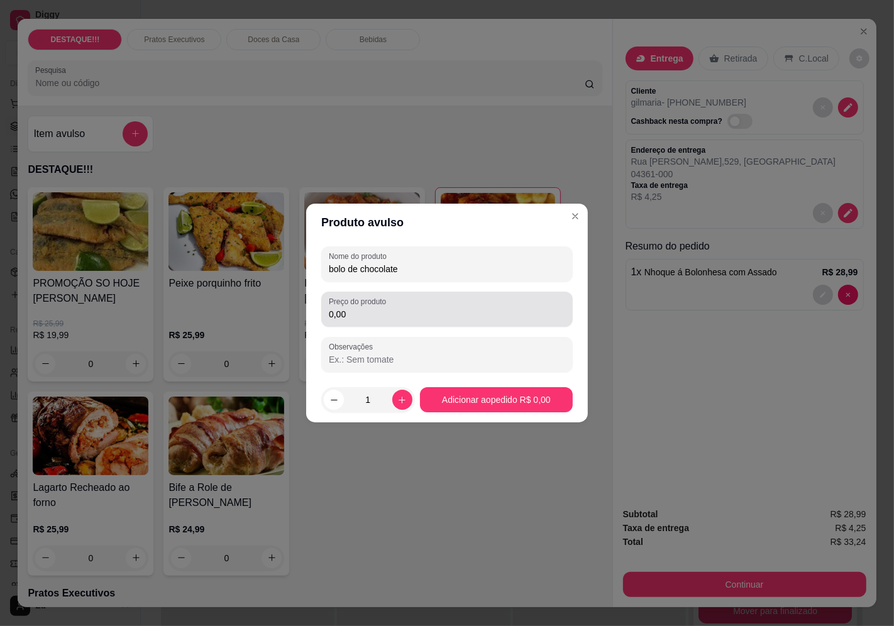
type input "bolo de chocolate"
click at [417, 322] on div "0,00" at bounding box center [447, 309] width 236 height 25
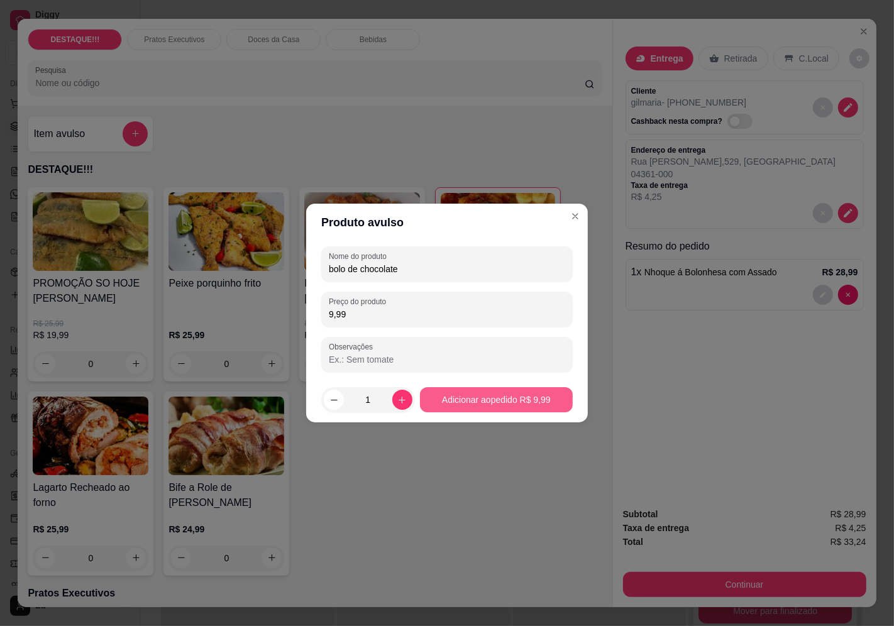
type input "9,99"
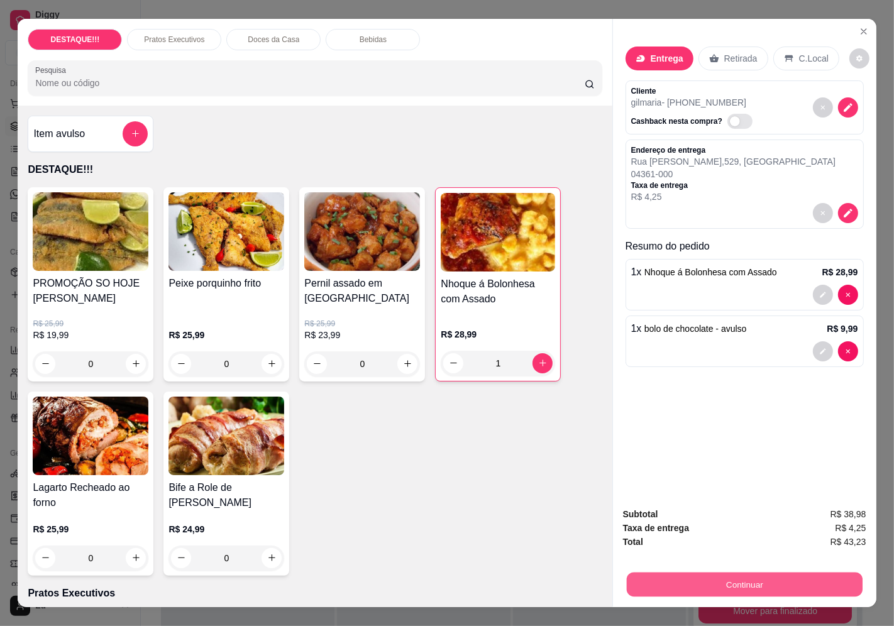
click at [720, 580] on button "Continuar" at bounding box center [744, 585] width 236 height 25
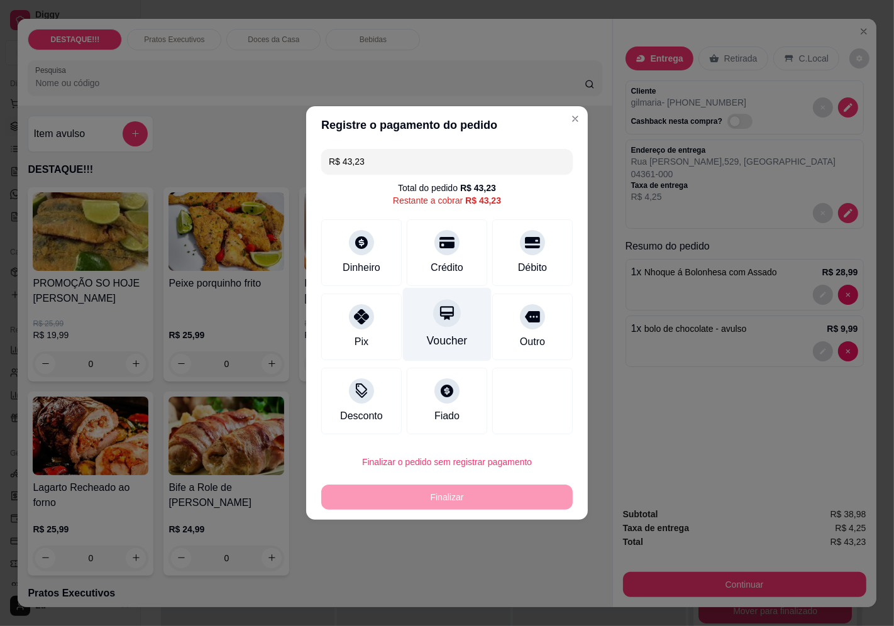
click at [465, 331] on div "Voucher" at bounding box center [447, 325] width 89 height 74
type input "R$ 0,00"
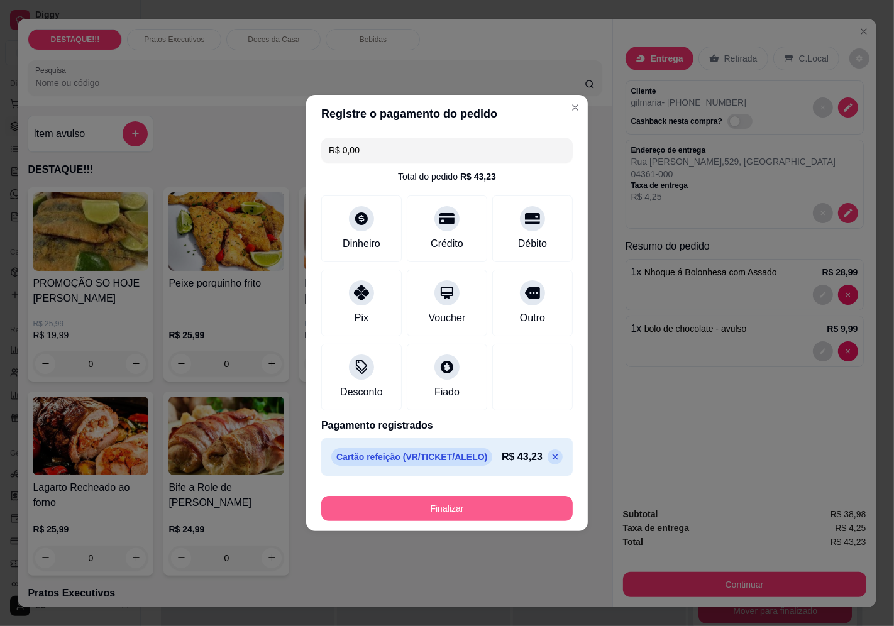
click at [500, 511] on button "Finalizar" at bounding box center [447, 508] width 252 height 25
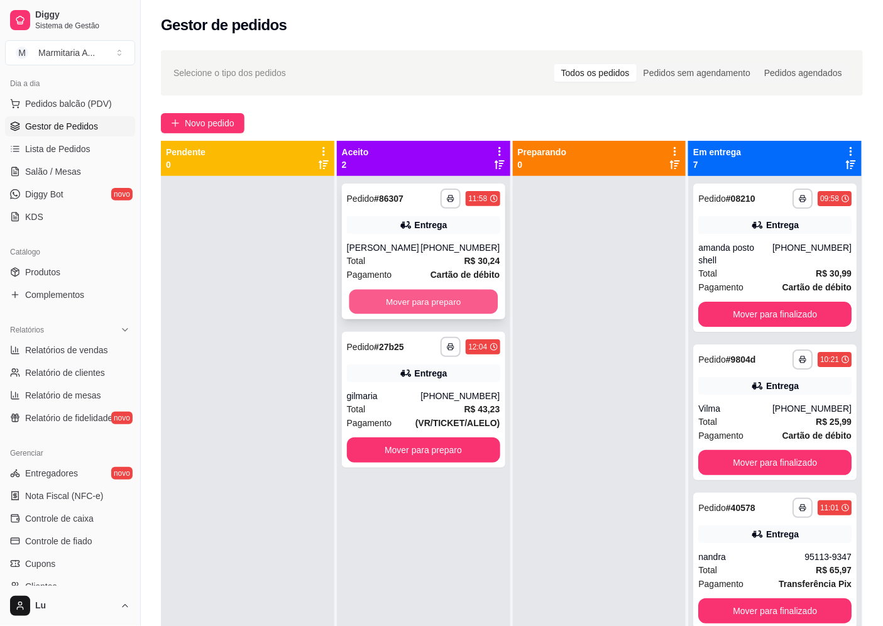
click at [488, 303] on button "Mover para preparo" at bounding box center [423, 302] width 148 height 25
click at [487, 304] on div "Mover para preparo" at bounding box center [423, 301] width 153 height 25
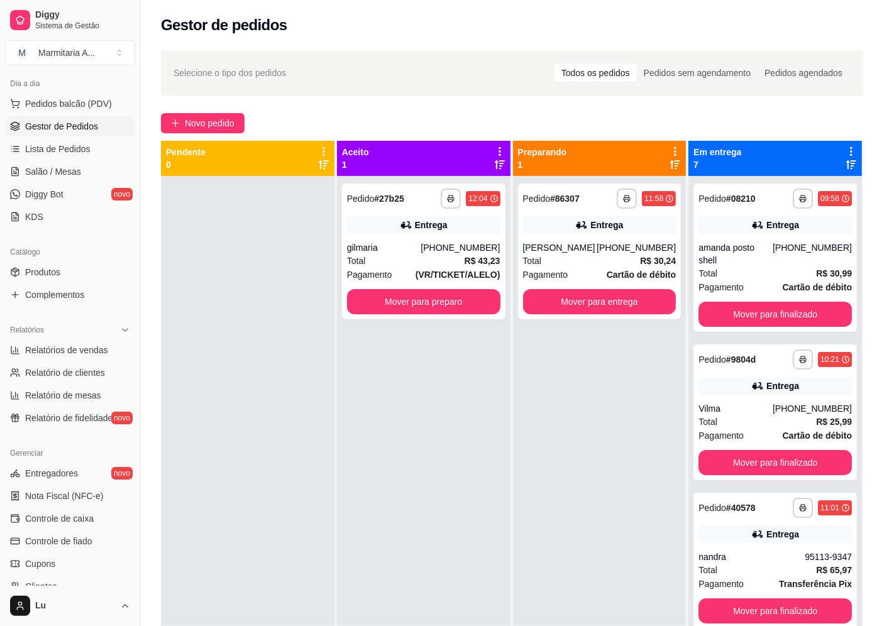
click at [472, 304] on button "Enviar pedido ao WhatsApp" at bounding box center [533, 299] width 160 height 25
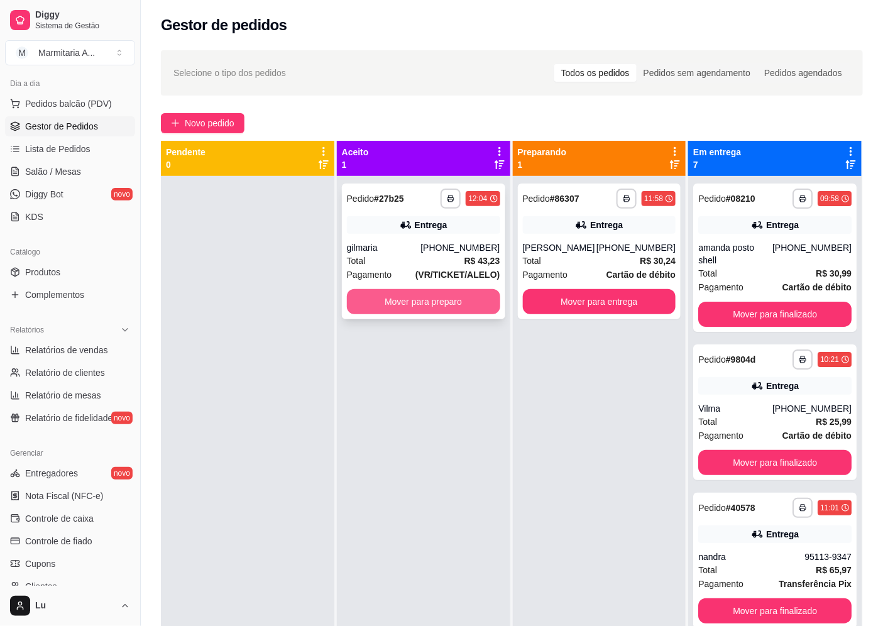
click at [480, 290] on button "Mover para preparo" at bounding box center [423, 301] width 153 height 25
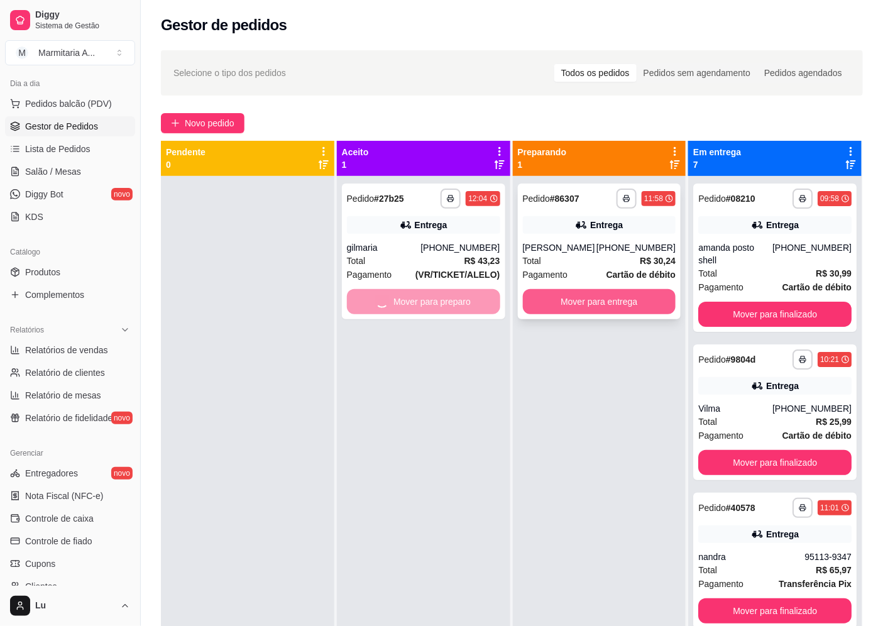
click at [631, 306] on button "Mover para entrega" at bounding box center [599, 301] width 153 height 25
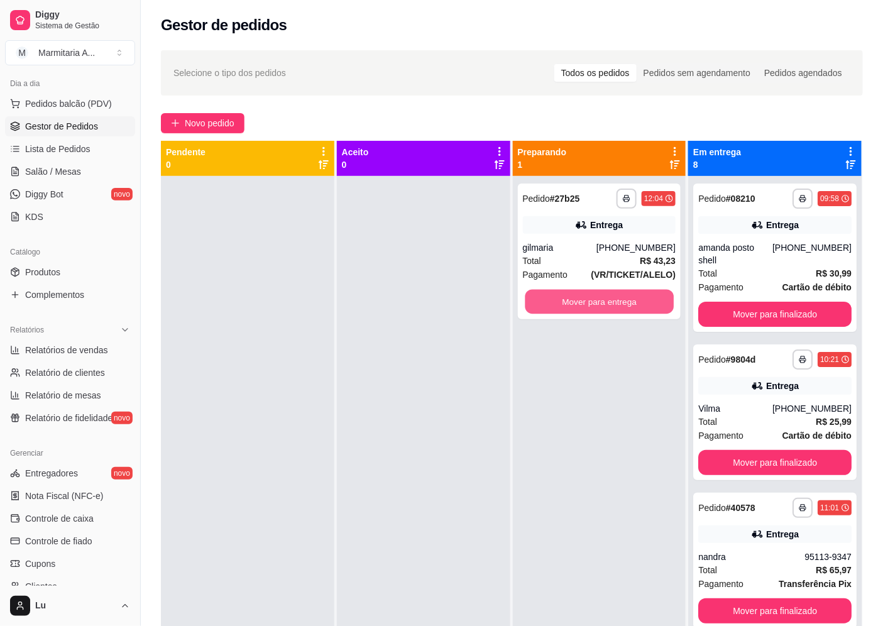
click at [631, 306] on button "Mover para entrega" at bounding box center [599, 302] width 148 height 25
